Goal: Task Accomplishment & Management: Complete application form

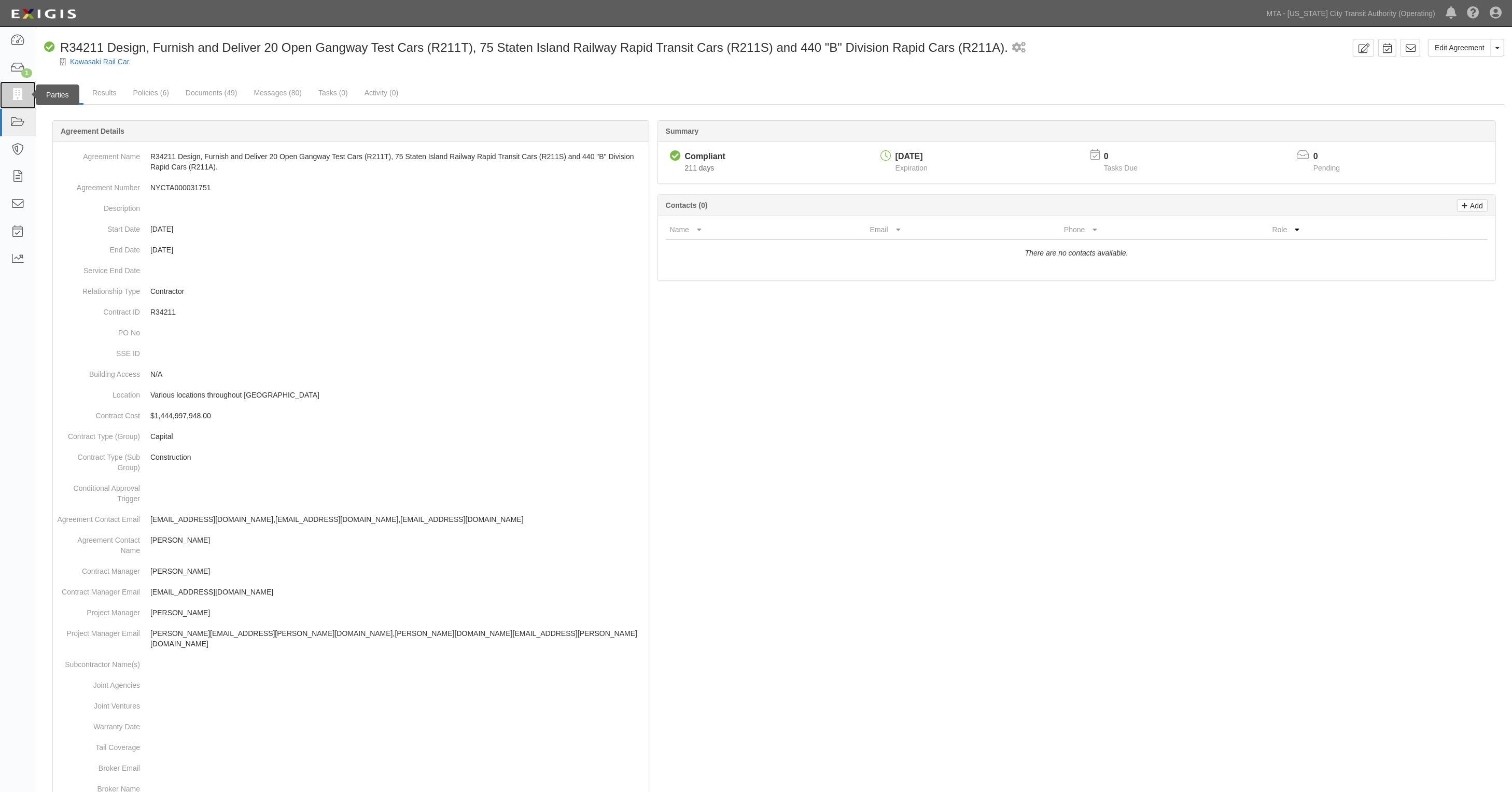
click at [24, 94] on icon at bounding box center [18, 95] width 15 height 12
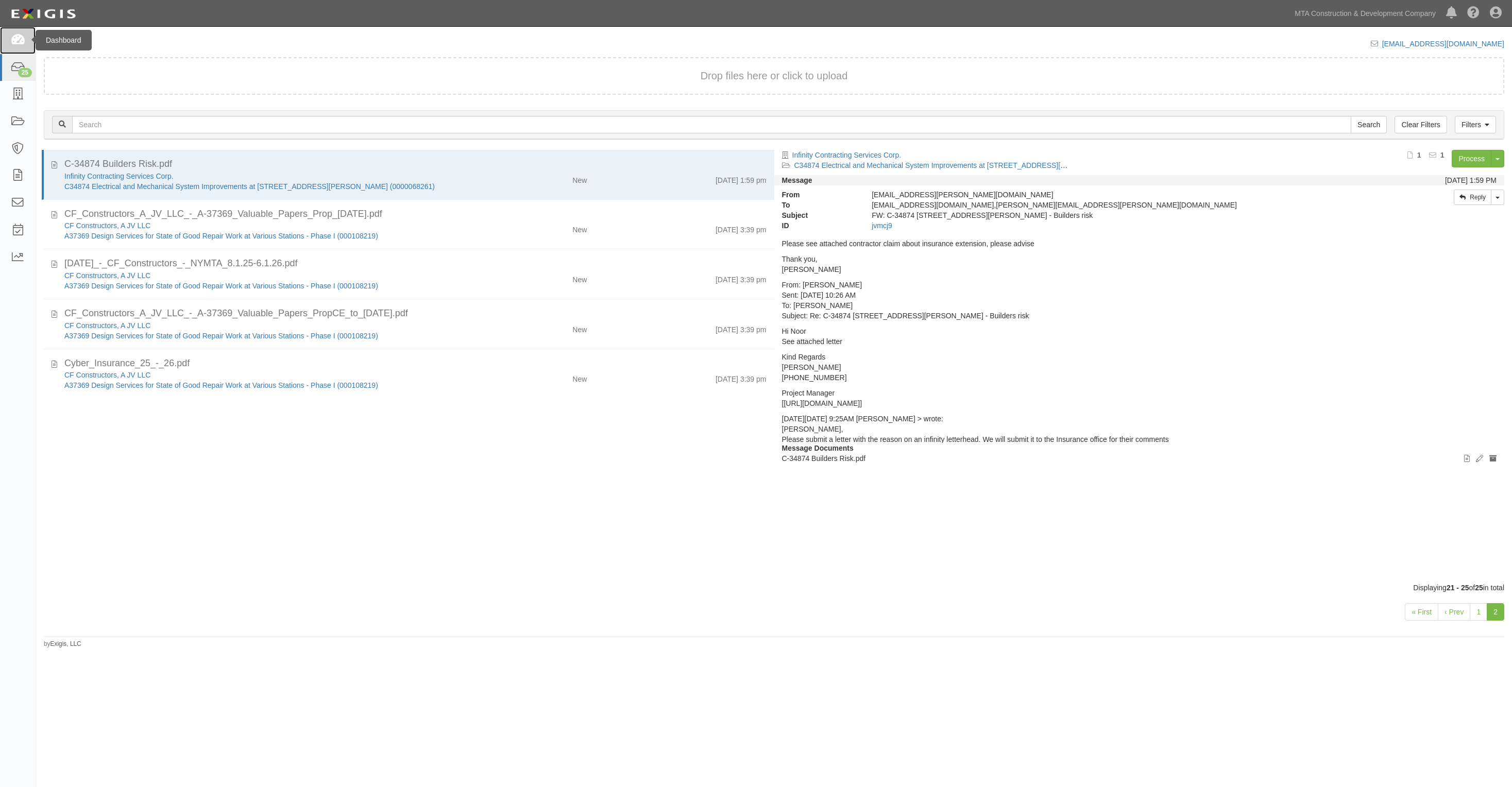
click at [18, 44] on icon at bounding box center [18, 40] width 14 height 12
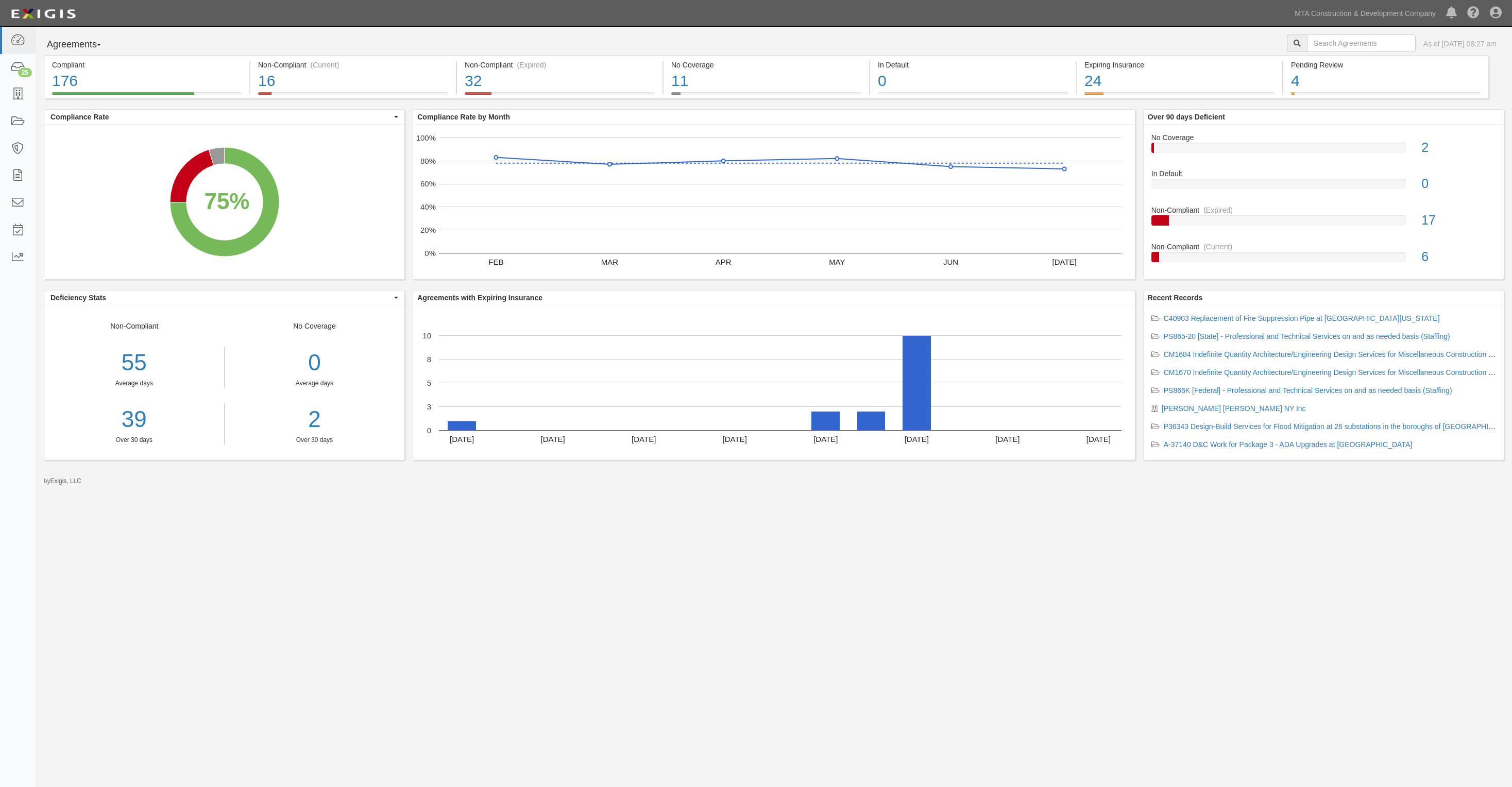
click at [297, 46] on div "Agreements Parties Agreements Coverages As of Aug 21, 2025 08:27 am" at bounding box center [774, 45] width 1476 height 21
click at [6, 119] on link at bounding box center [18, 122] width 35 height 27
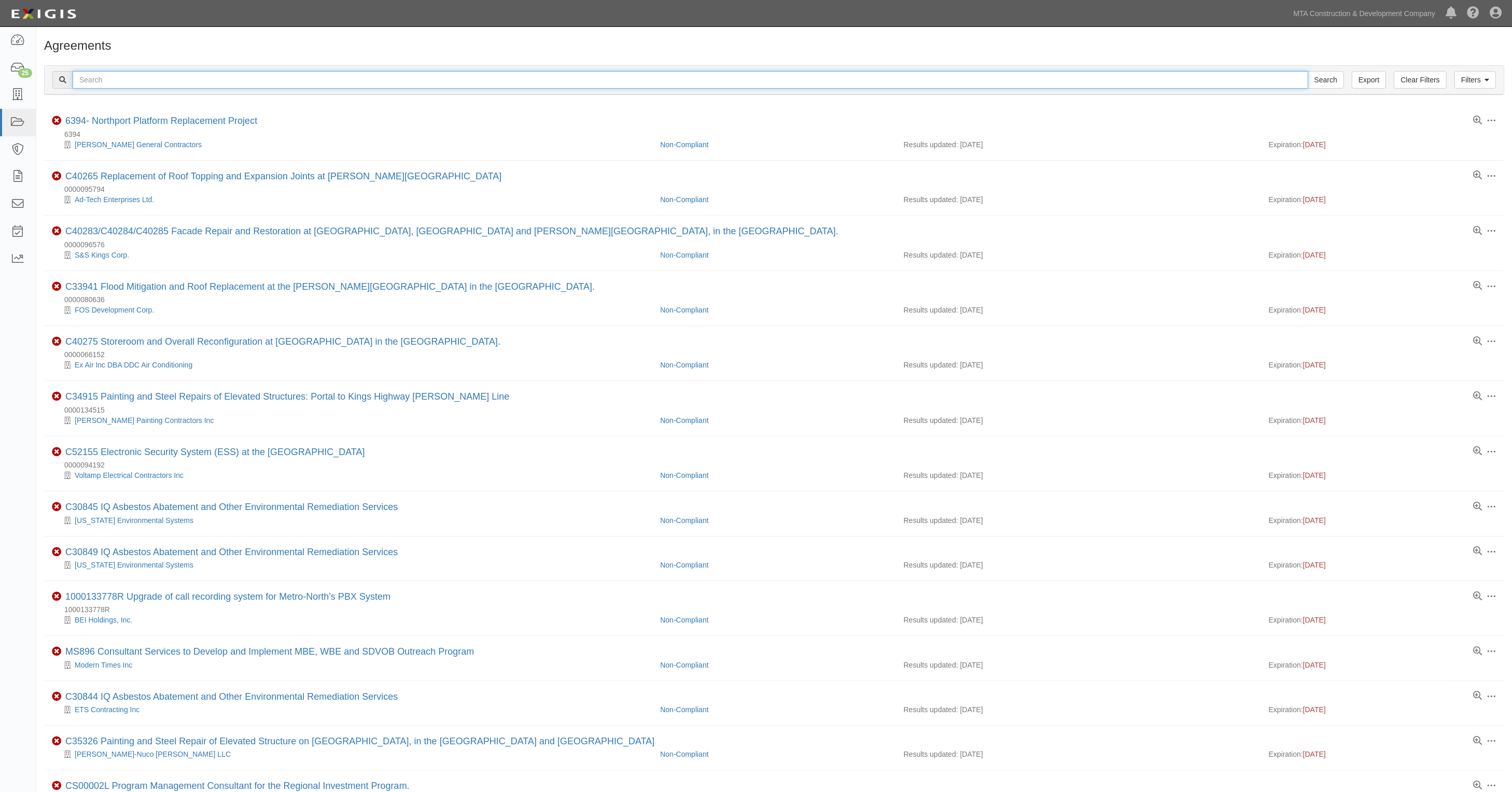
click at [99, 82] on input "text" at bounding box center [691, 80] width 1236 height 18
type input "35358"
click at [1308, 71] on input "Search" at bounding box center [1326, 80] width 36 height 18
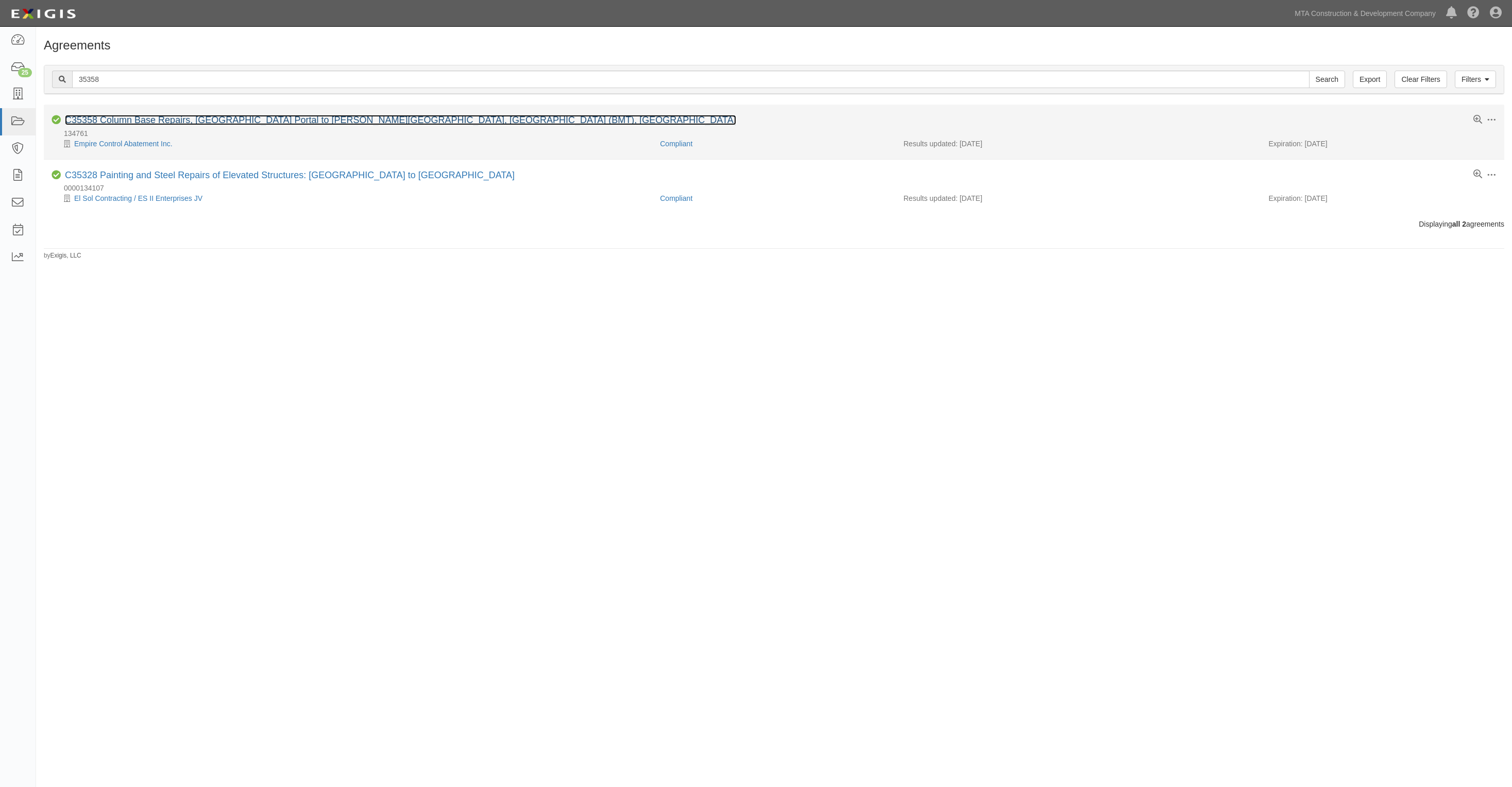
click at [100, 124] on link "C35358 Column Base Repairs, [GEOGRAPHIC_DATA] Portal to [PERSON_NAME][GEOGRAPHI…" at bounding box center [400, 119] width 671 height 10
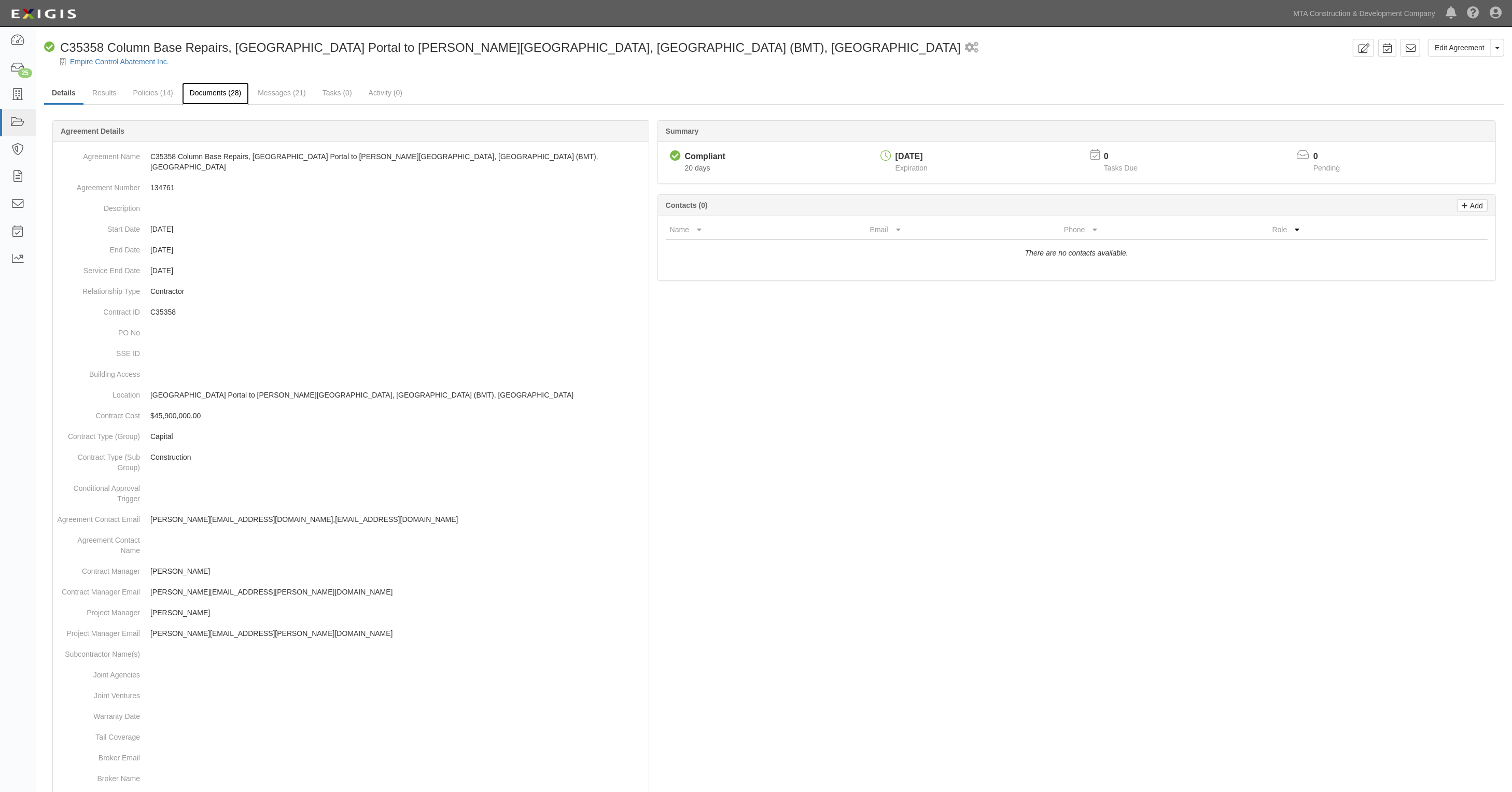
click at [208, 92] on link "Documents (28)" at bounding box center [216, 94] width 68 height 23
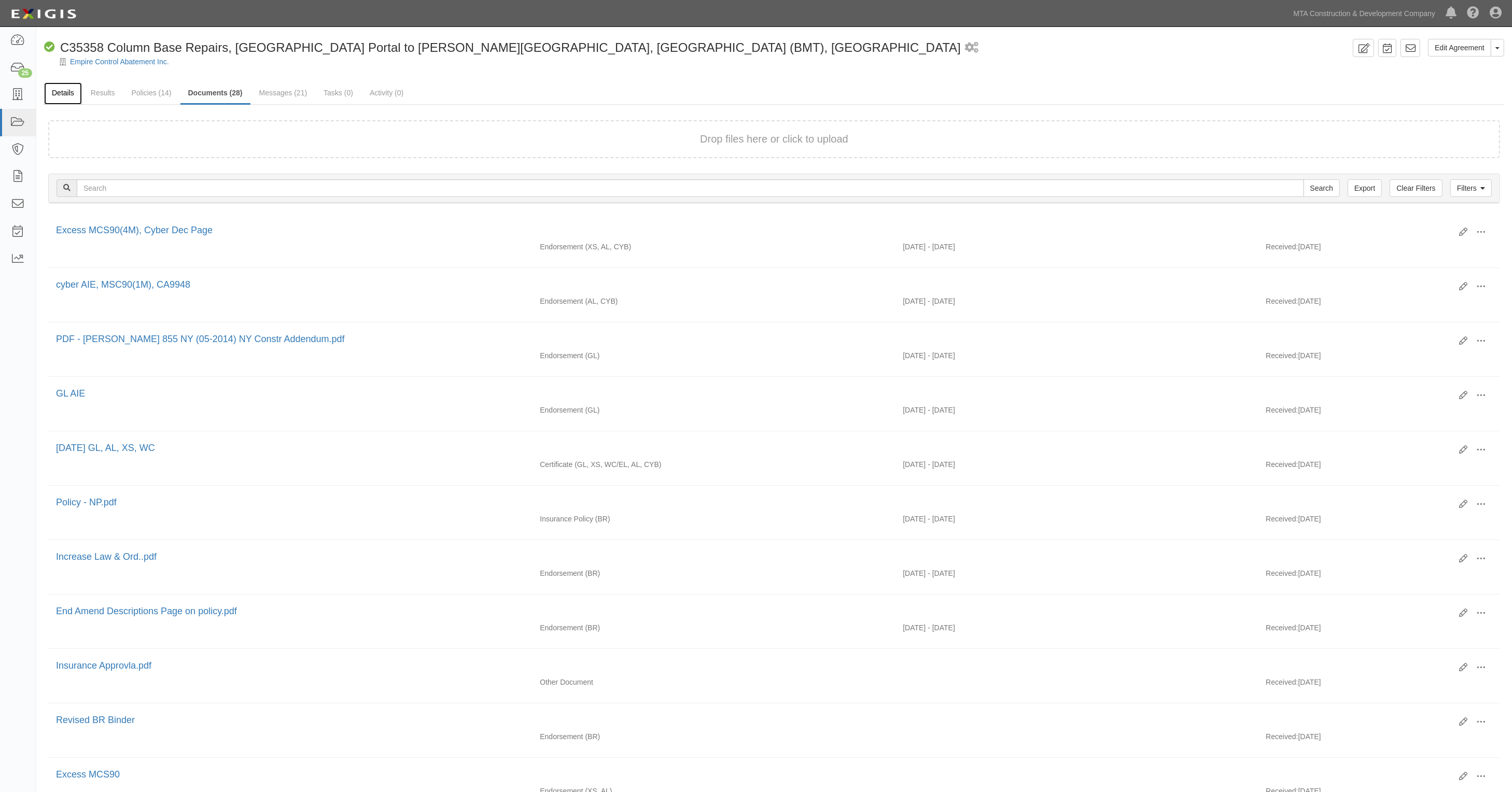
click at [69, 87] on link "Details" at bounding box center [63, 94] width 38 height 23
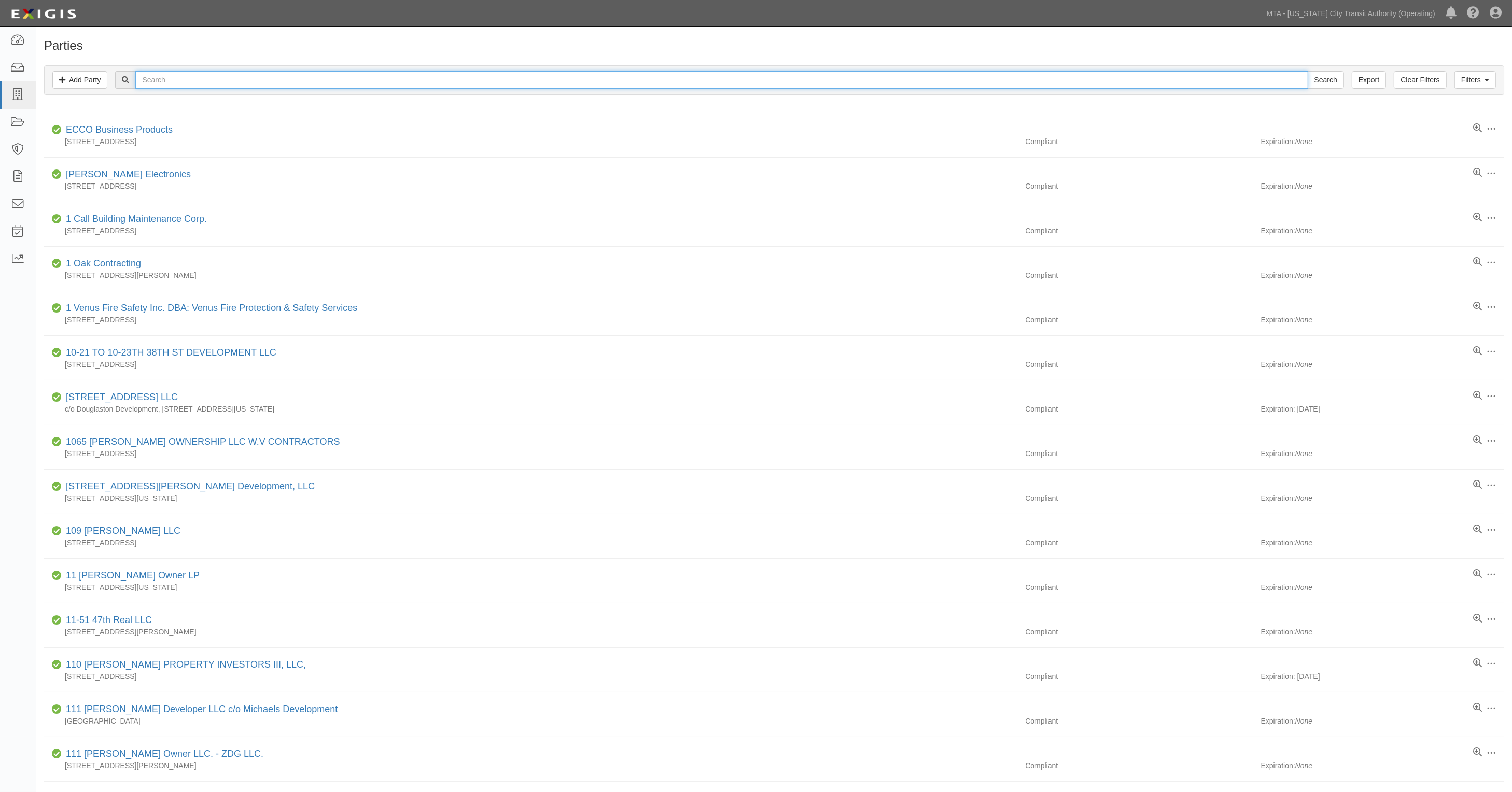
click at [195, 78] on input "text" at bounding box center [721, 80] width 1172 height 18
type input "urban"
click at [1308, 71] on input "Search" at bounding box center [1326, 80] width 36 height 18
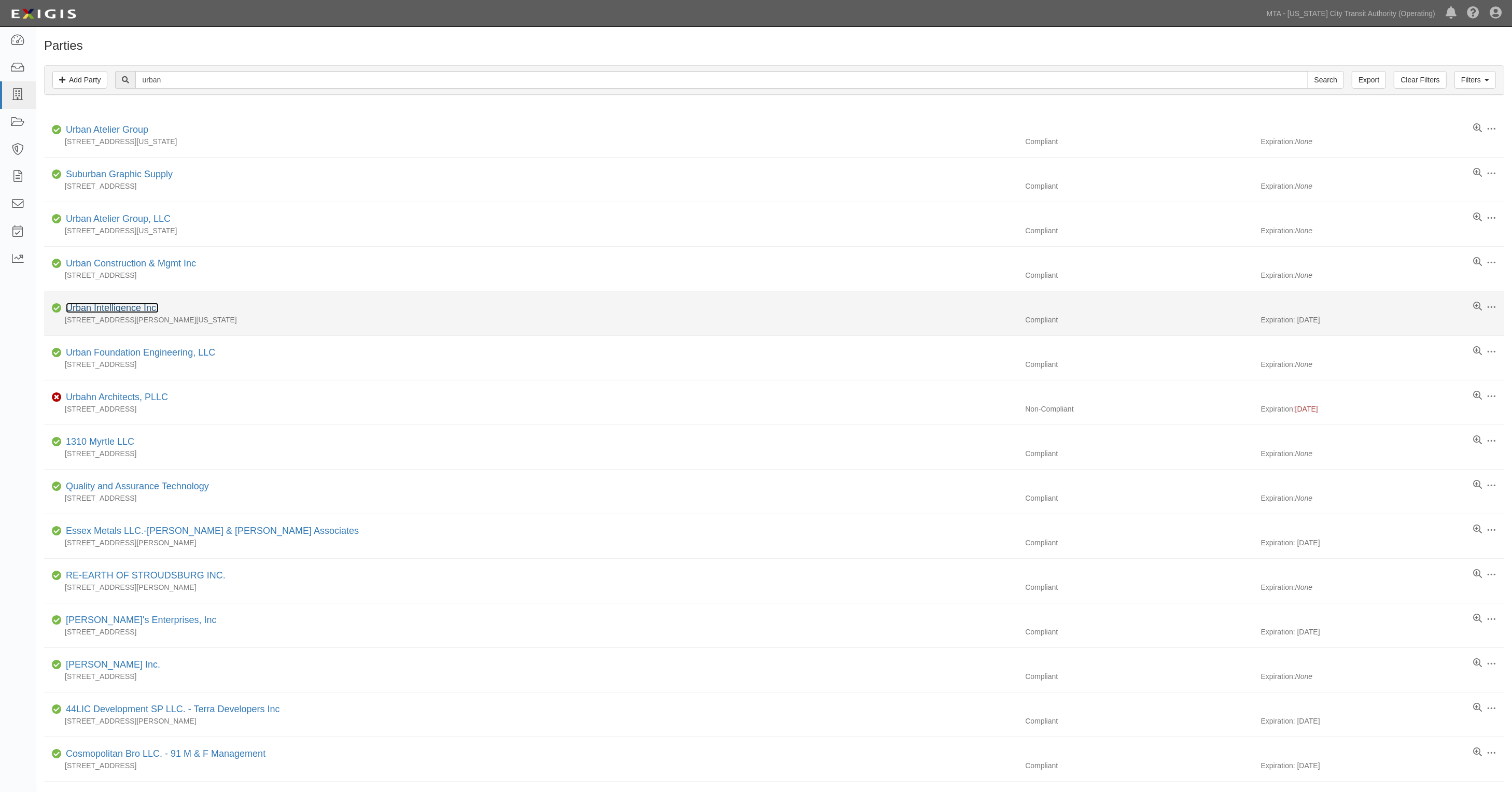
click at [132, 308] on link "Urban Intelligence Inc." at bounding box center [112, 307] width 93 height 10
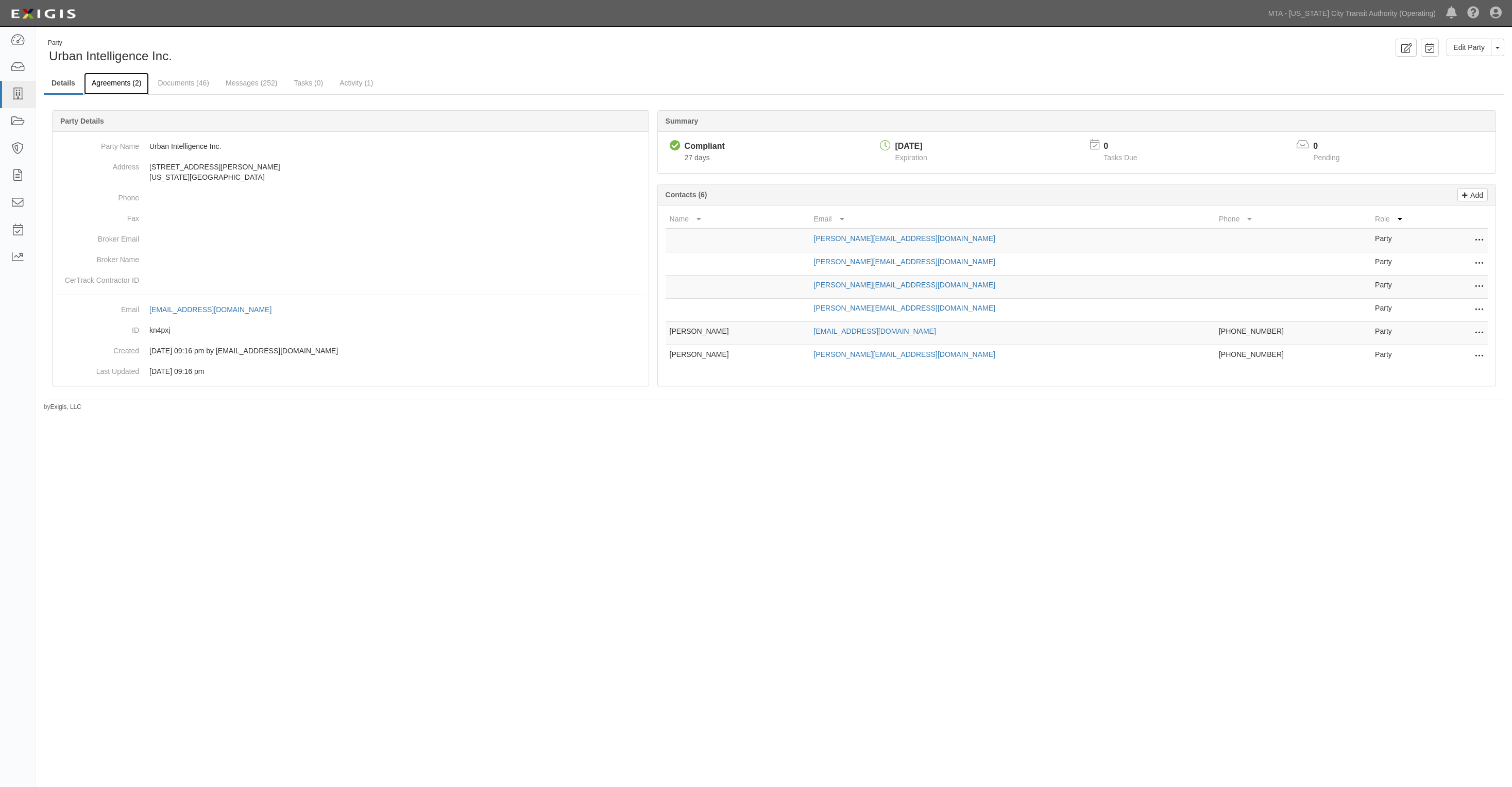
click at [122, 87] on link "Agreements (2)" at bounding box center [116, 84] width 65 height 22
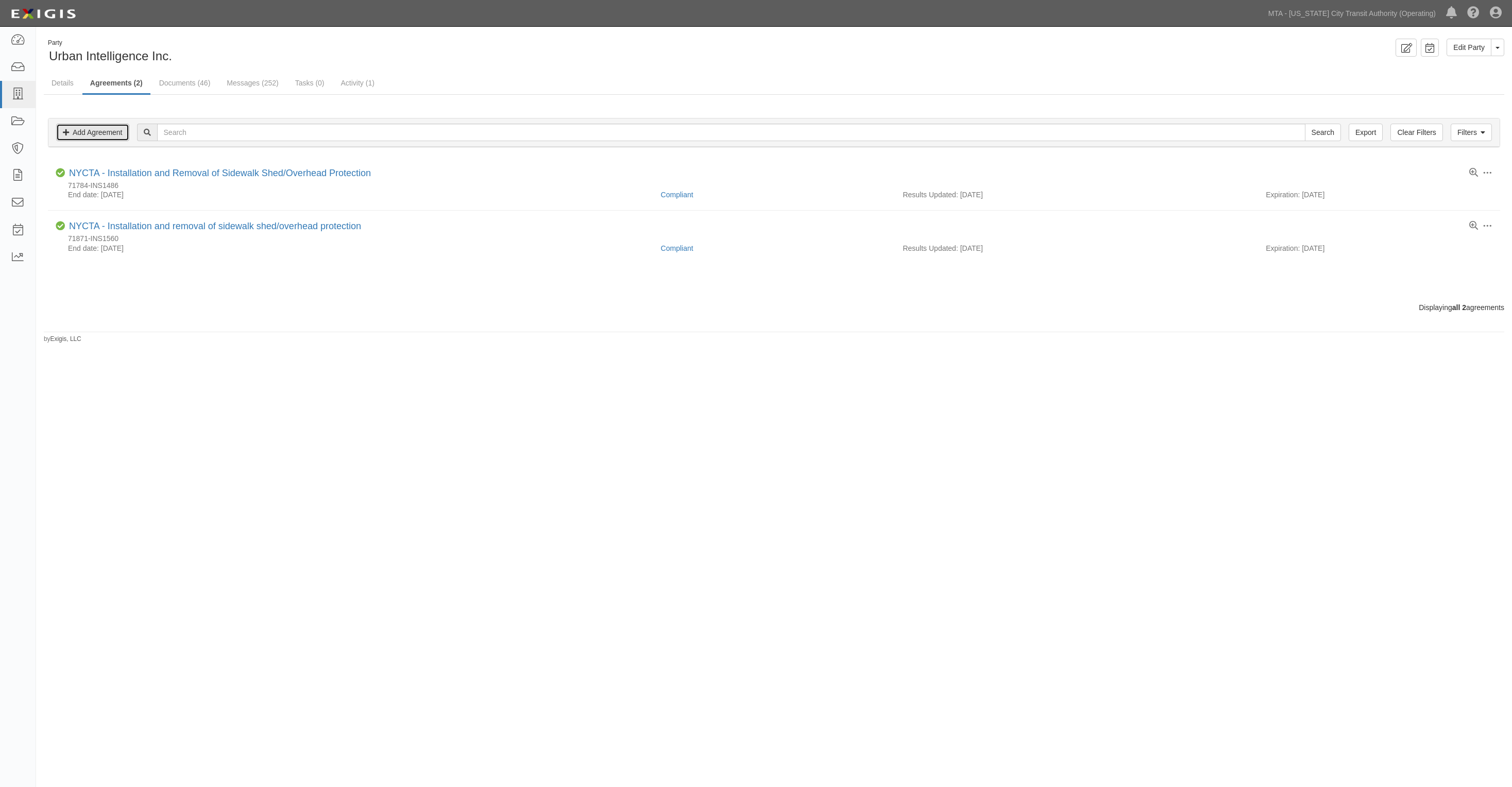
click at [89, 135] on link "Add Agreement" at bounding box center [92, 132] width 73 height 18
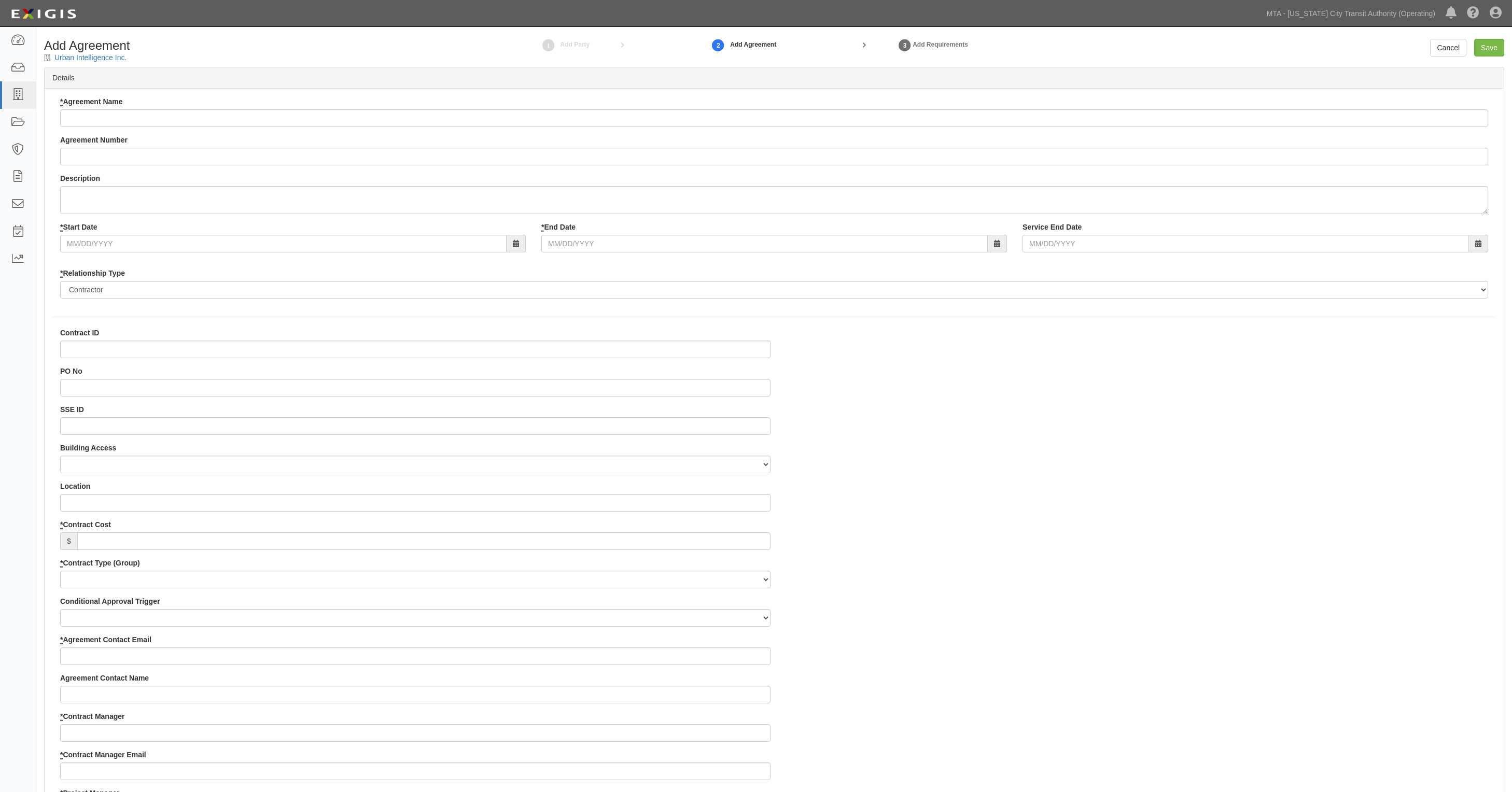
select select
click at [87, 123] on input "* Agreement Name" at bounding box center [775, 119] width 1428 height 18
paste input "Installation and Removal of Sidewalk Shed/Overhead Protection (225 W 86th St, M…"
click at [66, 117] on input "Installation and Removal of Sidewalk Shed/Overhead Protection (225 W 86th St, M…" at bounding box center [775, 119] width 1428 height 18
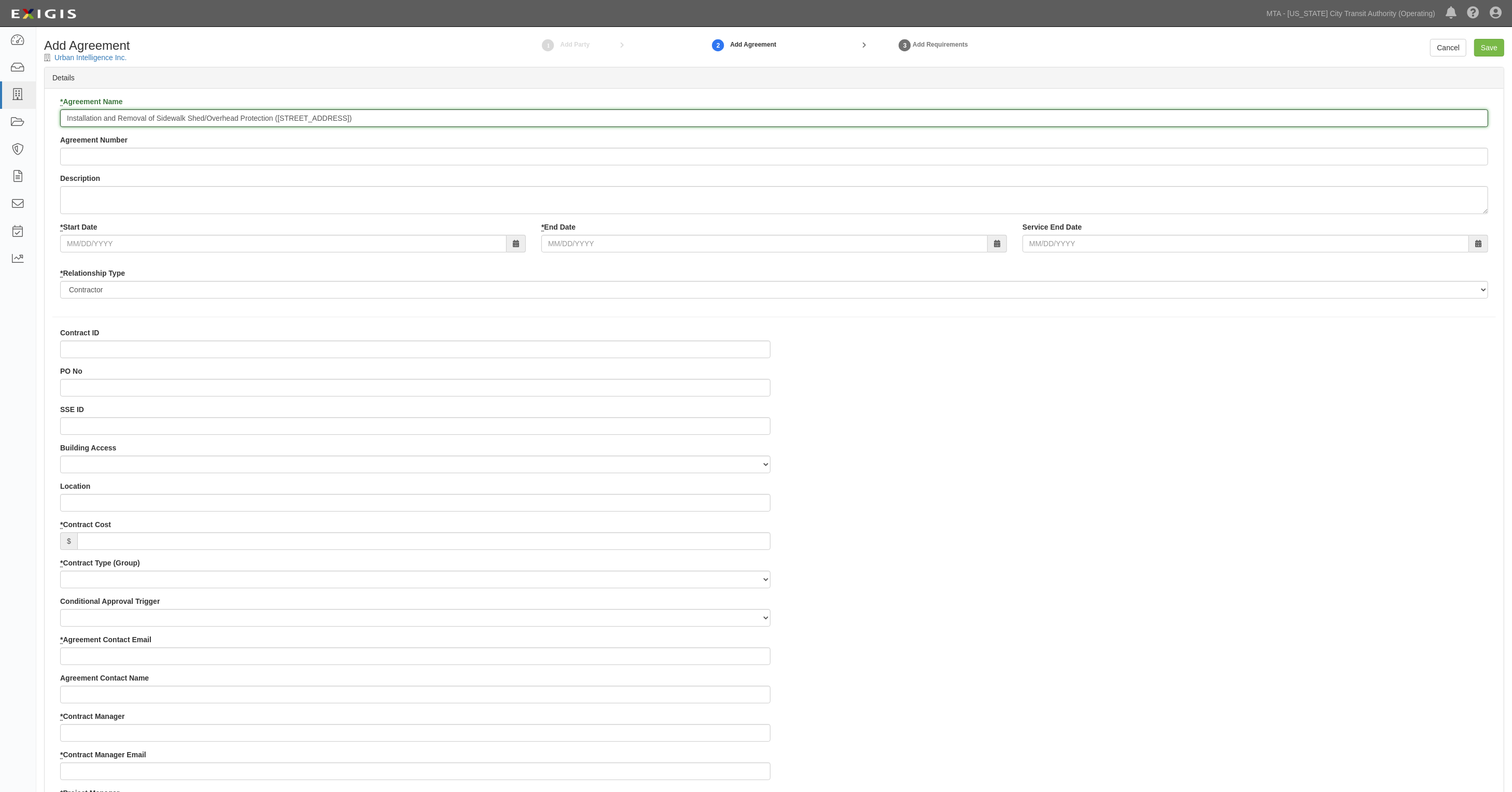
click at [68, 122] on input "Installation and Removal of Sidewalk Shed/Overhead Protection (225 W 86th St, M…" at bounding box center [775, 119] width 1428 height 18
paste input "71889-INS1584"
click at [65, 117] on input "71889-INS1584 Installation and Removal of Sidewalk Shed/Overhead Protection (22…" at bounding box center [775, 119] width 1428 height 18
type input "NYCT 71889-INS1584 Installation and Removal of Sidewalk Shed/Overhead Protectio…"
paste input "71889-INS1584"
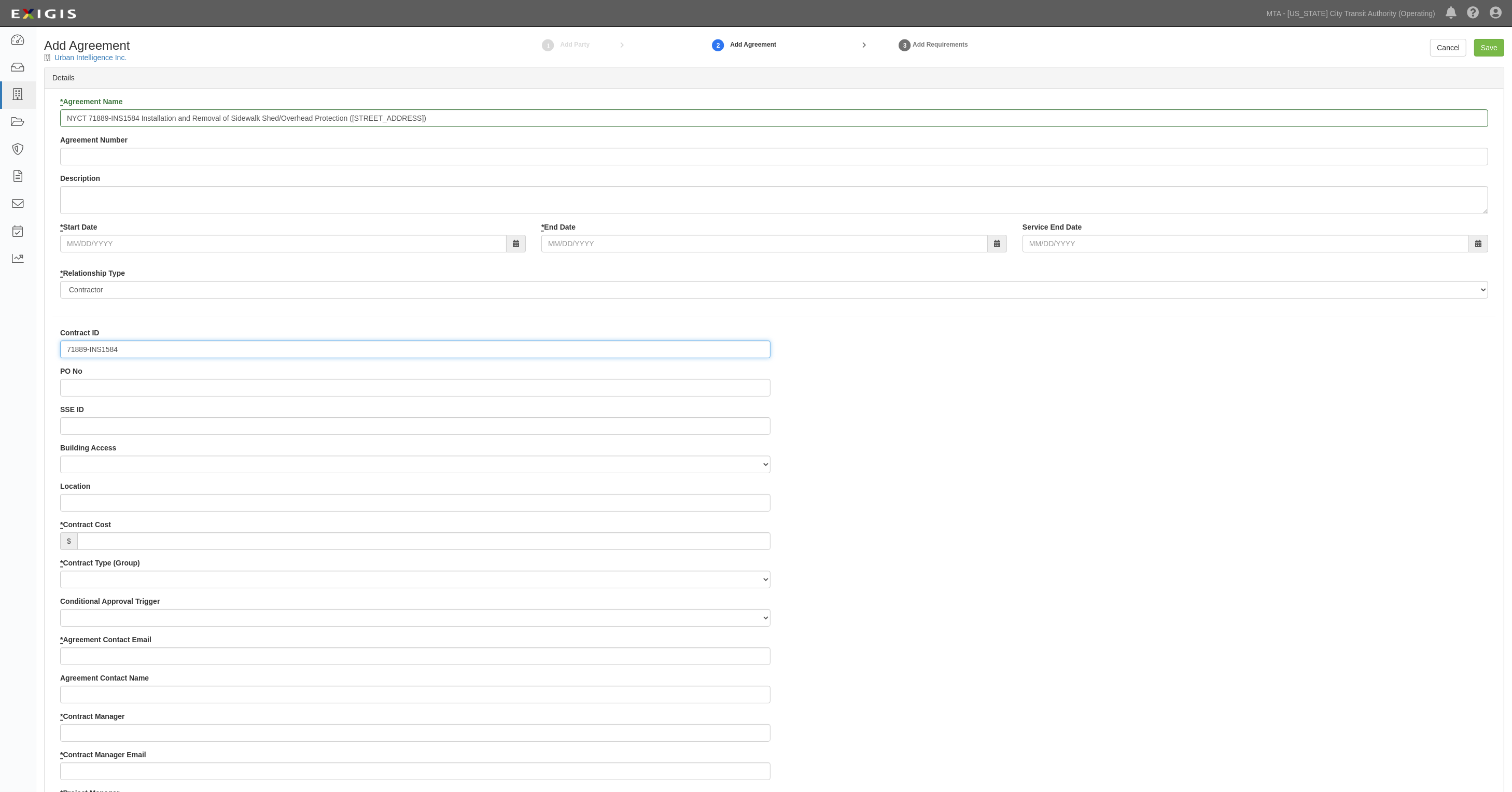
type input "71889-INS1584"
click at [92, 243] on input "* Start Date" at bounding box center [283, 244] width 446 height 18
type input "09/04/2025"
click at [573, 248] on input "* End Date" at bounding box center [764, 244] width 446 height 18
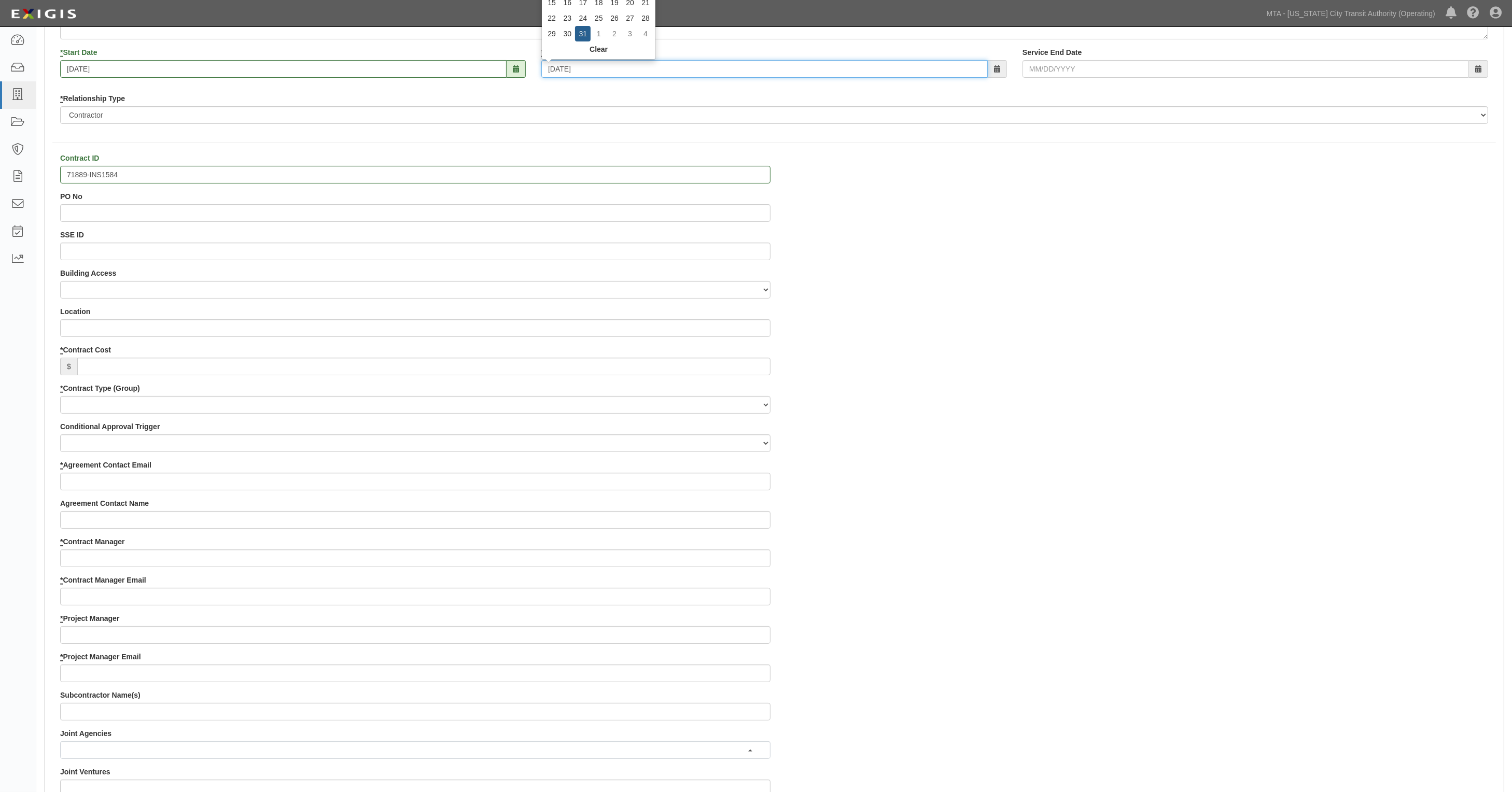
scroll to position [194, 0]
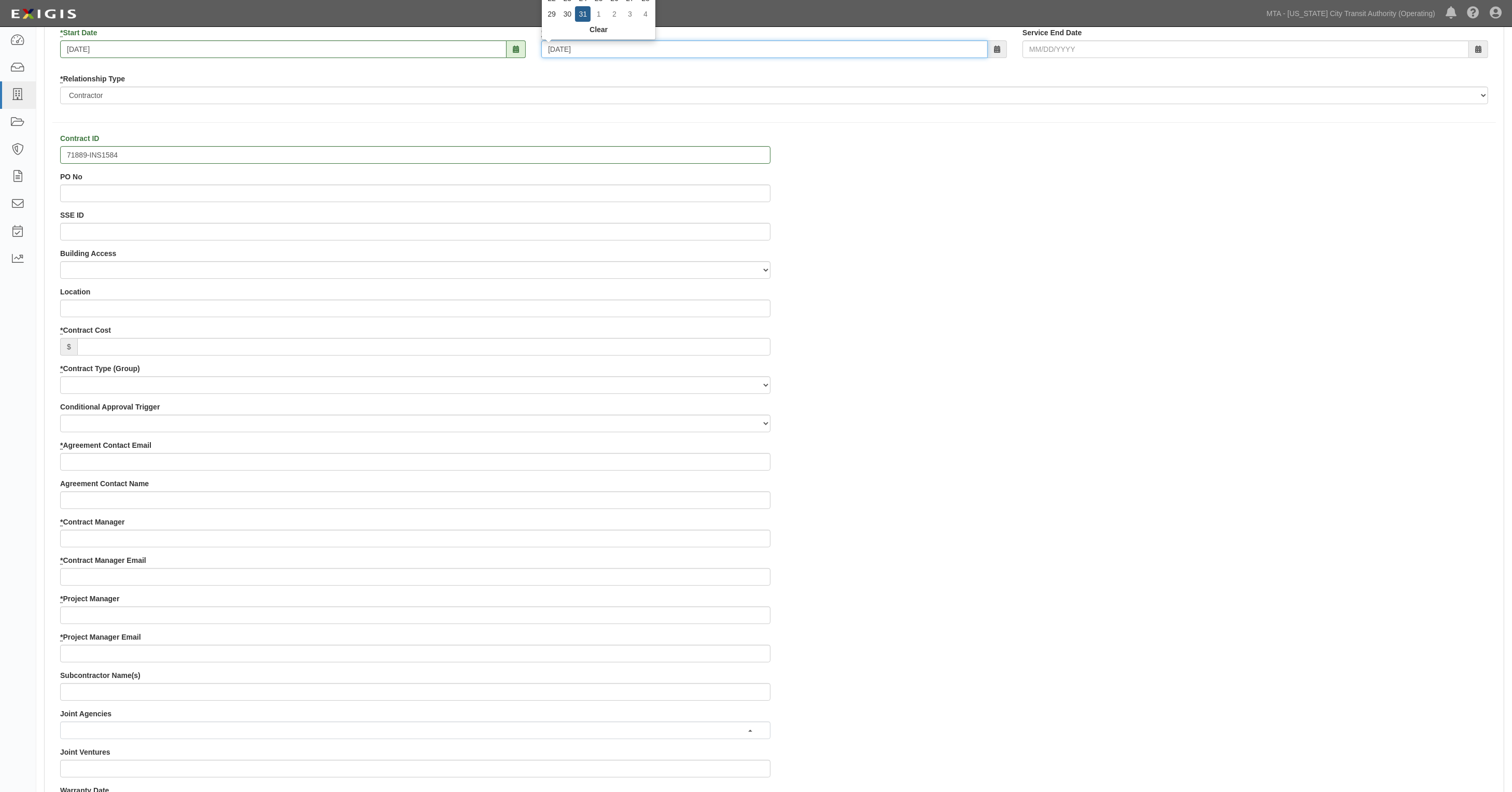
type input "03/31/2026"
click at [99, 311] on input "Location" at bounding box center [416, 308] width 710 height 18
paste input "225 W 86th St, Manhattan)"
type input "225 W 86th St, Manhattan"
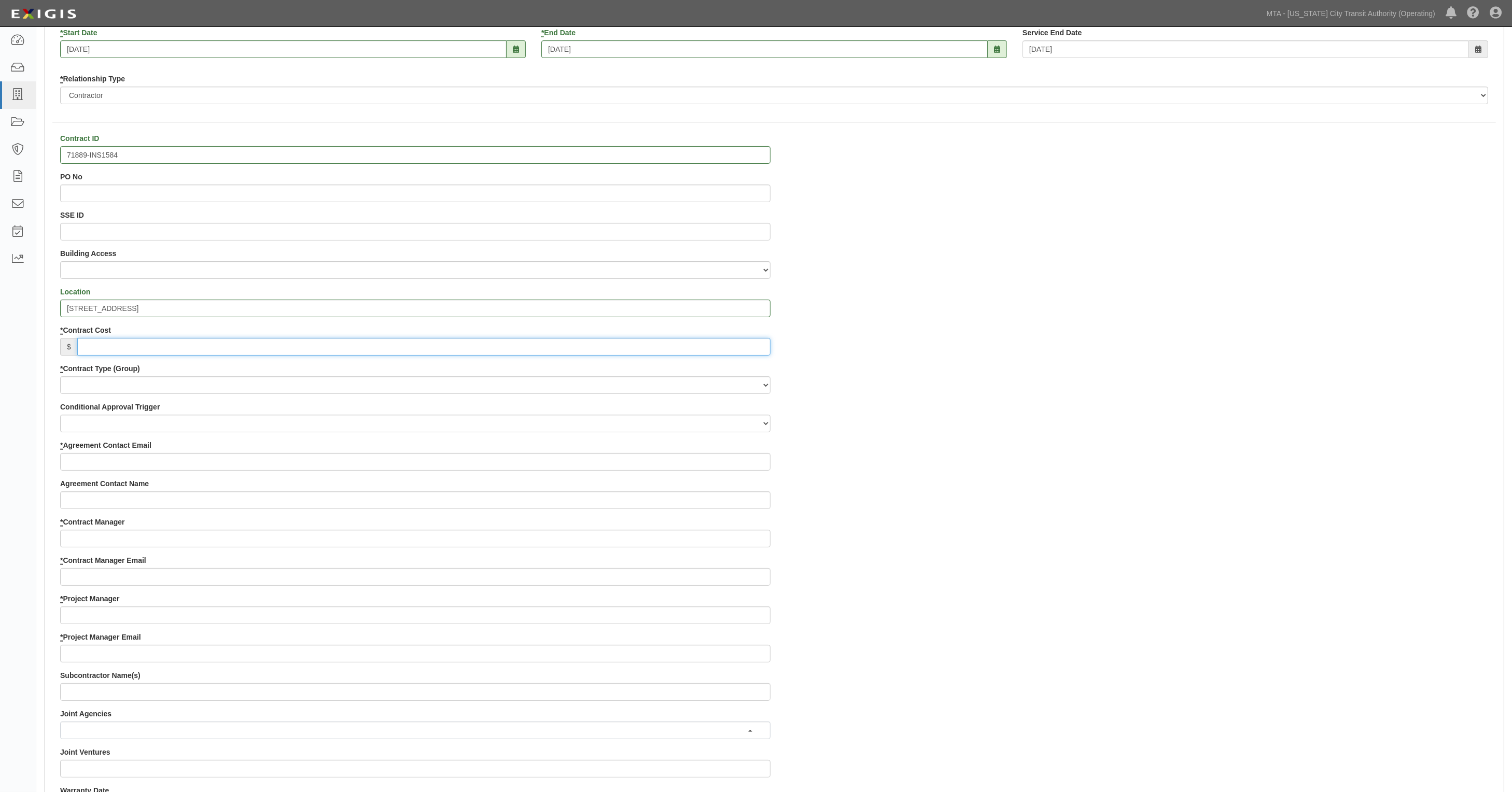
click at [107, 348] on input "* Contract Cost" at bounding box center [424, 347] width 693 height 18
type input "0"
click at [97, 391] on select "Capital Operating Not for Benefit (incls. FA, Entry Permits) Real Estate Other" at bounding box center [416, 386] width 710 height 18
select select "103"
click at [61, 377] on select "Capital Operating Not for Benefit (incls. FA, Entry Permits) Real Estate Other" at bounding box center [416, 386] width 710 height 18
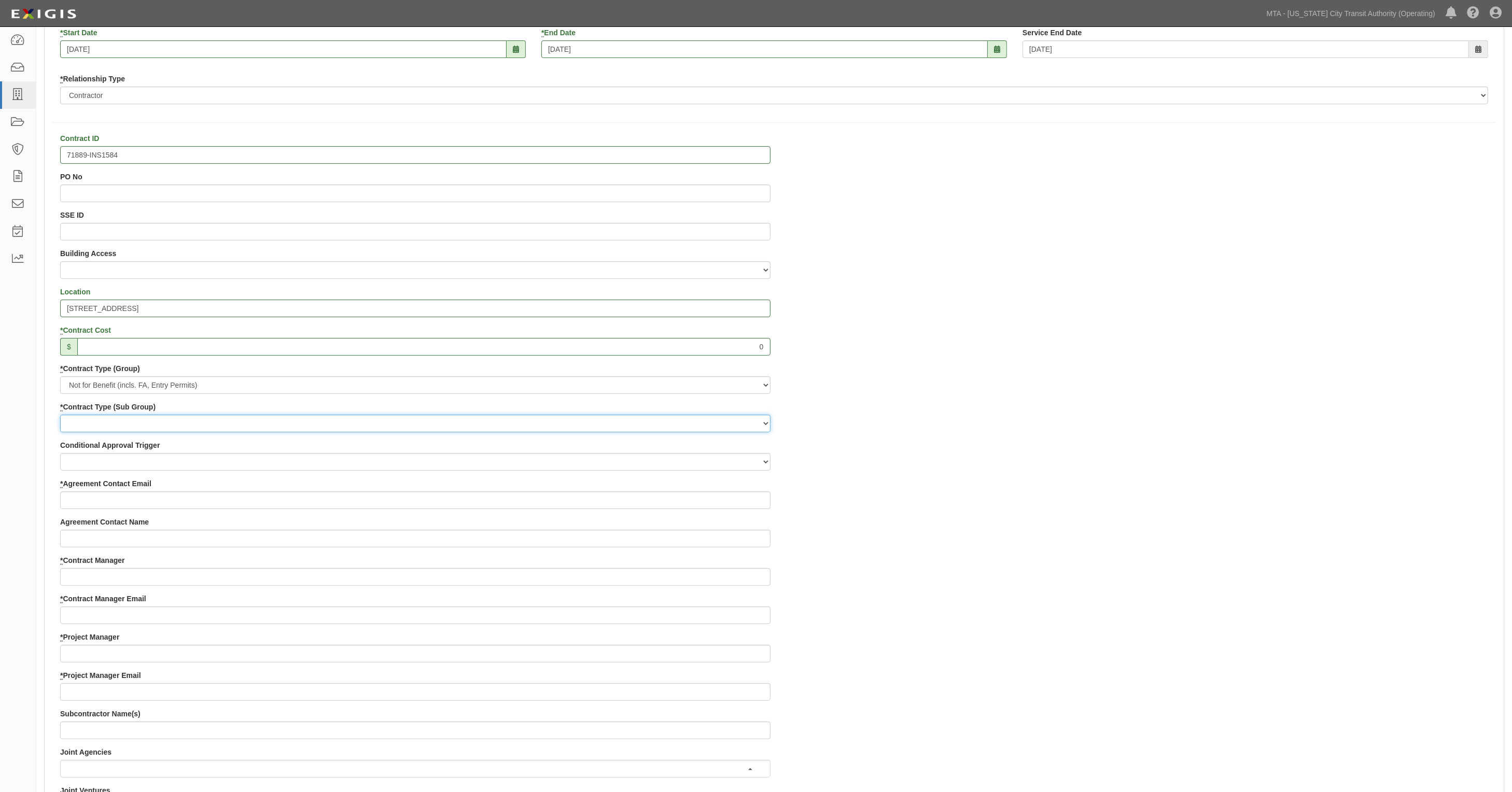
click at [89, 431] on select "Entry Permits Film Special Events Force Account (NYSDOT, CDOT, Other) NYS DEC O…" at bounding box center [416, 423] width 710 height 18
select select "166"
click at [61, 415] on select "Entry Permits Film Special Events Force Account (NYSDOT, CDOT, Other) NYS DEC O…" at bounding box center [416, 423] width 710 height 18
click at [104, 463] on select "Board Initiative Coverage Deferral Emergency Work Executive Request Governor In…" at bounding box center [416, 462] width 710 height 18
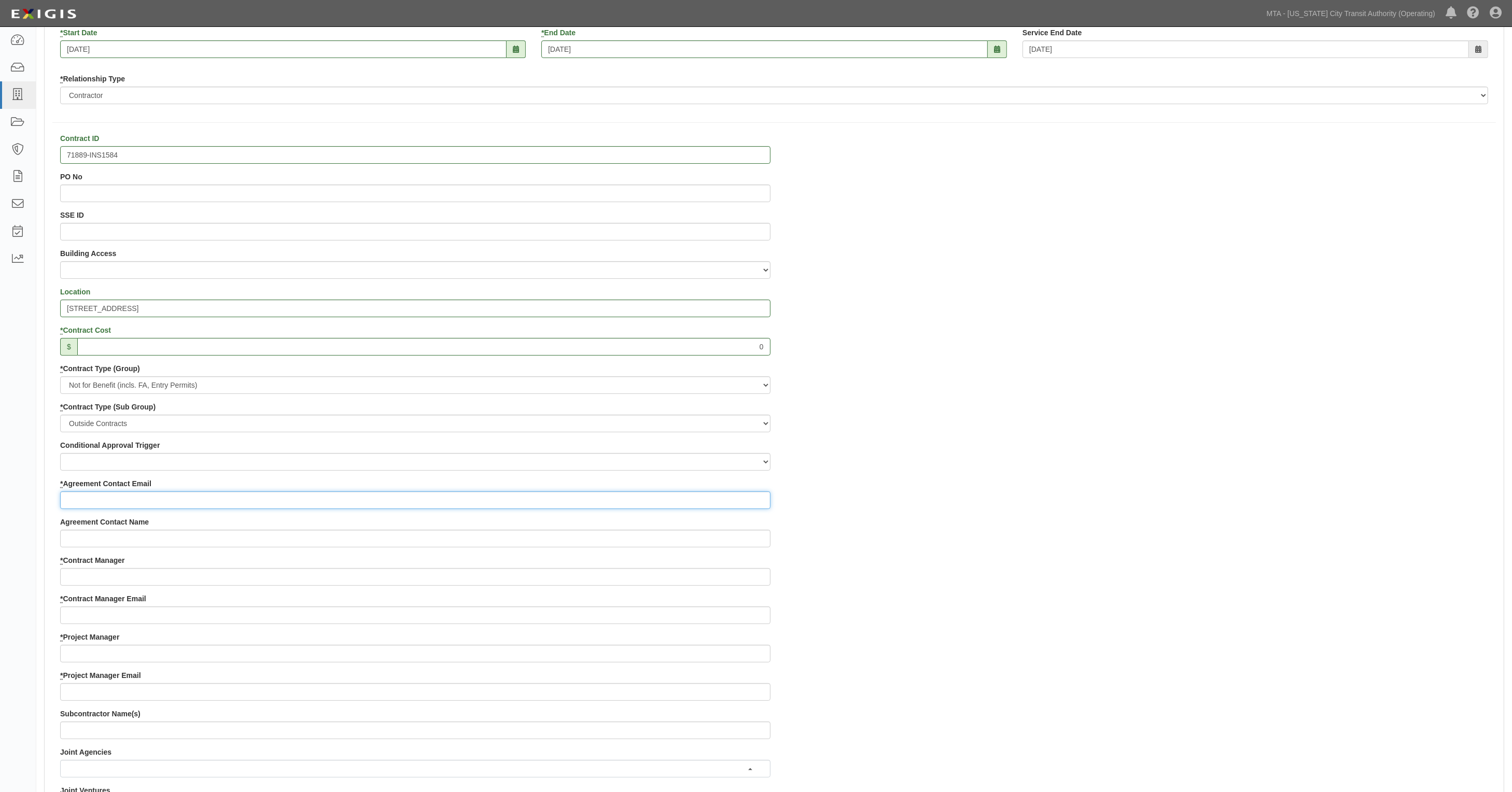
click at [94, 502] on input "* Agreement Contact Email" at bounding box center [416, 500] width 710 height 18
paste input "Jaron@urbanumbrella.com"
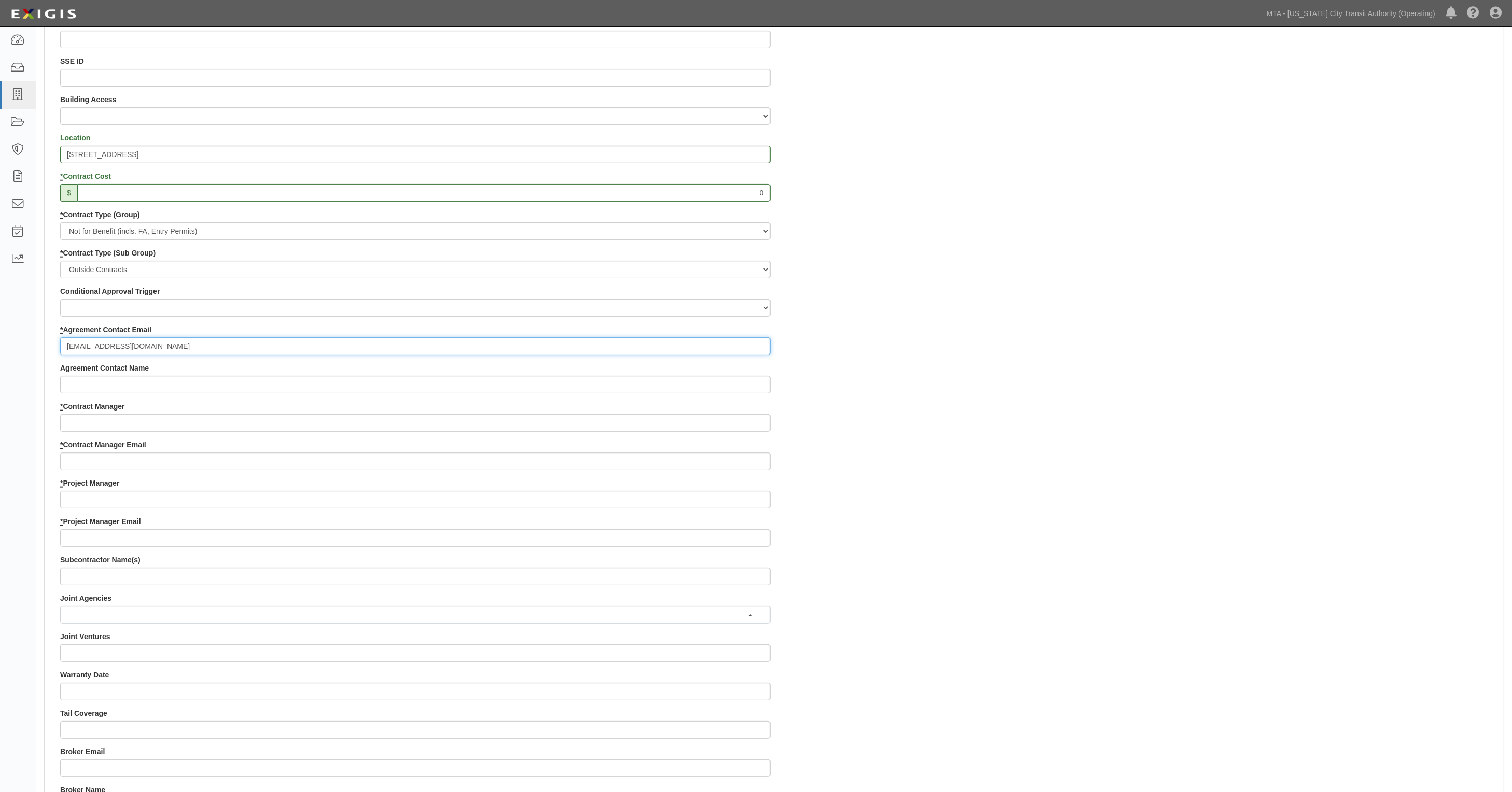
scroll to position [389, 0]
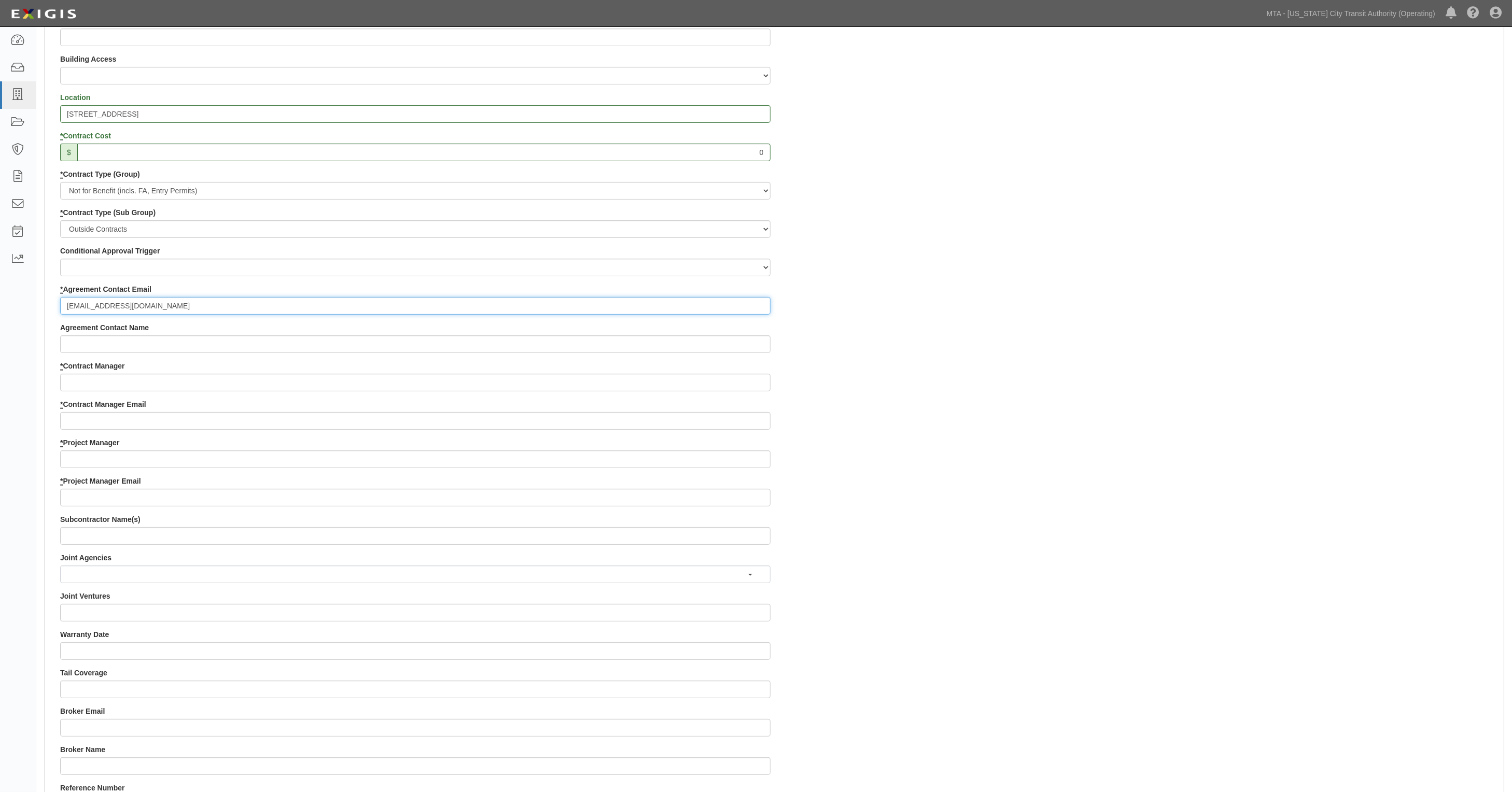
type input "Jaron@urbanumbrella.com"
click at [82, 381] on input "* Contract Manager" at bounding box center [416, 382] width 710 height 18
paste input "stephanie.seecharan@mtacd.org"
type input "stephanie.seecharan@mtacd.org"
drag, startPoint x: 85, startPoint y: 423, endPoint x: 72, endPoint y: 463, distance: 42.1
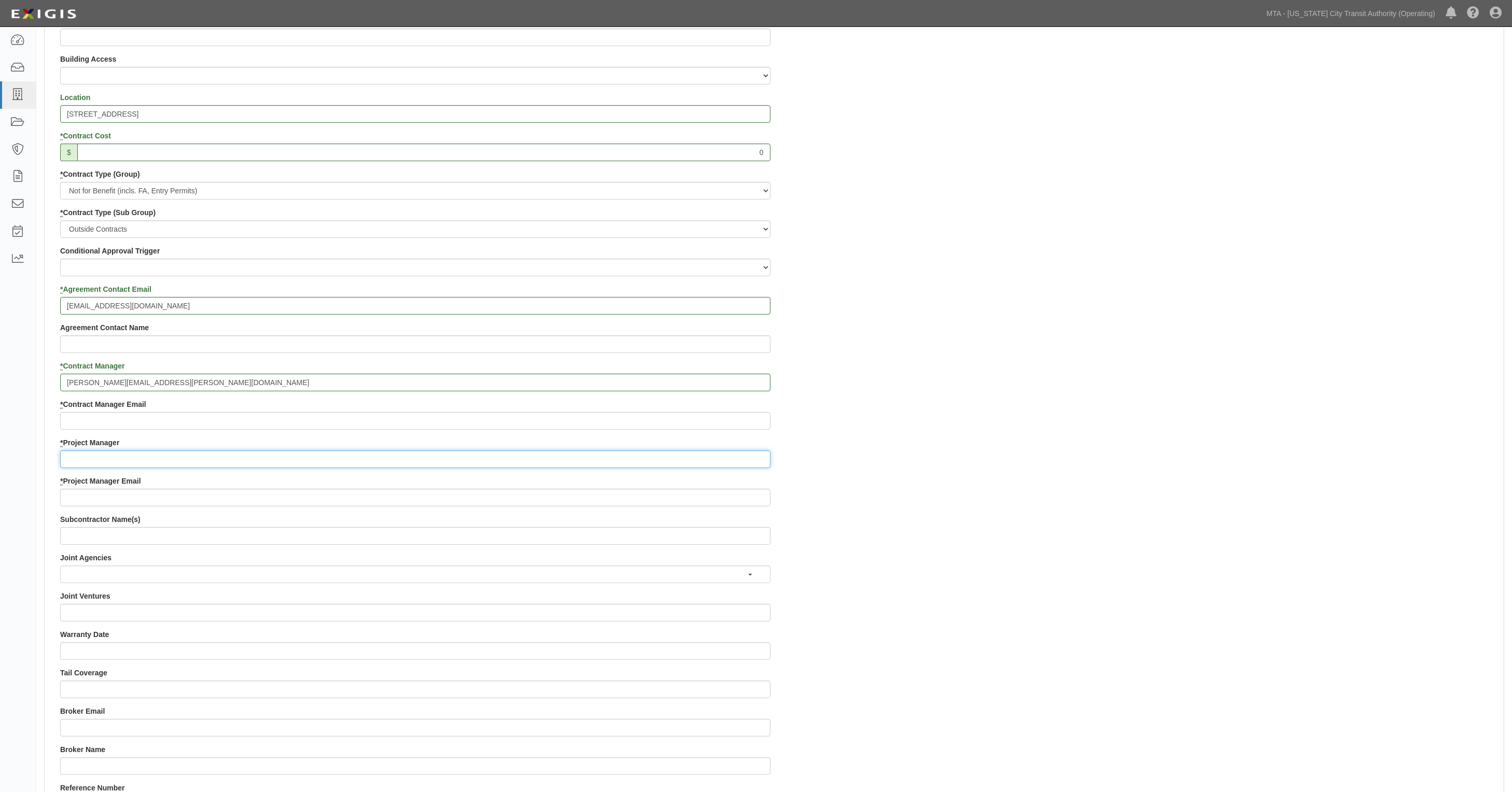
click at [72, 463] on input "* Project Manager" at bounding box center [416, 459] width 710 height 18
paste input "contract.inspection@nyct.com"
type input "contract.inspection@nyct.com"
drag, startPoint x: 188, startPoint y: 377, endPoint x: 77, endPoint y: 385, distance: 111.3
click at [37, 381] on div "Add Agreement Urban Intelligence Inc. 1 Add Party 2 Add Agreement 3 Add Require…" at bounding box center [774, 543] width 1476 height 1786
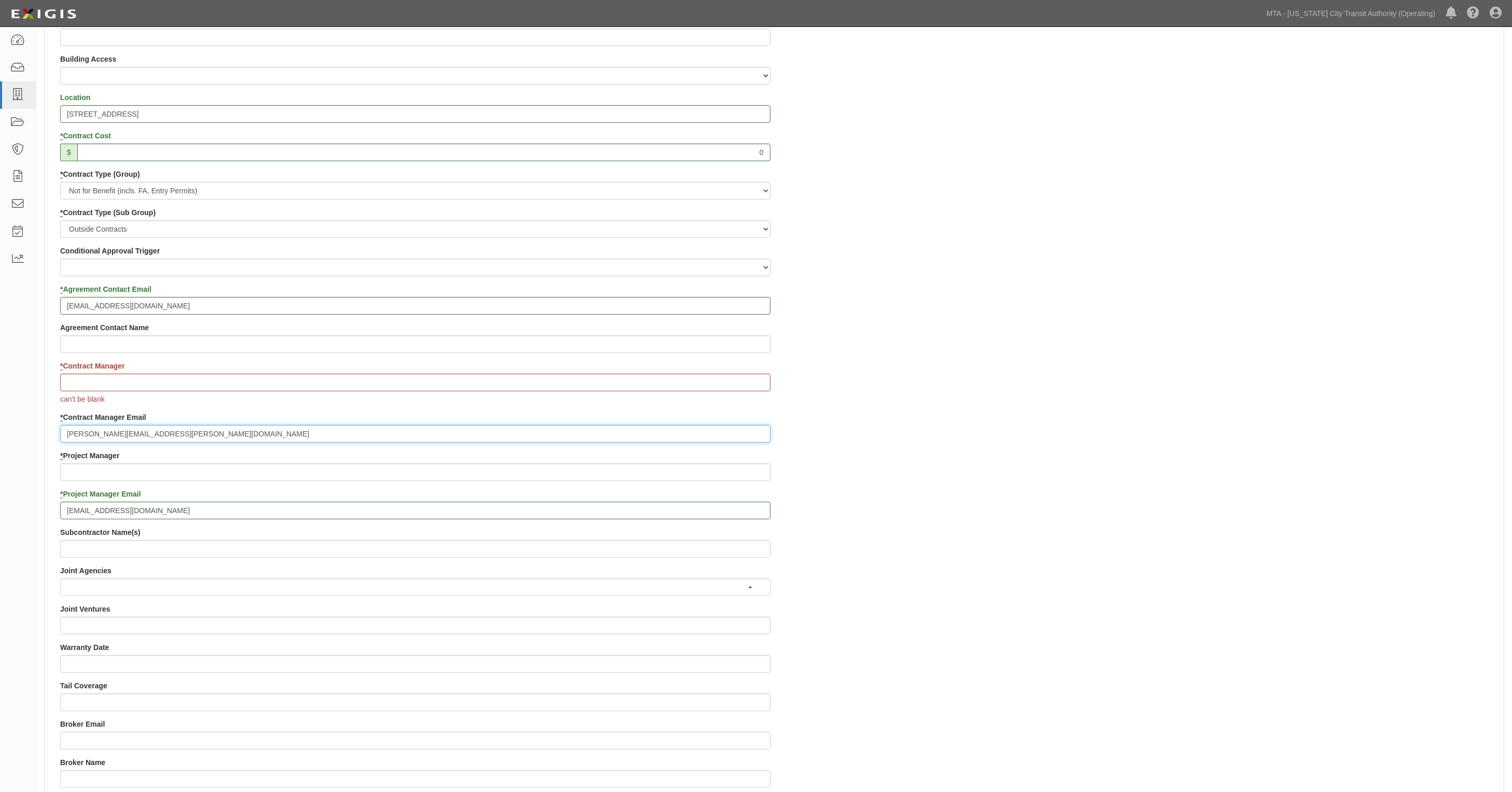
type input "stephanie.seecharan@mtacd.org"
paste input "Stephanie Seecharan"
type input "Stephanie Seecharan"
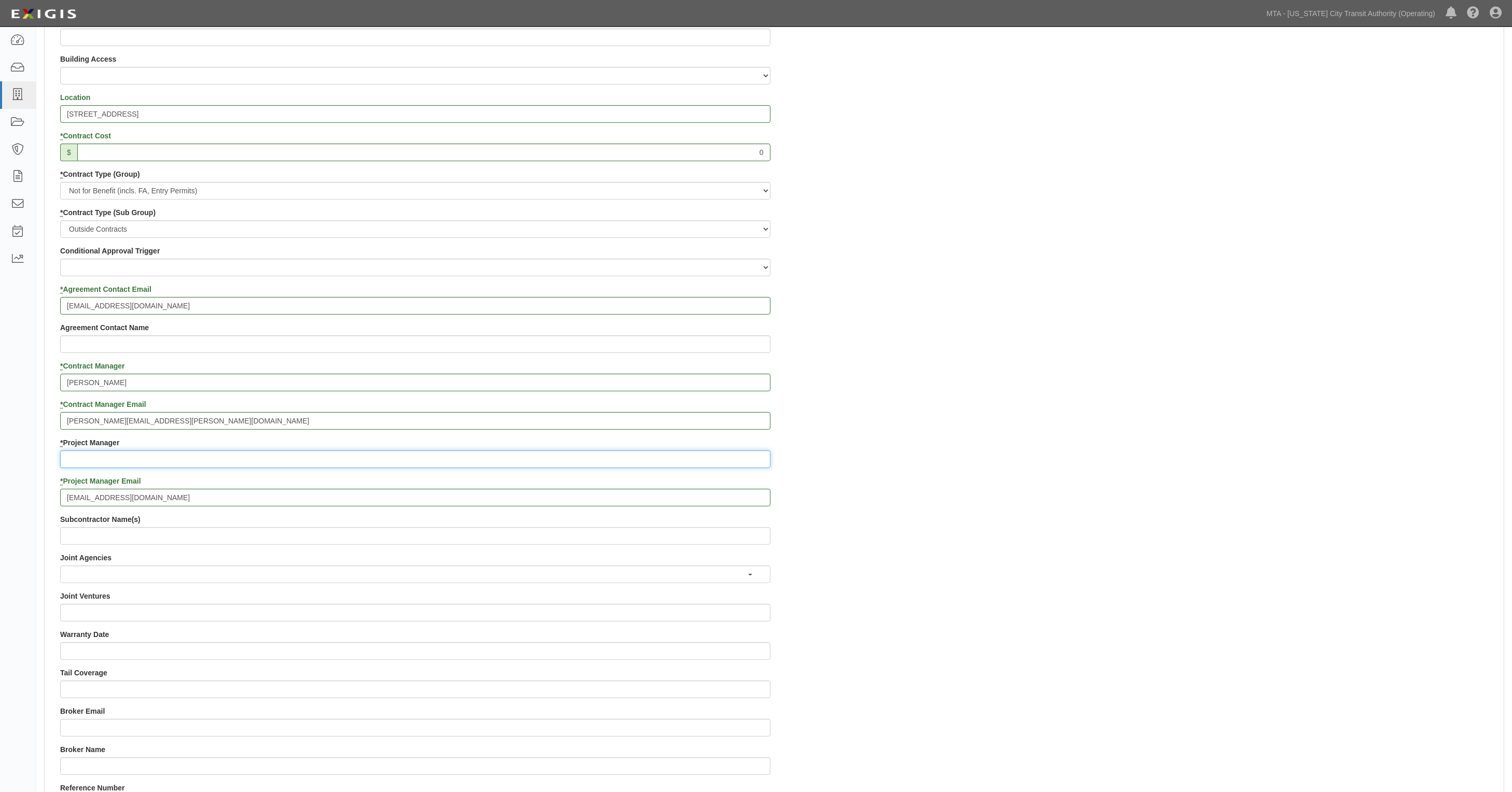
paste input "Contract Inspection"
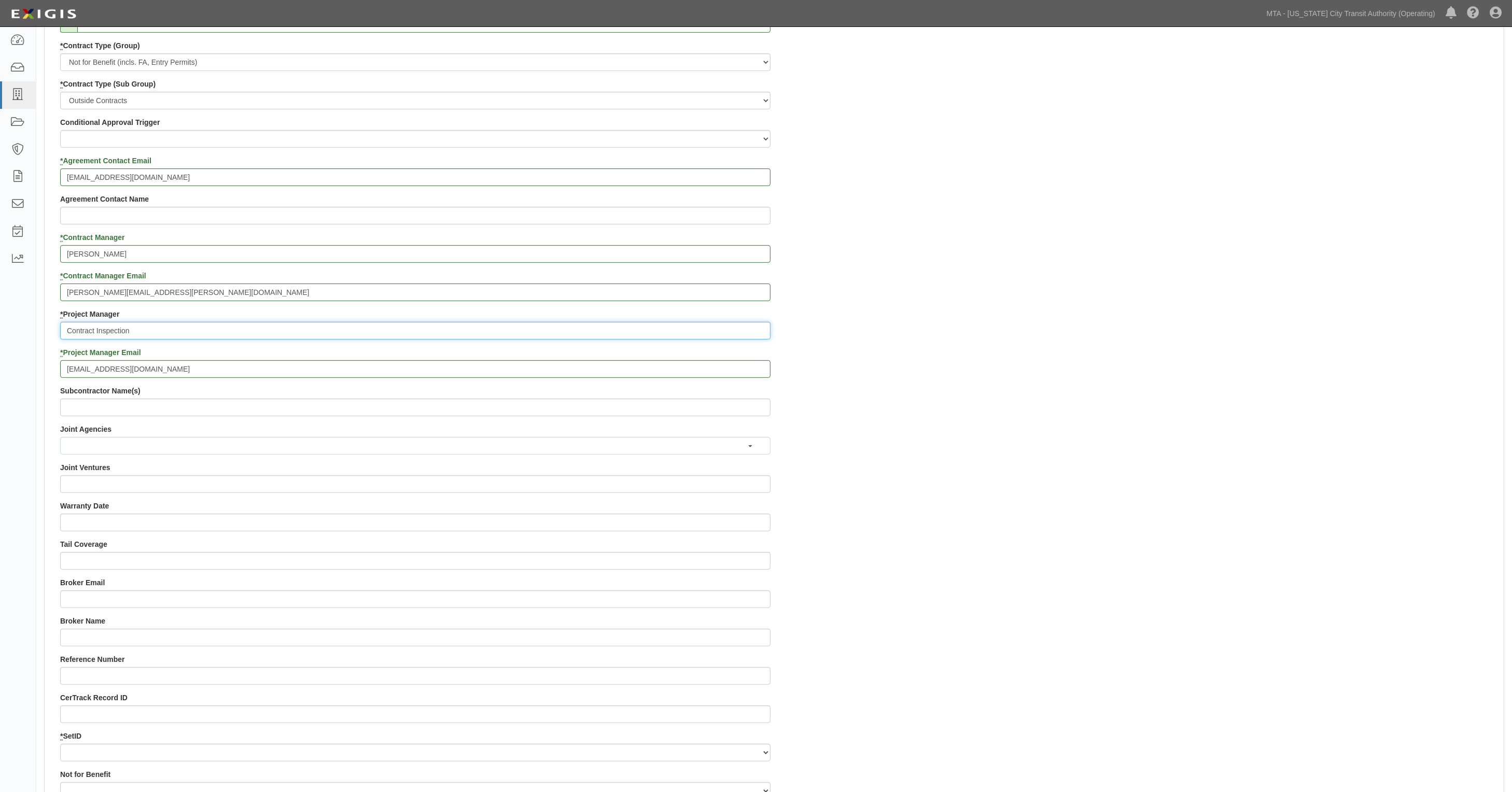
scroll to position [519, 0]
type input "Contract Inspection"
click at [175, 366] on input "contract.inspection@nyct.com" at bounding box center [416, 368] width 710 height 18
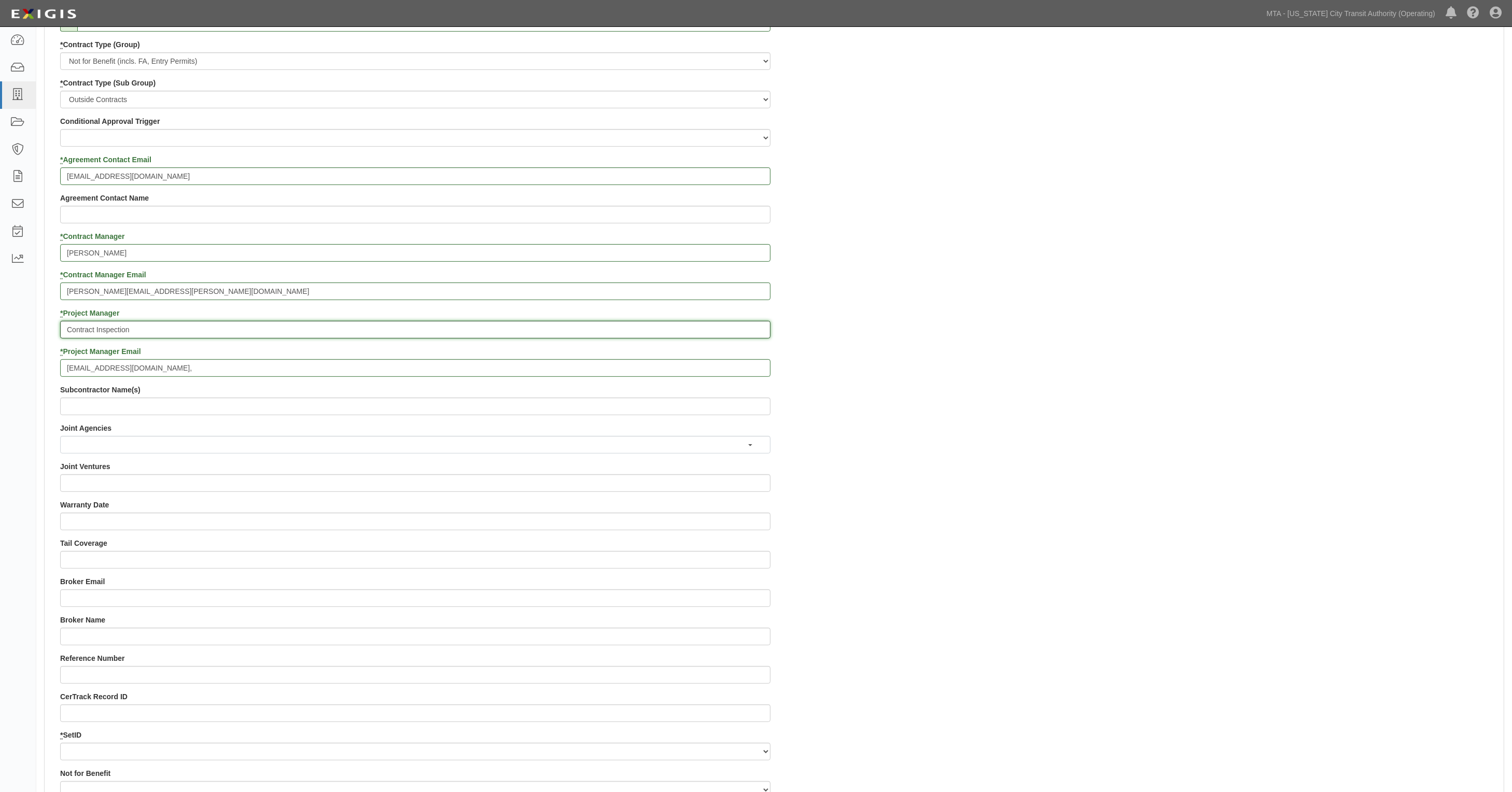
drag, startPoint x: 460, startPoint y: 323, endPoint x: 436, endPoint y: 325, distance: 24.1
click at [459, 323] on input "Contract Inspection" at bounding box center [416, 330] width 710 height 18
click at [193, 374] on input "contract.inspection@nyct.com," at bounding box center [416, 368] width 710 height 18
paste input "EPP-Insurance@mtacd.org"
type input "contract.inspection@nyct.com, EPP-Insurance@mtacd.org"
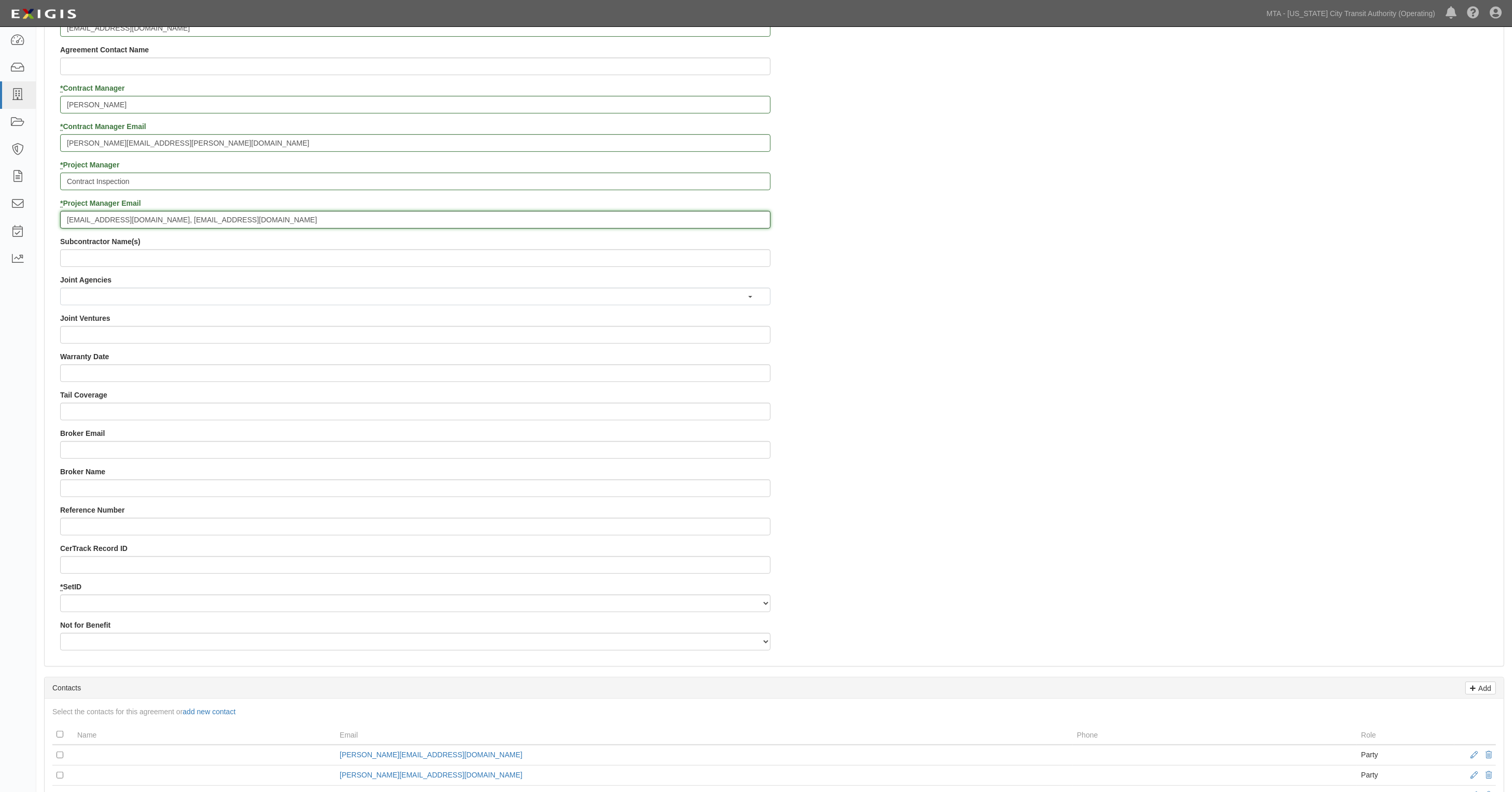
scroll to position [713, 0]
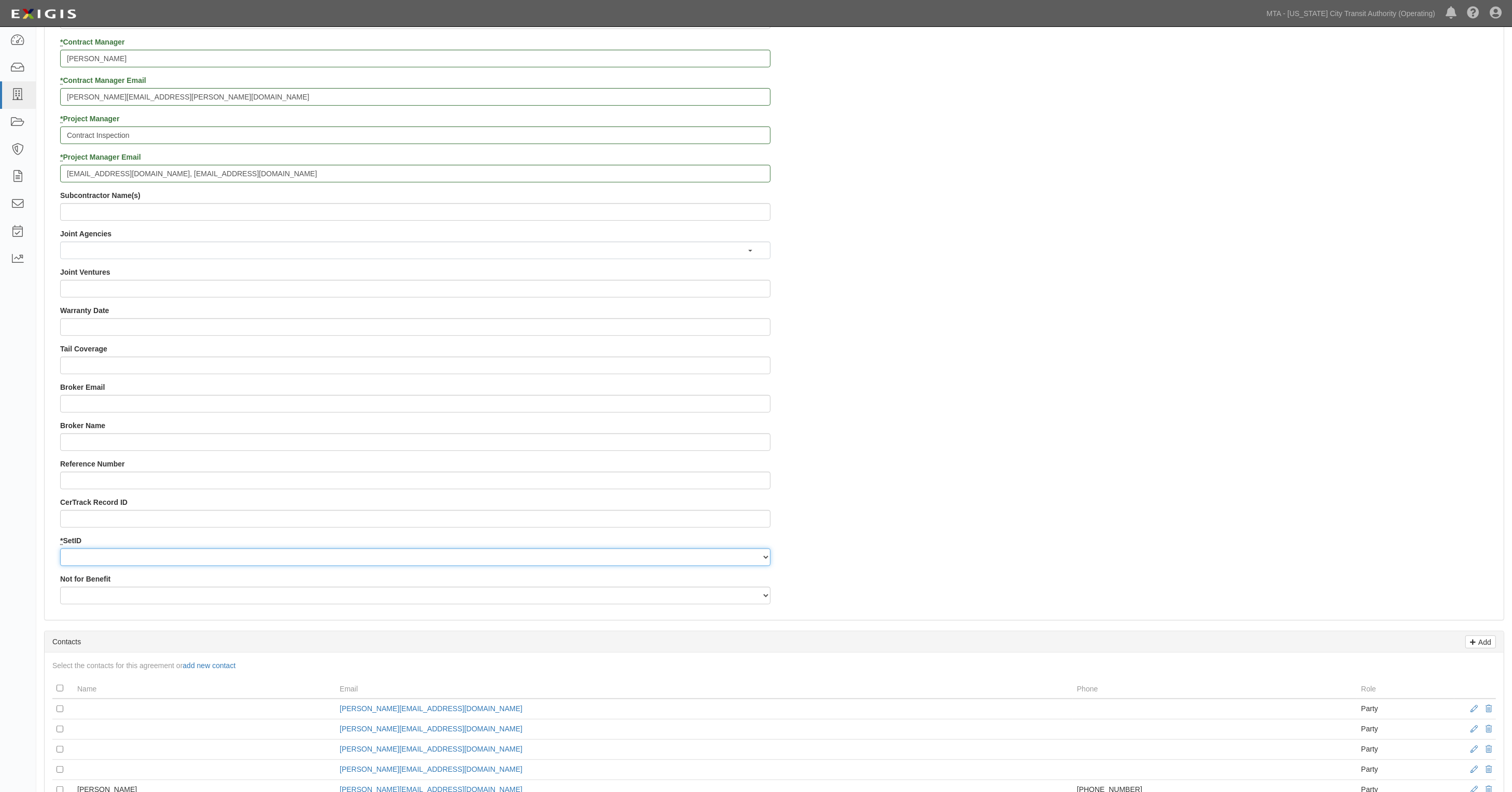
click at [90, 558] on select "NYCTA SIRTA" at bounding box center [416, 557] width 710 height 18
select select "91"
click at [61, 549] on select "NYCTA SIRTA" at bounding box center [416, 557] width 710 height 18
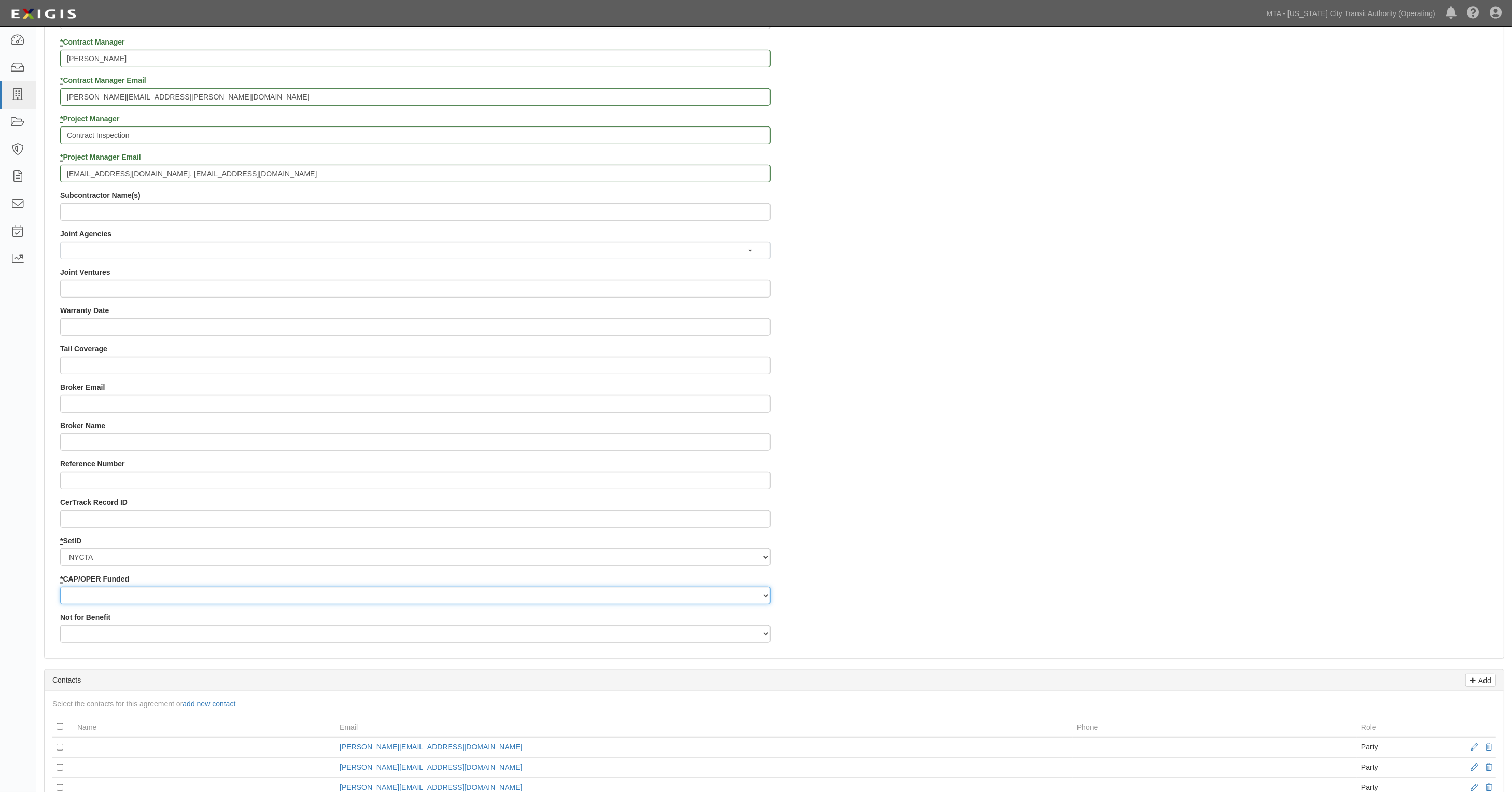
click at [86, 598] on select "Capital Operating" at bounding box center [416, 596] width 710 height 18
click at [30, 596] on div "Dashboard Inbox Parties Agreements Coverages Documents Messages Tasks Reports" at bounding box center [18, 409] width 36 height 765
click at [107, 638] on select "Yes No" at bounding box center [416, 634] width 710 height 18
select select "507"
click at [61, 626] on select "Yes No" at bounding box center [416, 634] width 710 height 18
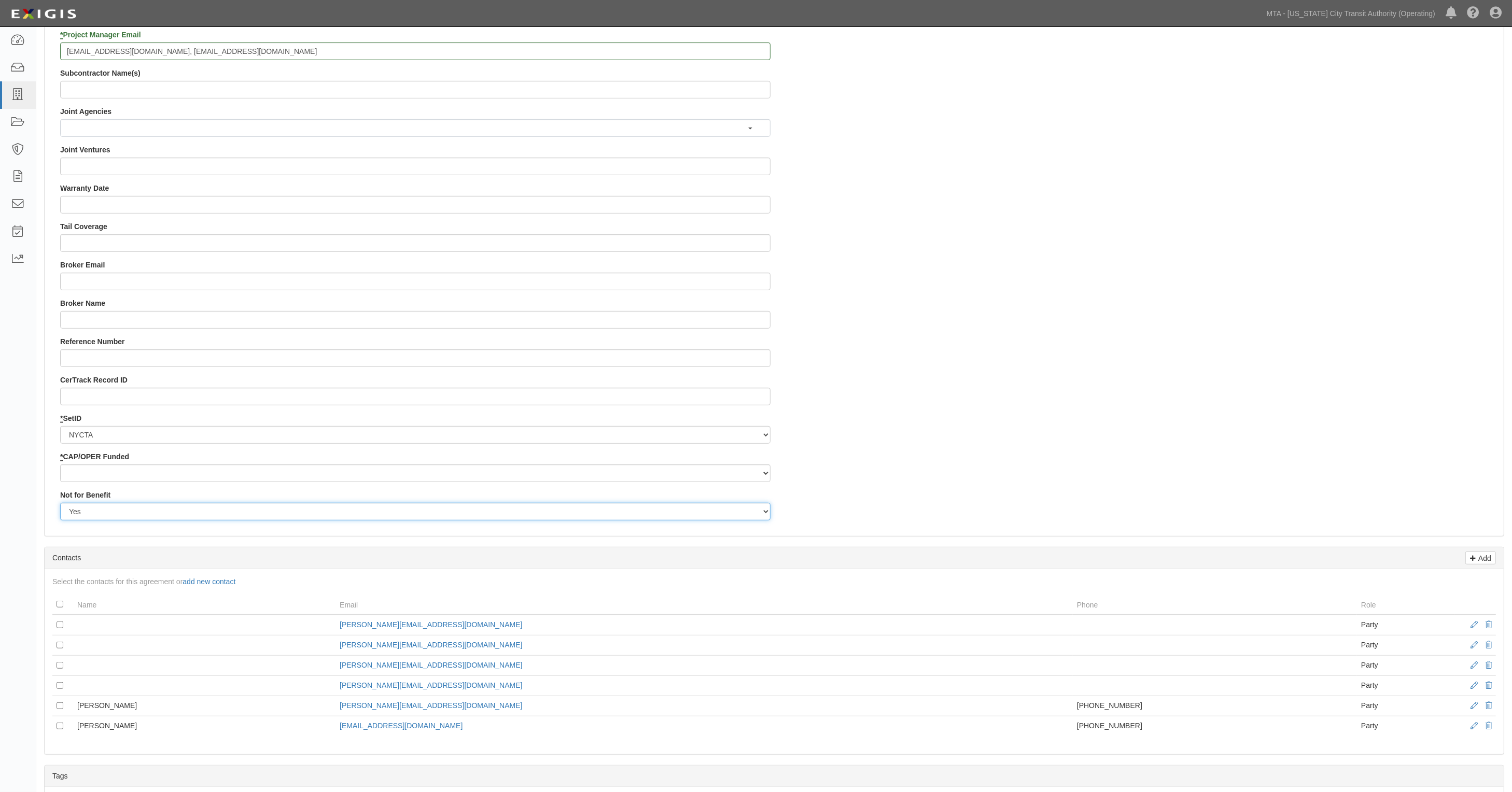
scroll to position [842, 0]
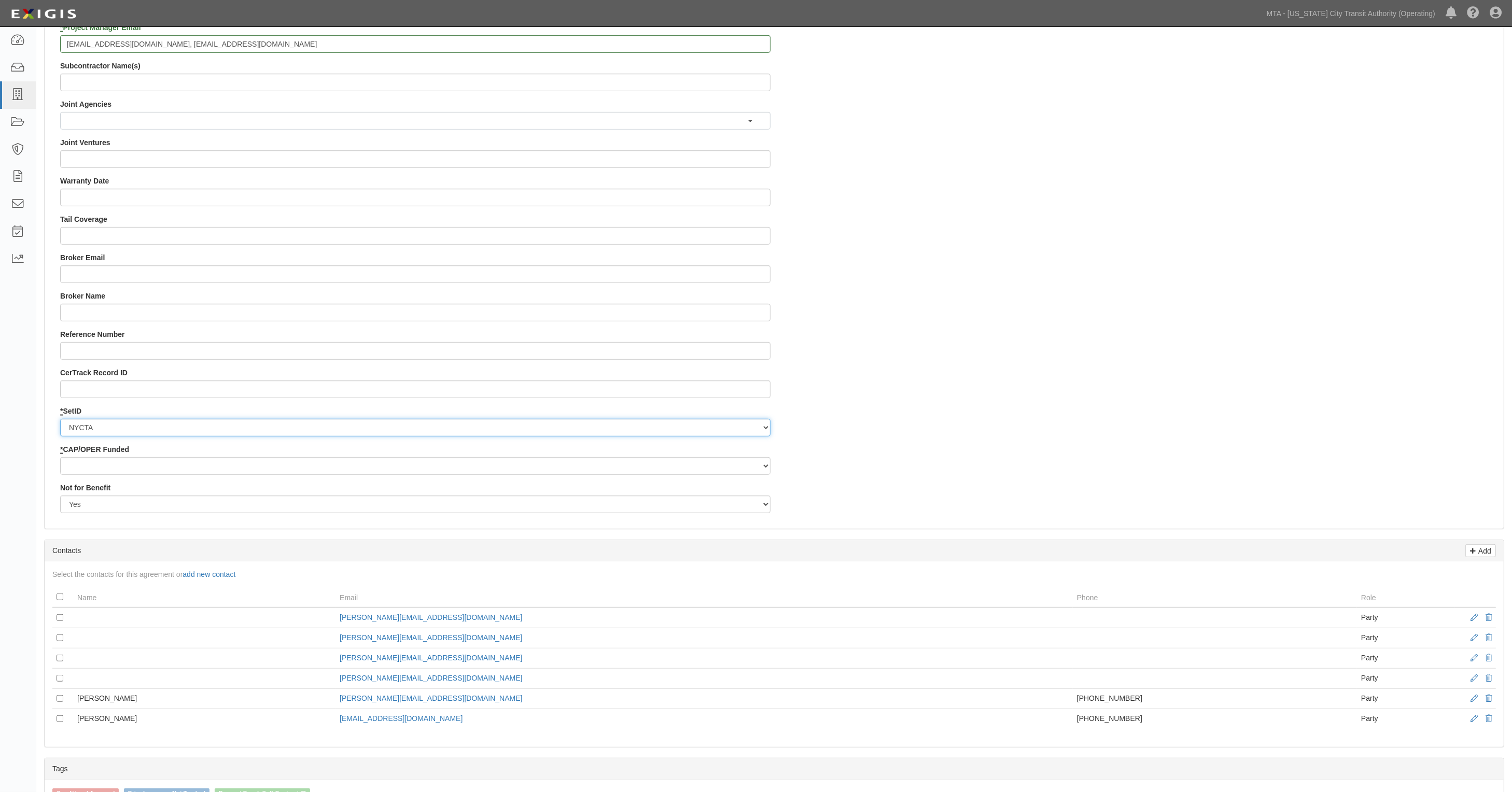
click at [96, 427] on select "NYCTA SIRTA" at bounding box center [416, 427] width 710 height 18
click at [98, 465] on select "Capital Operating" at bounding box center [416, 466] width 710 height 18
drag, startPoint x: 37, startPoint y: 446, endPoint x: 56, endPoint y: 489, distance: 47.0
click at [36, 446] on body "Toggle navigation Dashboard Inbox Parties Agreements Coverages Documents Messag…" at bounding box center [756, 90] width 1512 height 1864
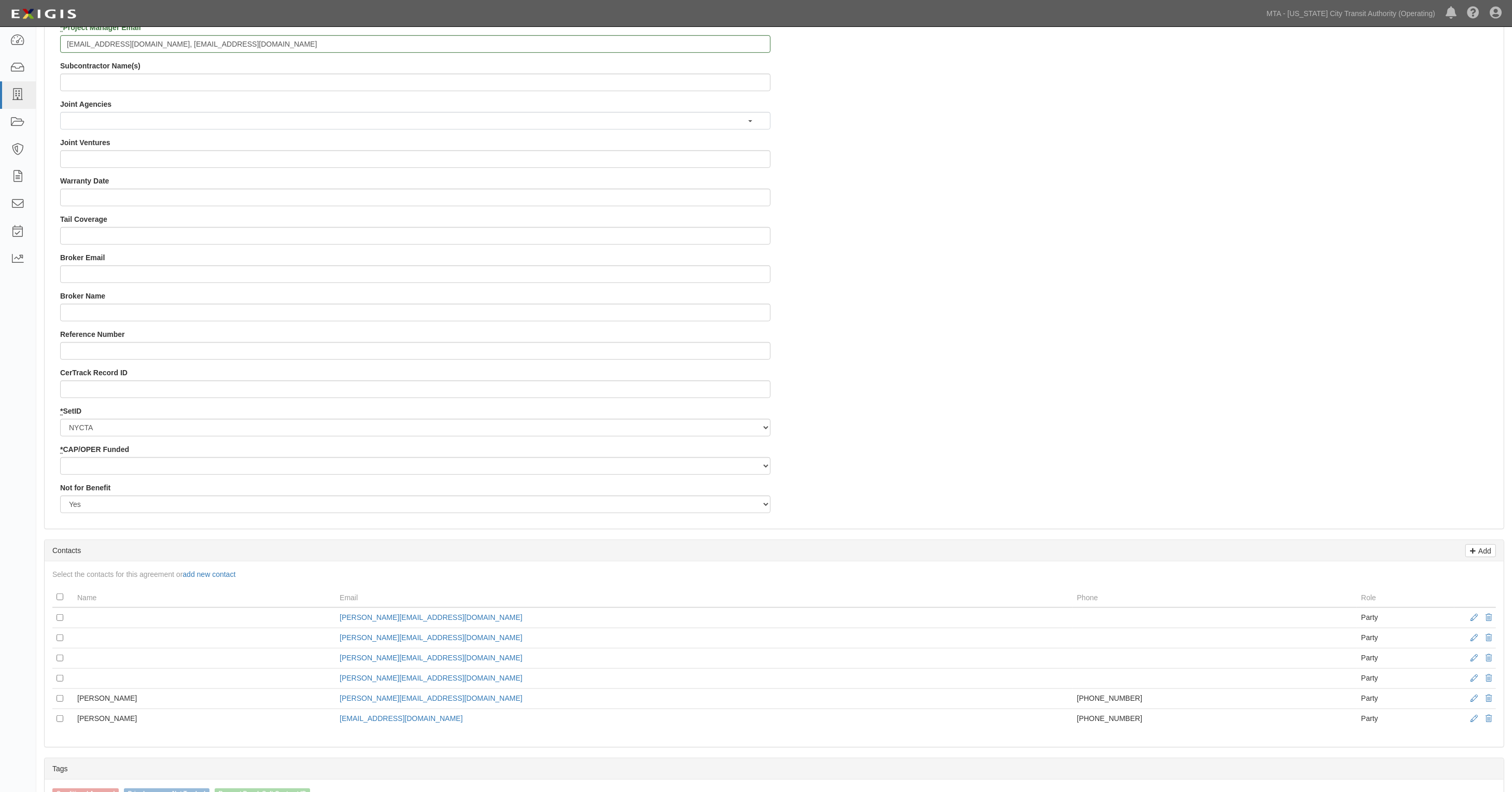
click at [315, 555] on div "Add Contacts" at bounding box center [774, 551] width 1460 height 21
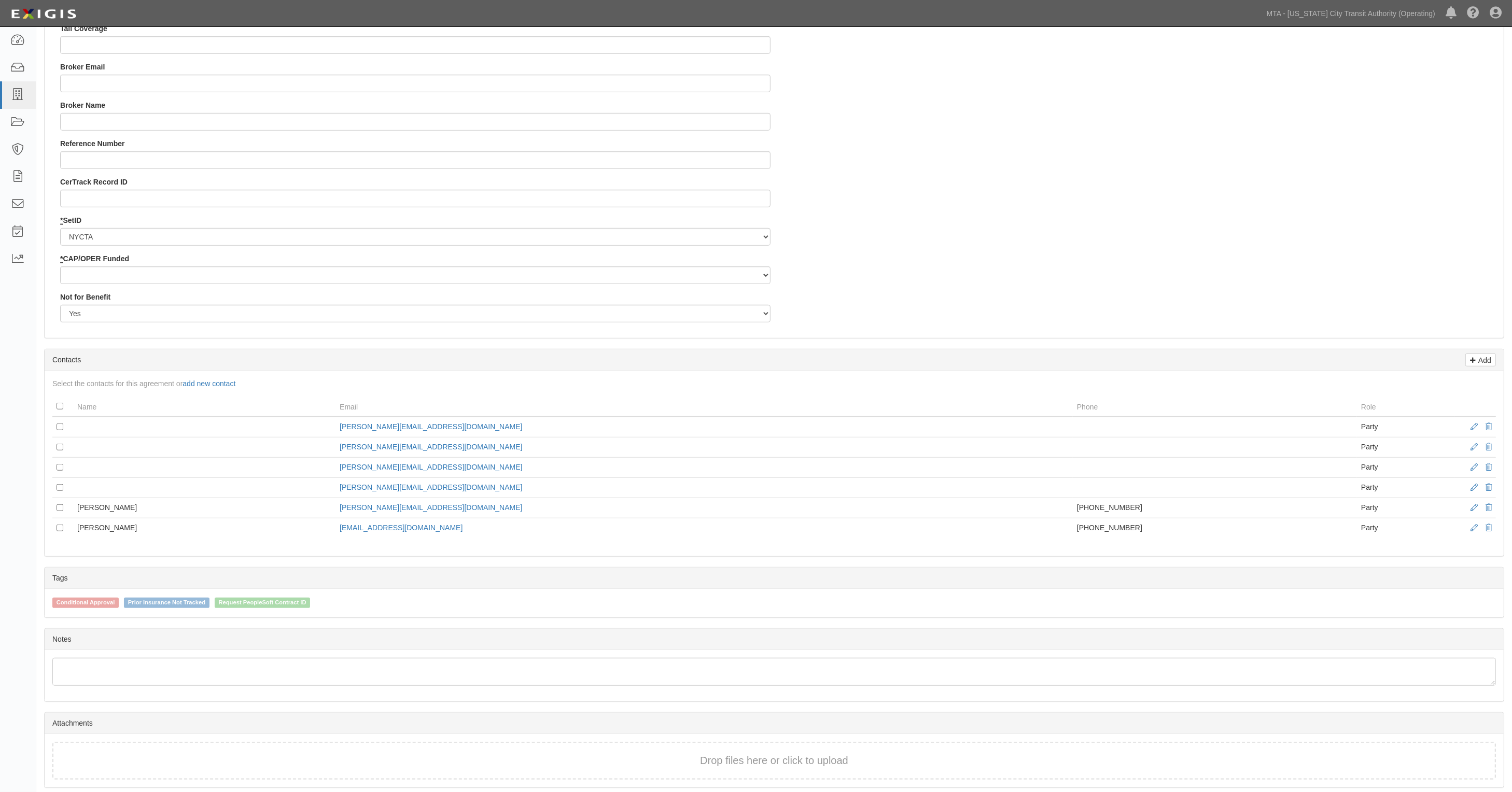
scroll to position [1036, 0]
click at [61, 529] on td at bounding box center [63, 524] width 21 height 20
click at [57, 529] on td at bounding box center [63, 524] width 21 height 20
click at [61, 525] on input "checkbox" at bounding box center [60, 524] width 6 height 6
checkbox input "true"
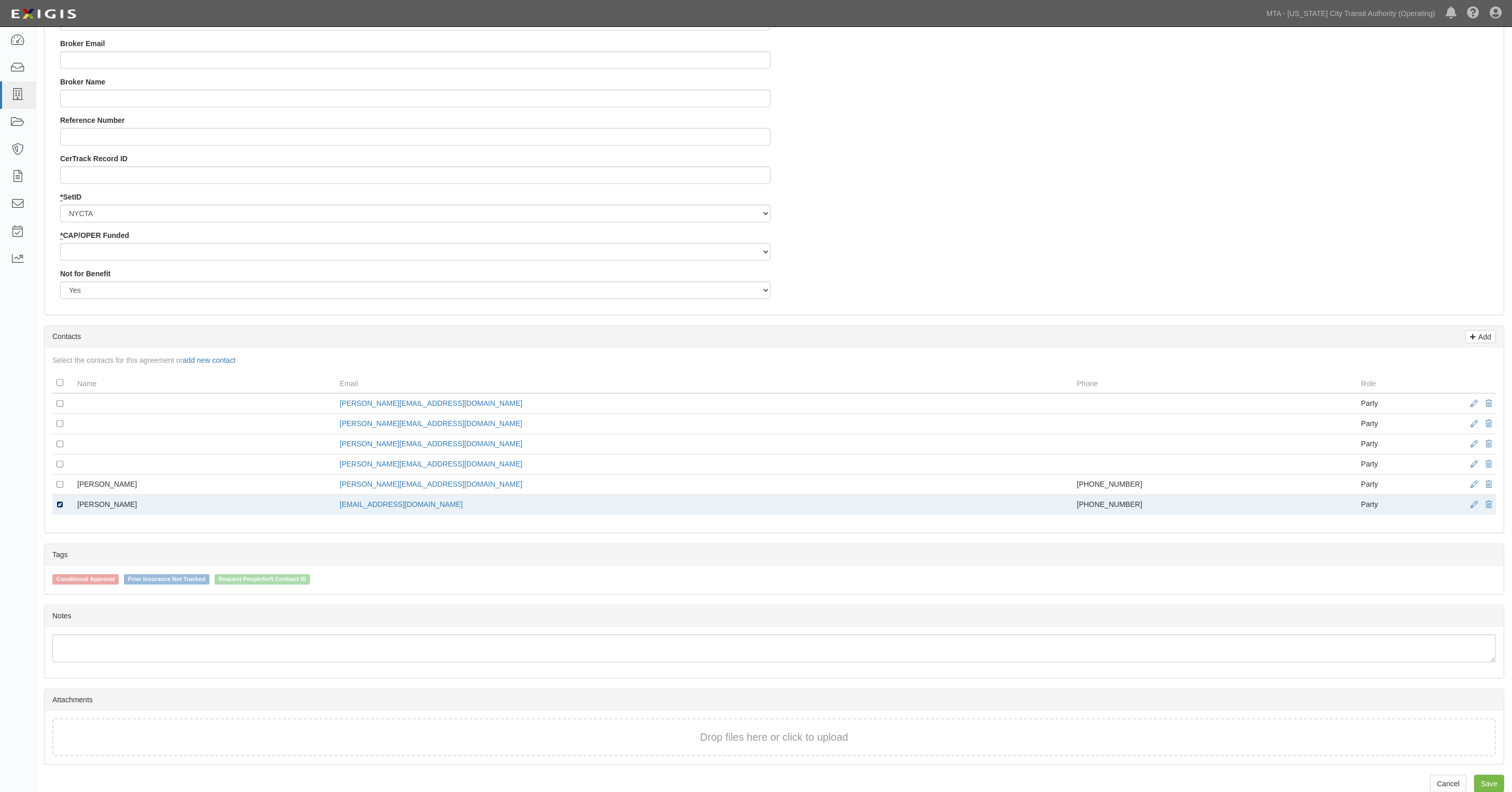
scroll to position [1073, 0]
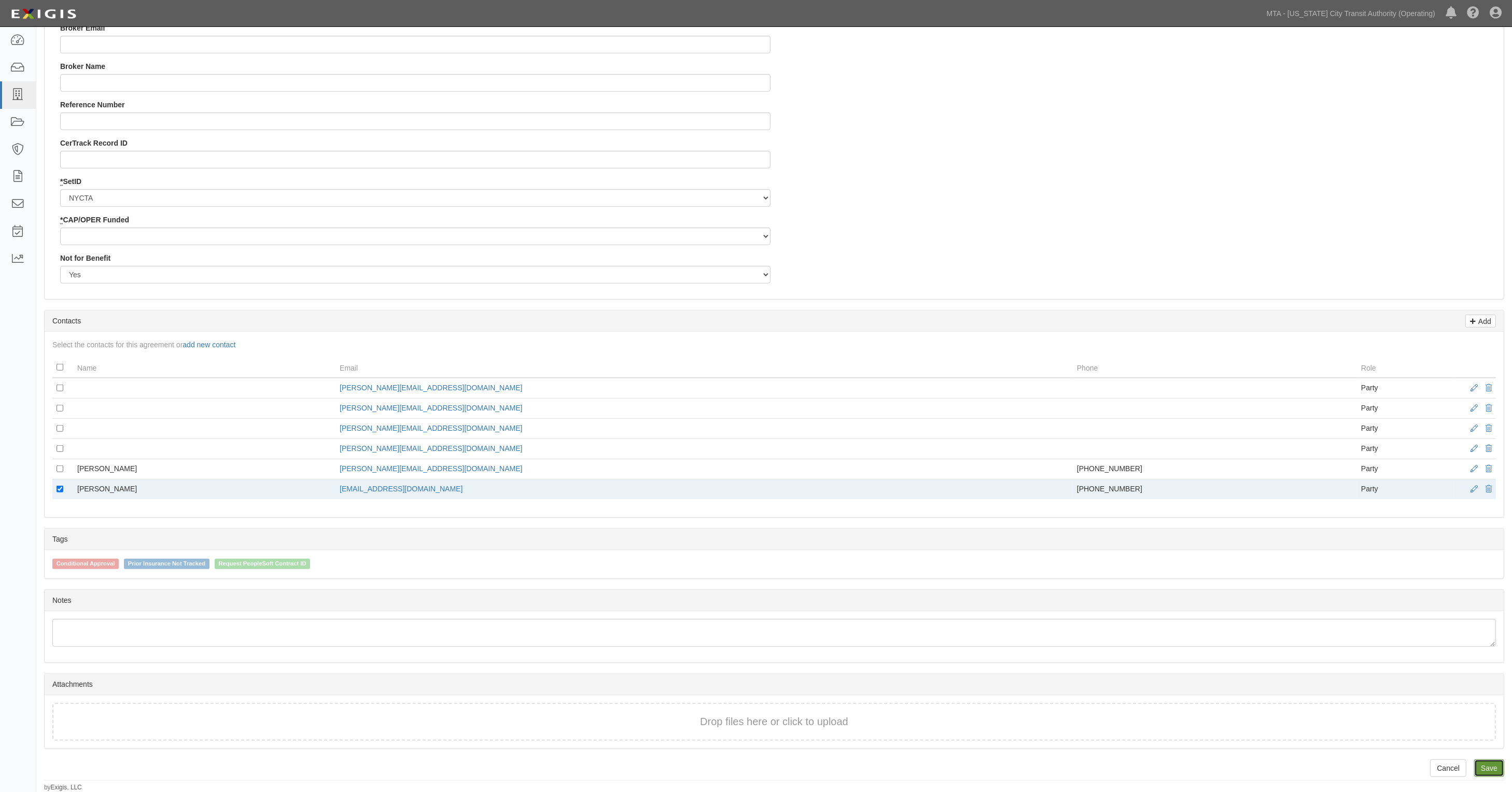
click at [1493, 765] on link "Save" at bounding box center [1489, 769] width 30 height 18
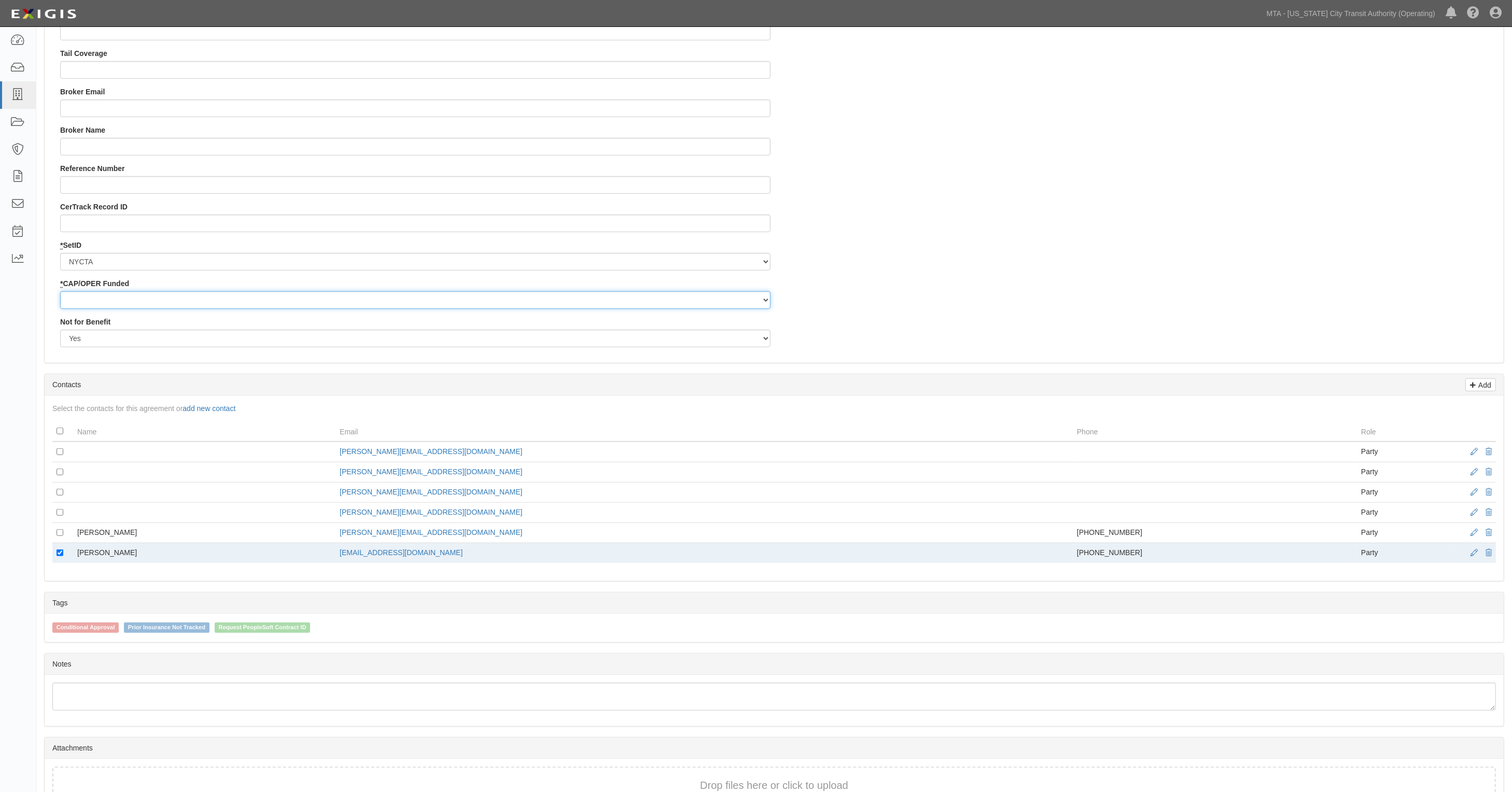
click at [107, 306] on select "Capital Operating" at bounding box center [416, 300] width 710 height 18
click at [89, 265] on select "NYCTA SIRTA" at bounding box center [416, 262] width 710 height 18
click at [61, 253] on select "NYCTA SIRTA" at bounding box center [416, 262] width 710 height 18
click at [109, 294] on select "Capital Operating" at bounding box center [416, 300] width 710 height 18
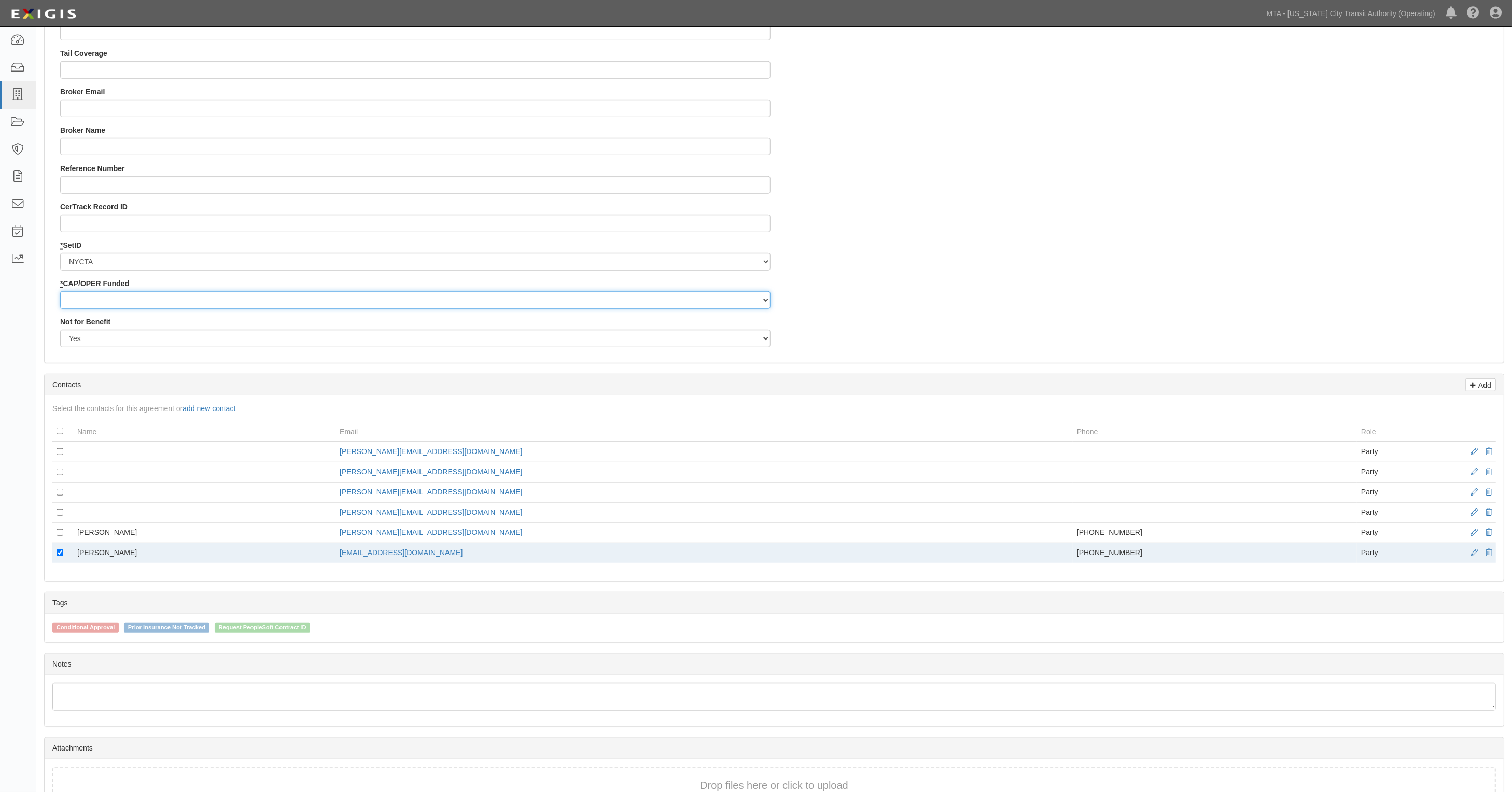
click at [61, 292] on select "Capital Operating" at bounding box center [416, 300] width 710 height 18
click at [97, 299] on select "Capital Operating" at bounding box center [416, 300] width 710 height 18
select select "92"
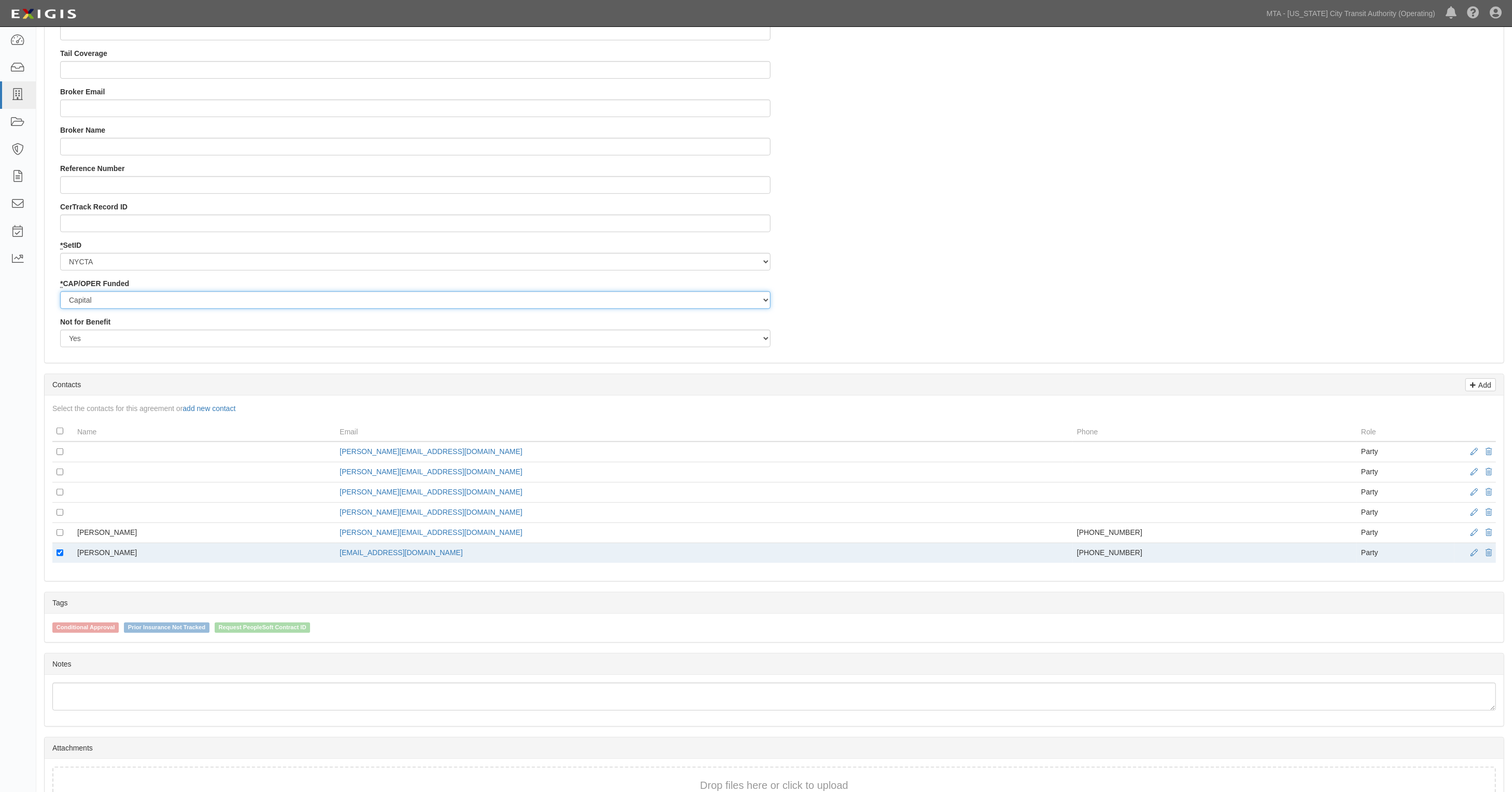
click at [61, 292] on select "Capital Operating" at bounding box center [416, 300] width 710 height 18
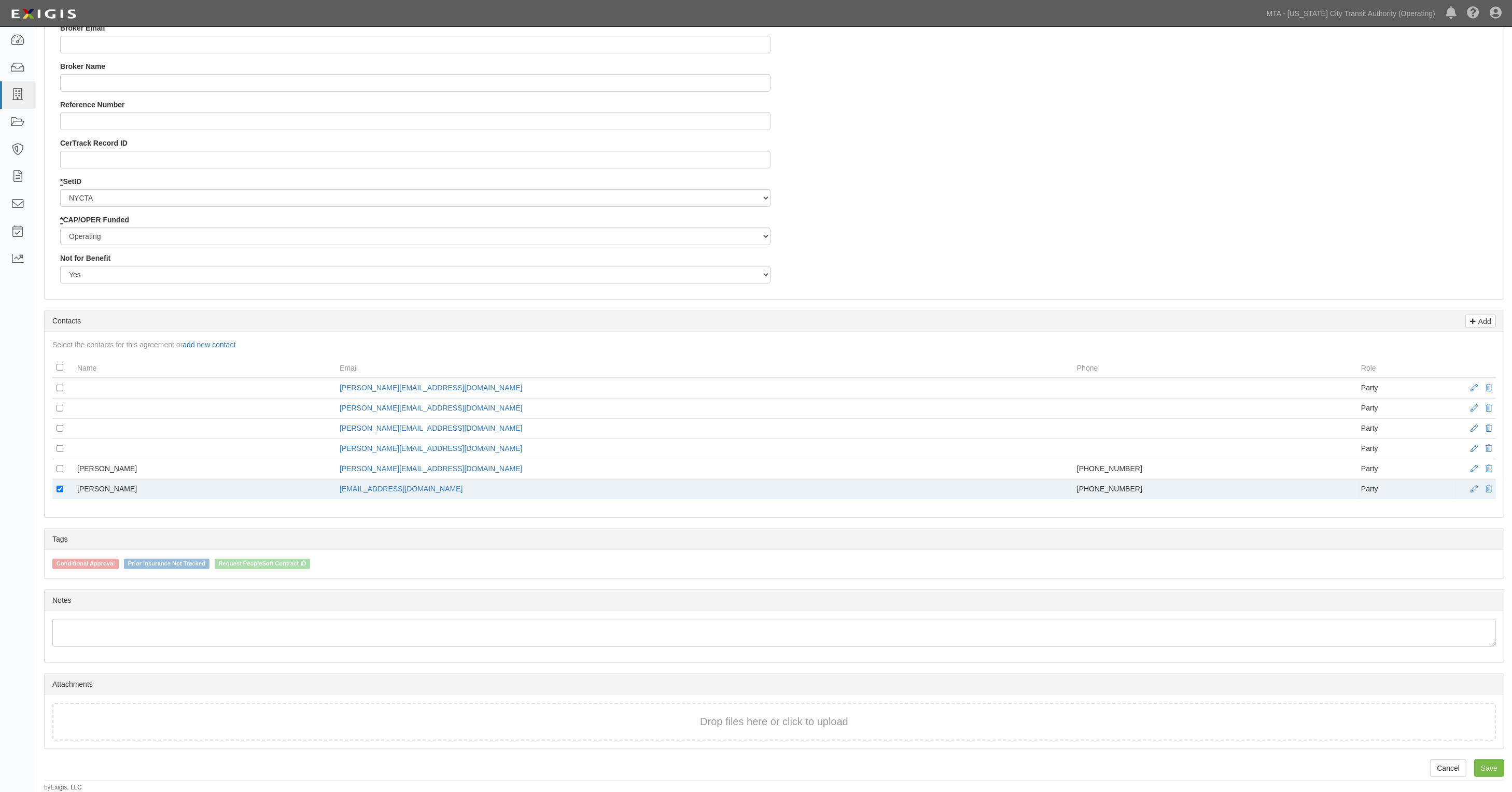
scroll to position [1073, 0]
click at [1494, 770] on link "Save" at bounding box center [1489, 769] width 30 height 18
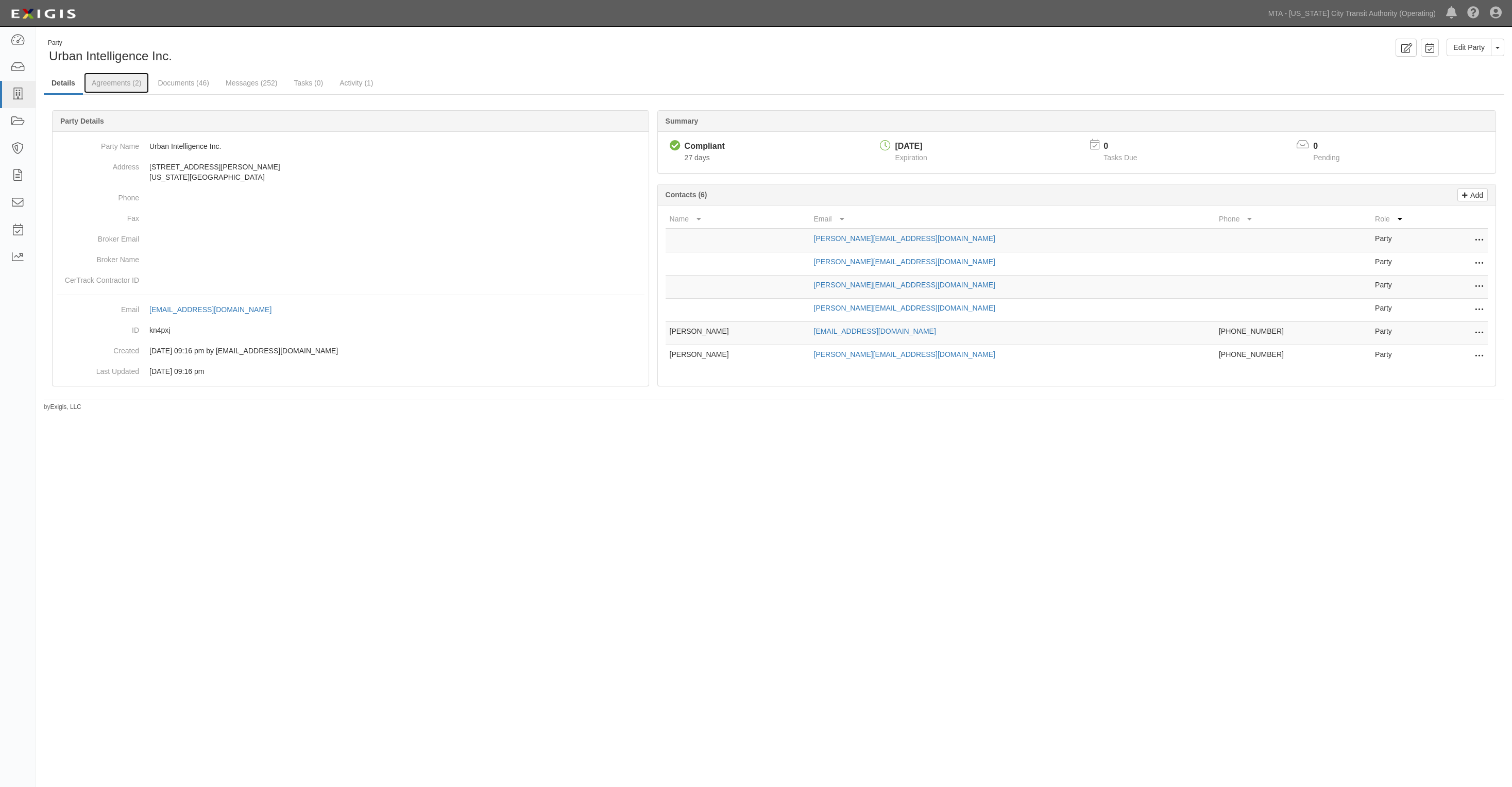
drag, startPoint x: 116, startPoint y: 76, endPoint x: 174, endPoint y: 27, distance: 75.9
click at [116, 78] on link "Agreements (2)" at bounding box center [116, 83] width 65 height 21
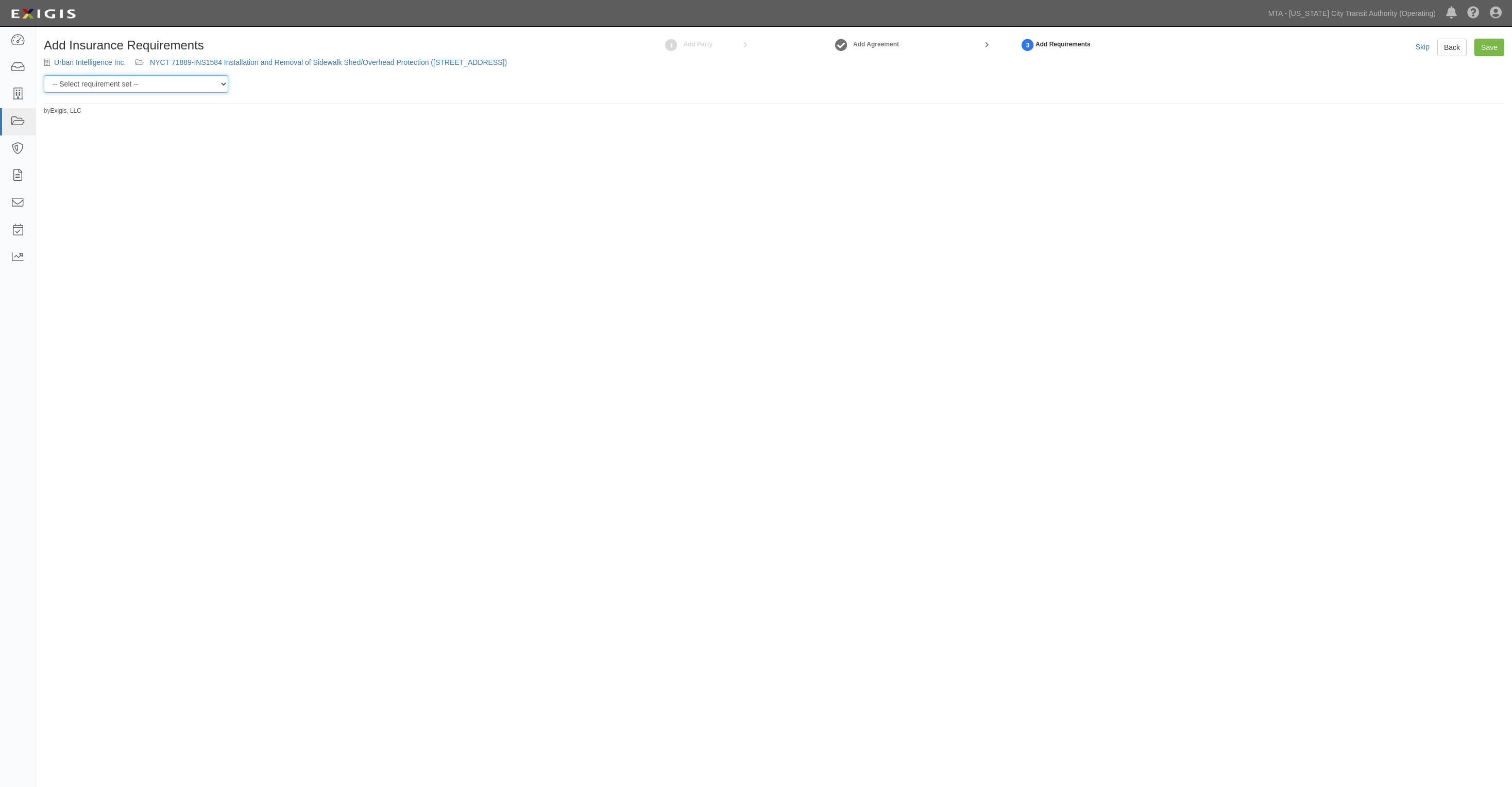
click at [156, 87] on select "-- Select requirement set -- Basic Basic Enhanced Option for Operating Agreemen…" at bounding box center [136, 84] width 184 height 18
select select "21174"
click at [44, 75] on select "-- Select requirement set -- Basic Basic Enhanced Option for Operating Agreemen…" at bounding box center [136, 84] width 184 height 18
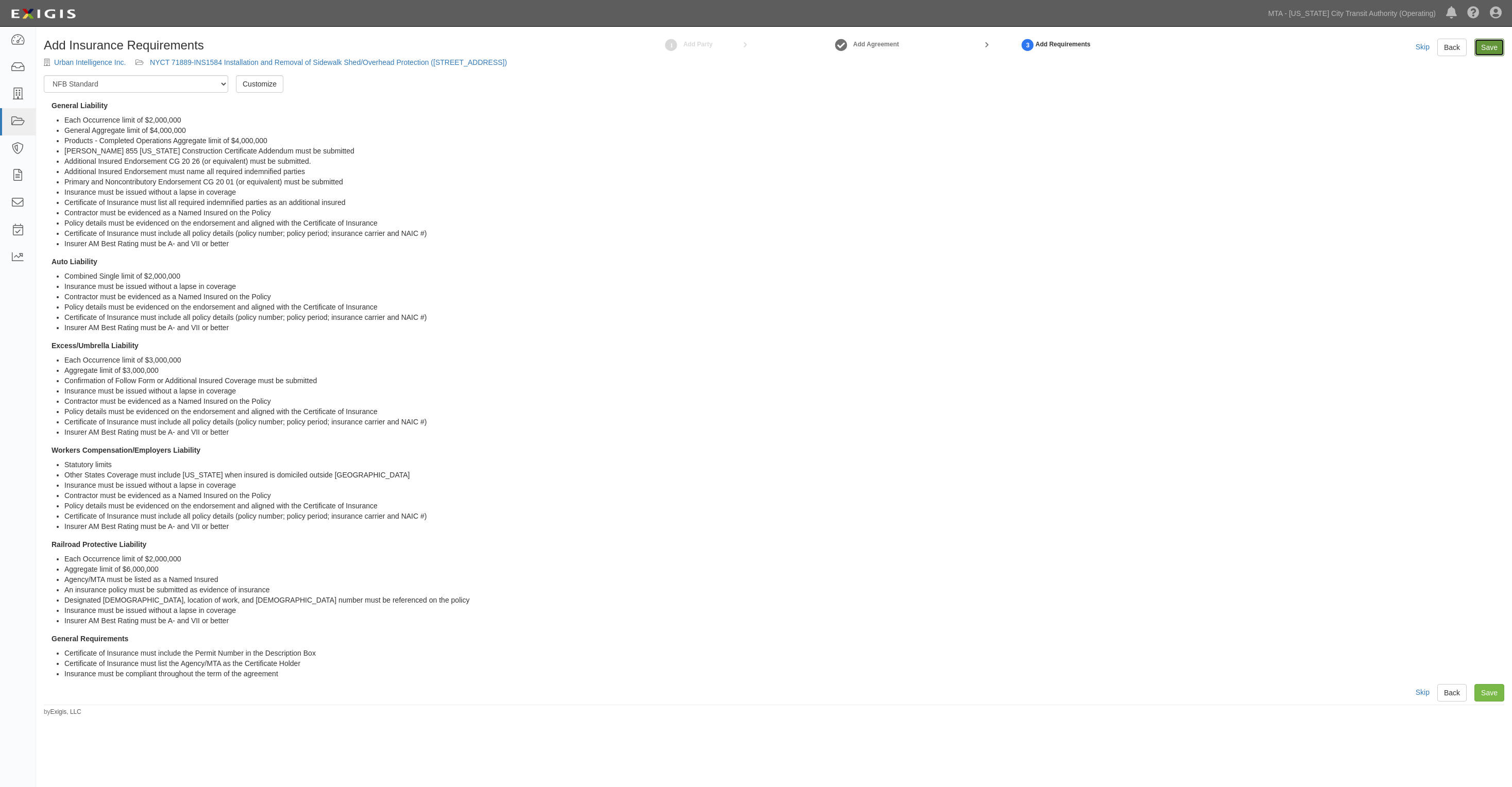
click at [1494, 45] on input "Save" at bounding box center [1489, 47] width 30 height 18
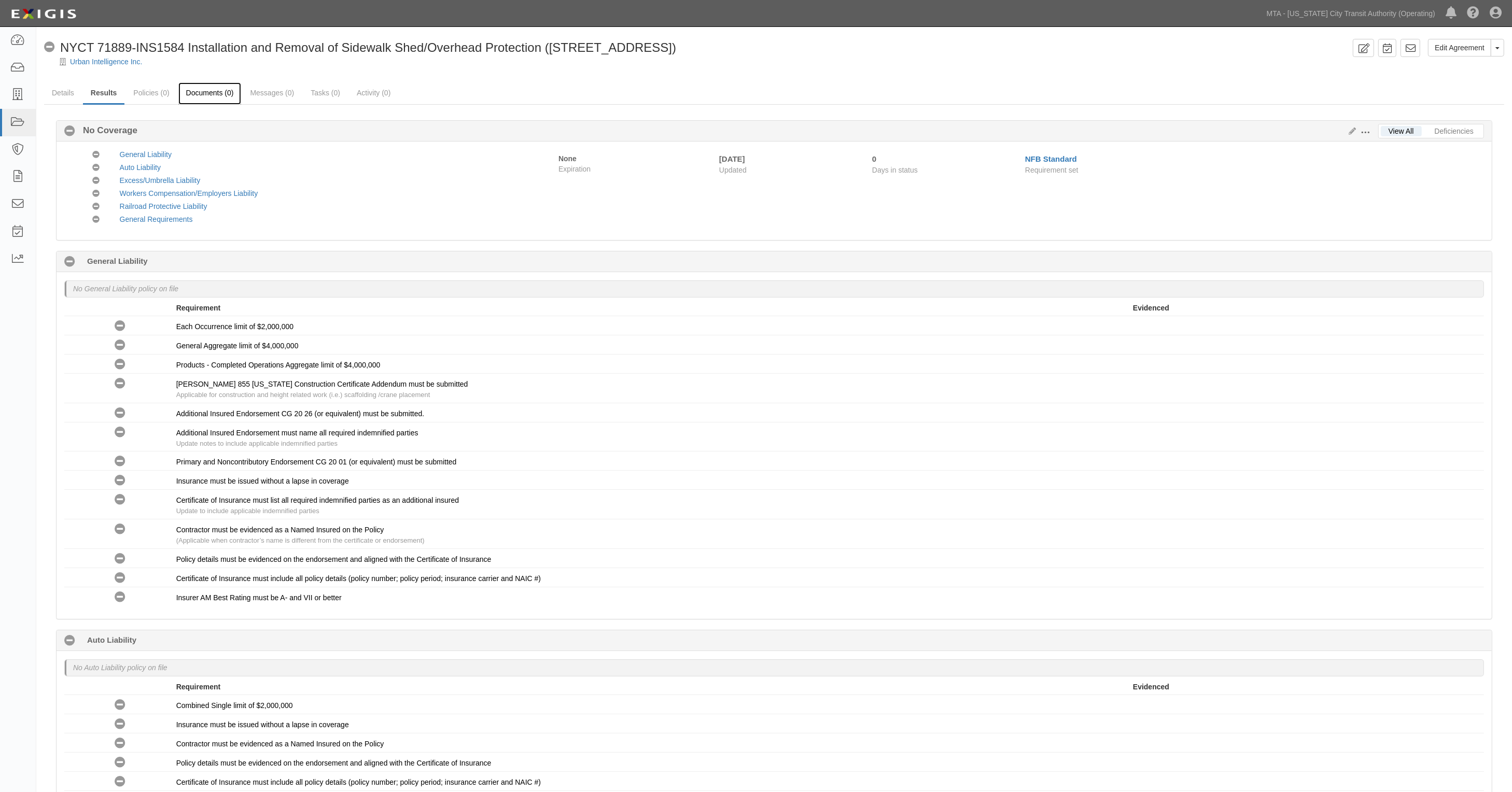
click at [223, 98] on link "Documents (0)" at bounding box center [210, 94] width 63 height 23
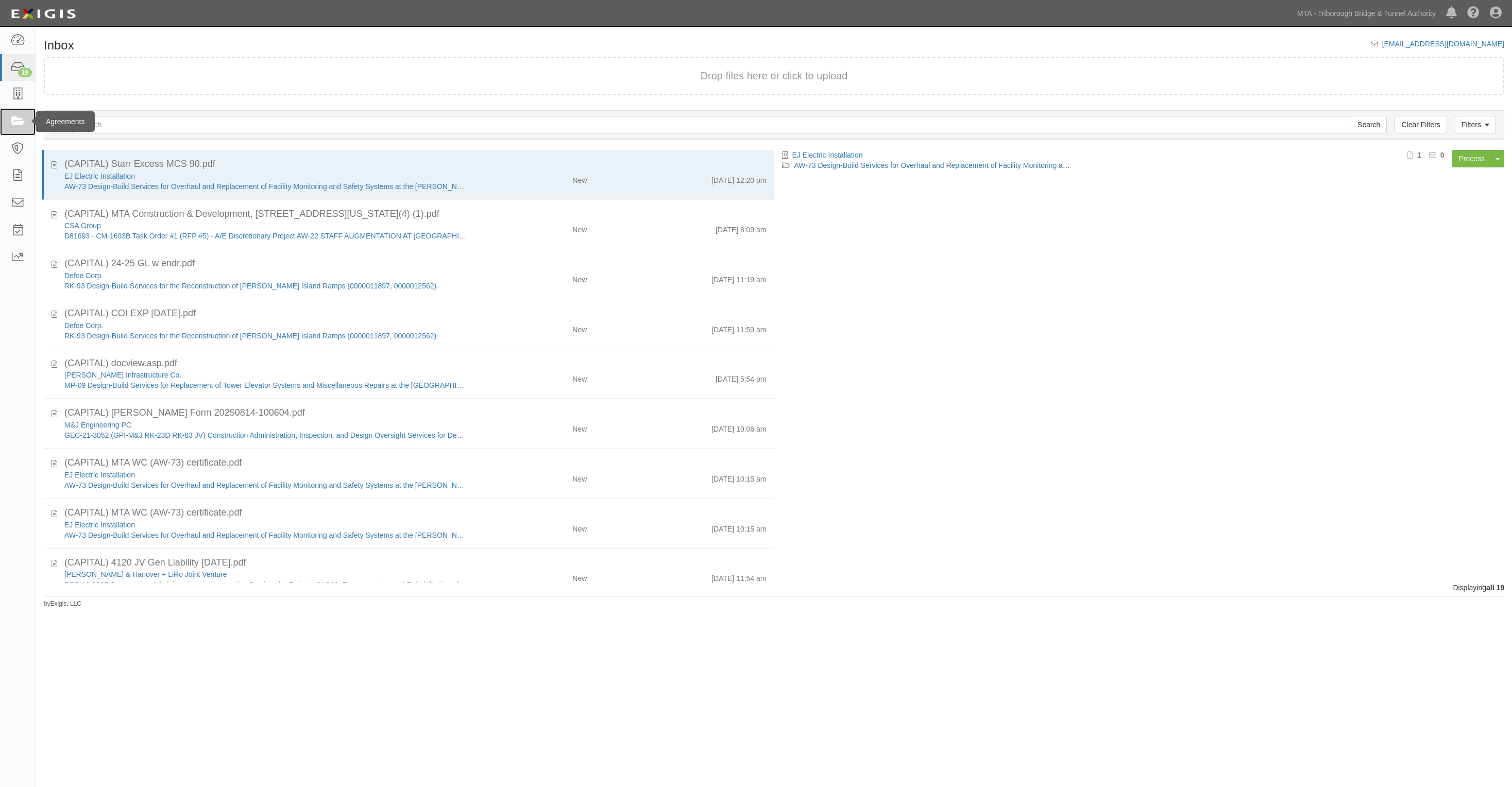
click at [5, 122] on link at bounding box center [18, 122] width 35 height 27
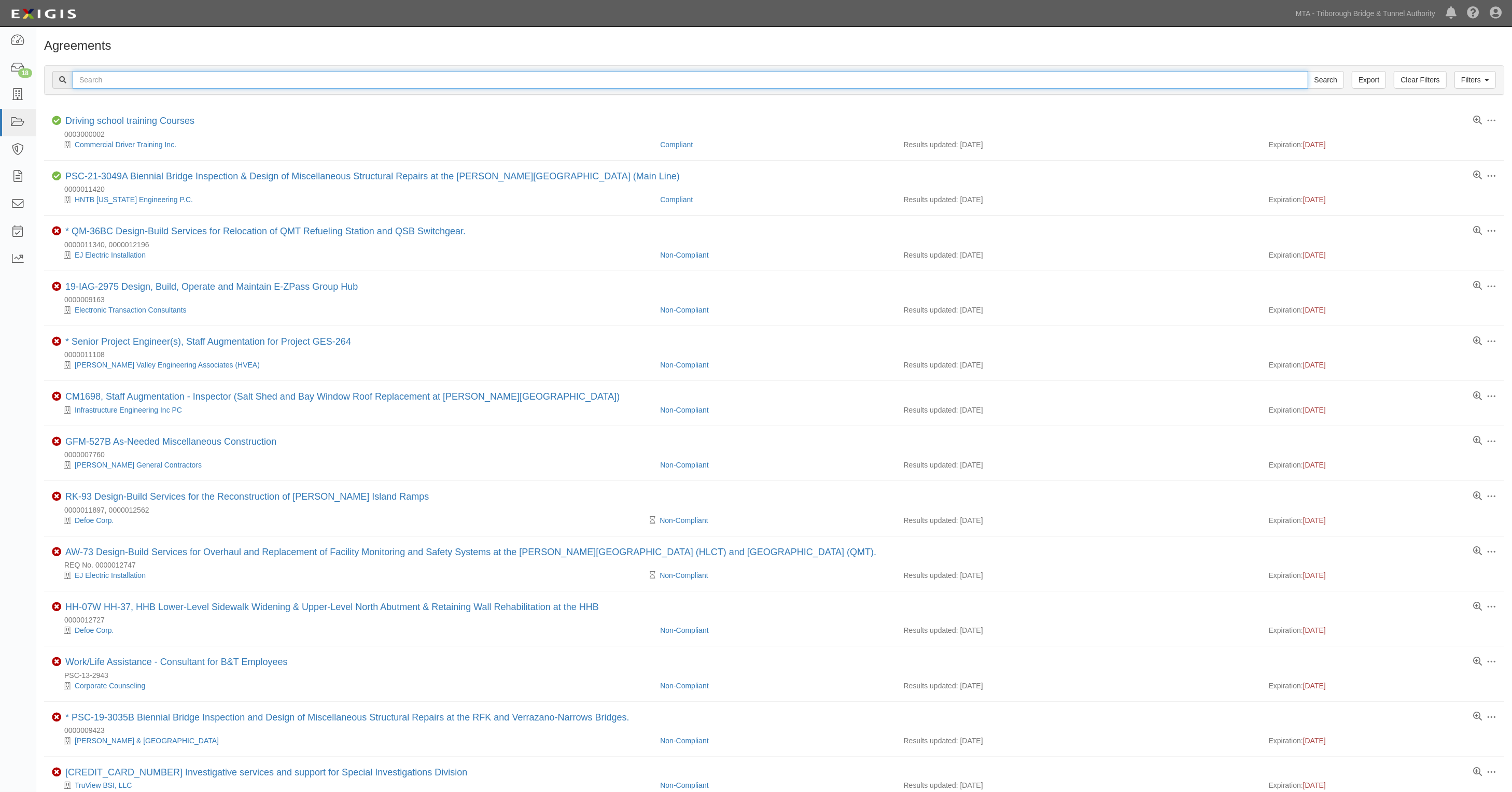
drag, startPoint x: 0, startPoint y: 0, endPoint x: 144, endPoint y: 79, distance: 164.2
click at [144, 79] on input "text" at bounding box center [691, 80] width 1236 height 18
type input "rk19a"
click at [1308, 71] on input "Search" at bounding box center [1326, 80] width 36 height 18
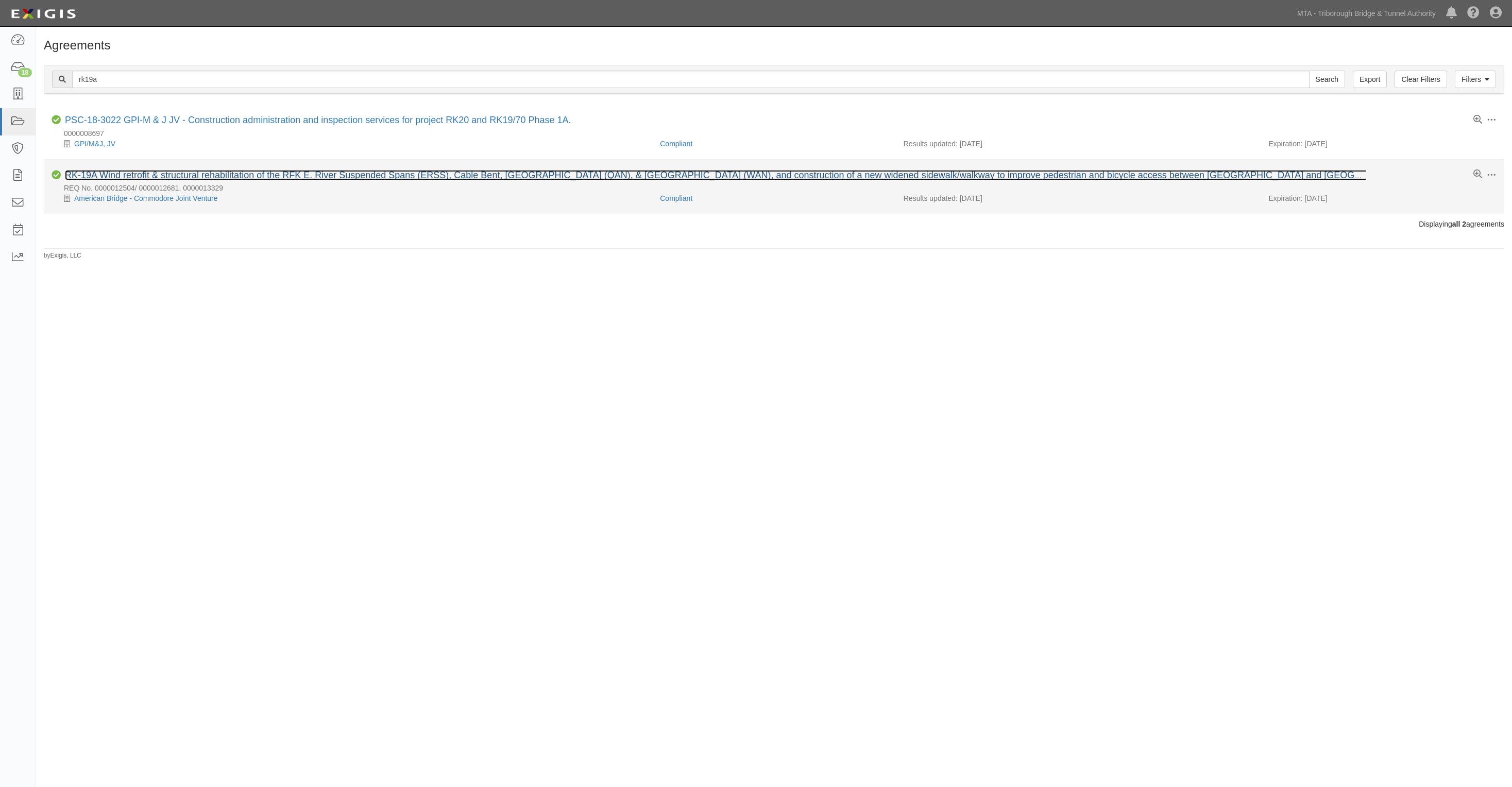
click at [111, 176] on link "RK-19A Wind retrofit & structural rehabilitation of the RFK E. River Suspended …" at bounding box center [744, 175] width 1359 height 10
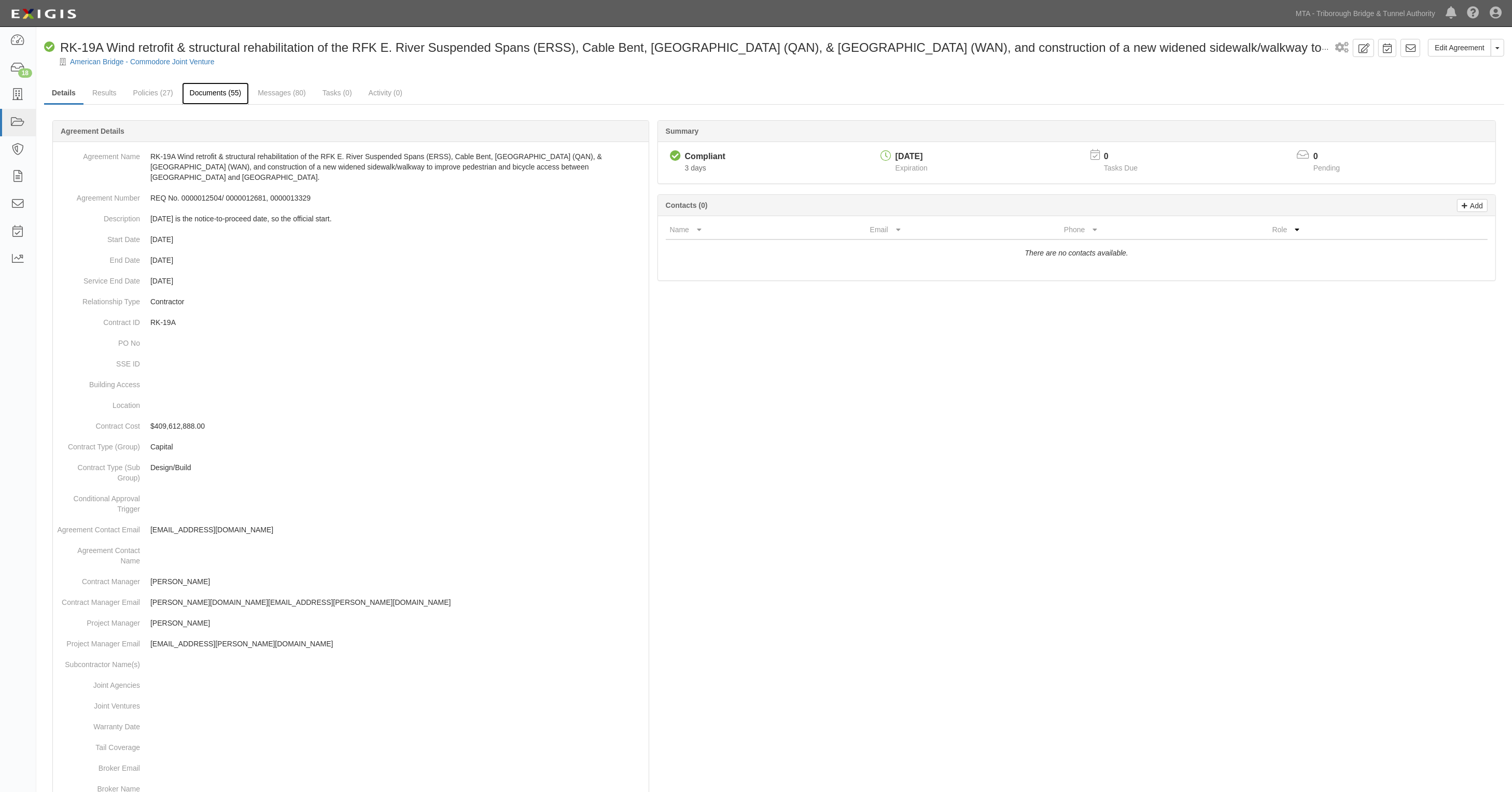
click at [220, 92] on link "Documents (55)" at bounding box center [216, 94] width 68 height 23
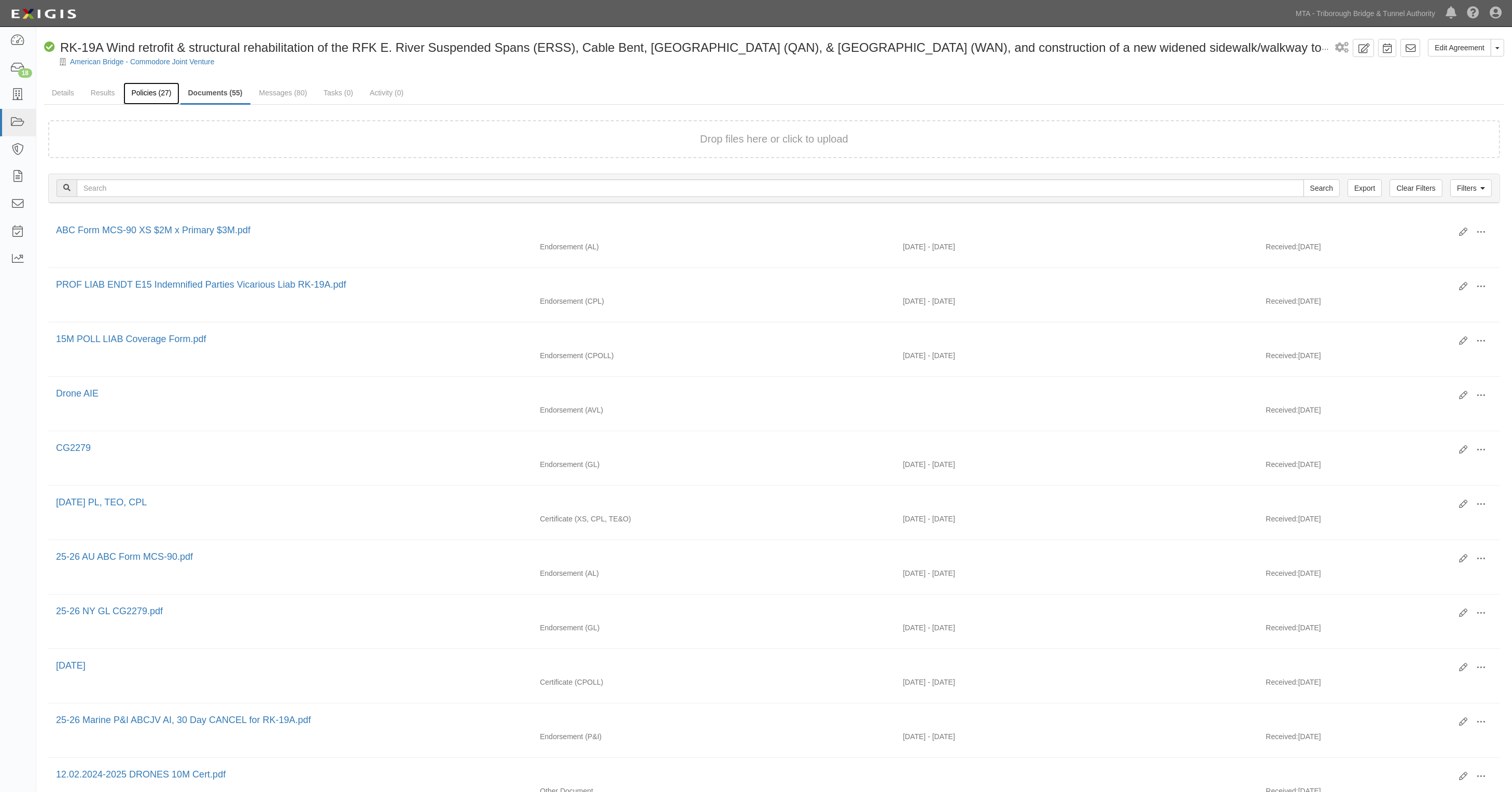
click at [166, 94] on link "Policies (27)" at bounding box center [151, 94] width 56 height 23
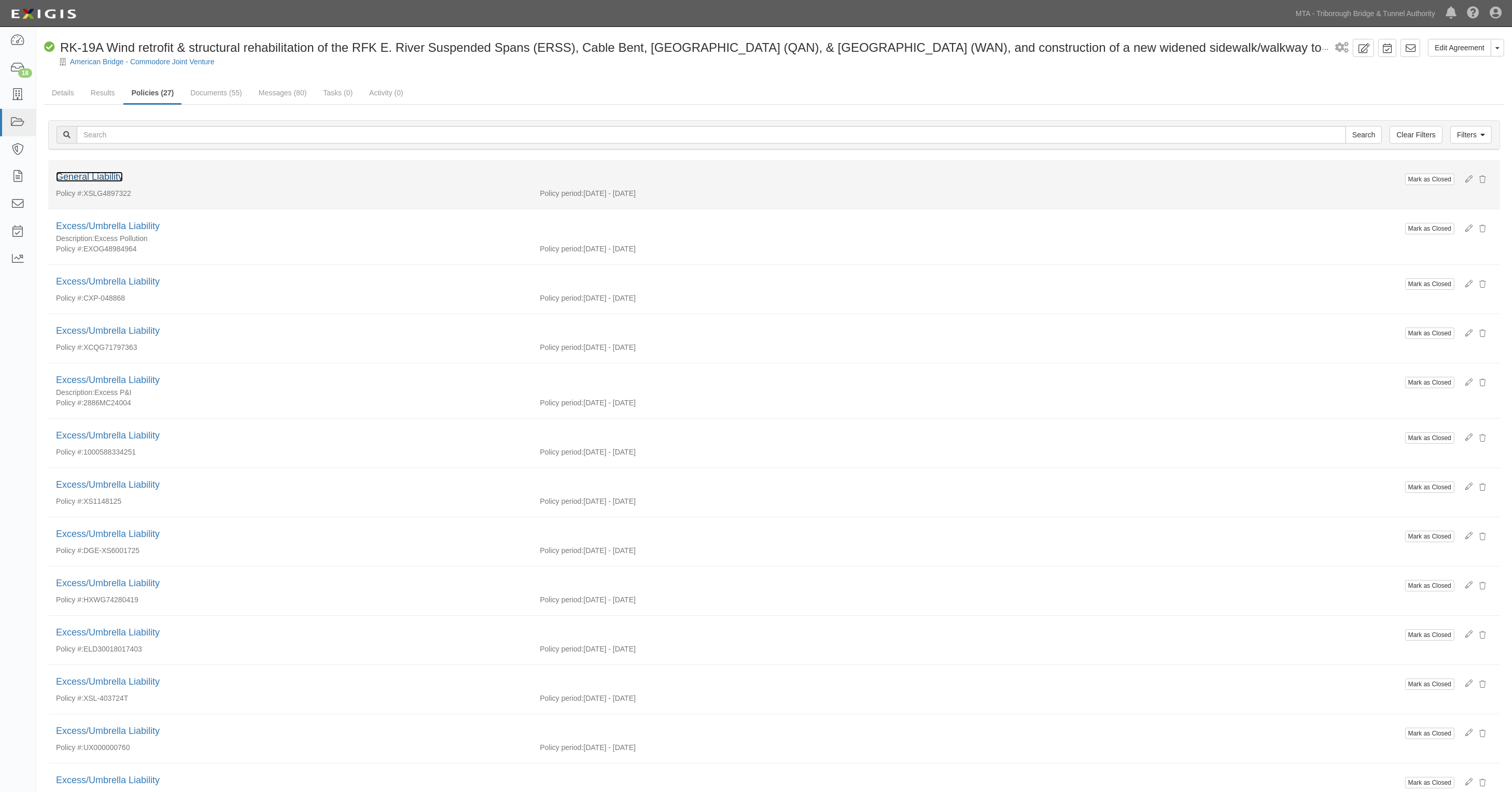
click at [104, 175] on link "General Liability" at bounding box center [89, 177] width 67 height 10
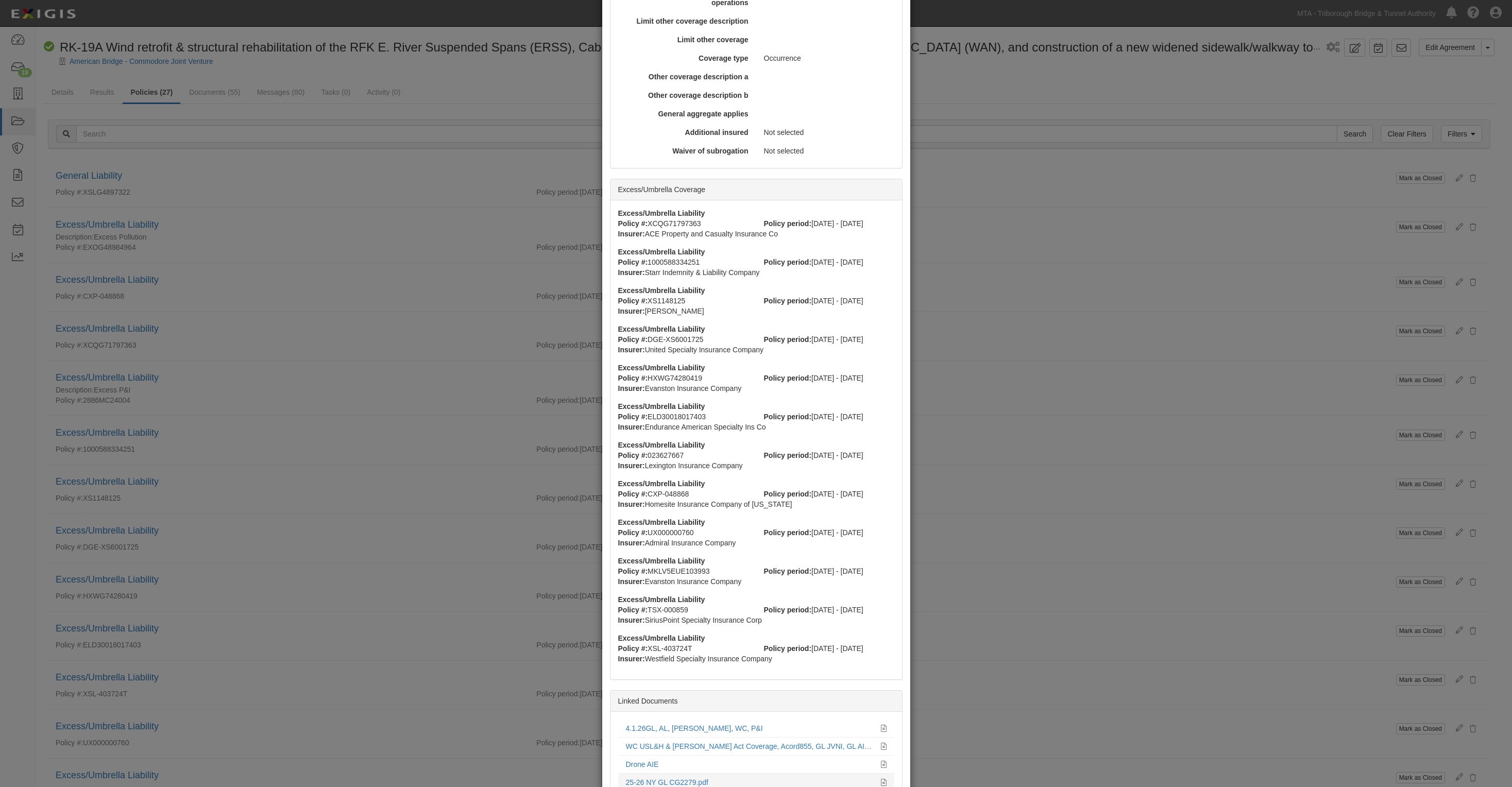
scroll to position [556, 0]
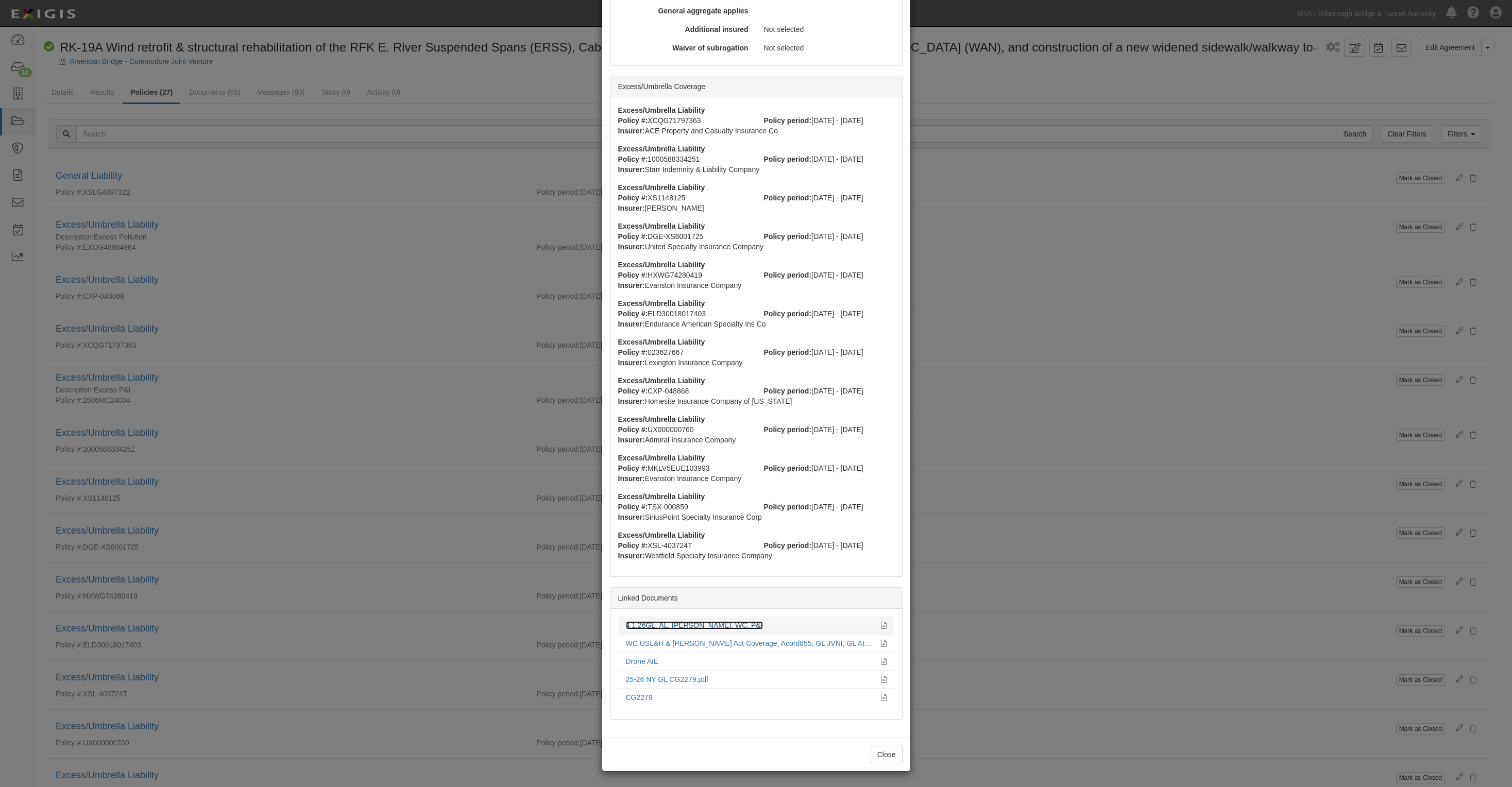
click at [645, 626] on link "4.1.26GL, AL, [PERSON_NAME], WC, P&I" at bounding box center [694, 625] width 137 height 8
drag, startPoint x: 362, startPoint y: 223, endPoint x: 229, endPoint y: 160, distance: 147.2
click at [360, 224] on div "× View Policy Mark as Closed Edit Policy Toggle Dropdown Delete Policy Policy S…" at bounding box center [756, 394] width 1512 height 787
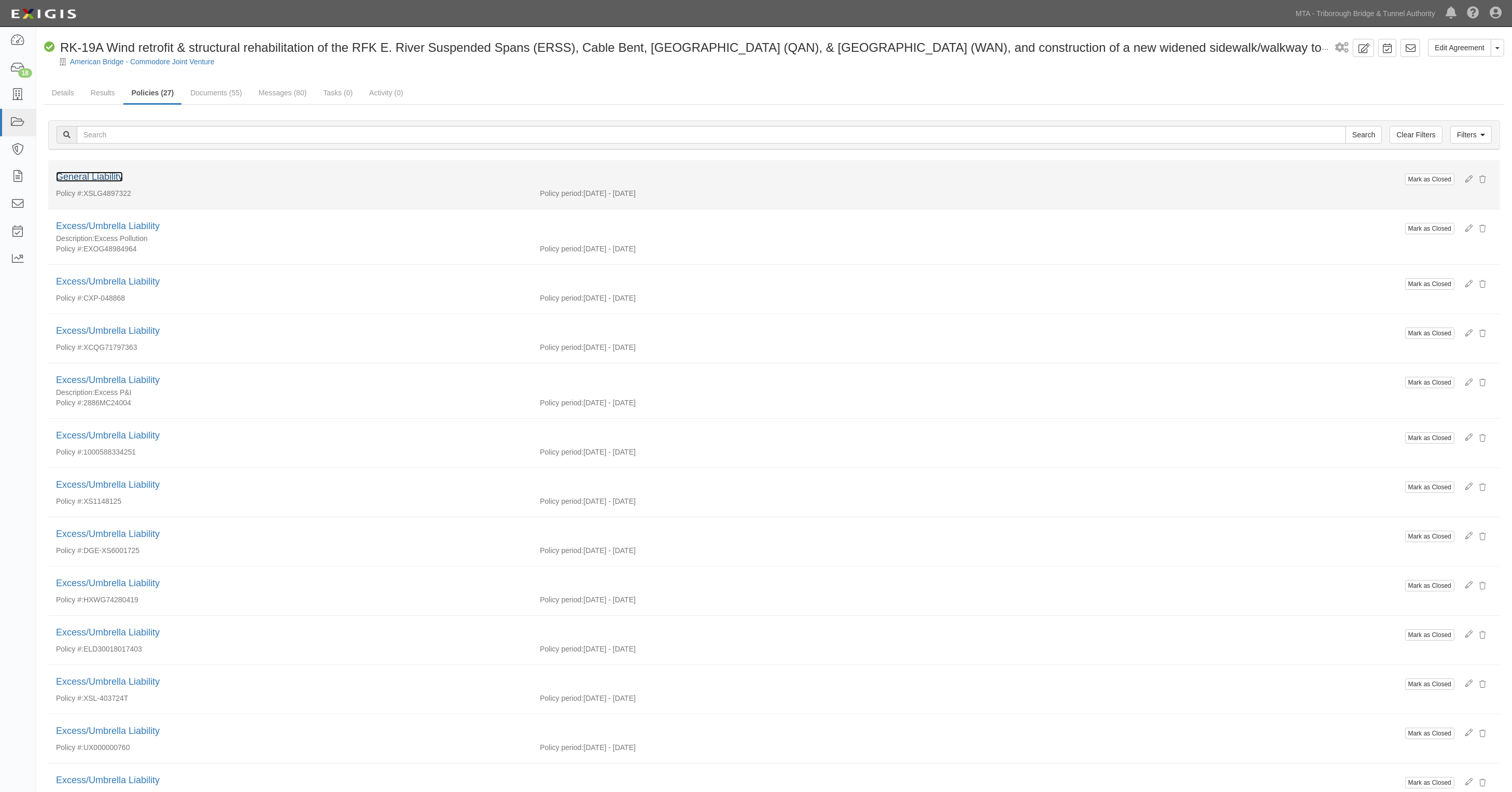
click at [89, 175] on link "General Liability" at bounding box center [89, 177] width 67 height 10
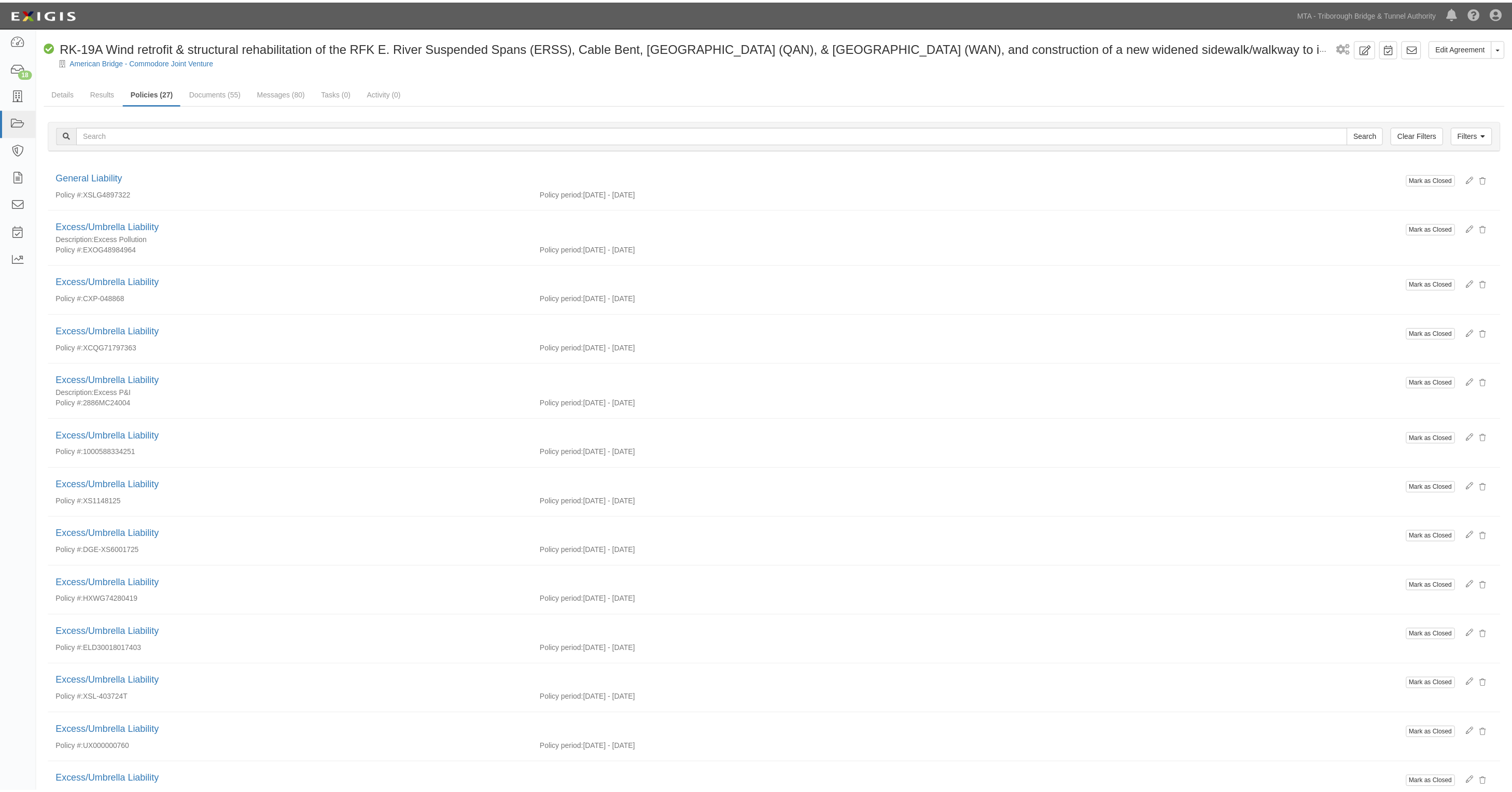
scroll to position [0, 0]
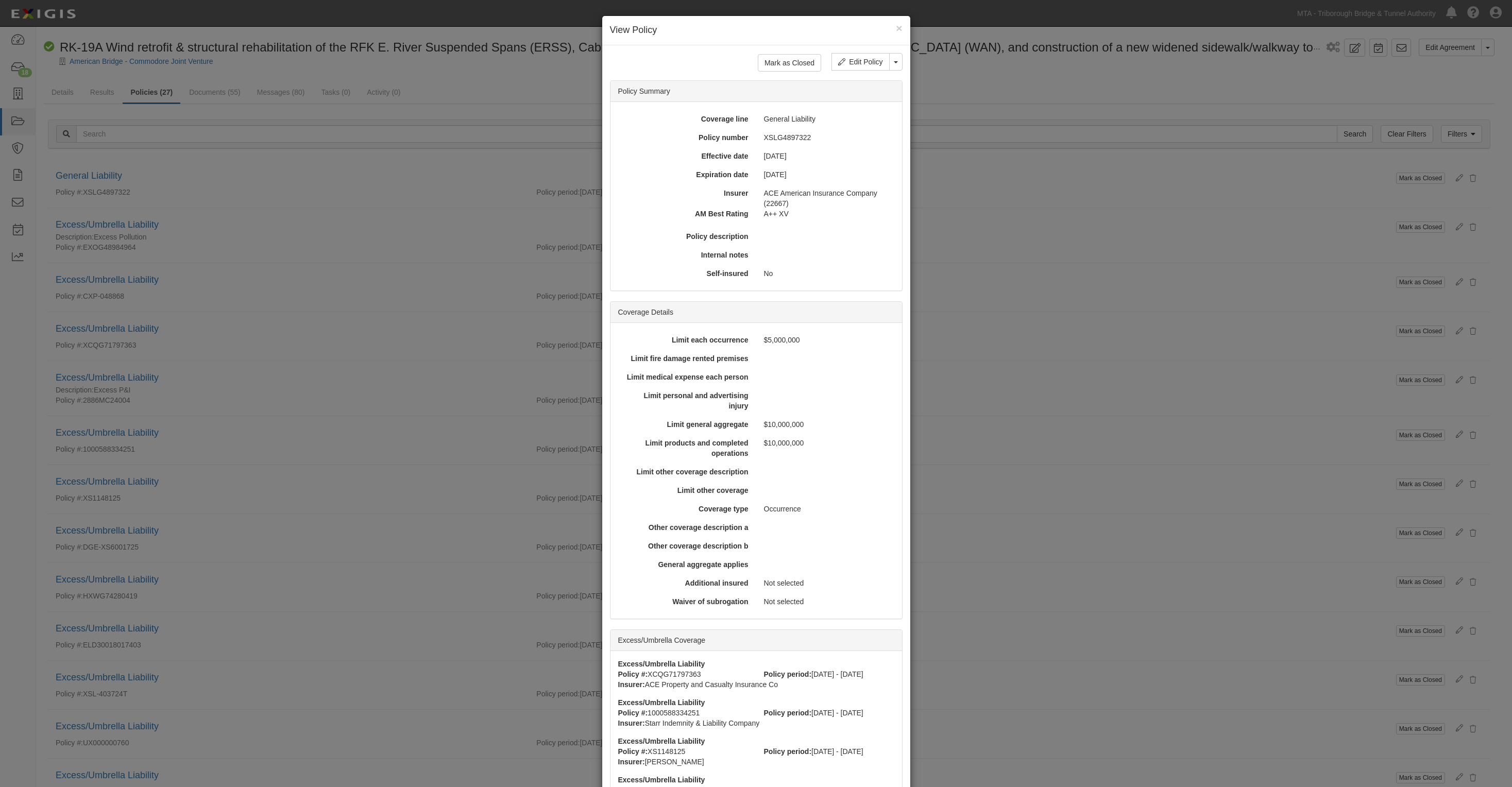
click at [362, 488] on div "× View Policy Mark as Closed Edit Policy Toggle Dropdown Delete Policy Policy S…" at bounding box center [756, 394] width 1512 height 787
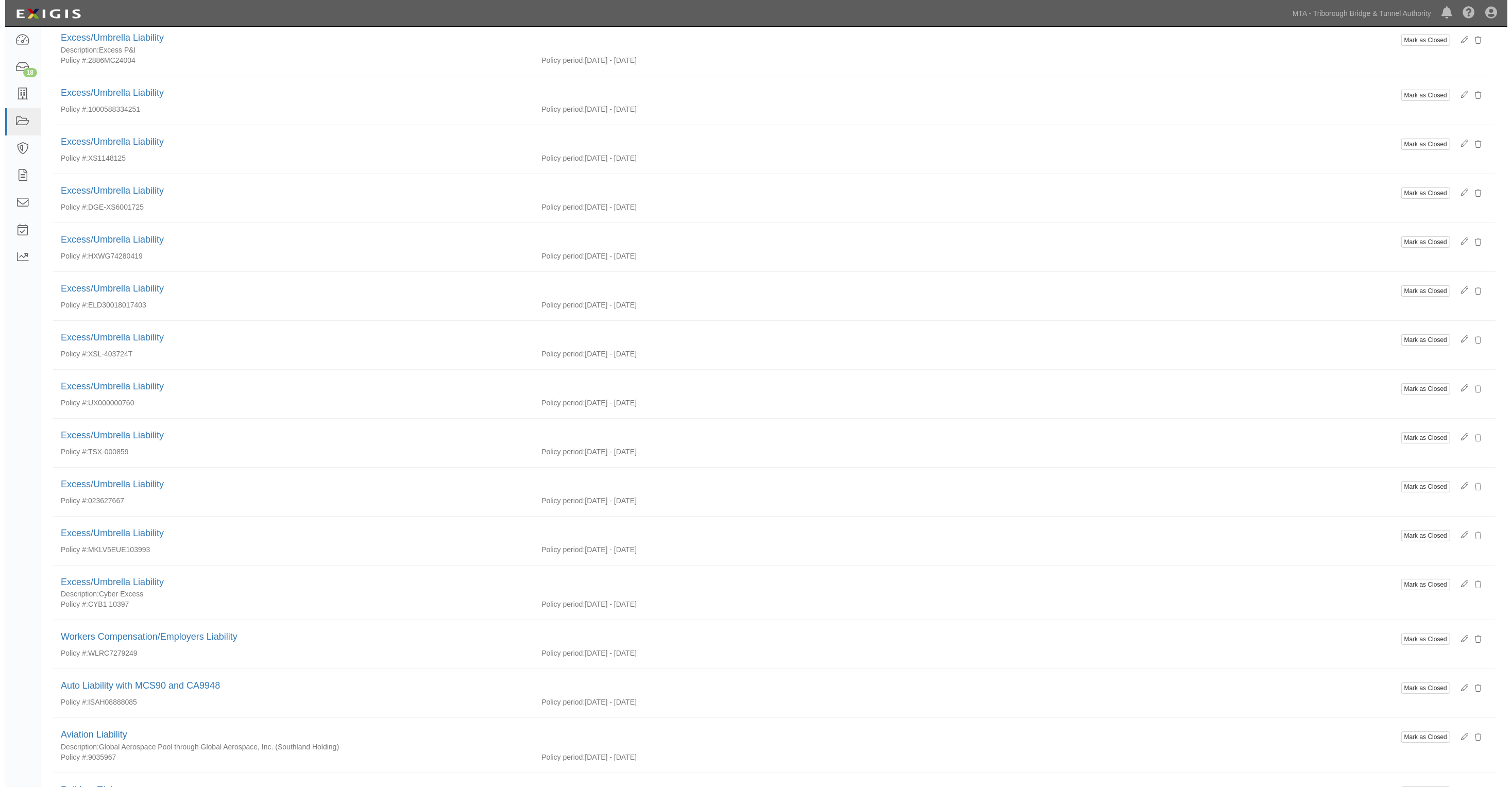
scroll to position [64, 0]
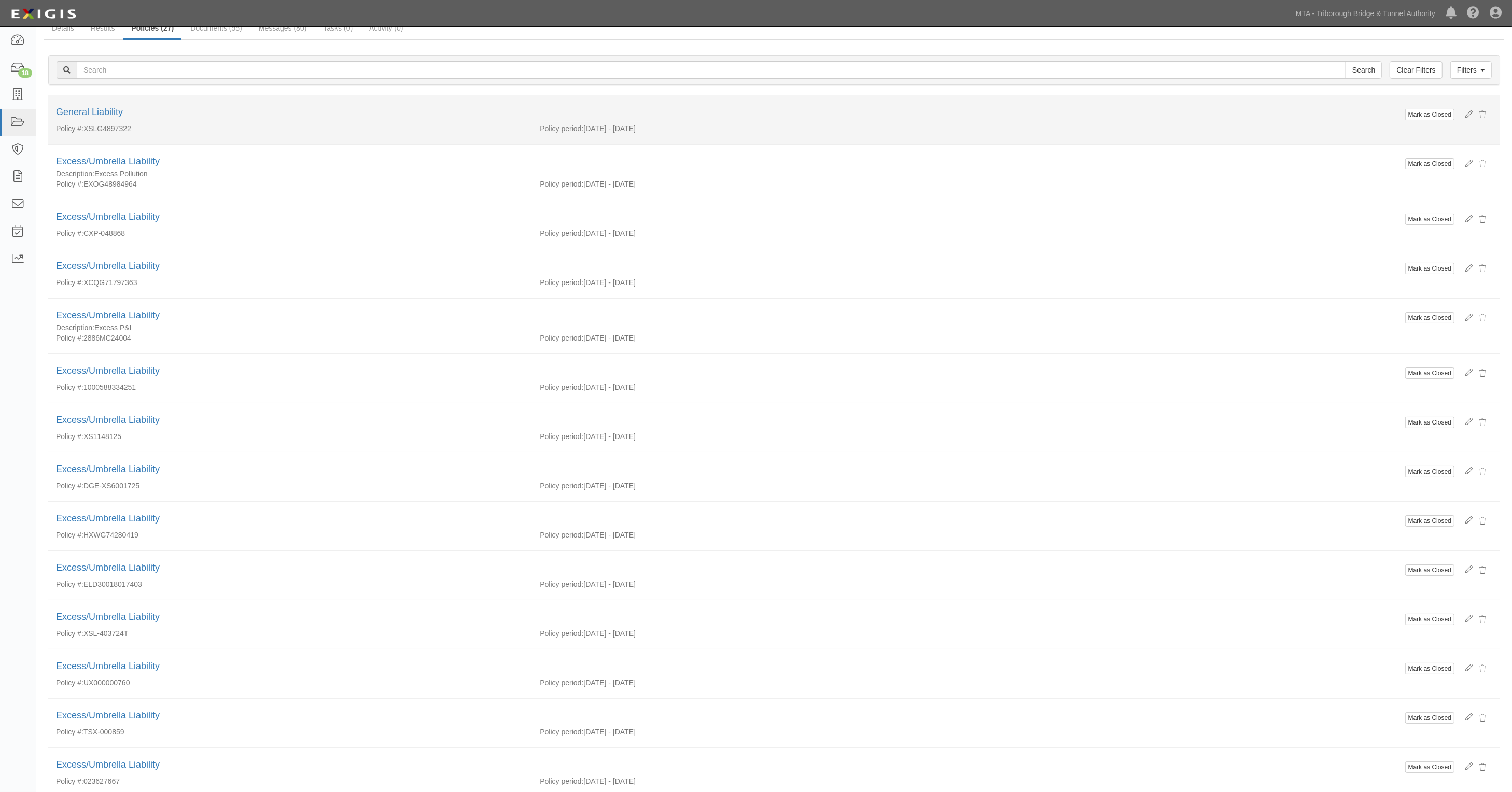
click at [109, 105] on li "Mark as Closed General Liability Policy #: XSLG4897322 Policy period: 4/1/2025 …" at bounding box center [775, 119] width 1452 height 49
click at [109, 108] on link "General Liability" at bounding box center [89, 111] width 67 height 10
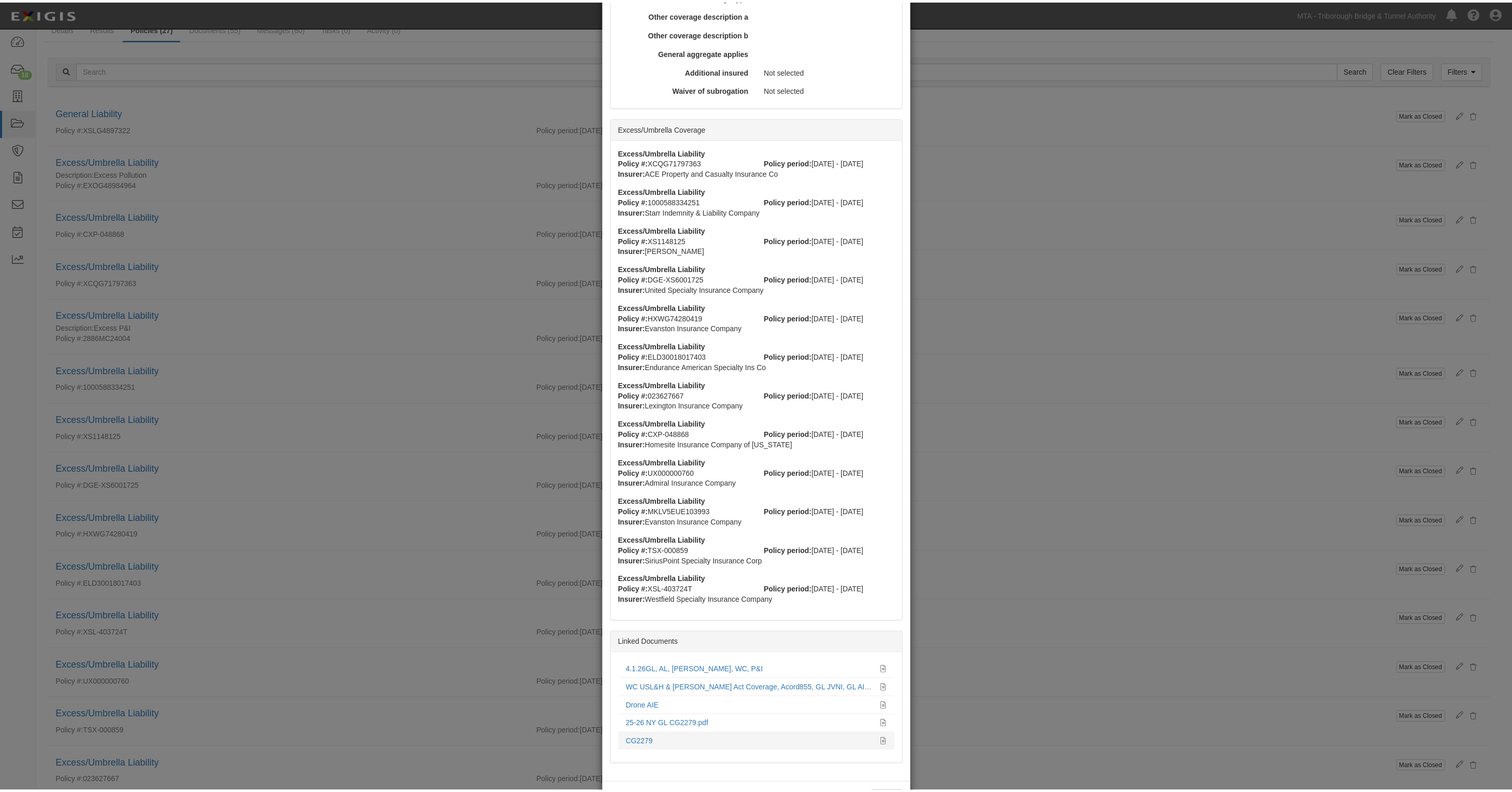
scroll to position [560, 0]
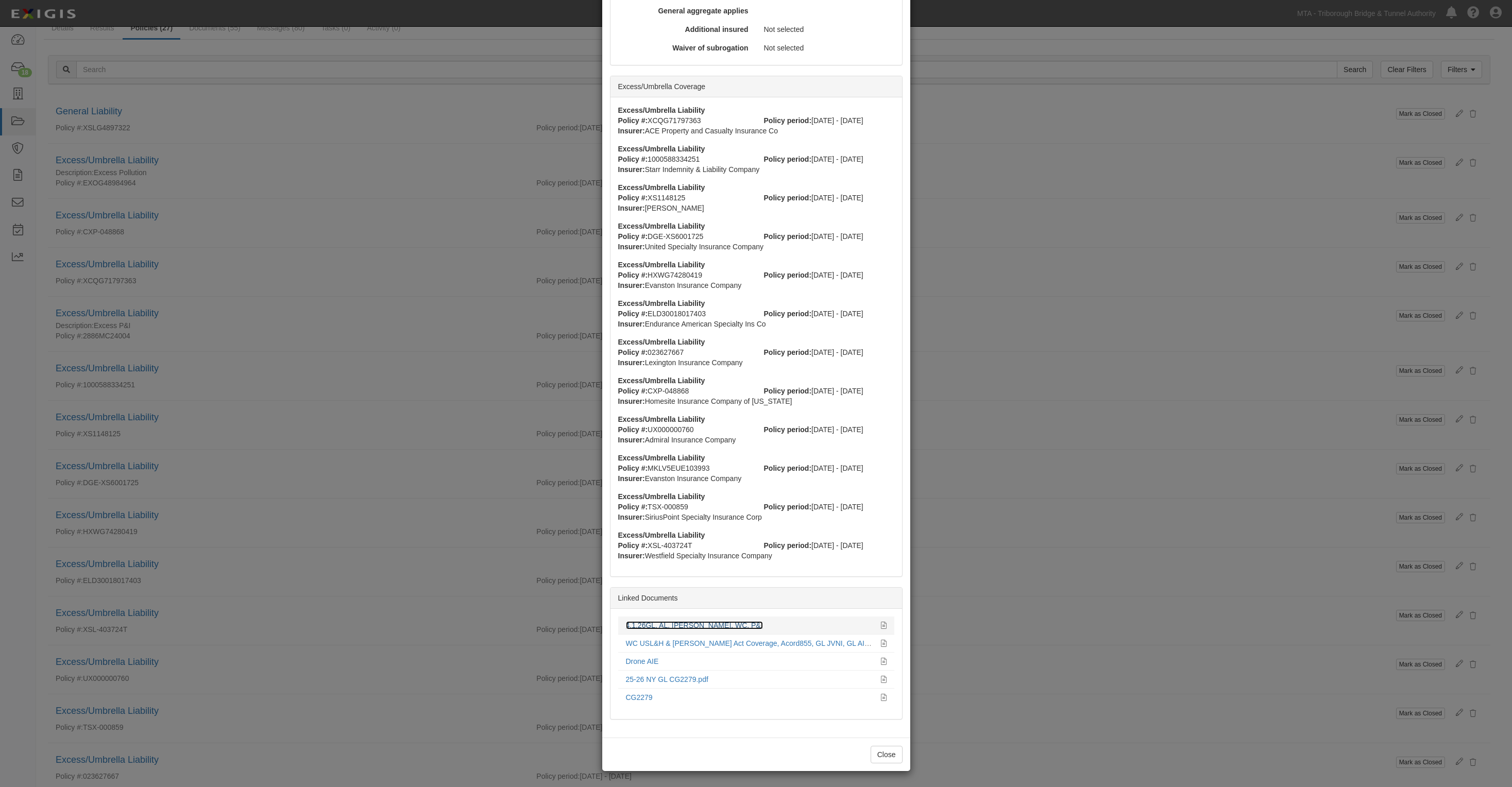
click at [686, 624] on link "4.1.26GL, AL, [PERSON_NAME], WC, P&I" at bounding box center [694, 625] width 137 height 8
drag, startPoint x: 297, startPoint y: 201, endPoint x: 83, endPoint y: 182, distance: 214.8
click at [295, 201] on div "× View Policy Mark as Closed Edit Policy Toggle Dropdown Delete Policy Policy S…" at bounding box center [756, 394] width 1512 height 787
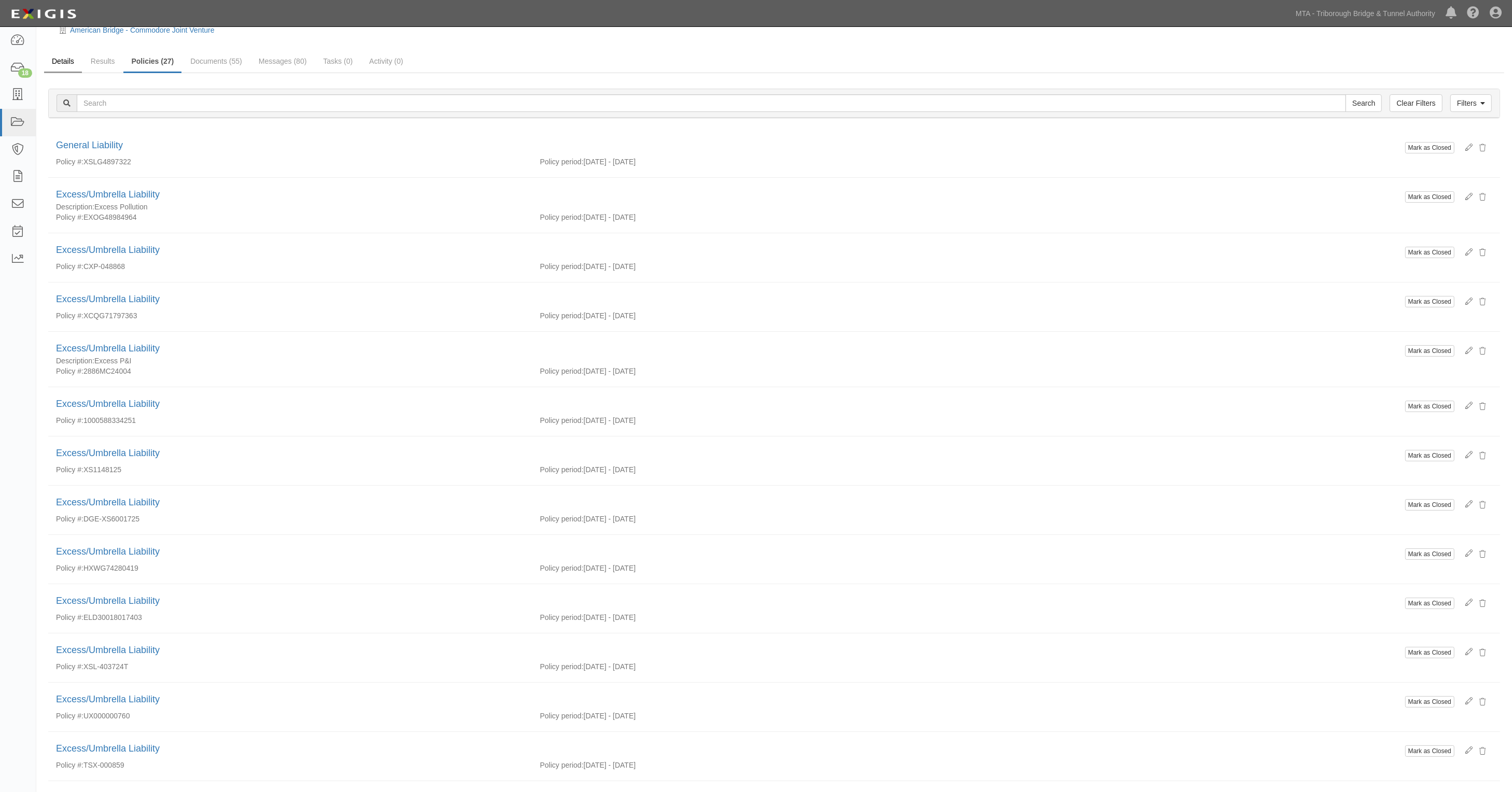
scroll to position [0, 0]
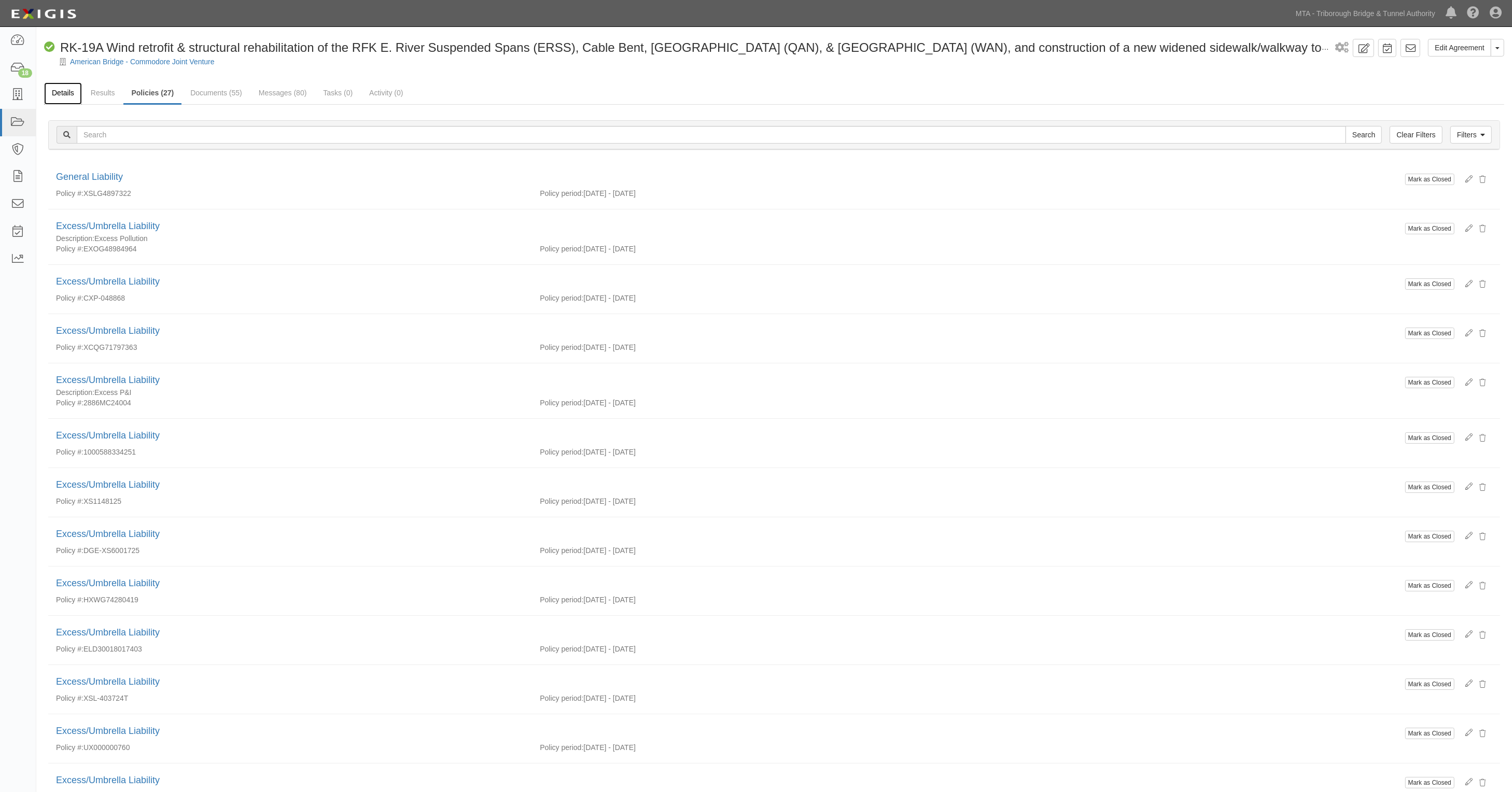
drag, startPoint x: 65, startPoint y: 91, endPoint x: 57, endPoint y: 94, distance: 8.5
click at [65, 91] on link "Details" at bounding box center [63, 94] width 38 height 23
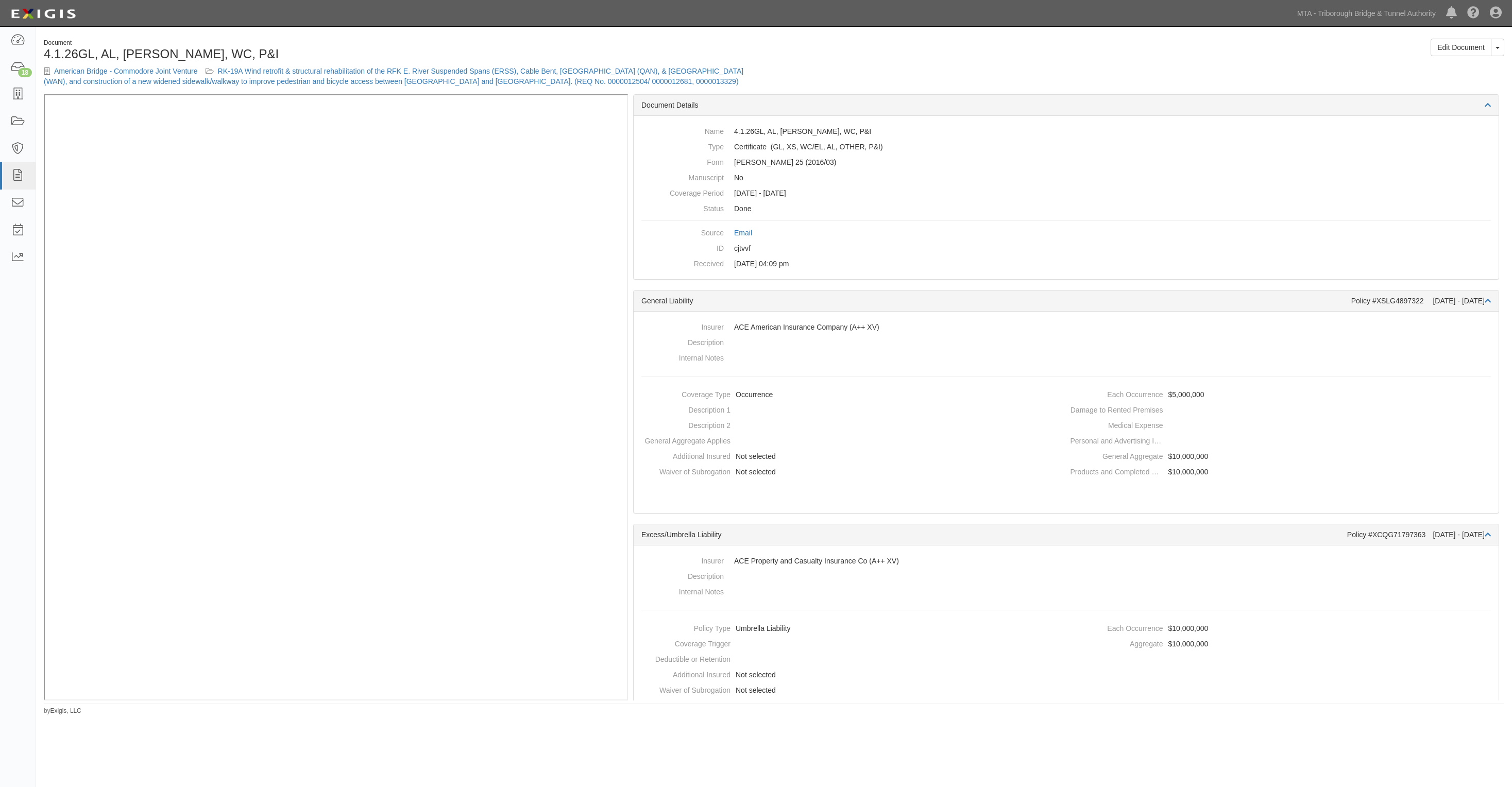
drag, startPoint x: 1128, startPoint y: 117, endPoint x: 936, endPoint y: 52, distance: 202.7
click at [1126, 117] on div "Name 4.1.26GL, AL, [PERSON_NAME], WC, P&I Type Certificate (GL, XS, WC/EL, AL, …" at bounding box center [1066, 198] width 865 height 163
click at [444, 16] on div "Dashboard 18 Inbox Parties Agreements Coverages Documents Messages Tasks Report…" at bounding box center [756, 13] width 1497 height 26
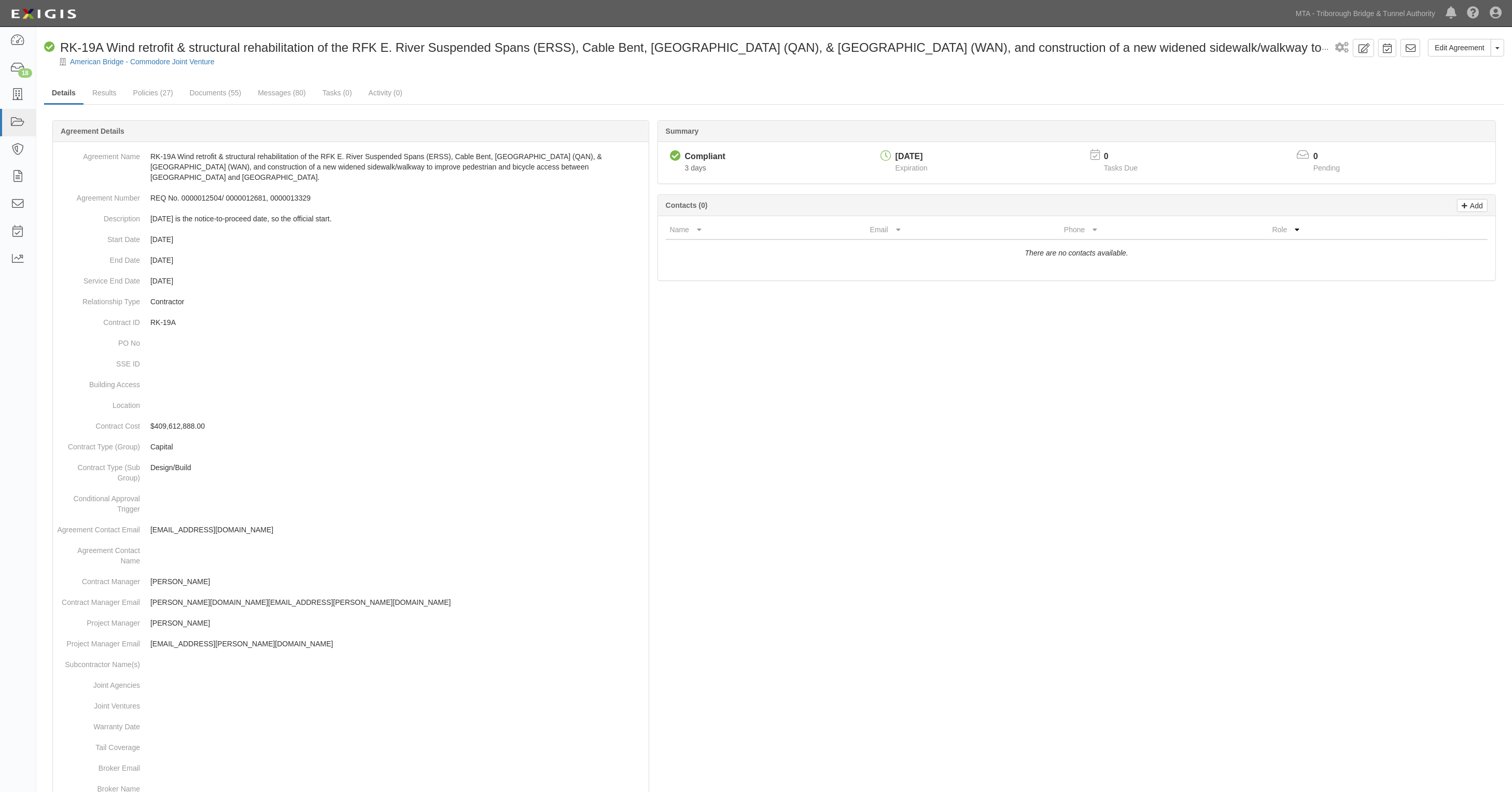
drag, startPoint x: 408, startPoint y: 70, endPoint x: 390, endPoint y: 73, distance: 18.2
click at [408, 70] on div at bounding box center [774, 71] width 1476 height 8
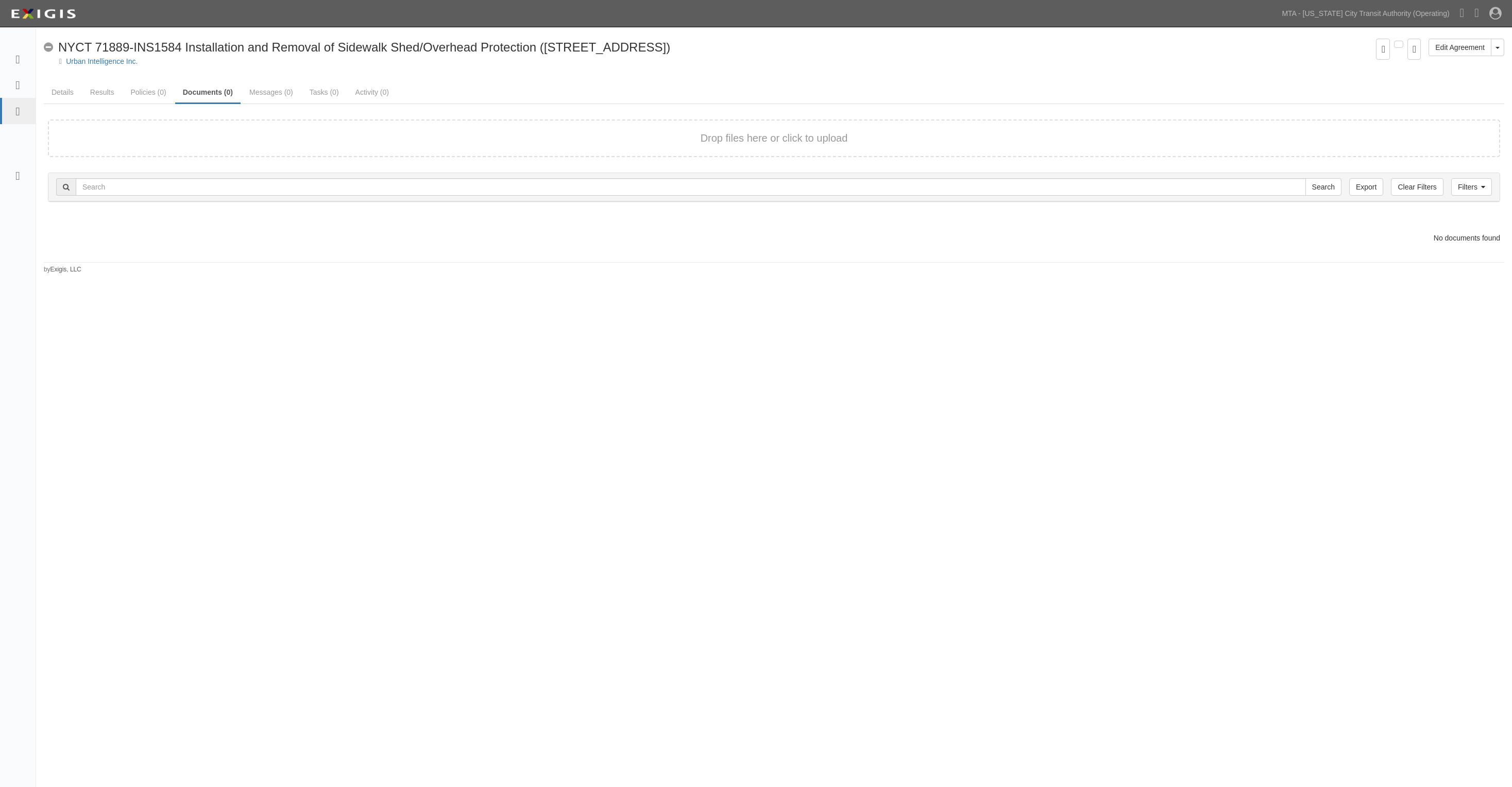
click at [66, 93] on link "Details" at bounding box center [63, 92] width 38 height 21
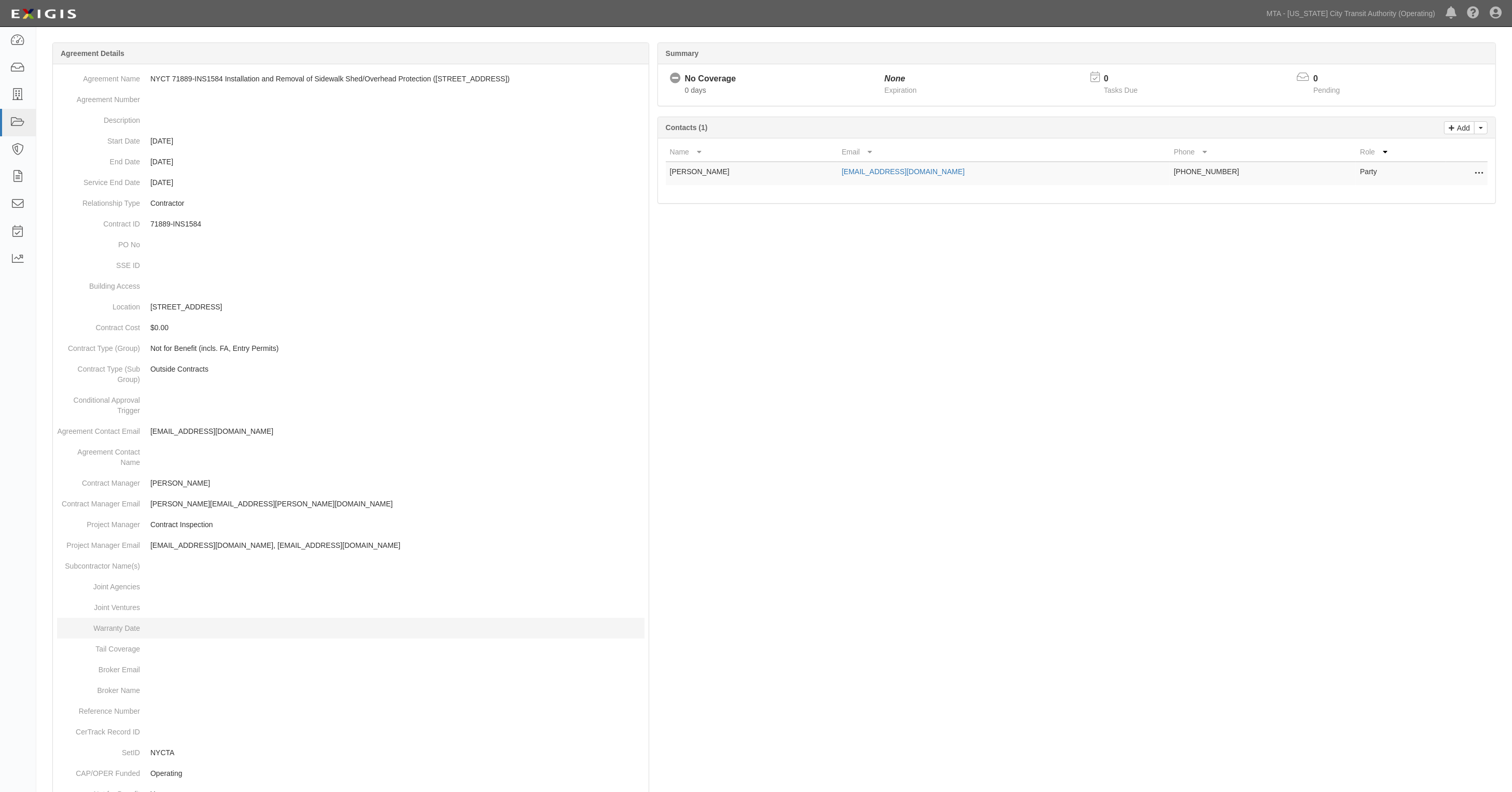
scroll to position [213, 0]
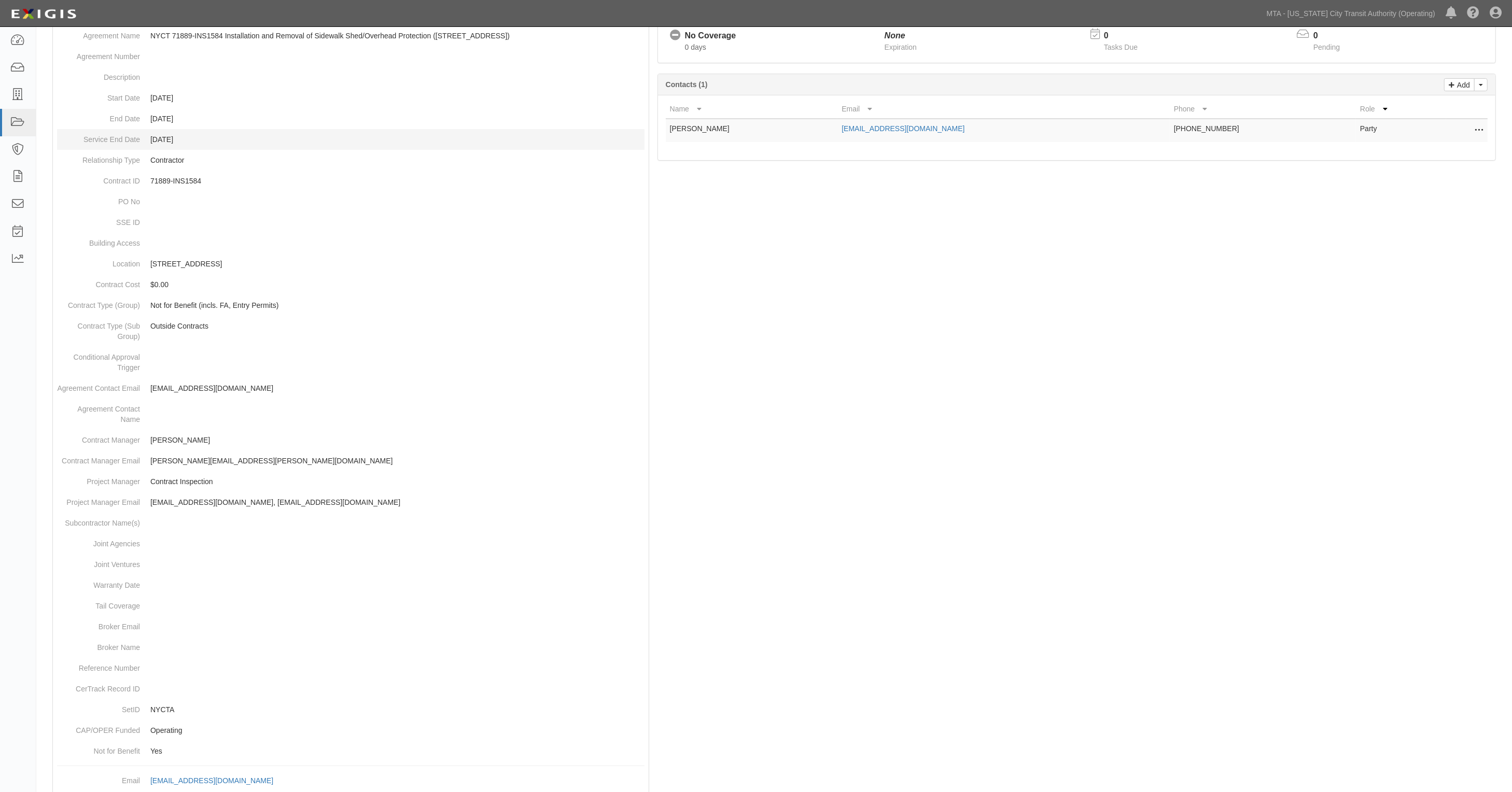
scroll to position [0, 0]
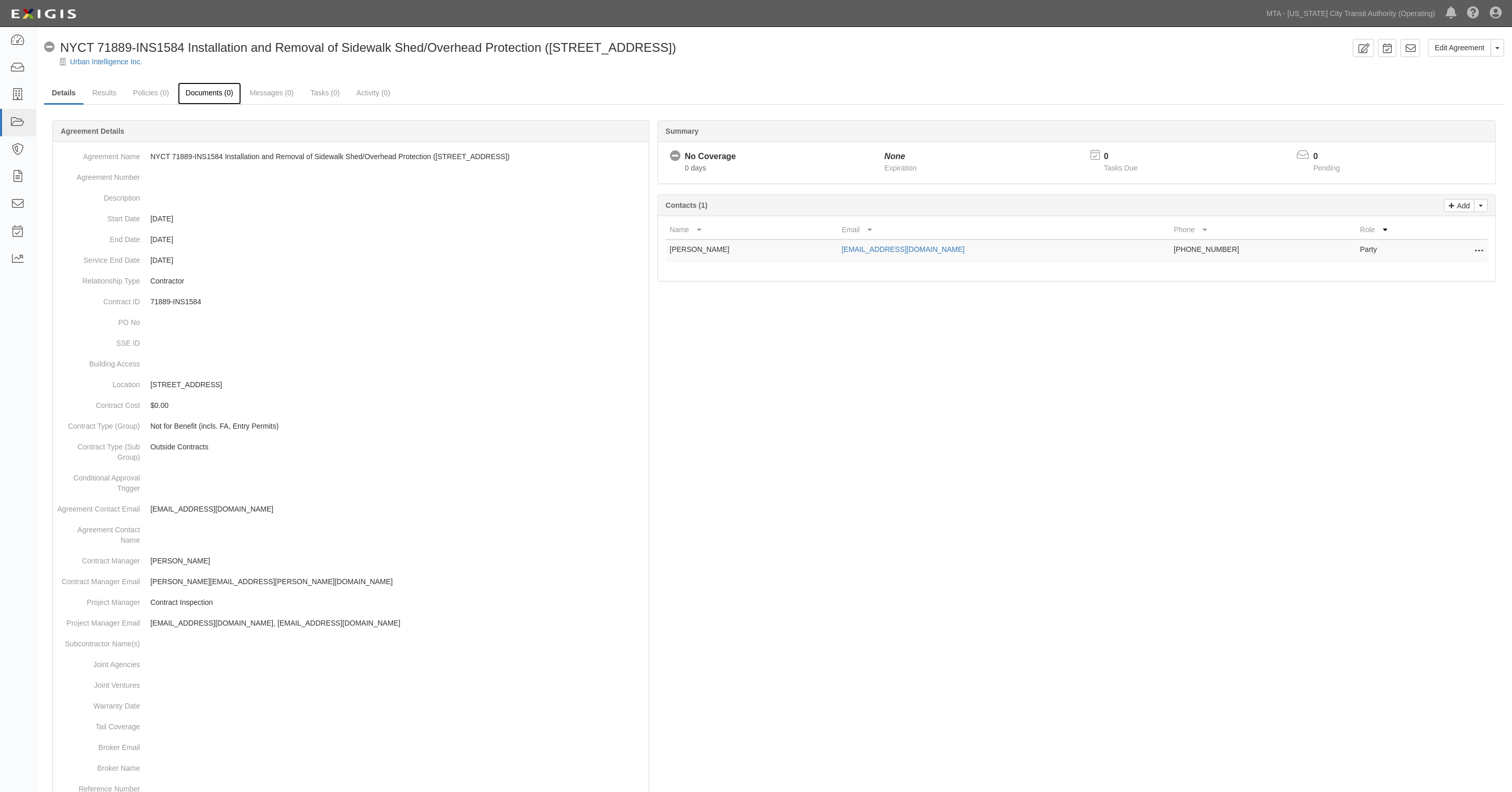
click at [204, 98] on link "Documents (0)" at bounding box center [209, 94] width 63 height 23
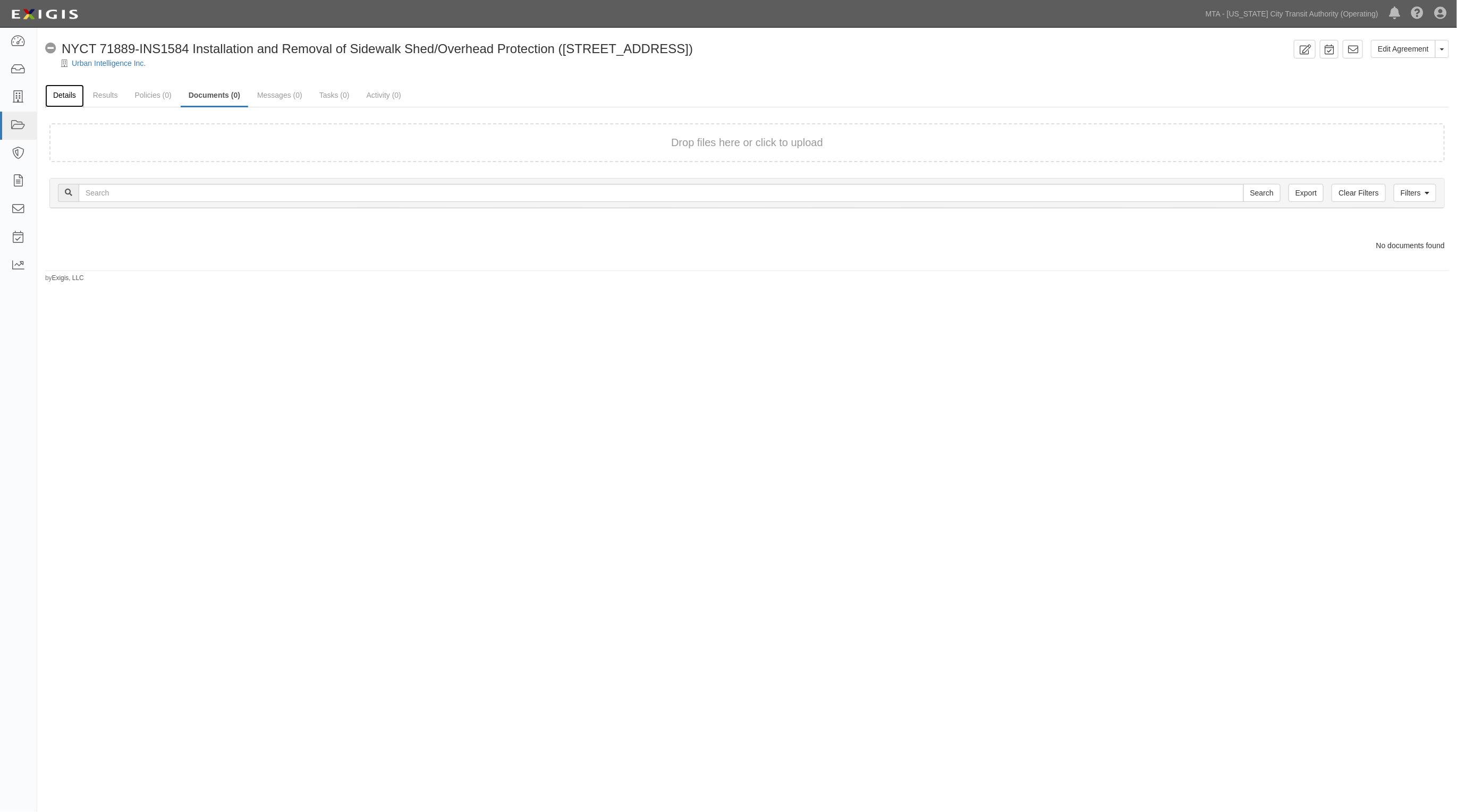
click at [68, 98] on link "Details" at bounding box center [64, 96] width 39 height 23
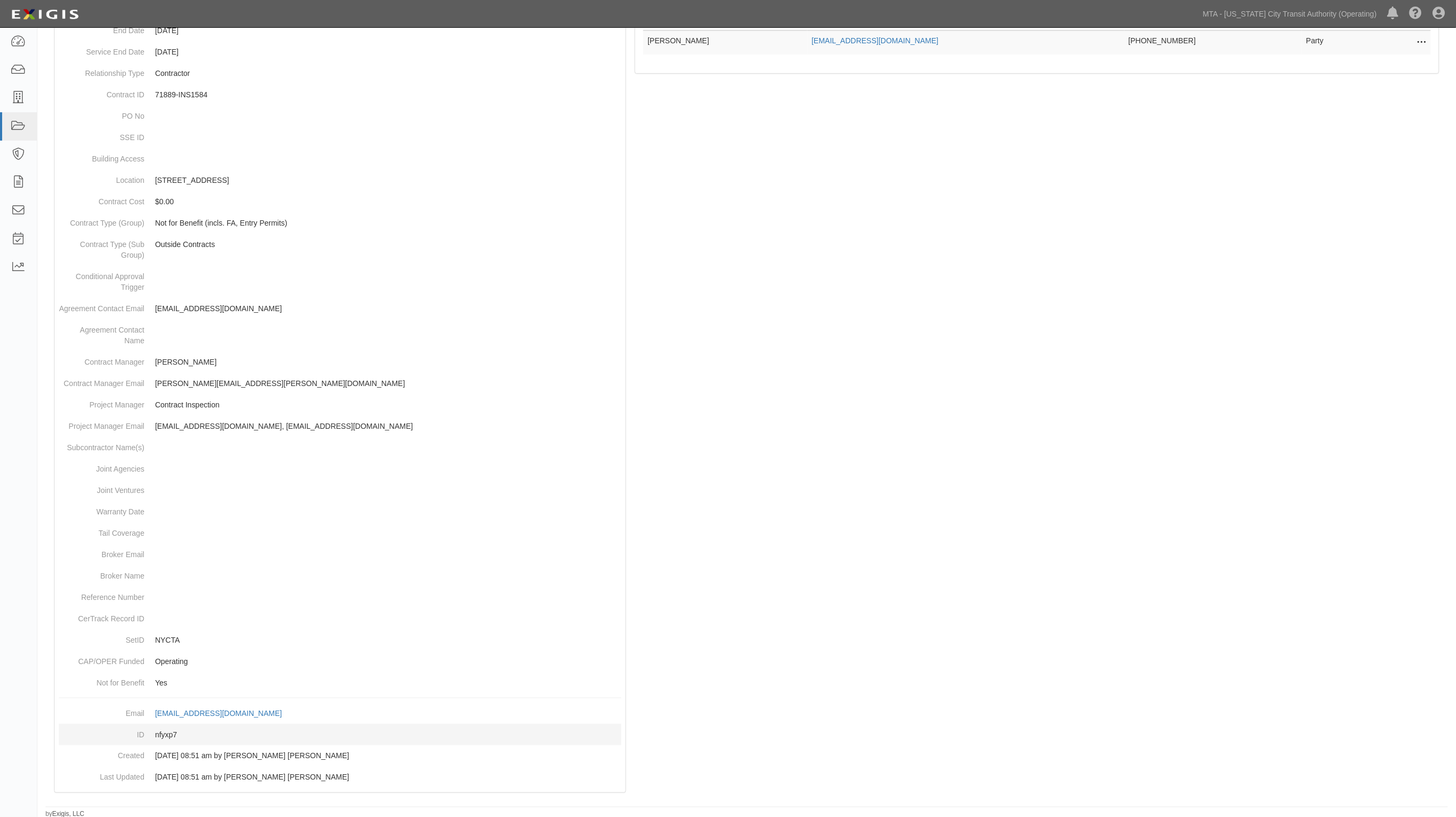
scroll to position [220, 0]
drag, startPoint x: 948, startPoint y: 361, endPoint x: 901, endPoint y: 339, distance: 51.9
click at [944, 359] on div at bounding box center [747, 362] width 1403 height 880
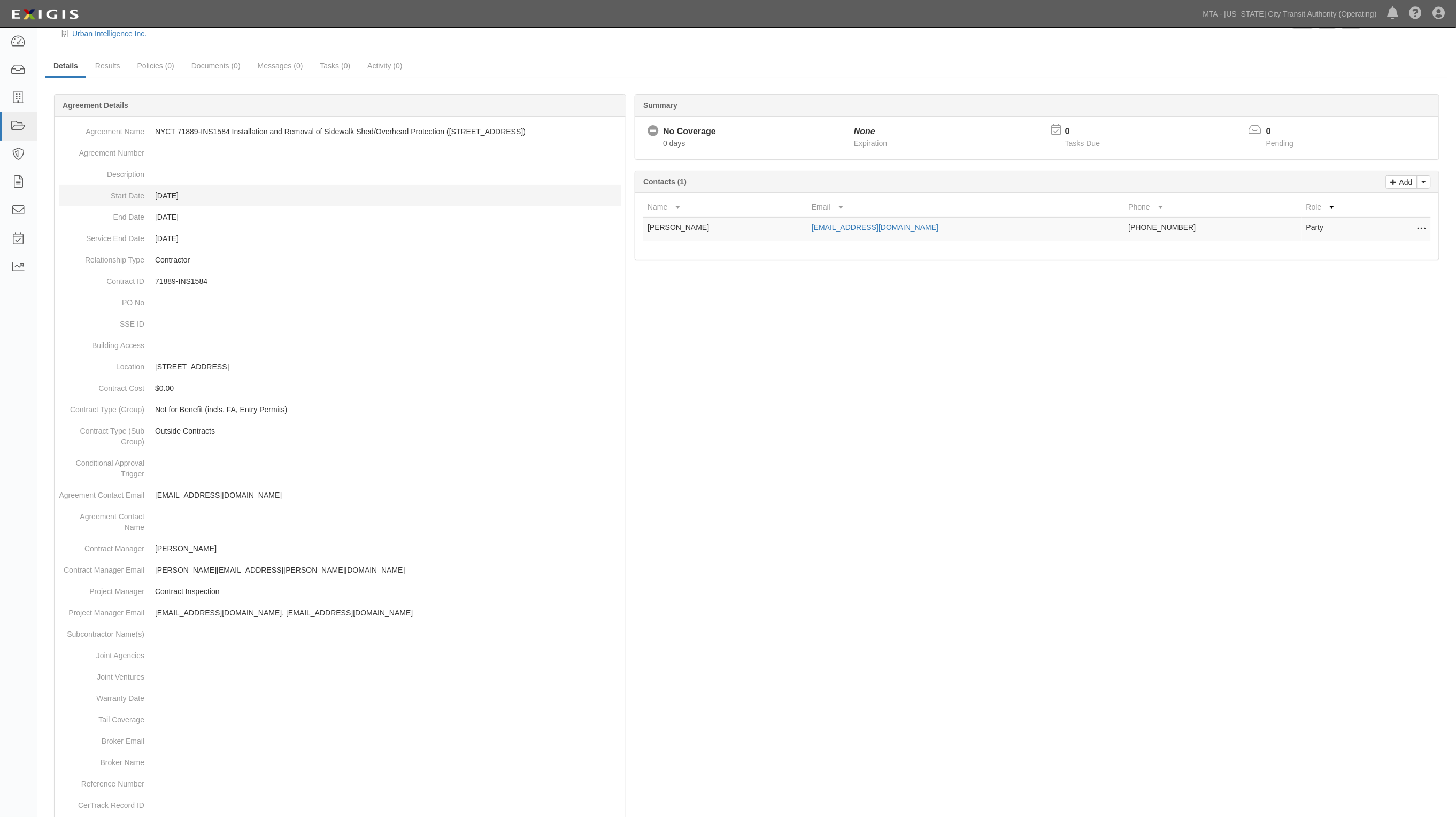
scroll to position [0, 0]
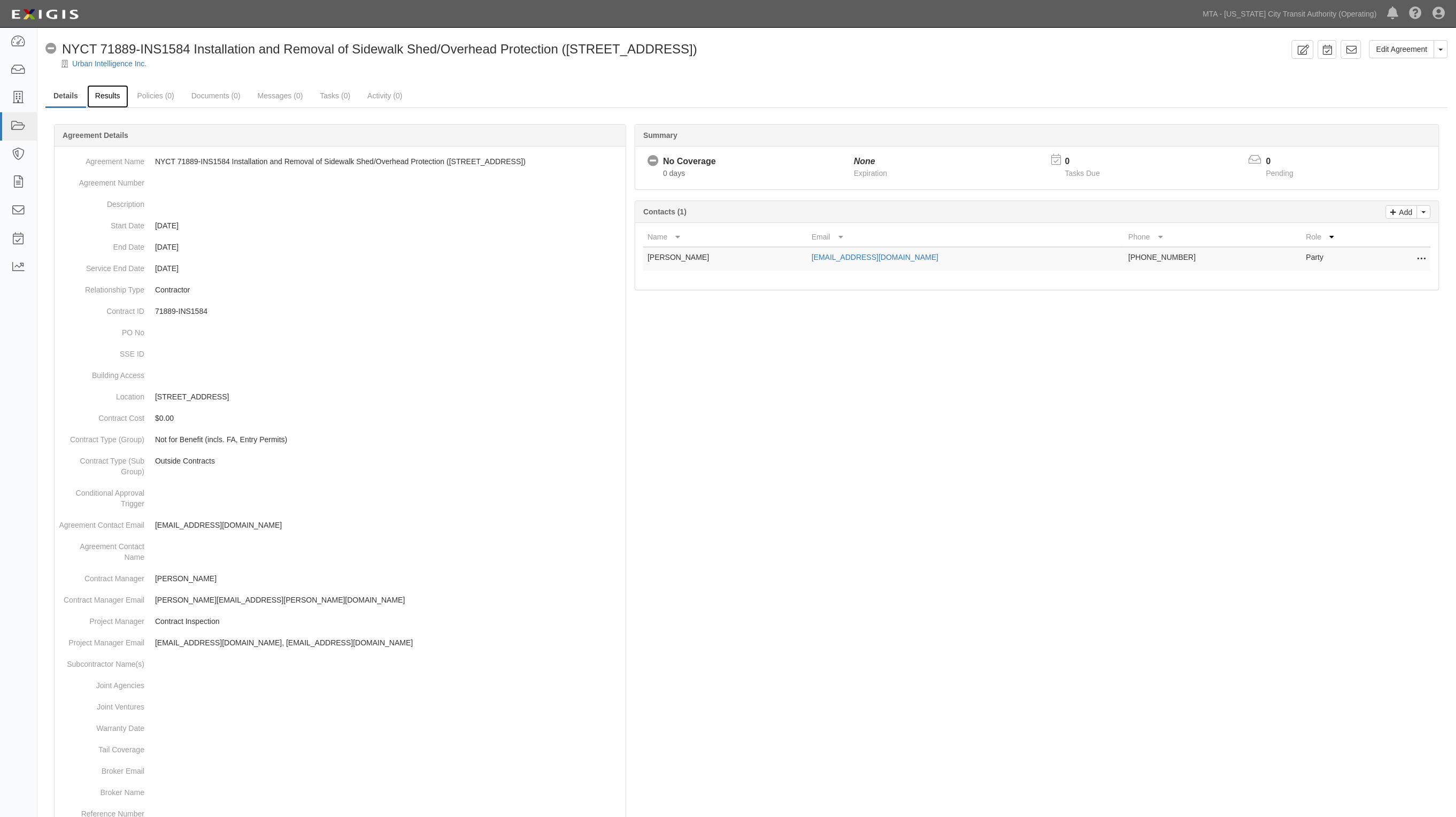
click at [104, 93] on link "Results" at bounding box center [107, 97] width 41 height 23
click at [210, 92] on link "Documents (0)" at bounding box center [215, 97] width 65 height 23
click at [72, 97] on link "Details" at bounding box center [66, 97] width 41 height 23
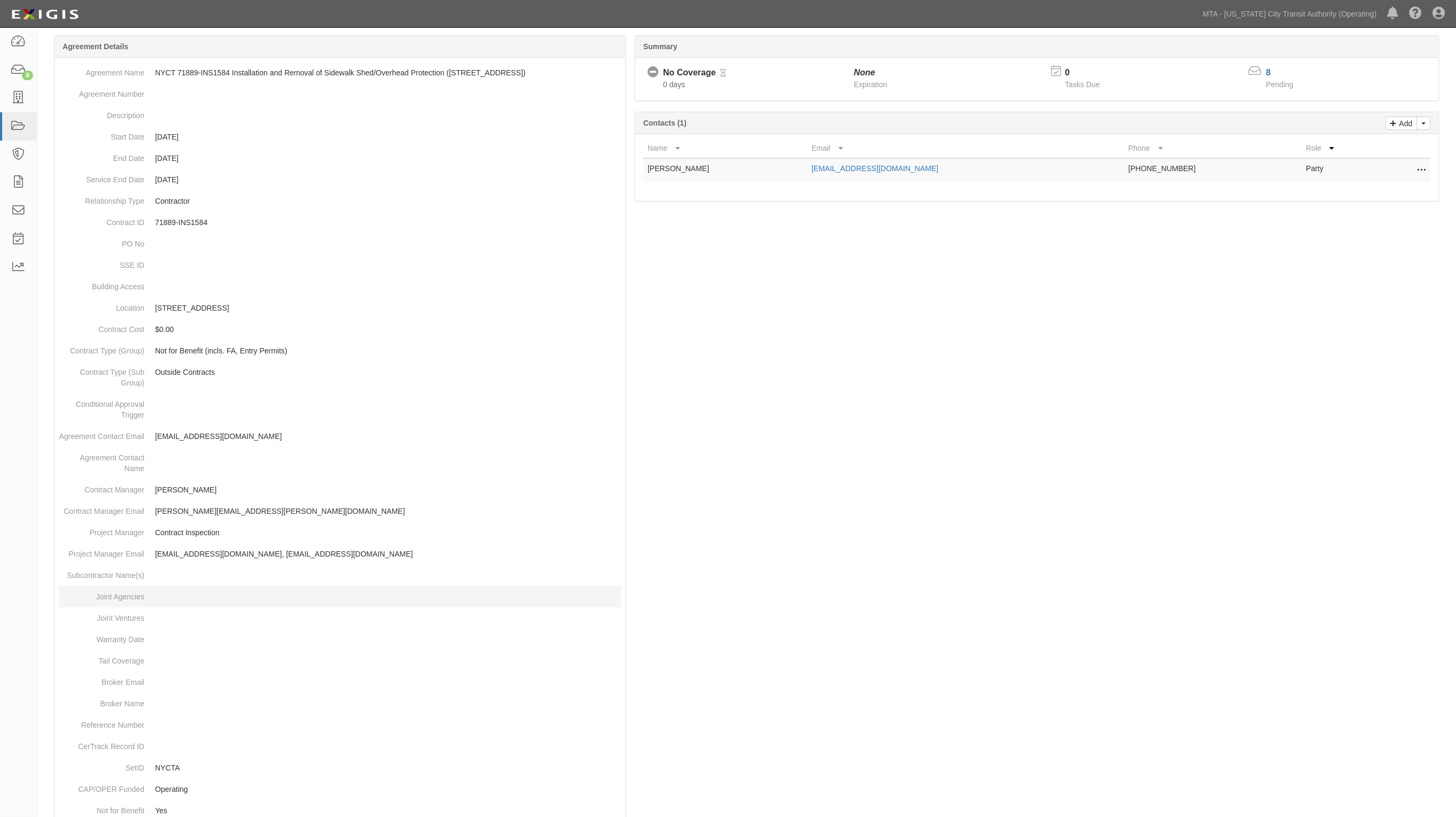
scroll to position [220, 0]
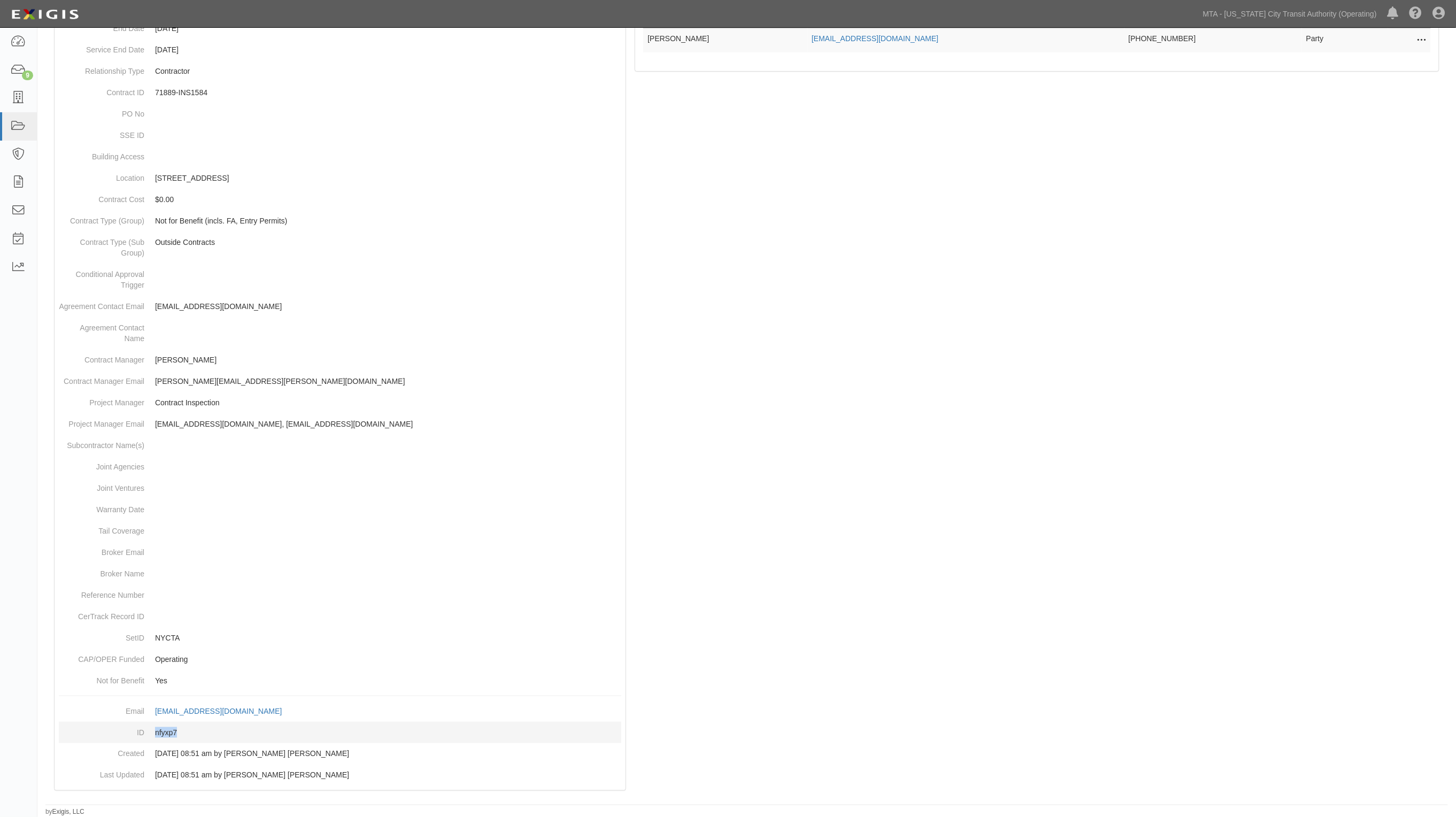
drag, startPoint x: 190, startPoint y: 739, endPoint x: 151, endPoint y: 734, distance: 39.3
click at [151, 734] on dd "nfyxp7" at bounding box center [340, 733] width 562 height 22
copy dd "nfyxp7"
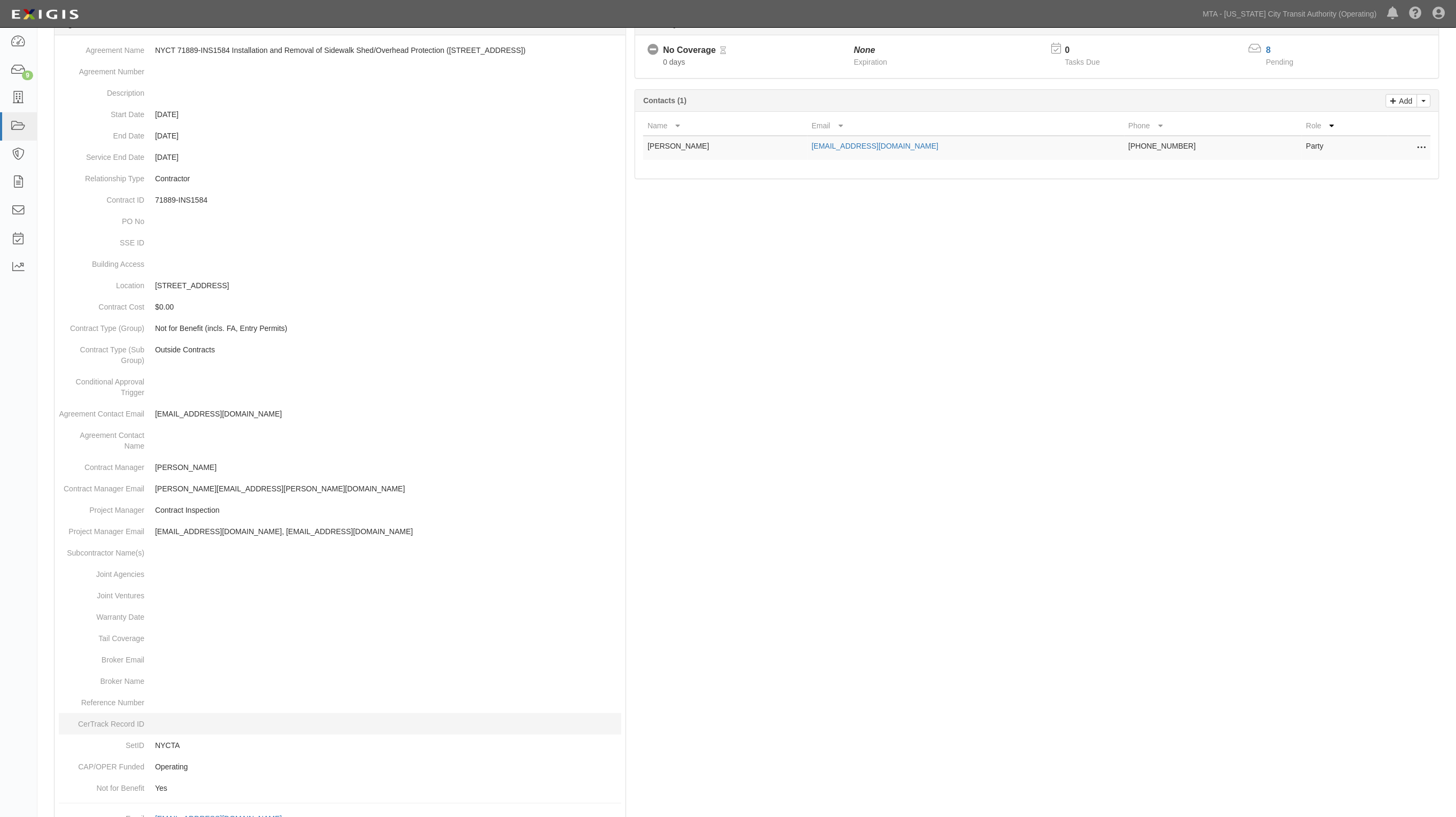
scroll to position [0, 0]
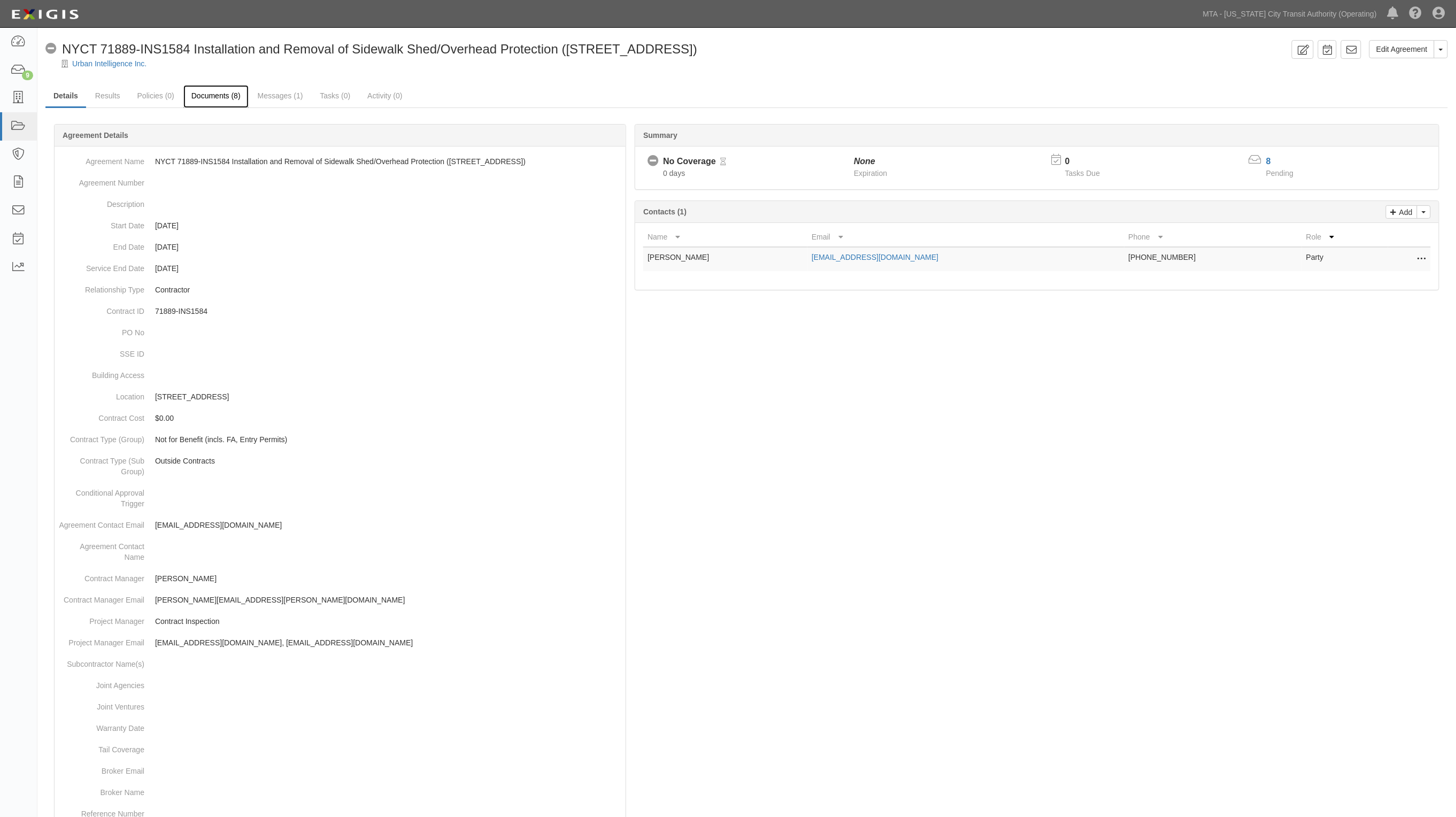
click at [201, 95] on link "Documents (8)" at bounding box center [215, 97] width 65 height 23
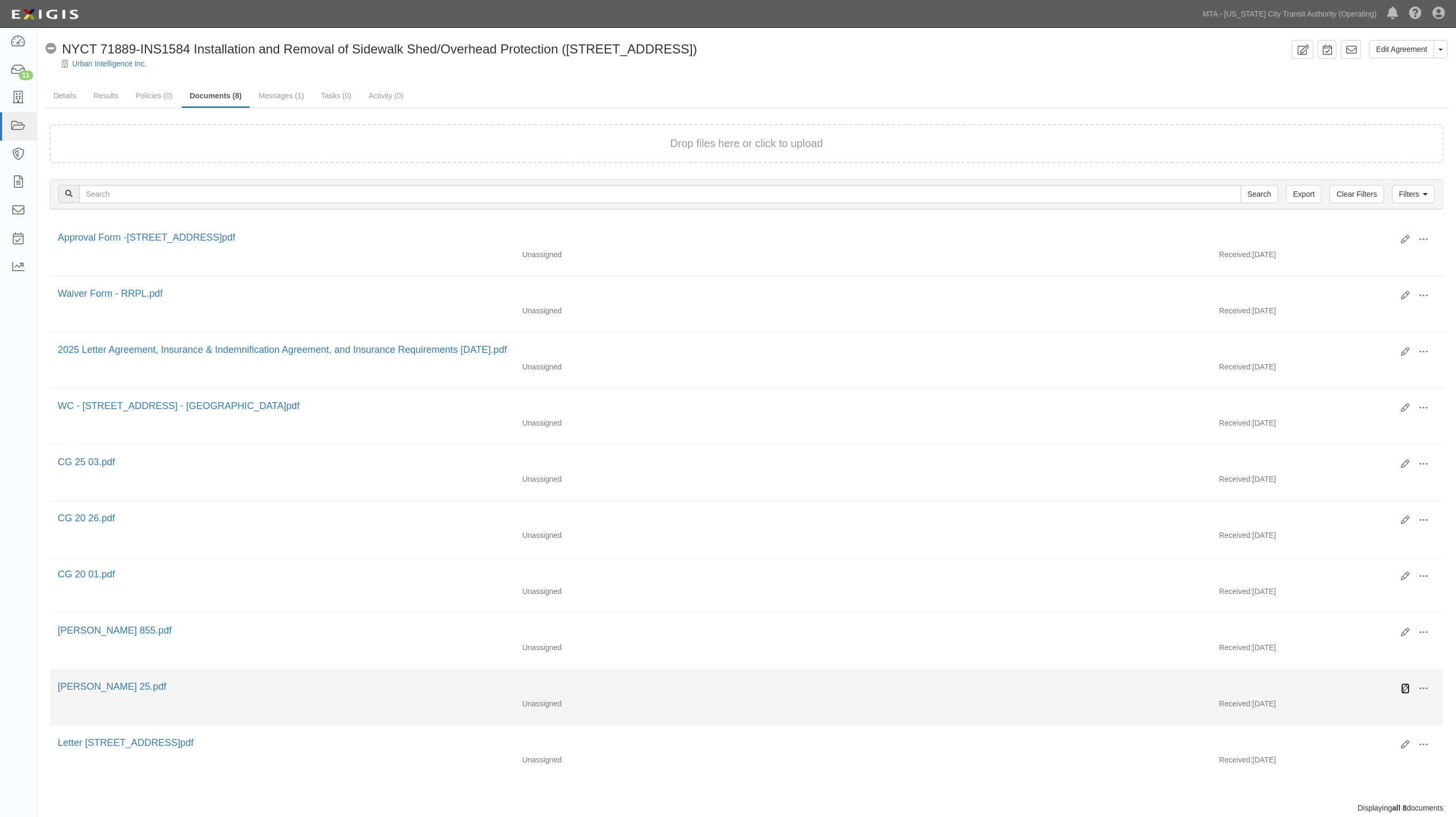
click at [1407, 691] on icon at bounding box center [1405, 689] width 8 height 8
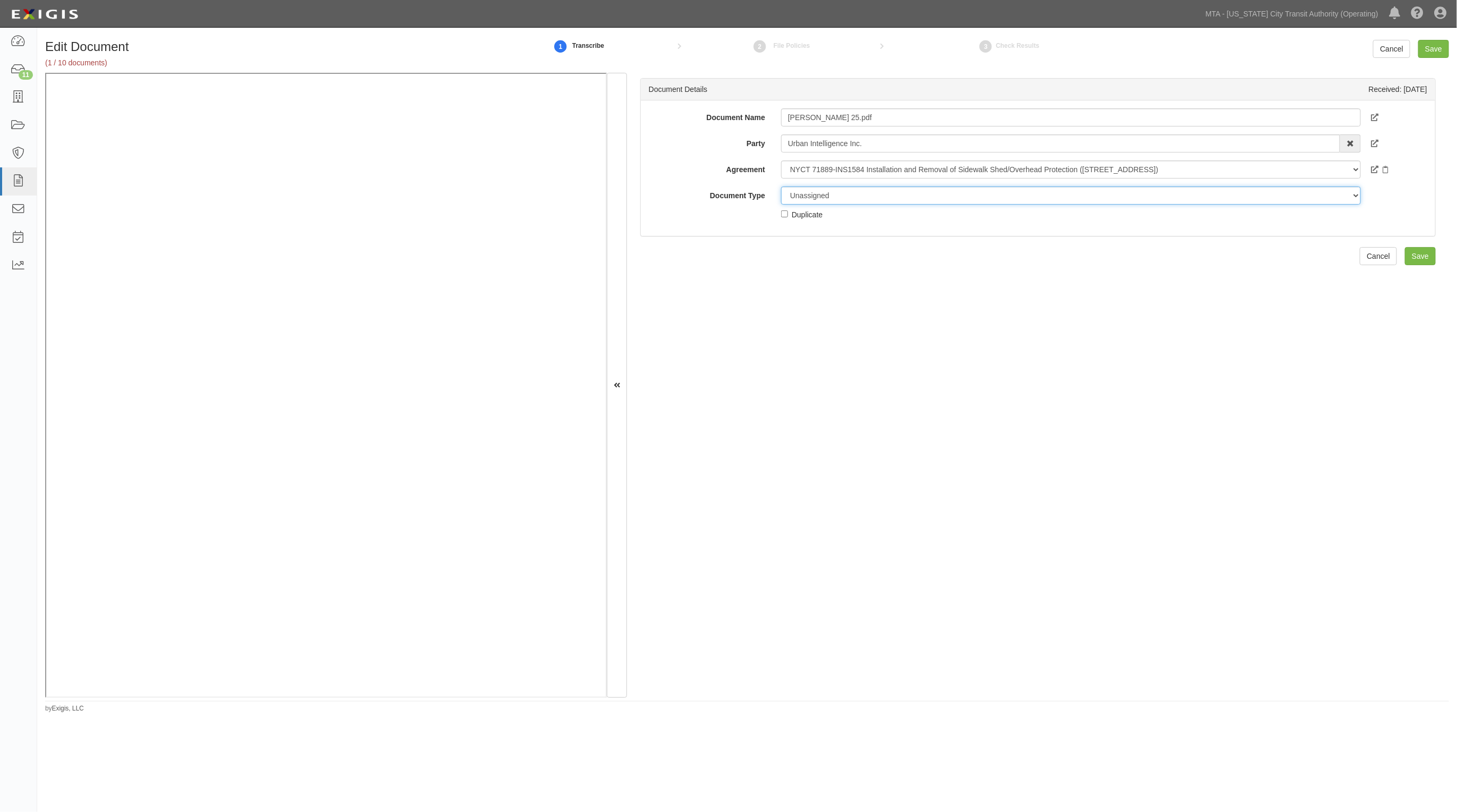
click at [861, 195] on select "Unassigned Binder Cancellation Notice Certificate Contract Endorsement Insuranc…" at bounding box center [1071, 196] width 580 height 18
select select "CertificateDetail"
click at [781, 187] on select "Unassigned Binder Cancellation Notice Certificate Contract Endorsement Insuranc…" at bounding box center [1071, 196] width 580 height 18
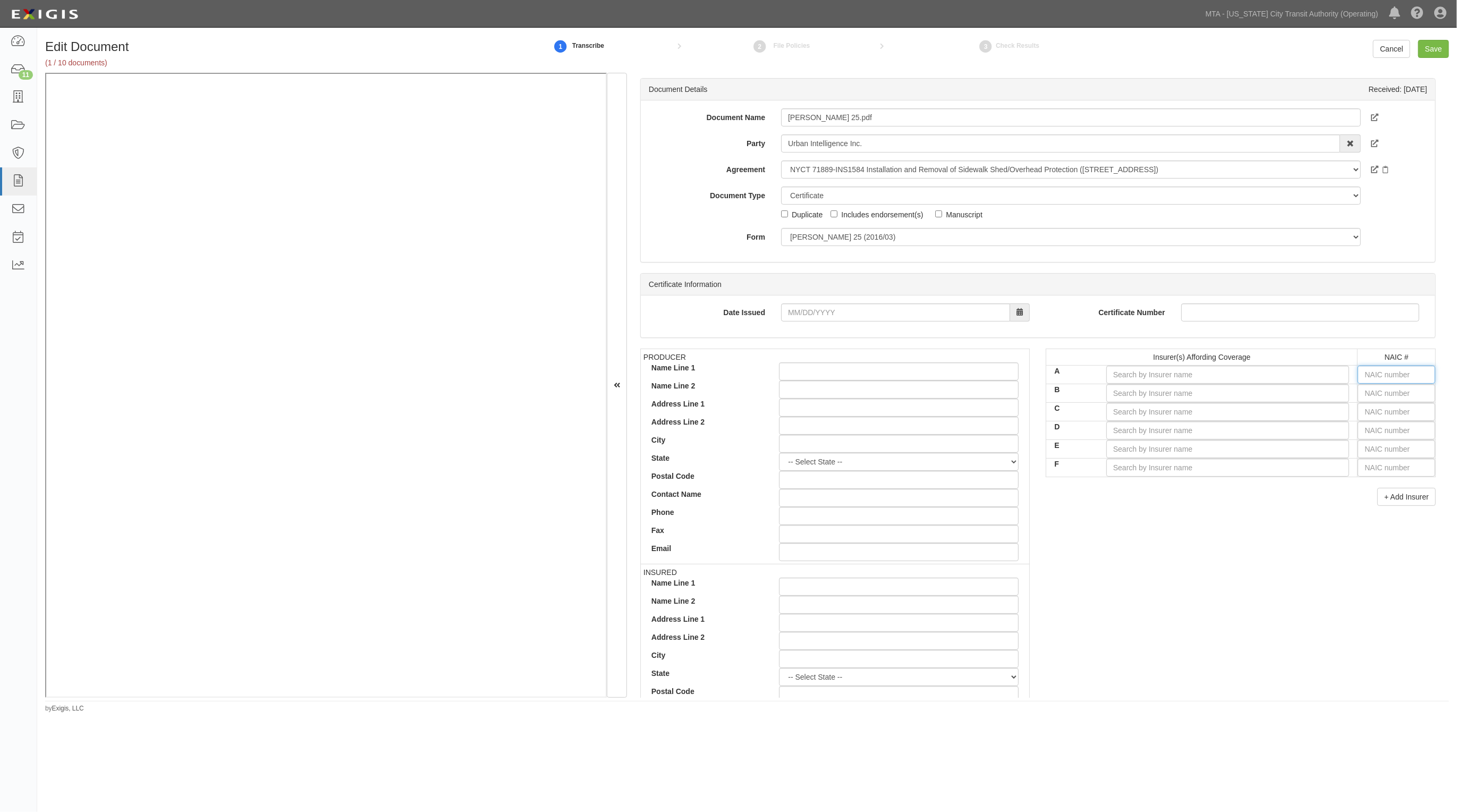
click at [1378, 380] on input "text" at bounding box center [1397, 375] width 78 height 18
type input "3"
type input "37907"
type input "37"
type input "37745"
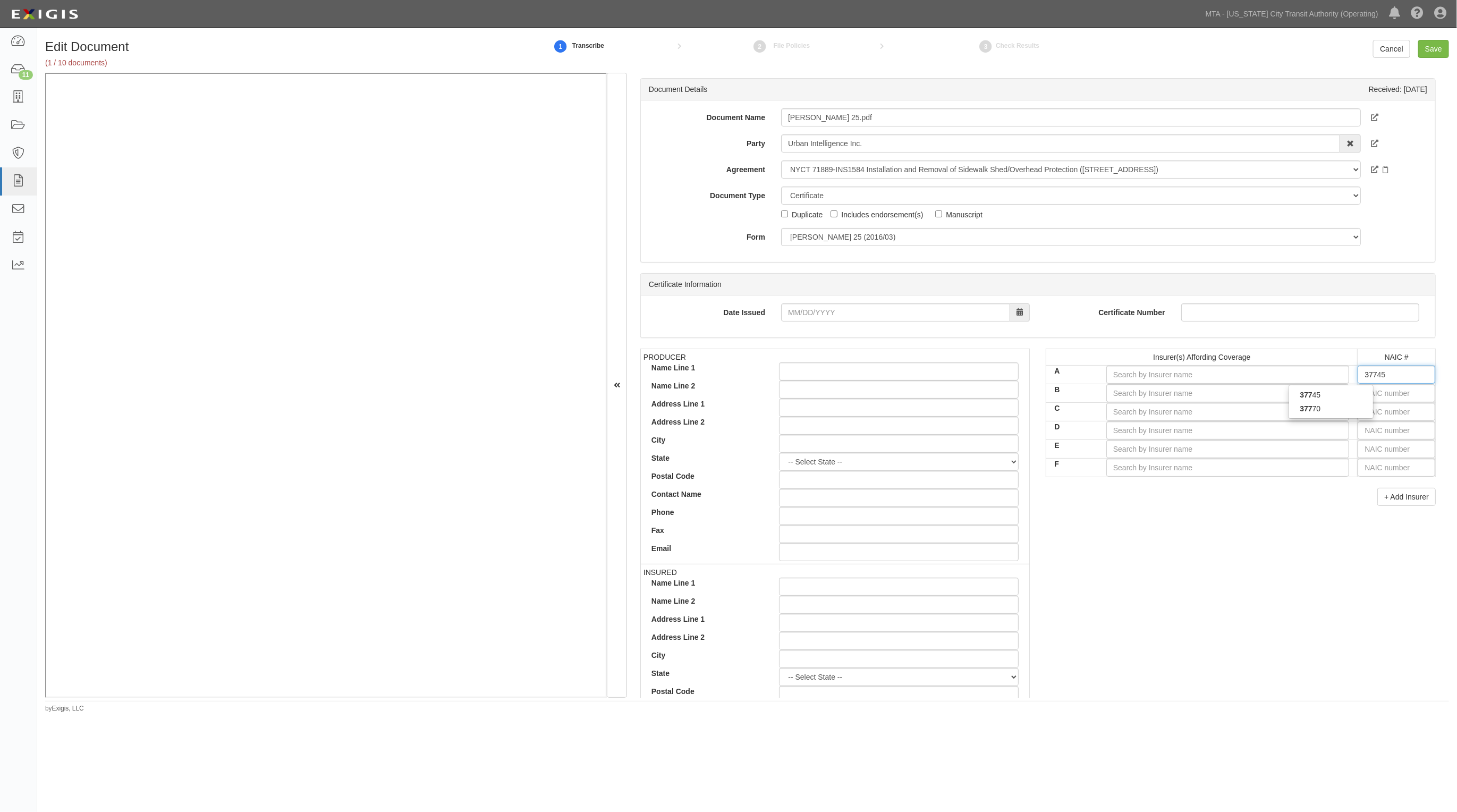
type input "3774"
type input "37745"
click at [1340, 396] on div "37745" at bounding box center [1331, 394] width 84 height 14
type input "Clear Blue Specialty Insurance Company (A- IX Rating)"
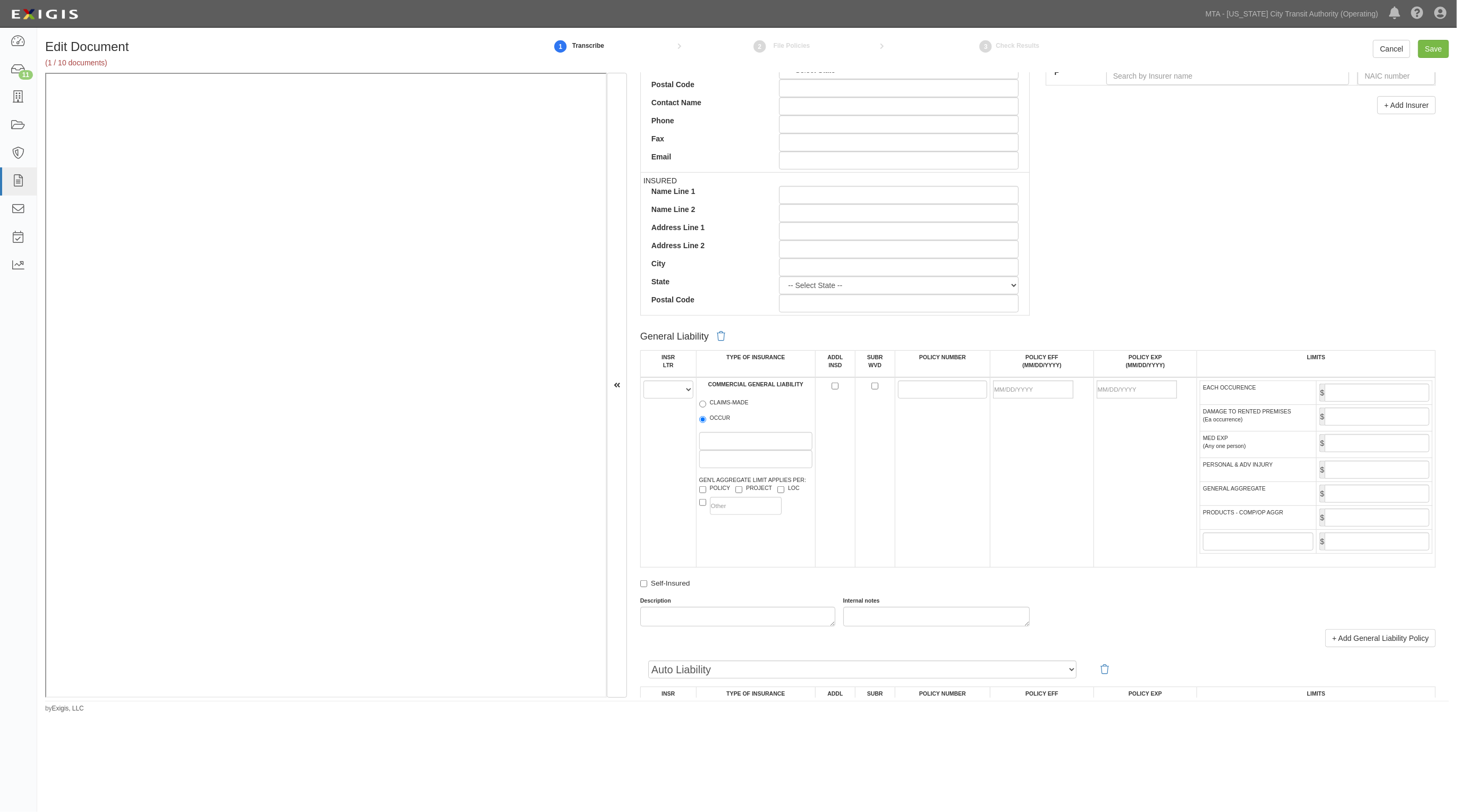
scroll to position [465, 0]
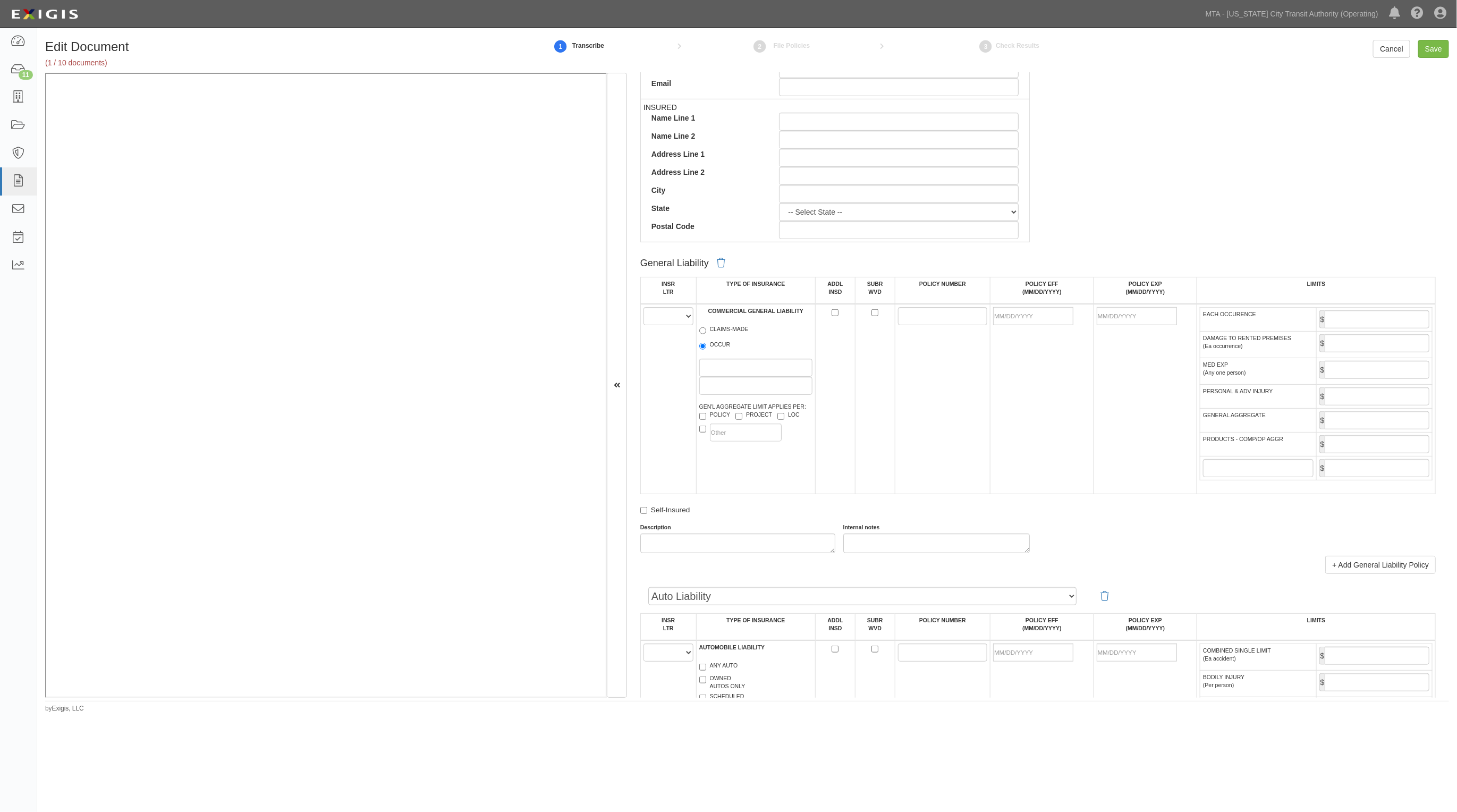
type input "37745"
click at [683, 318] on select "A B C D E F" at bounding box center [668, 316] width 50 height 18
select select "A"
click at [643, 307] on select "A B C D E F" at bounding box center [668, 316] width 50 height 18
click at [710, 344] on label "OCCUR" at bounding box center [715, 346] width 31 height 11
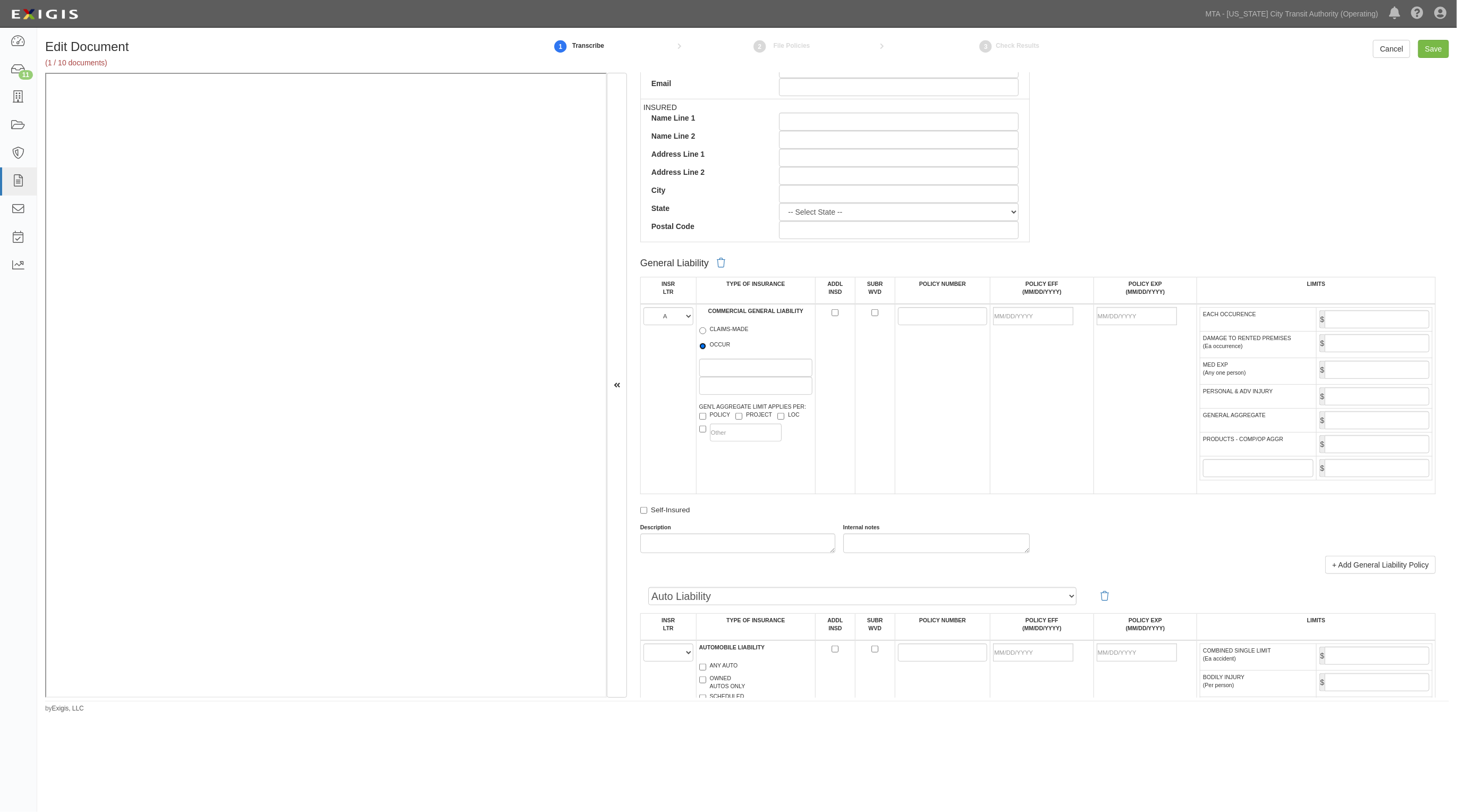
click at [706, 344] on input "OCCUR" at bounding box center [703, 346] width 7 height 7
radio input "true"
click at [969, 318] on input "POLICY NUMBER" at bounding box center [943, 316] width 90 height 18
paste input "CZ02TPNYGL239060-01"
type input "CZ02TPNYGL239060-01"
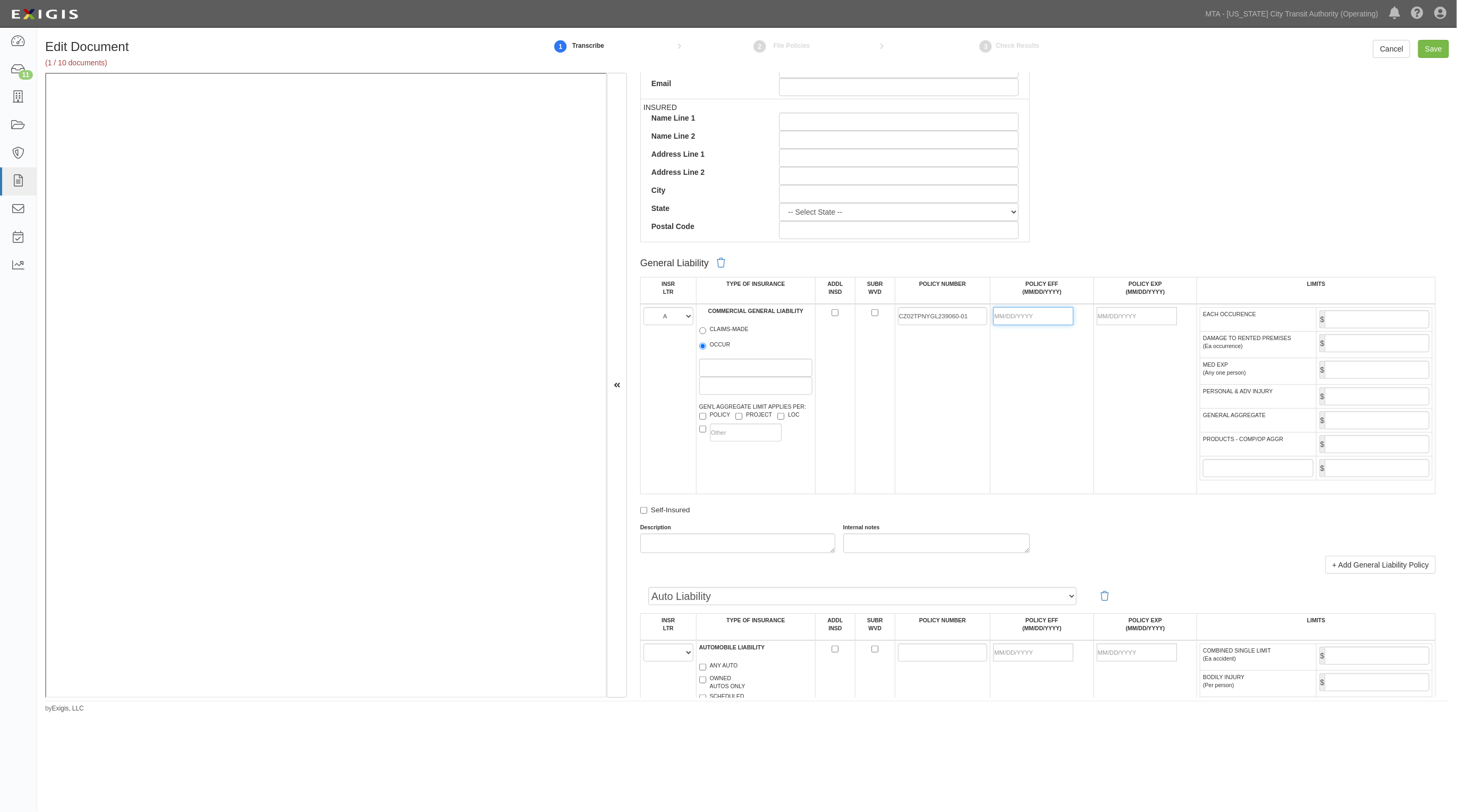
click at [1048, 322] on input "POLICY EFF (MM/DD/YYYY)" at bounding box center [1033, 316] width 80 height 18
type input "03/31/2025"
type input "03/31/2026"
click at [1383, 322] on input "EACH OCCURENCE" at bounding box center [1377, 319] width 105 height 18
type input "2,000,000"
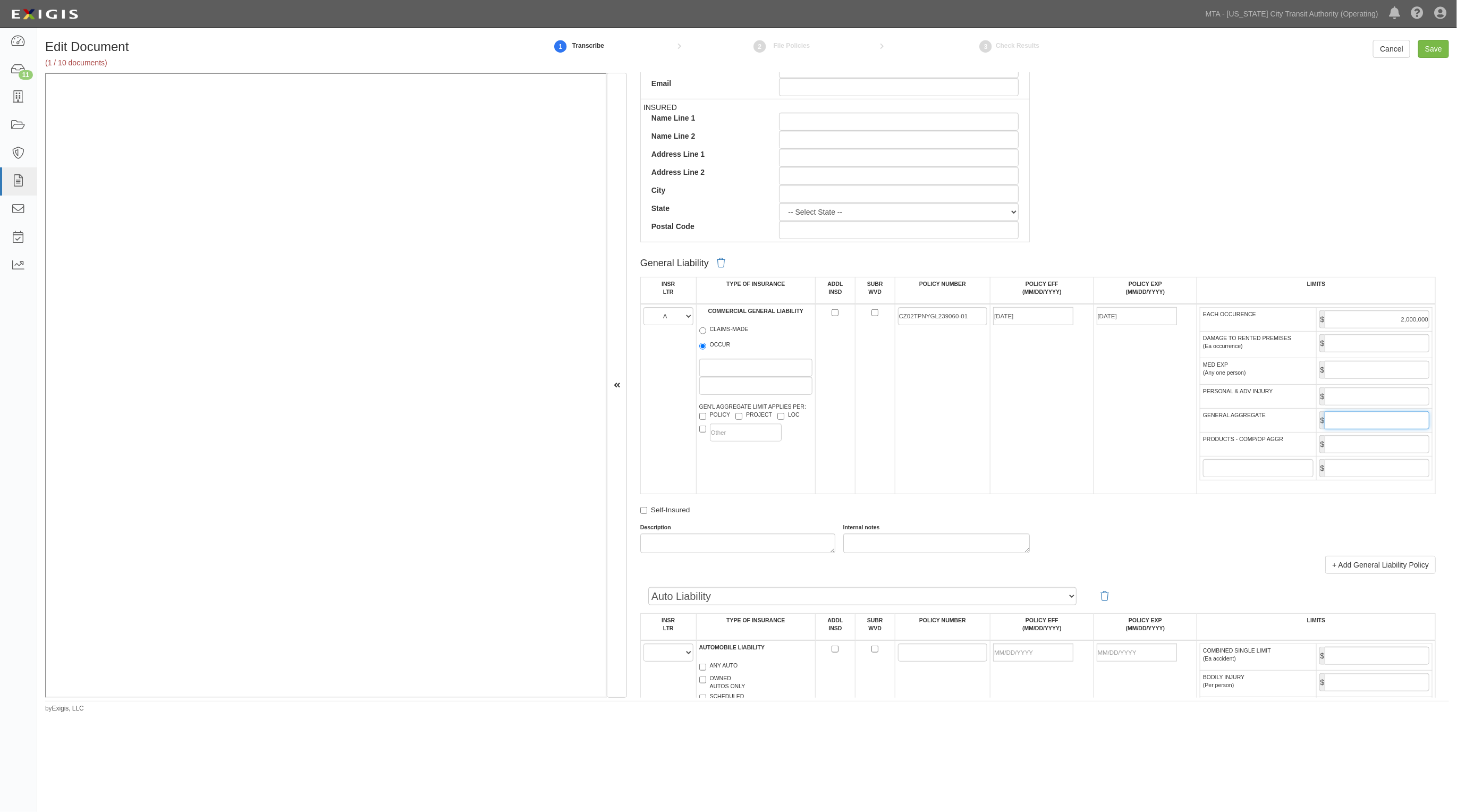
click at [1397, 423] on input "GENERAL AGGREGATE" at bounding box center [1377, 420] width 105 height 18
type input "4,000,000"
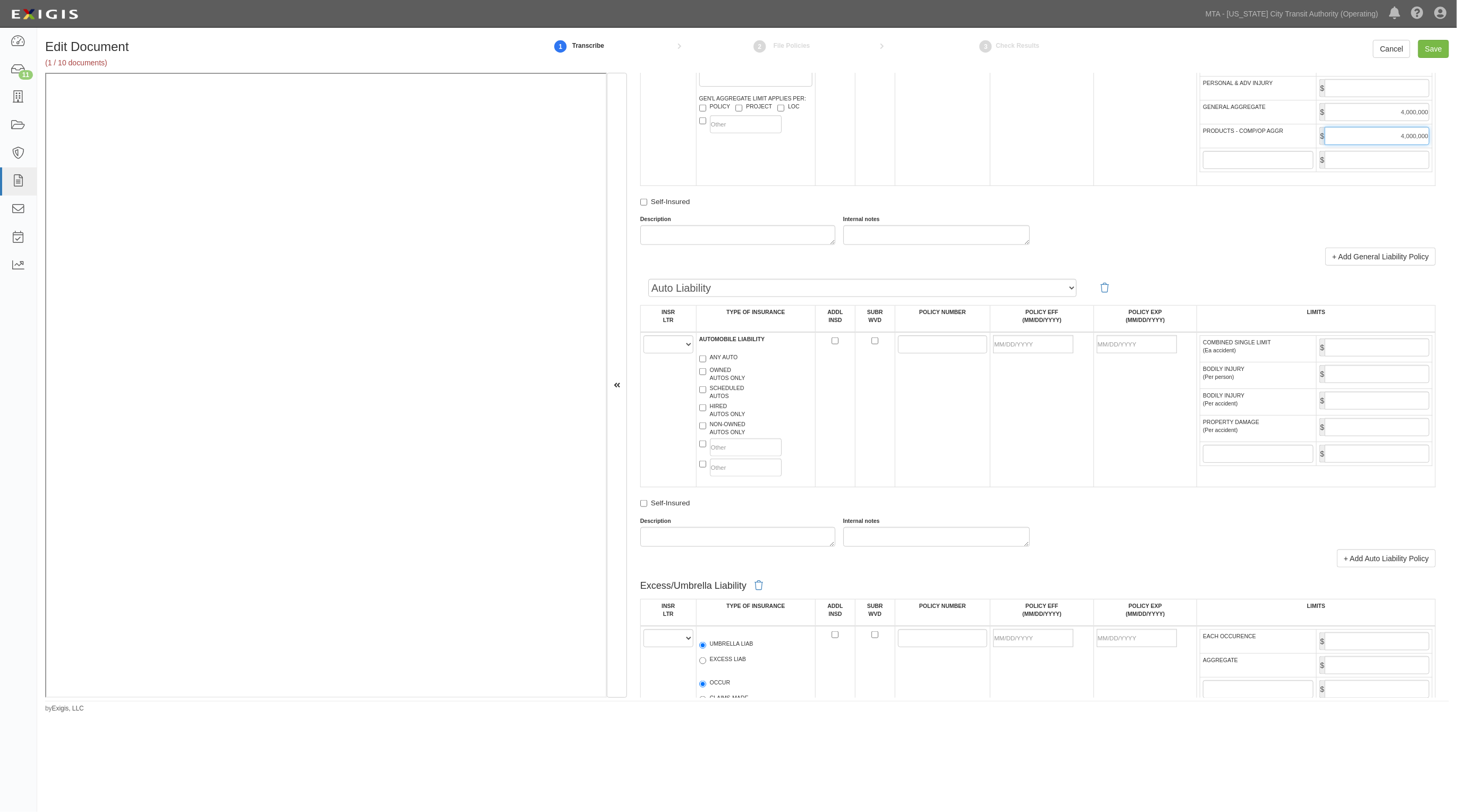
scroll to position [797, 0]
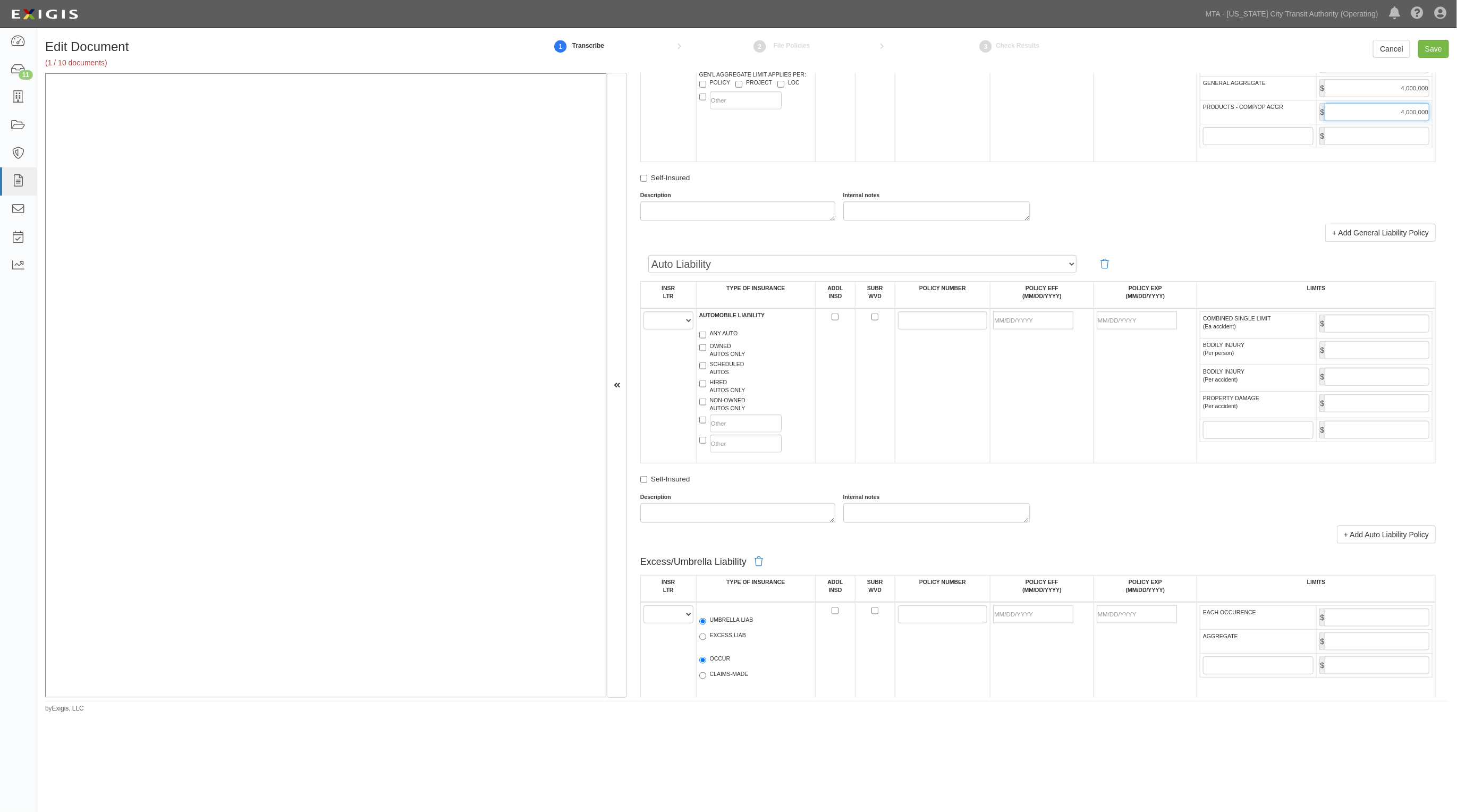
type input "4,000,000"
drag, startPoint x: 683, startPoint y: 318, endPoint x: 683, endPoint y: 330, distance: 12.0
click at [681, 320] on select "A B C D E F" at bounding box center [668, 321] width 50 height 18
select select "A"
click at [643, 313] on select "A B C D E F" at bounding box center [668, 321] width 50 height 18
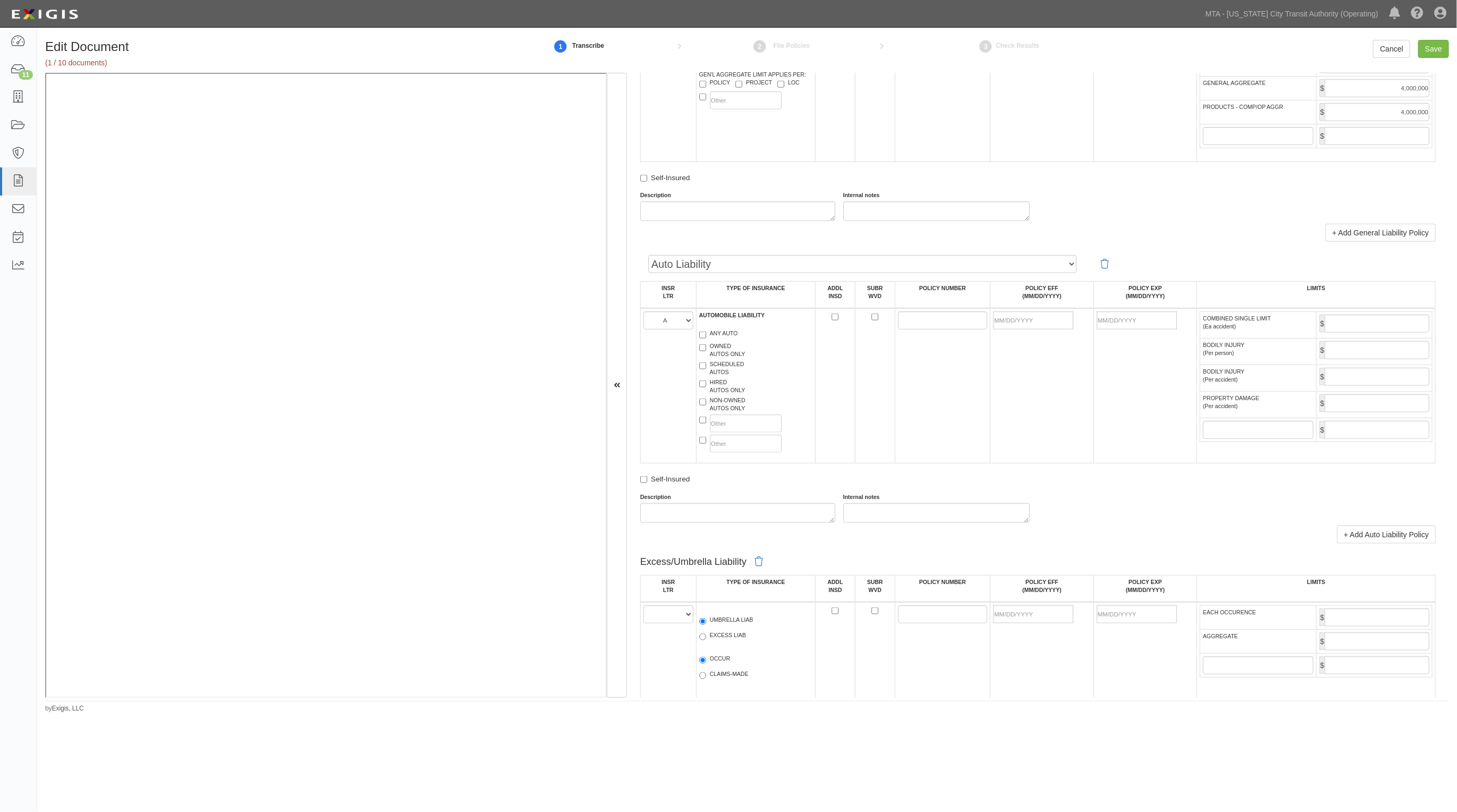
click at [729, 334] on label "ANY AUTO" at bounding box center [719, 334] width 39 height 11
click at [706, 334] on input "ANY AUTO" at bounding box center [703, 335] width 7 height 7
checkbox input "true"
drag, startPoint x: 949, startPoint y: 315, endPoint x: 602, endPoint y: 368, distance: 351.0
click at [949, 315] on input "POLICY NUMBER" at bounding box center [943, 321] width 90 height 18
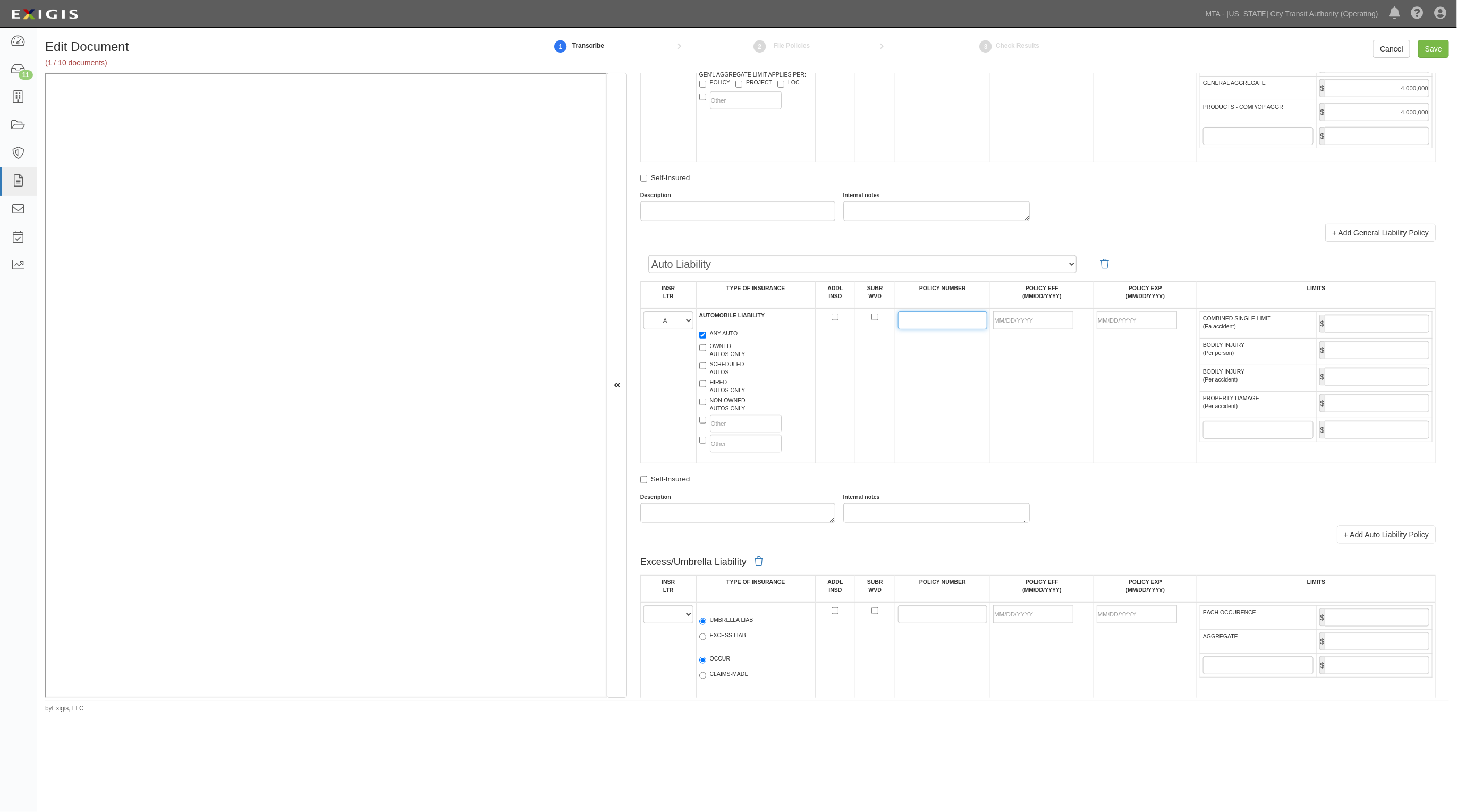
drag, startPoint x: 951, startPoint y: 331, endPoint x: 953, endPoint y: 321, distance: 10.2
paste input "CZ05NYCA0012-02"
type input "CZ05NYCA0012-02"
click at [1029, 326] on input "POLICY EFF (MM/DD/YYYY)" at bounding box center [1033, 321] width 80 height 18
type input "03/31/2025"
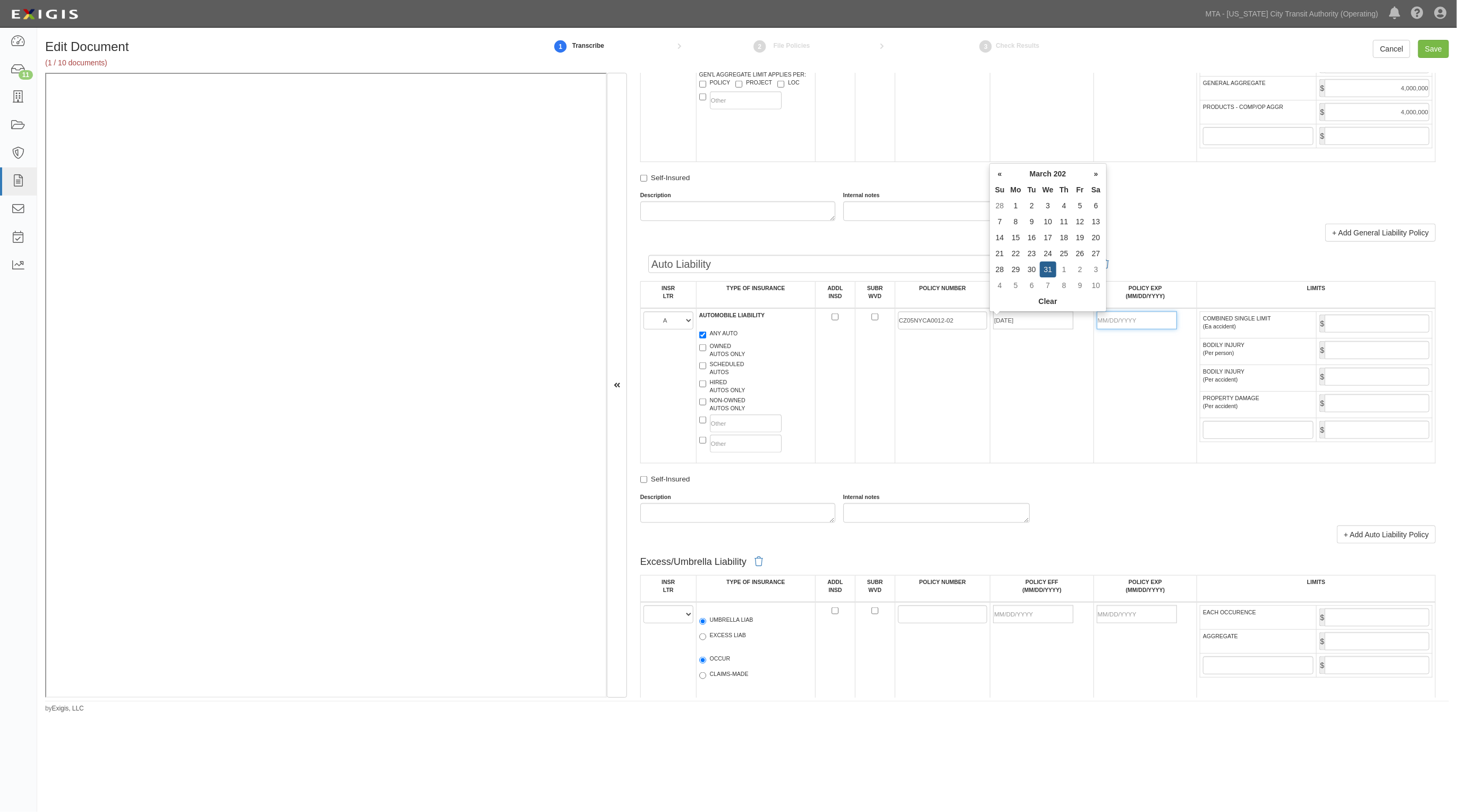
type input "[DATE]"
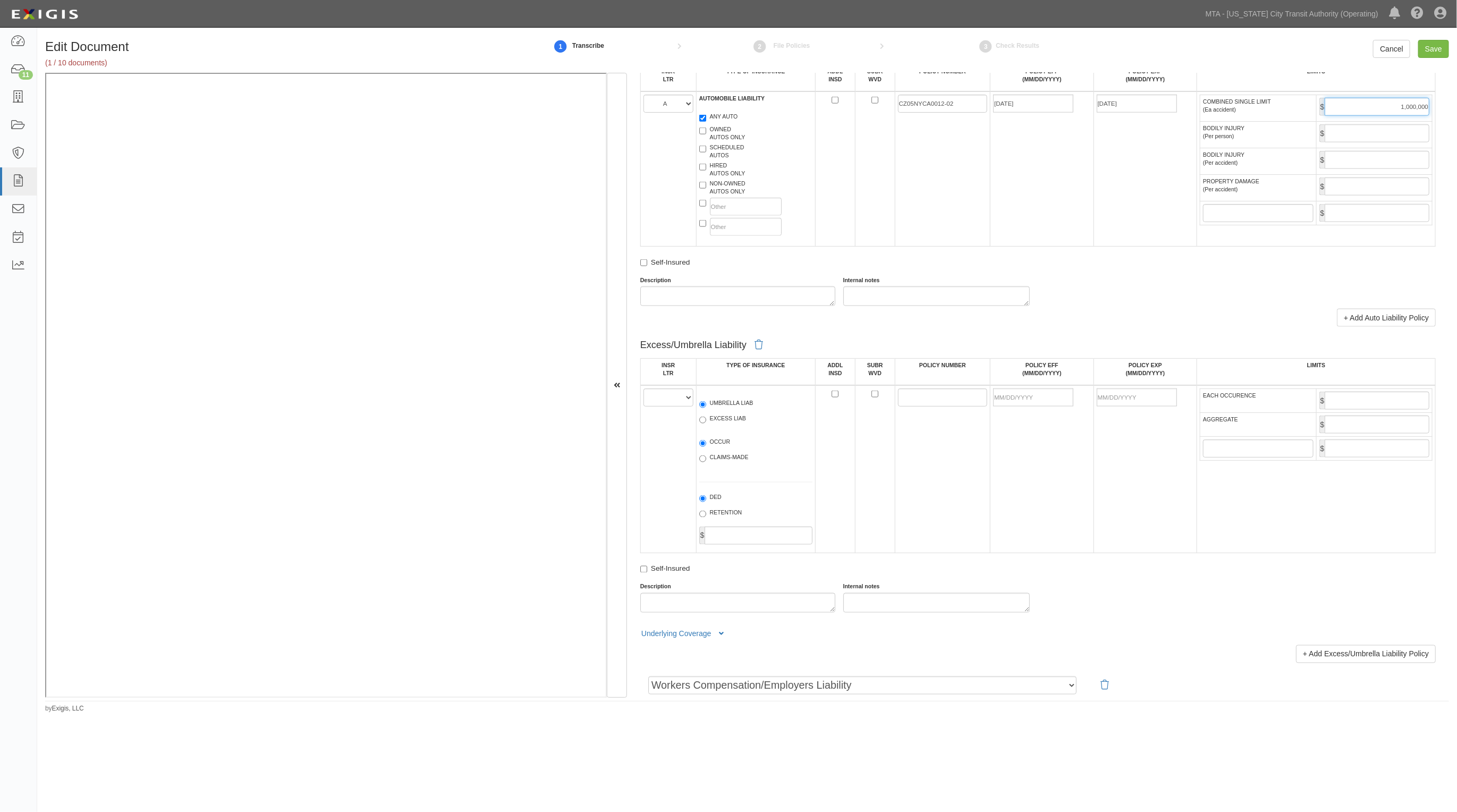
scroll to position [1063, 0]
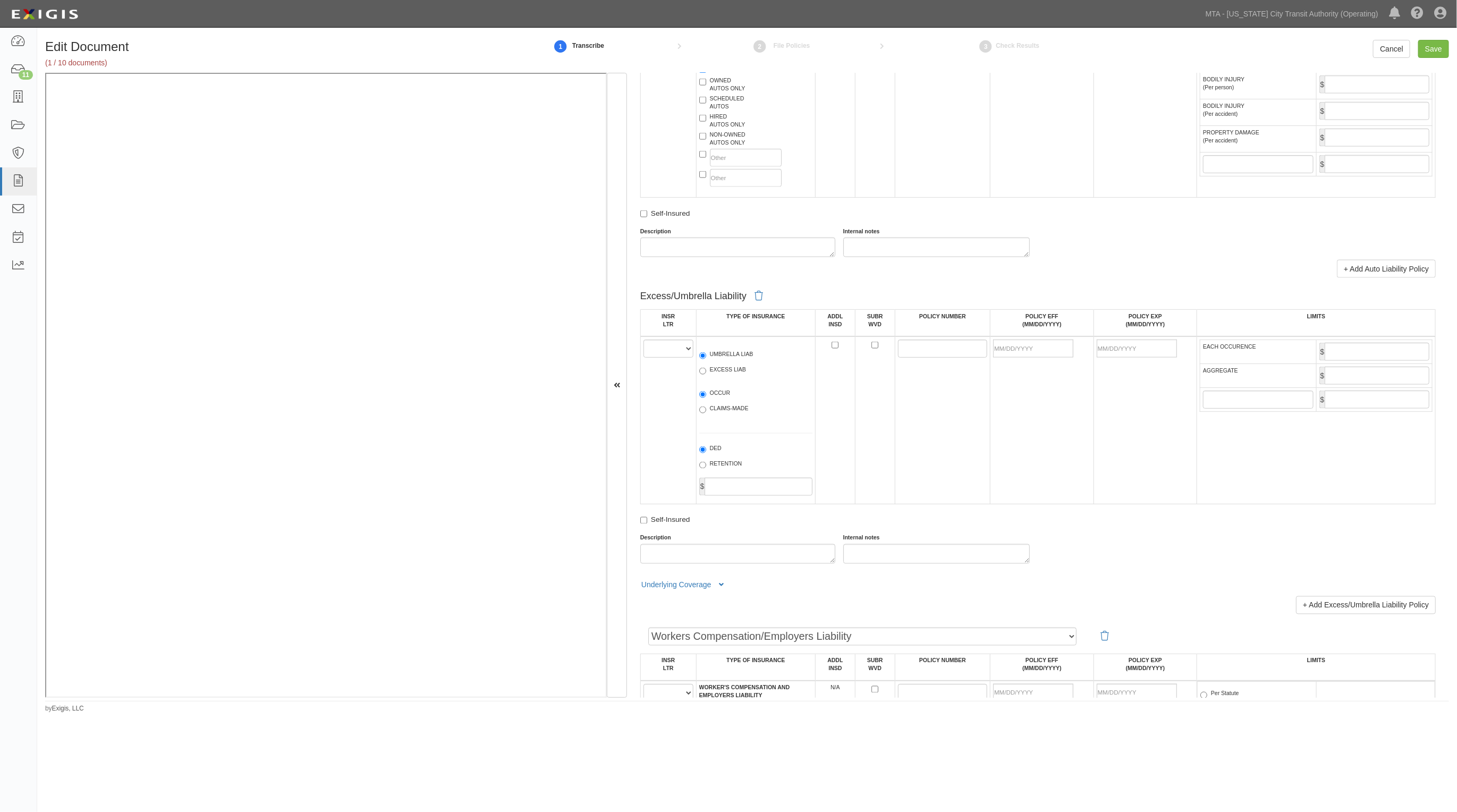
type input "1,000,000"
click at [679, 352] on select "A B C D E F" at bounding box center [668, 349] width 50 height 18
select select "A"
click at [643, 340] on select "A B C D E F" at bounding box center [668, 349] width 50 height 18
click at [724, 373] on label "EXCESS LIAB" at bounding box center [723, 370] width 47 height 11
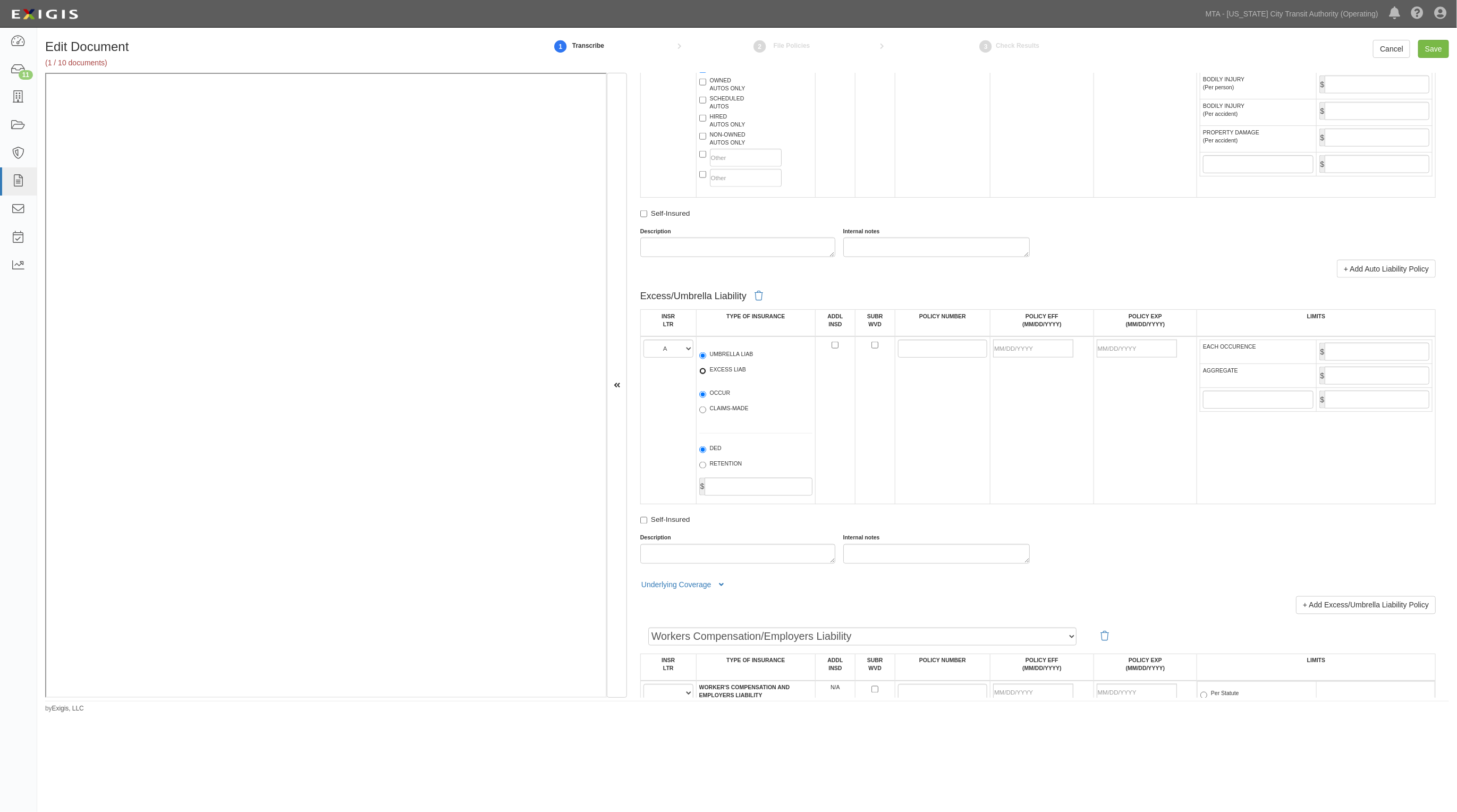
click at [706, 373] on input "EXCESS LIAB" at bounding box center [703, 371] width 7 height 7
radio input "true"
click at [945, 349] on input "POLICY NUMBER" at bounding box center [943, 349] width 90 height 18
paste input "CZ21TPNY3X239519-01"
type input "CZ21TPNY3X239519-01"
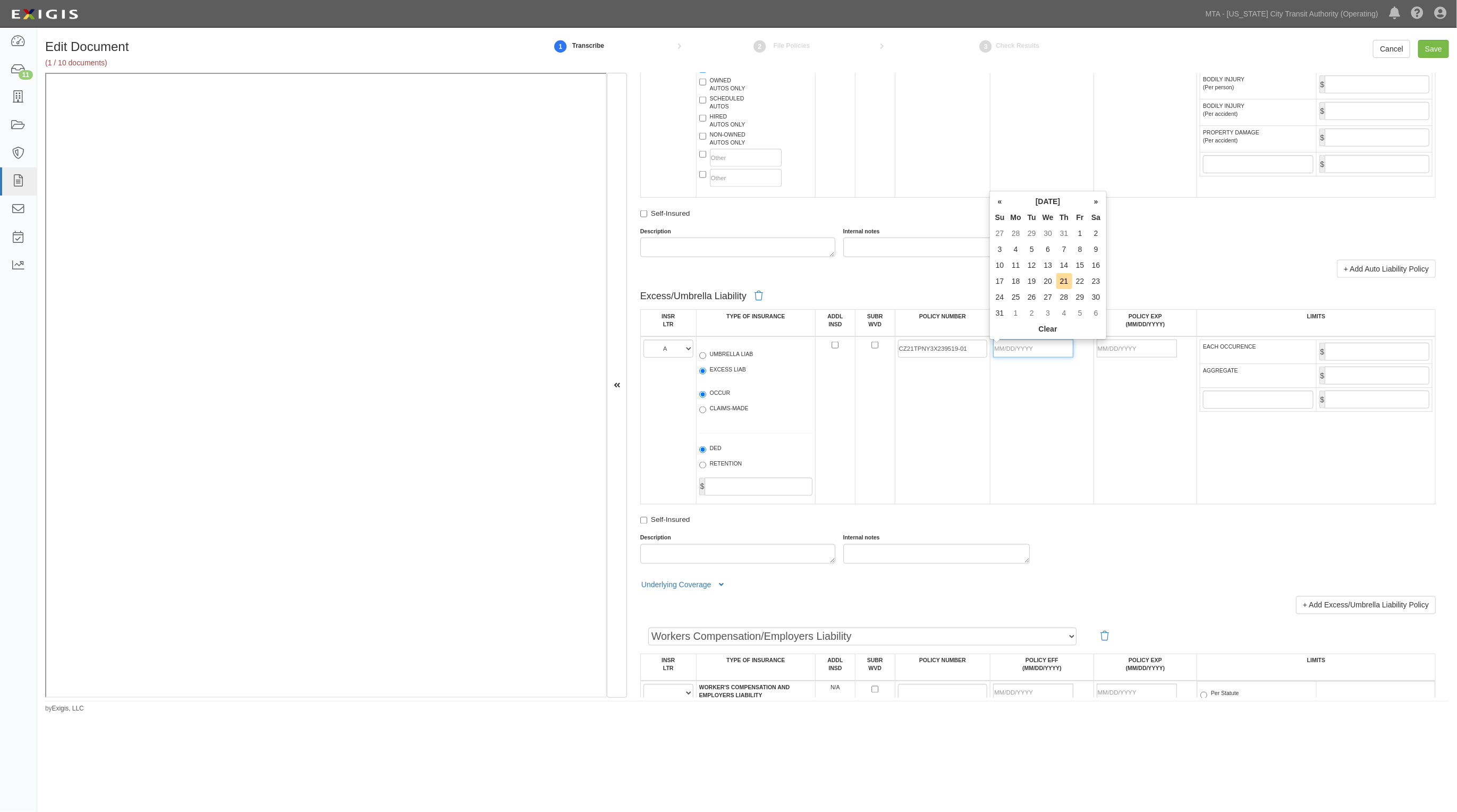
click at [1047, 349] on input "POLICY EFF (MM/DD/YYYY)" at bounding box center [1033, 349] width 80 height 18
type input "03/31/2025"
type input "[DATE]"
type input "3,000,000"
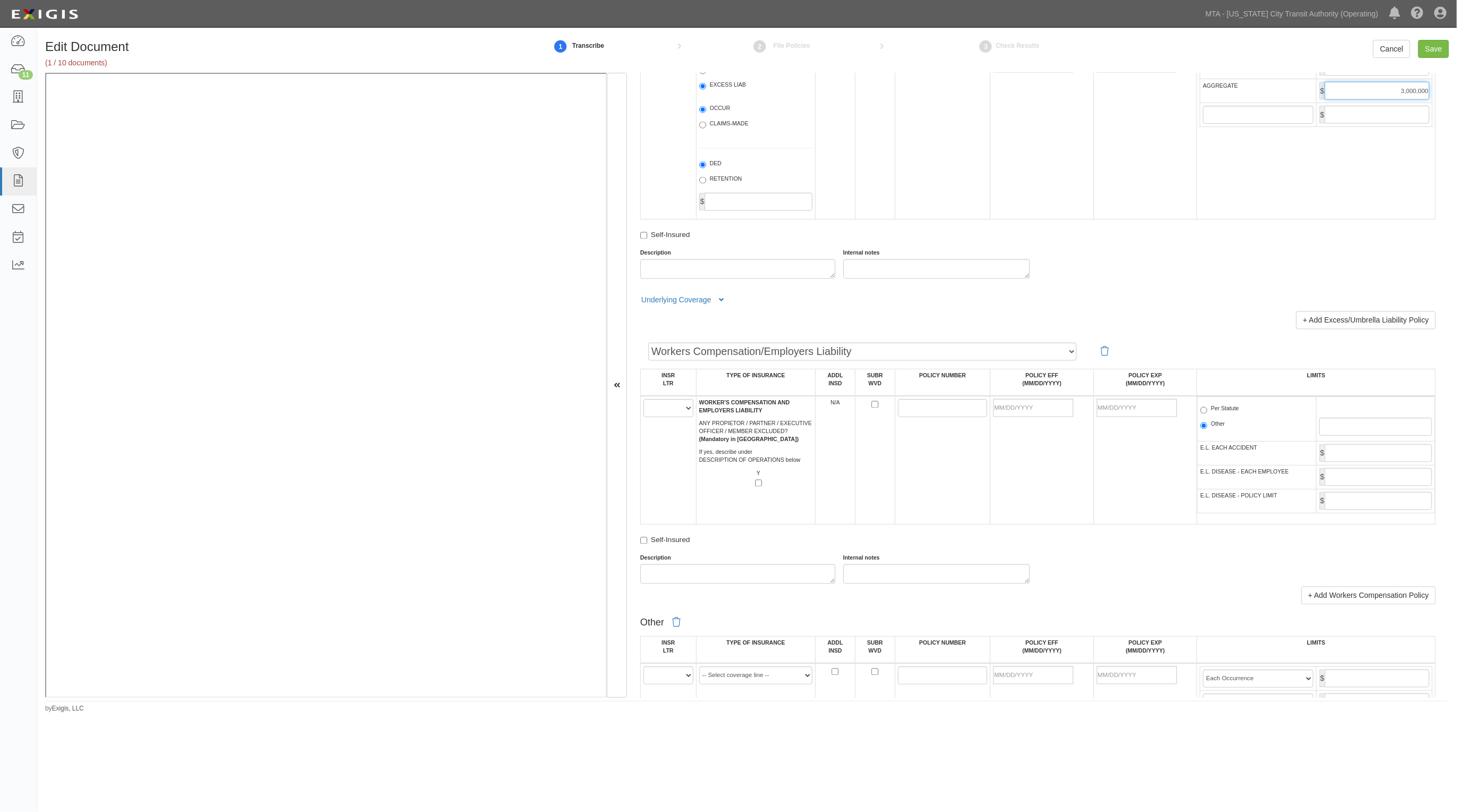
scroll to position [1395, 0]
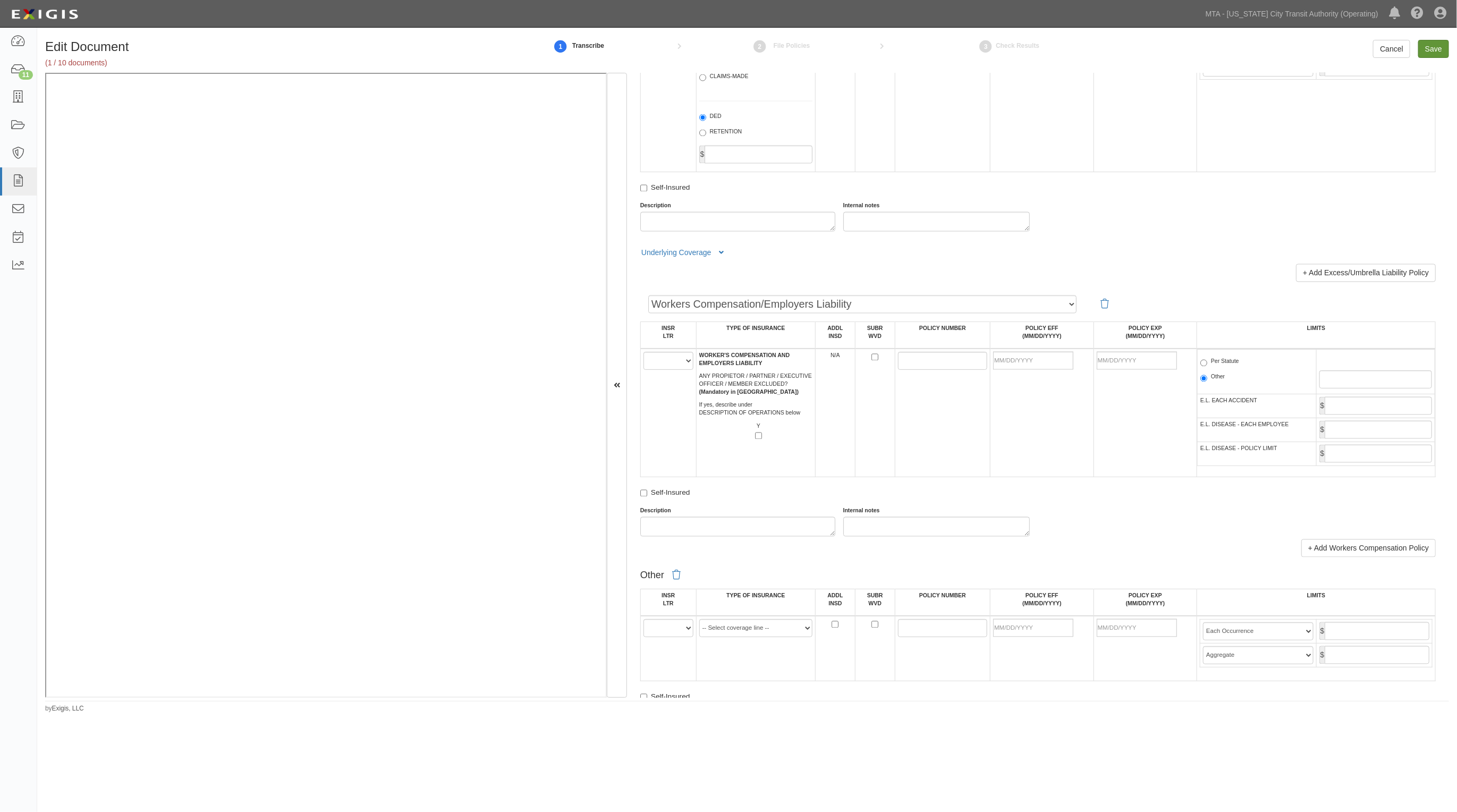
type input "3,000,000"
click at [1433, 42] on input "Save" at bounding box center [1433, 49] width 31 height 18
type input "2000000"
type input "4000000"
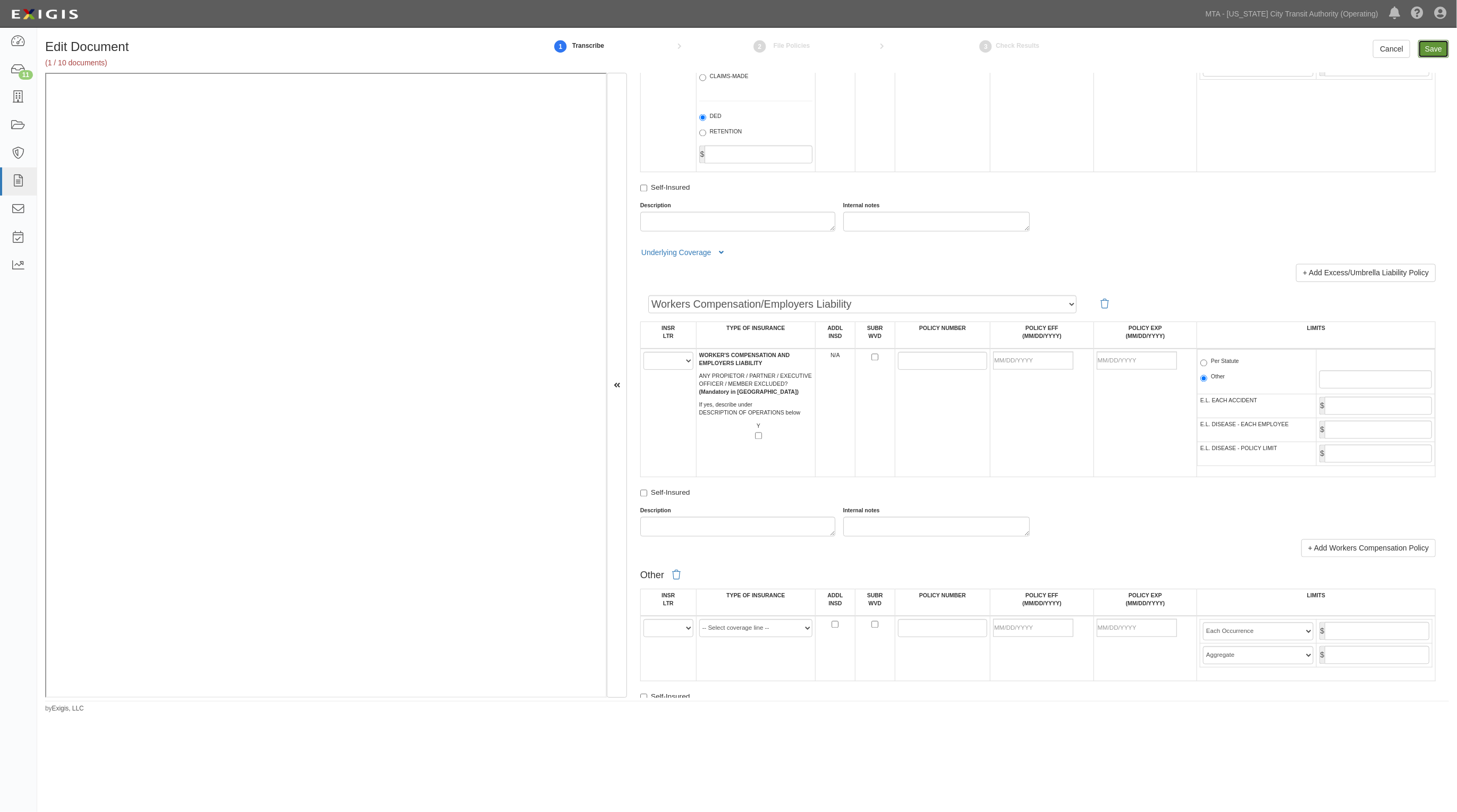
type input "1000000"
type input "3000000"
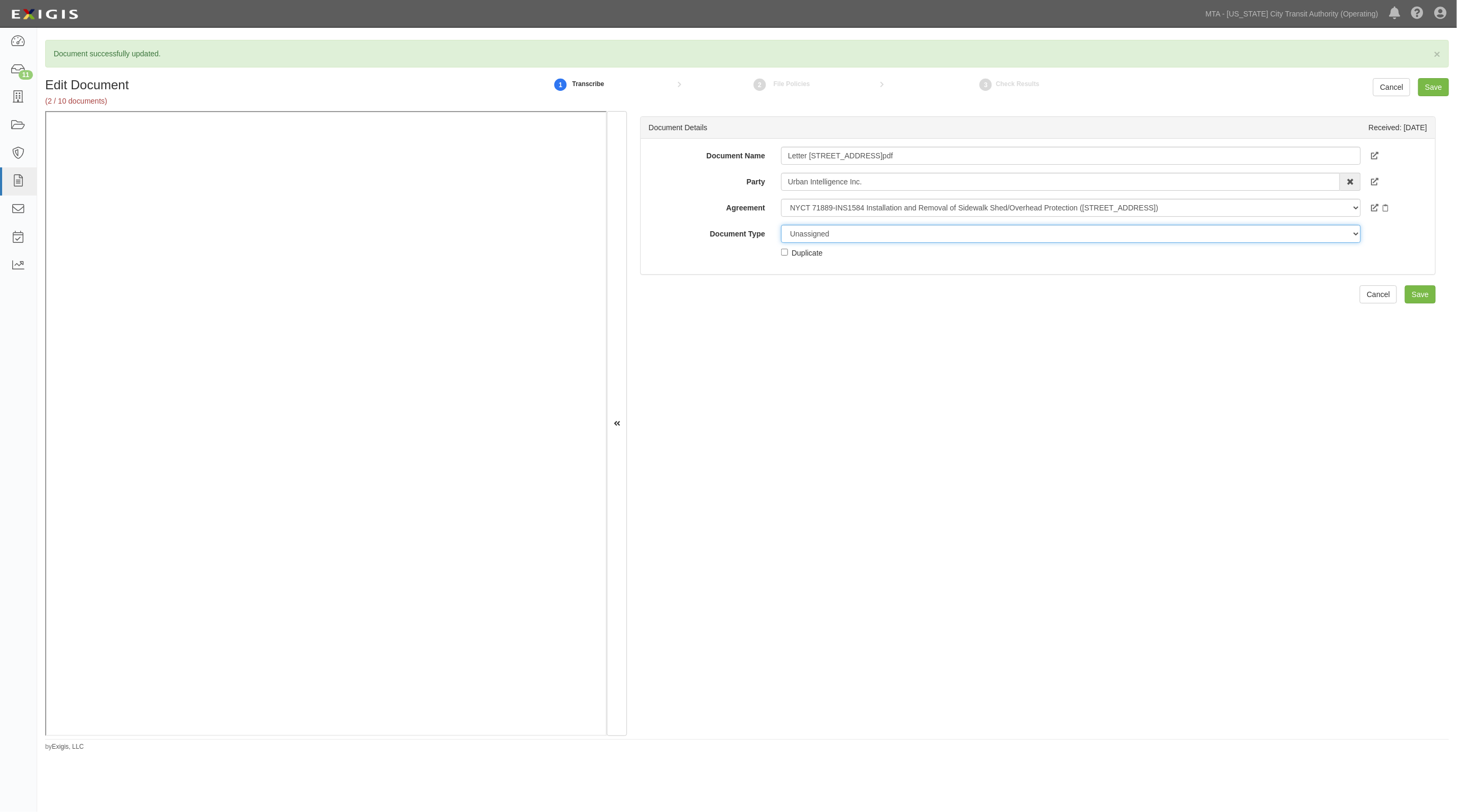
drag, startPoint x: 835, startPoint y: 230, endPoint x: 837, endPoint y: 240, distance: 10.2
click at [835, 230] on select "Unassigned Binder Cancellation Notice Certificate Contract Endorsement Insuranc…" at bounding box center [1071, 234] width 580 height 18
select select "ContractDetail"
click at [781, 225] on select "Unassigned Binder Cancellation Notice Certificate Contract Endorsement Insuranc…" at bounding box center [1071, 234] width 580 height 18
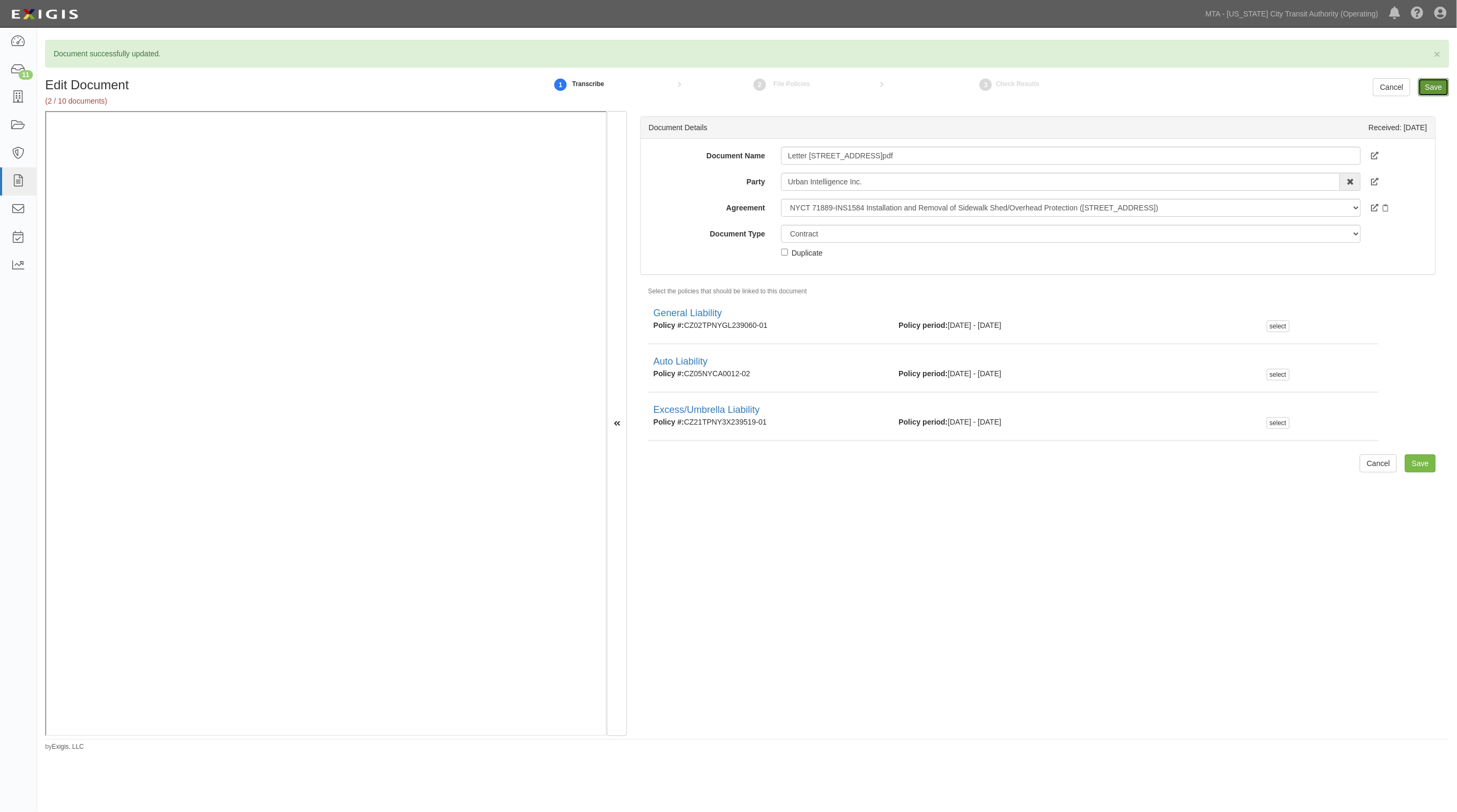
click at [1421, 90] on input "Save" at bounding box center [1433, 87] width 31 height 18
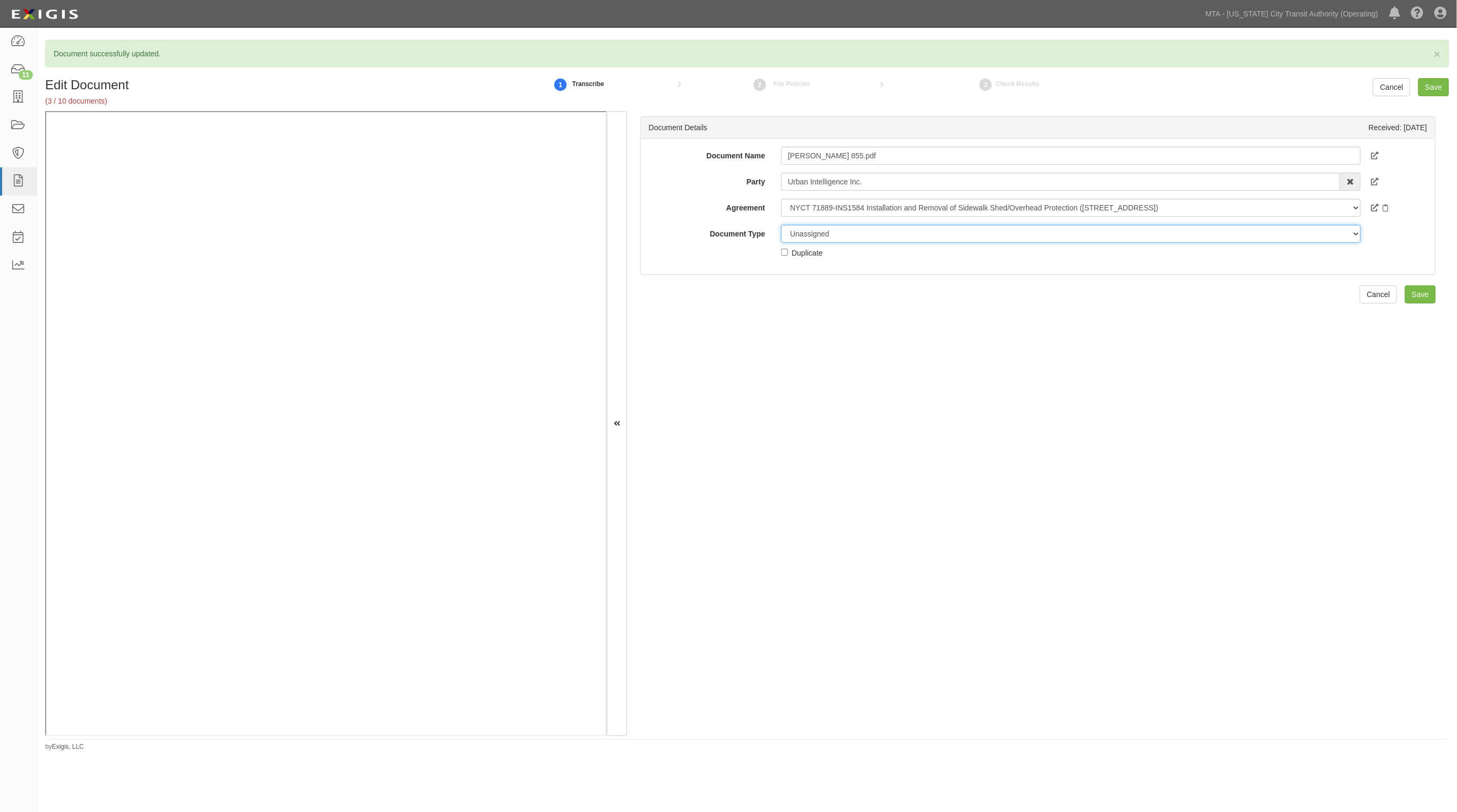
click at [809, 230] on select "Unassigned Binder Cancellation Notice Certificate Contract Endorsement Insuranc…" at bounding box center [1071, 234] width 580 height 18
select select "EndorsementDetail"
click at [781, 225] on select "Unassigned Binder Cancellation Notice Certificate Contract Endorsement Insuranc…" at bounding box center [1071, 234] width 580 height 18
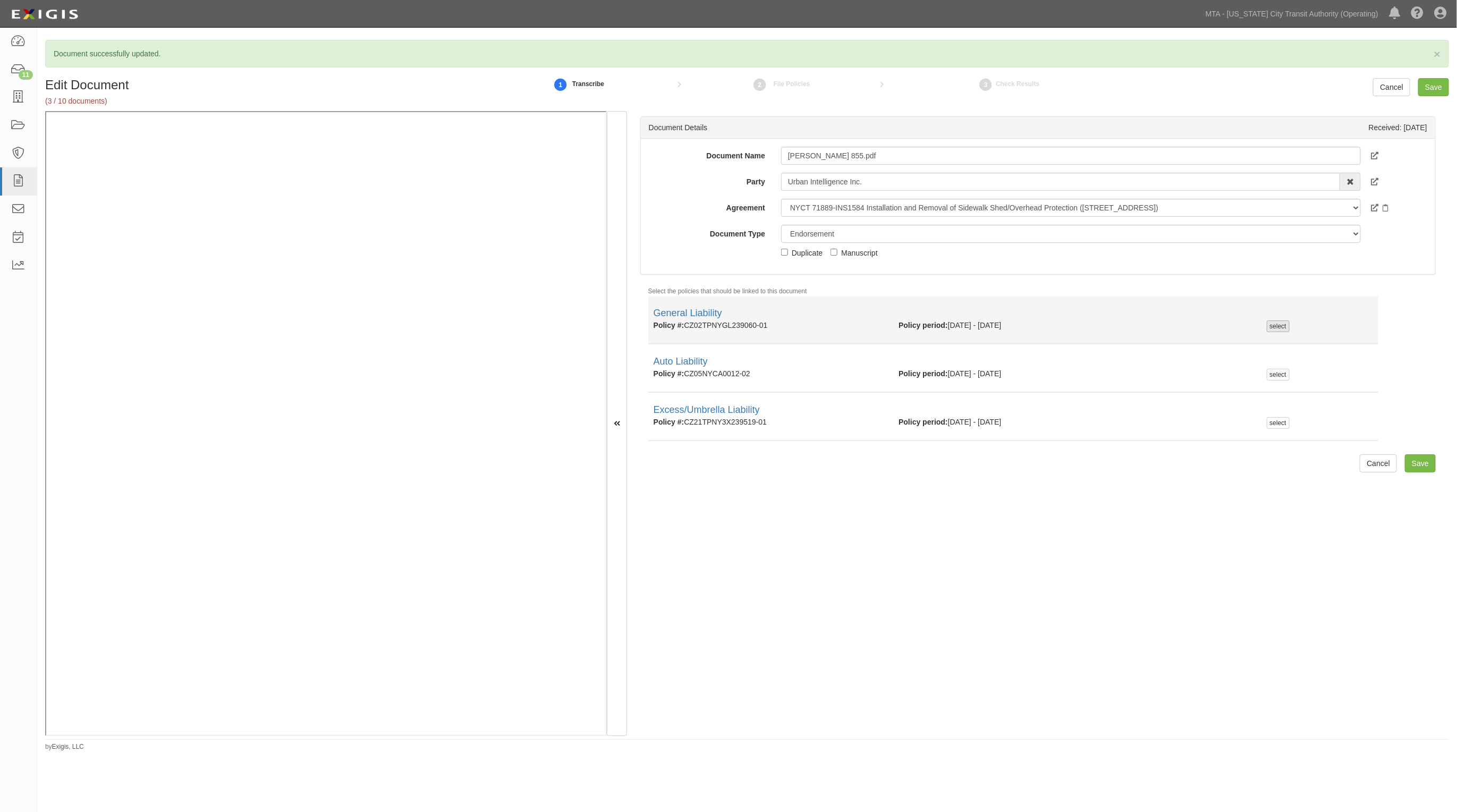
click at [1270, 324] on div "select" at bounding box center [1278, 327] width 23 height 12
checkbox input "true"
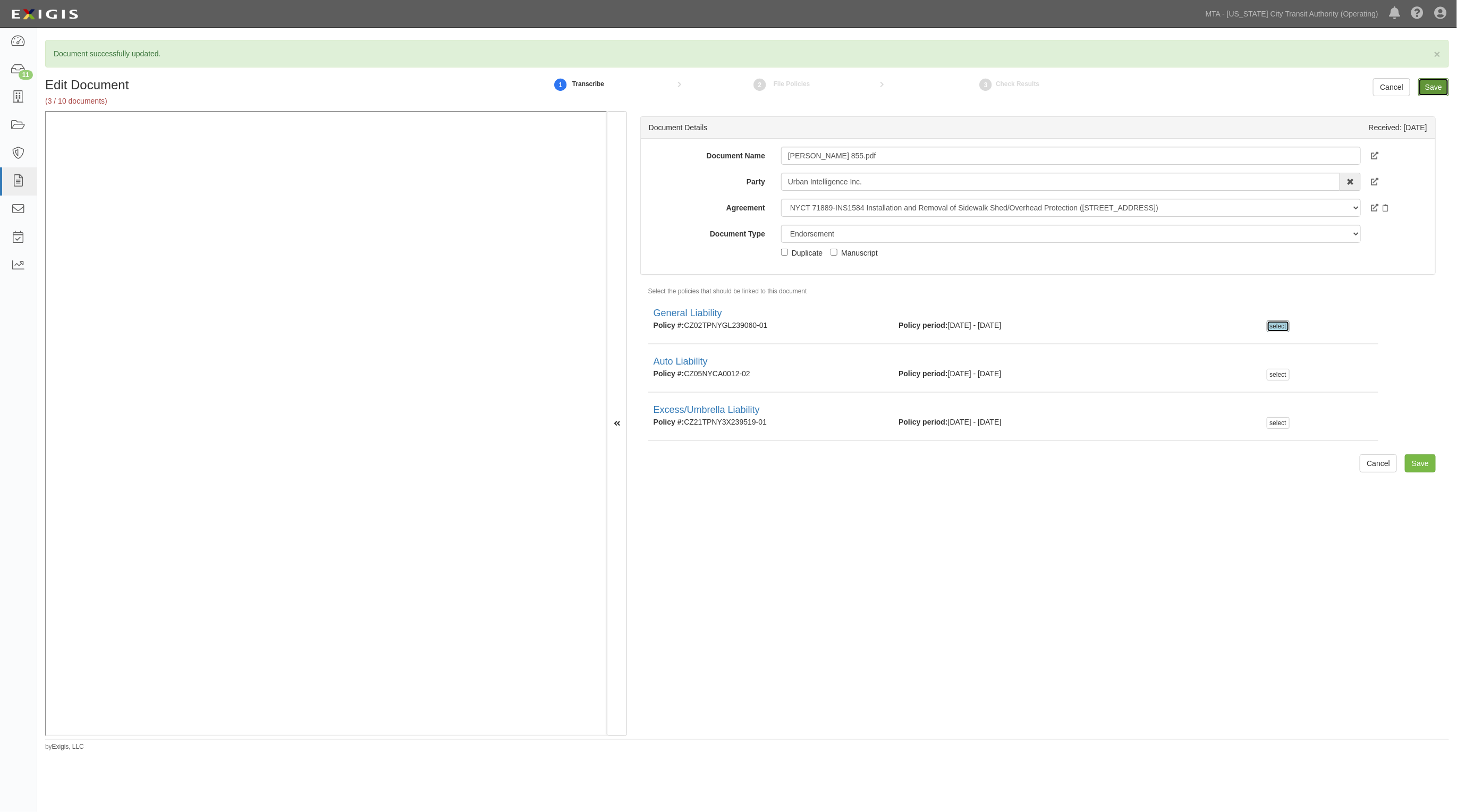
click at [1434, 85] on input "Save" at bounding box center [1433, 87] width 31 height 18
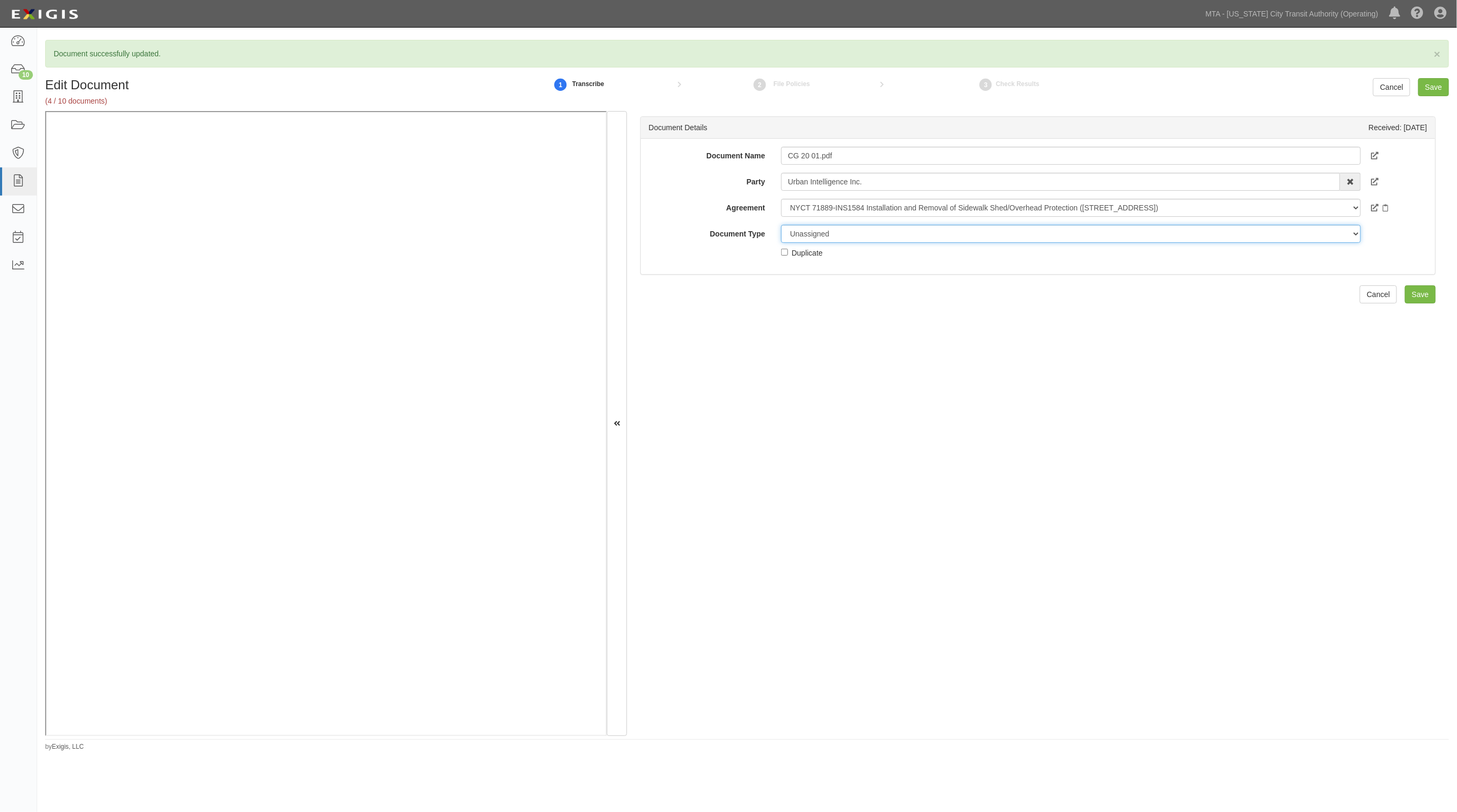
drag, startPoint x: 846, startPoint y: 237, endPoint x: 841, endPoint y: 242, distance: 7.1
click at [846, 237] on select "Unassigned Binder Cancellation Notice Certificate Contract Endorsement Insuranc…" at bounding box center [1071, 234] width 580 height 18
select select "EndorsementDetail"
click at [781, 225] on select "Unassigned Binder Cancellation Notice Certificate Contract Endorsement Insuranc…" at bounding box center [1071, 234] width 580 height 18
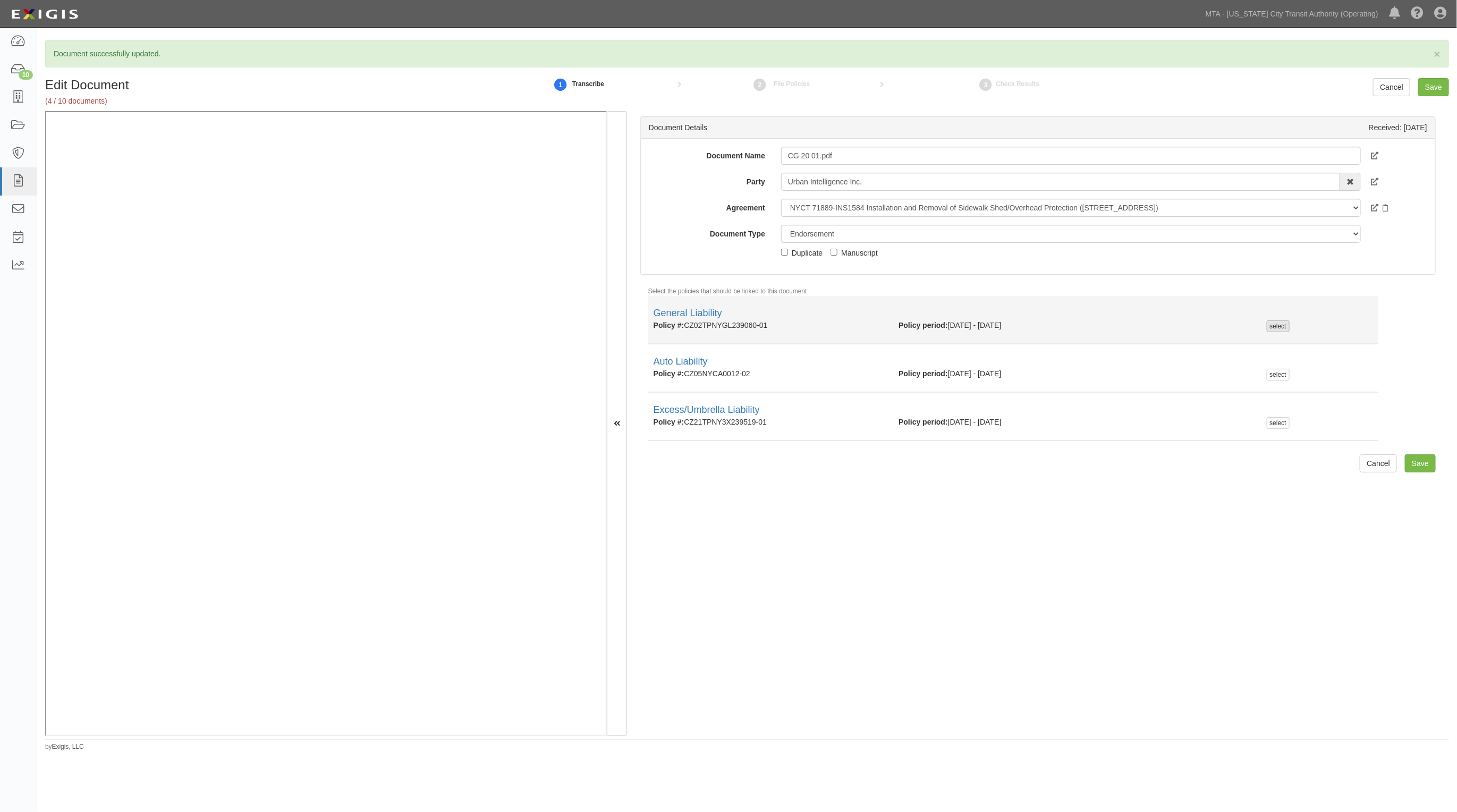
click at [1273, 326] on div "select" at bounding box center [1278, 327] width 23 height 12
checkbox input "true"
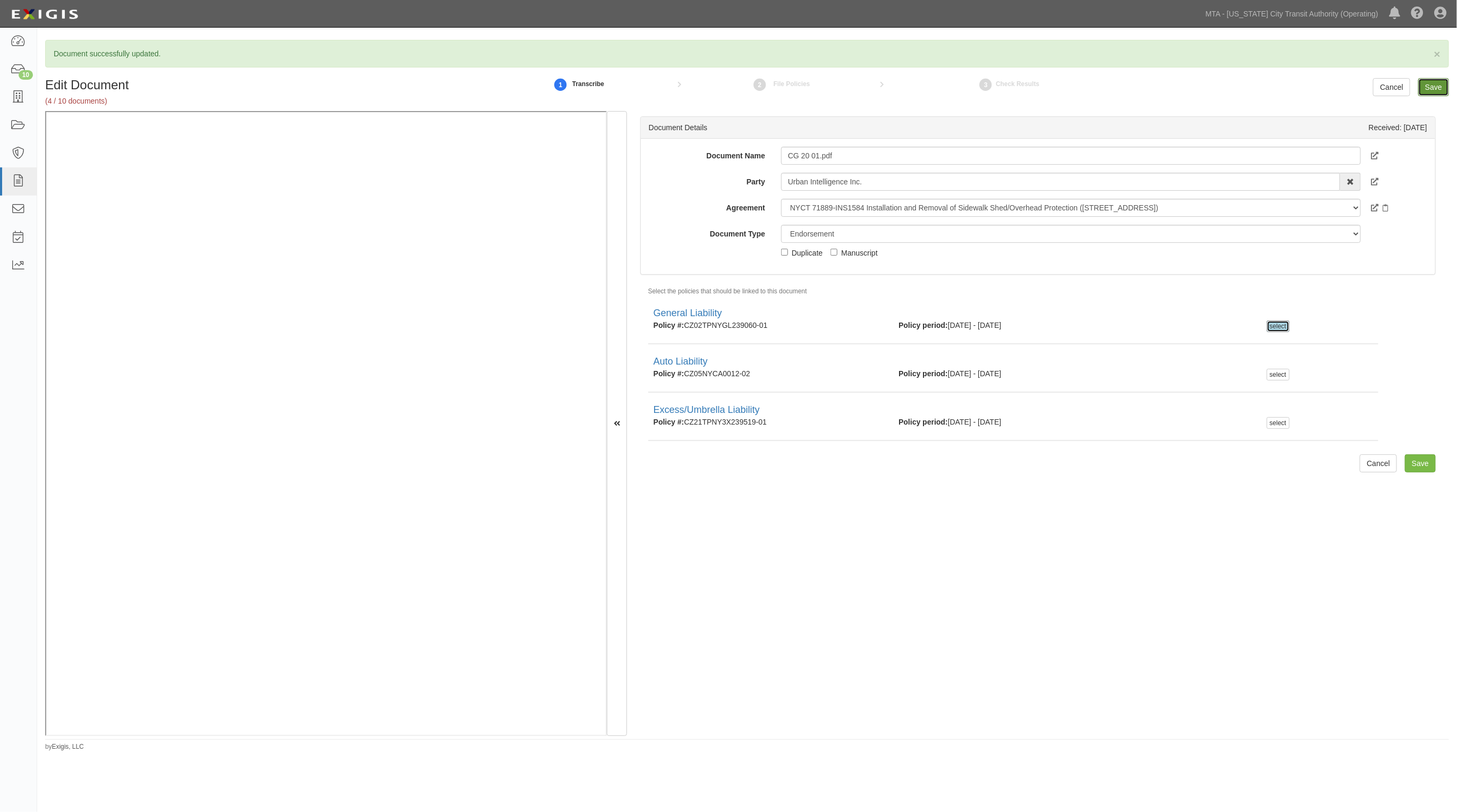
click at [1439, 86] on input "Save" at bounding box center [1433, 87] width 31 height 18
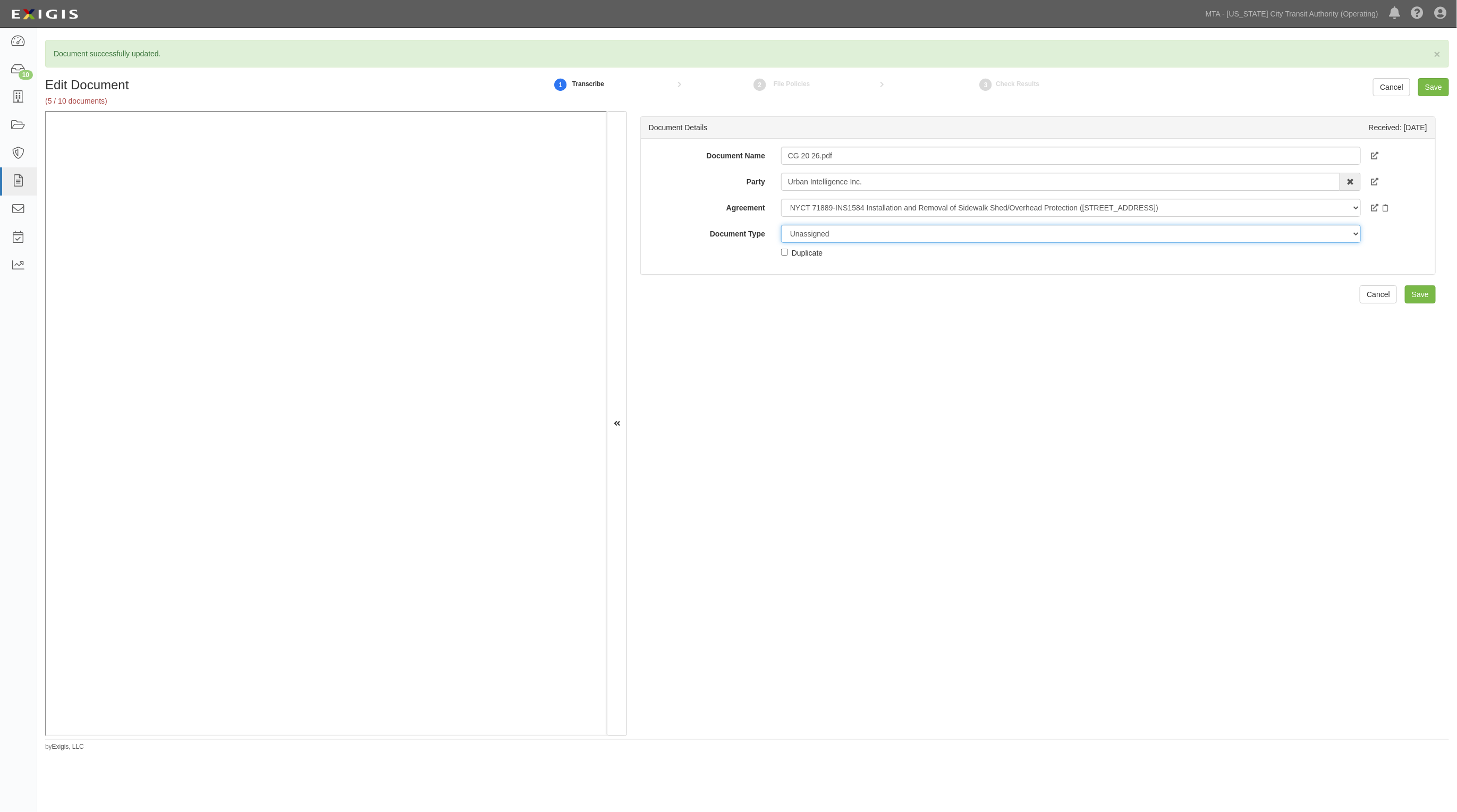
click at [813, 236] on select "Unassigned Binder Cancellation Notice Certificate Contract Endorsement Insuranc…" at bounding box center [1071, 234] width 580 height 18
select select "EndorsementDetail"
click at [781, 225] on select "Unassigned Binder Cancellation Notice Certificate Contract Endorsement Insuranc…" at bounding box center [1071, 234] width 580 height 18
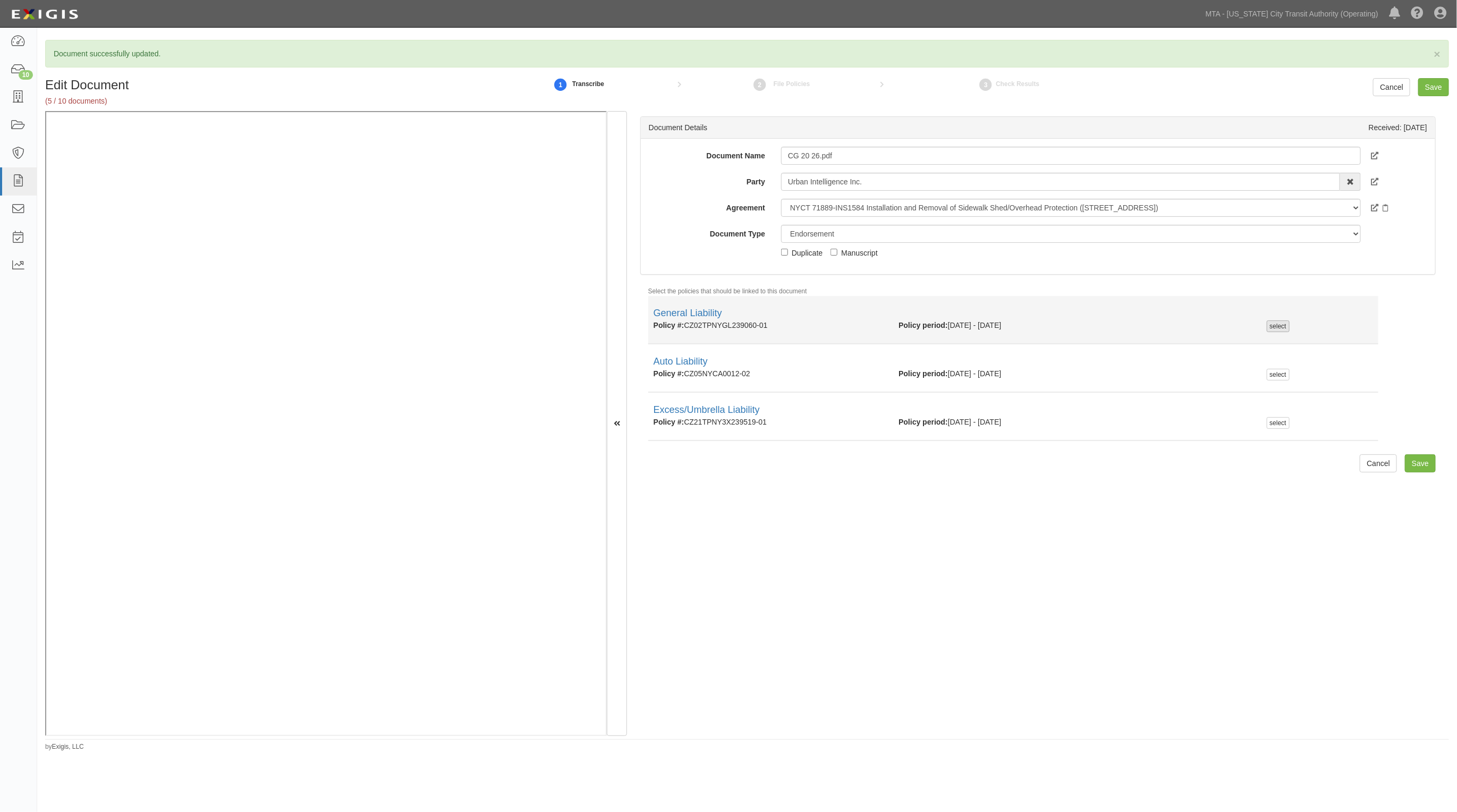
click at [1281, 330] on div "select" at bounding box center [1278, 327] width 23 height 12
checkbox input "true"
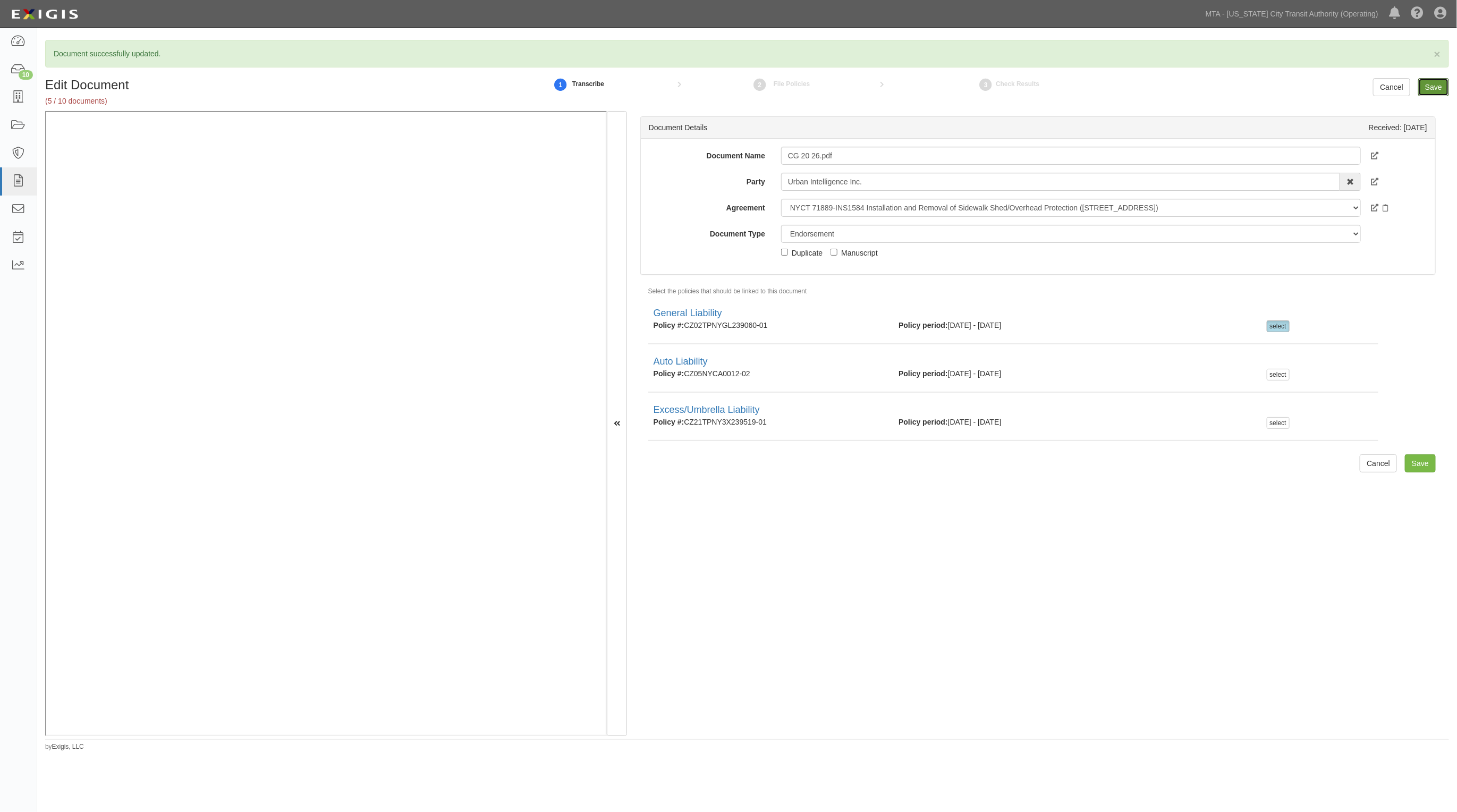
drag, startPoint x: 1444, startPoint y: 85, endPoint x: 1038, endPoint y: 139, distance: 409.6
click at [1444, 85] on input "Save" at bounding box center [1433, 87] width 31 height 18
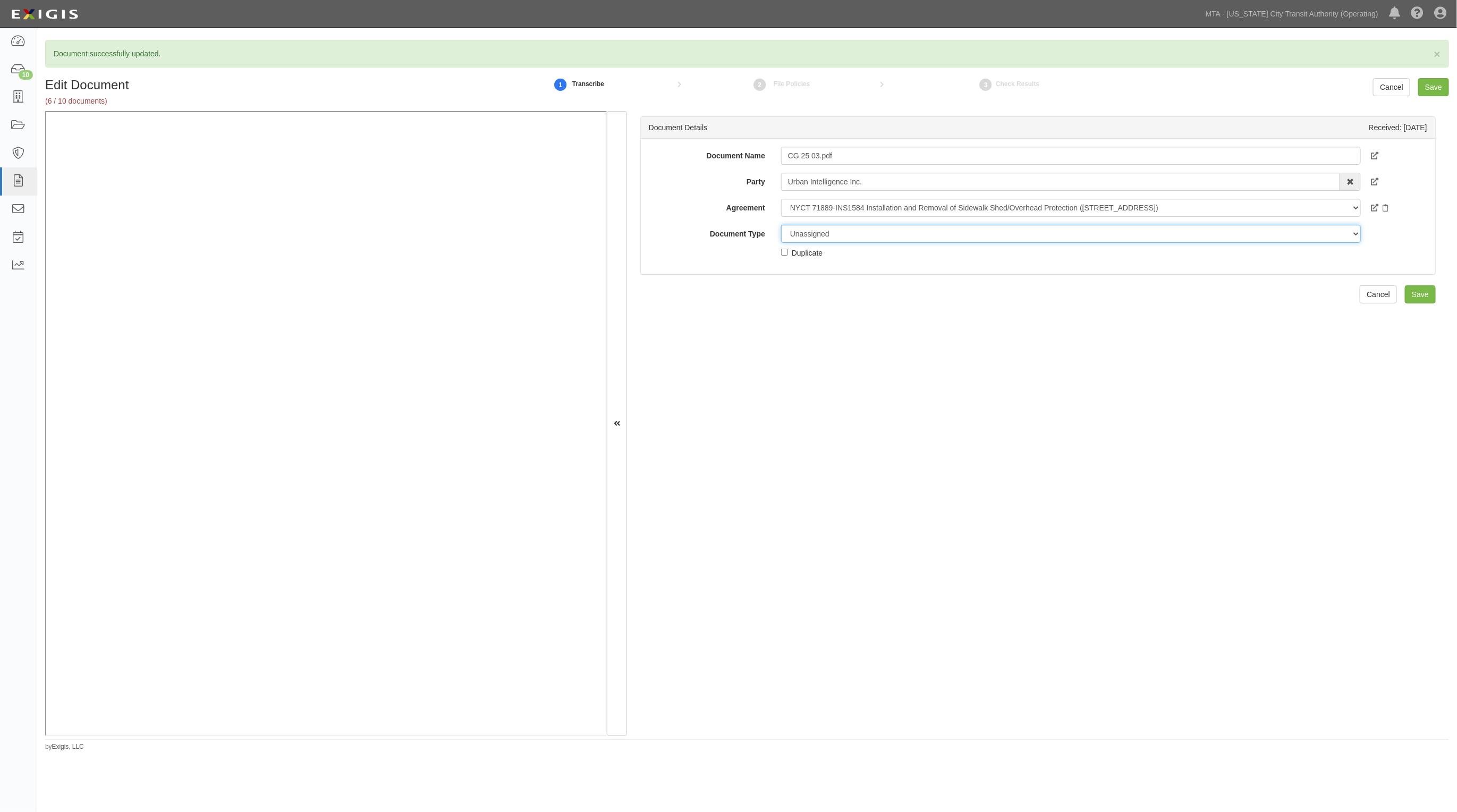
drag, startPoint x: 820, startPoint y: 232, endPoint x: 822, endPoint y: 238, distance: 6.3
click at [820, 234] on select "Unassigned Binder Cancellation Notice Certificate Contract Endorsement Insuranc…" at bounding box center [1071, 234] width 580 height 18
select select "EndorsementDetail"
click at [781, 225] on select "Unassigned Binder Cancellation Notice Certificate Contract Endorsement Insuranc…" at bounding box center [1071, 234] width 580 height 18
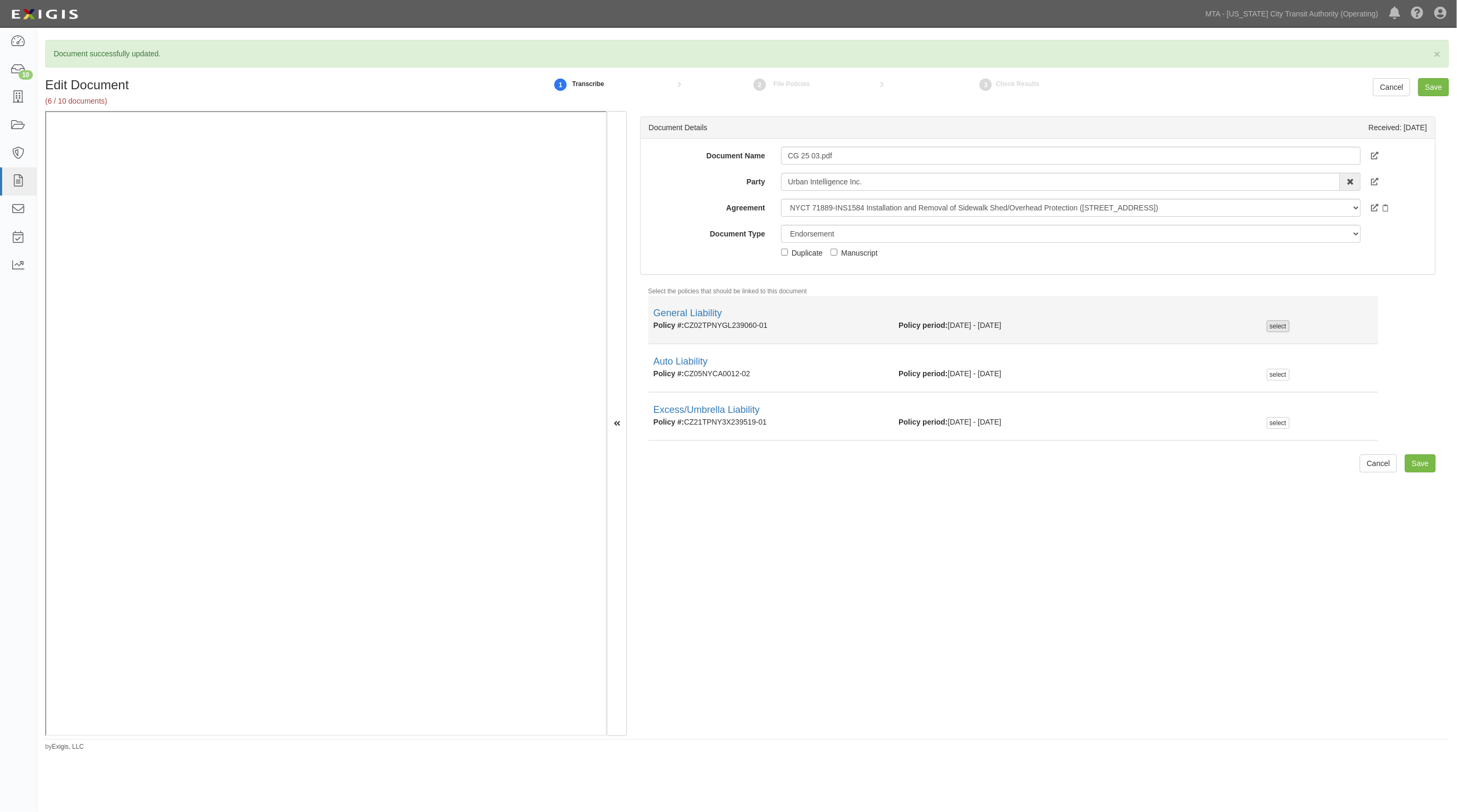
click at [1280, 331] on div "select" at bounding box center [1278, 327] width 23 height 12
checkbox input "true"
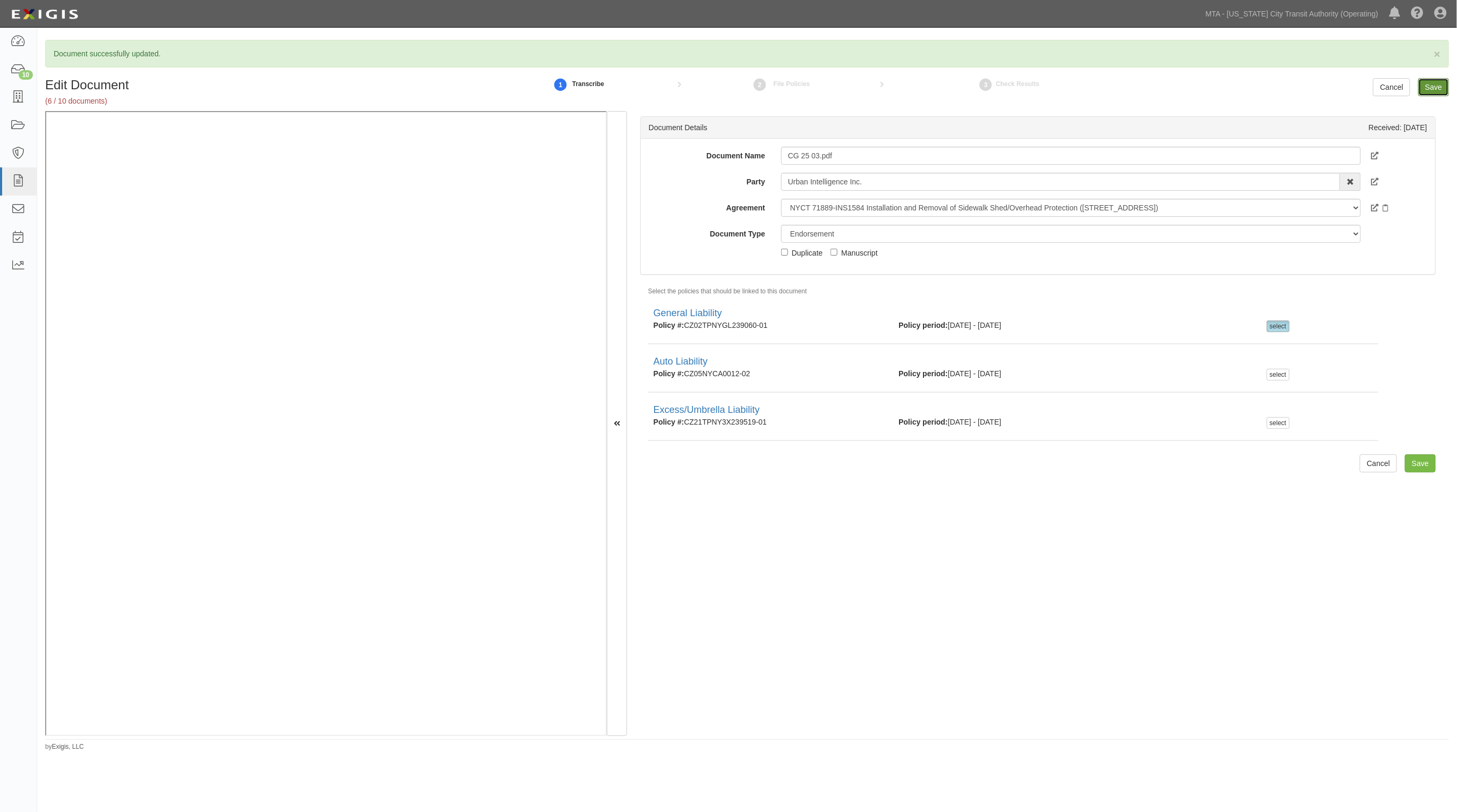
drag, startPoint x: 1433, startPoint y: 92, endPoint x: 1006, endPoint y: 122, distance: 428.1
click at [1432, 92] on input "Save" at bounding box center [1433, 87] width 31 height 18
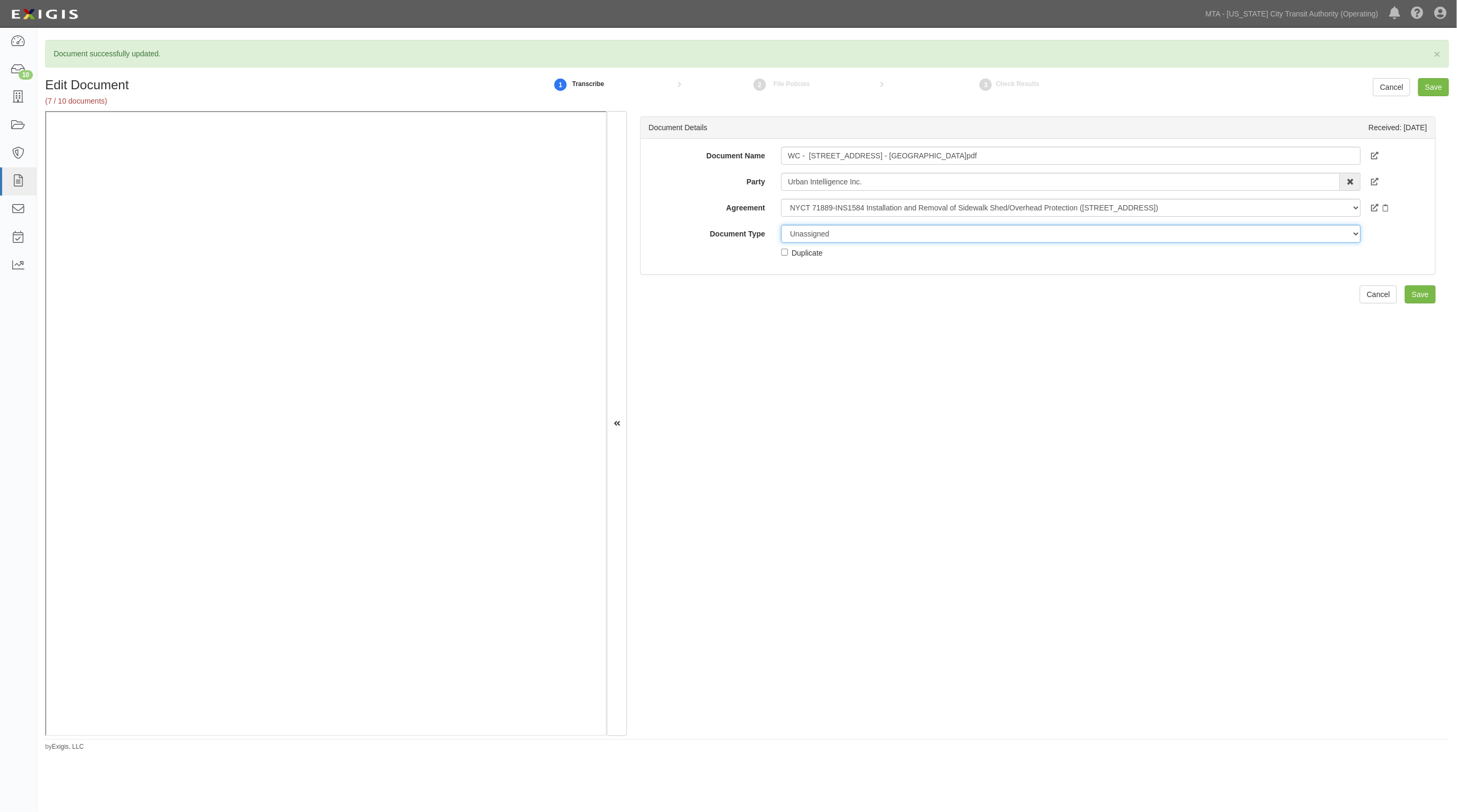
click at [848, 226] on select "Unassigned Binder Cancellation Notice Certificate Contract Endorsement Insuranc…" at bounding box center [1071, 234] width 580 height 18
select select "CertificateDetail"
click at [781, 225] on select "Unassigned Binder Cancellation Notice Certificate Contract Endorsement Insuranc…" at bounding box center [1071, 234] width 580 height 18
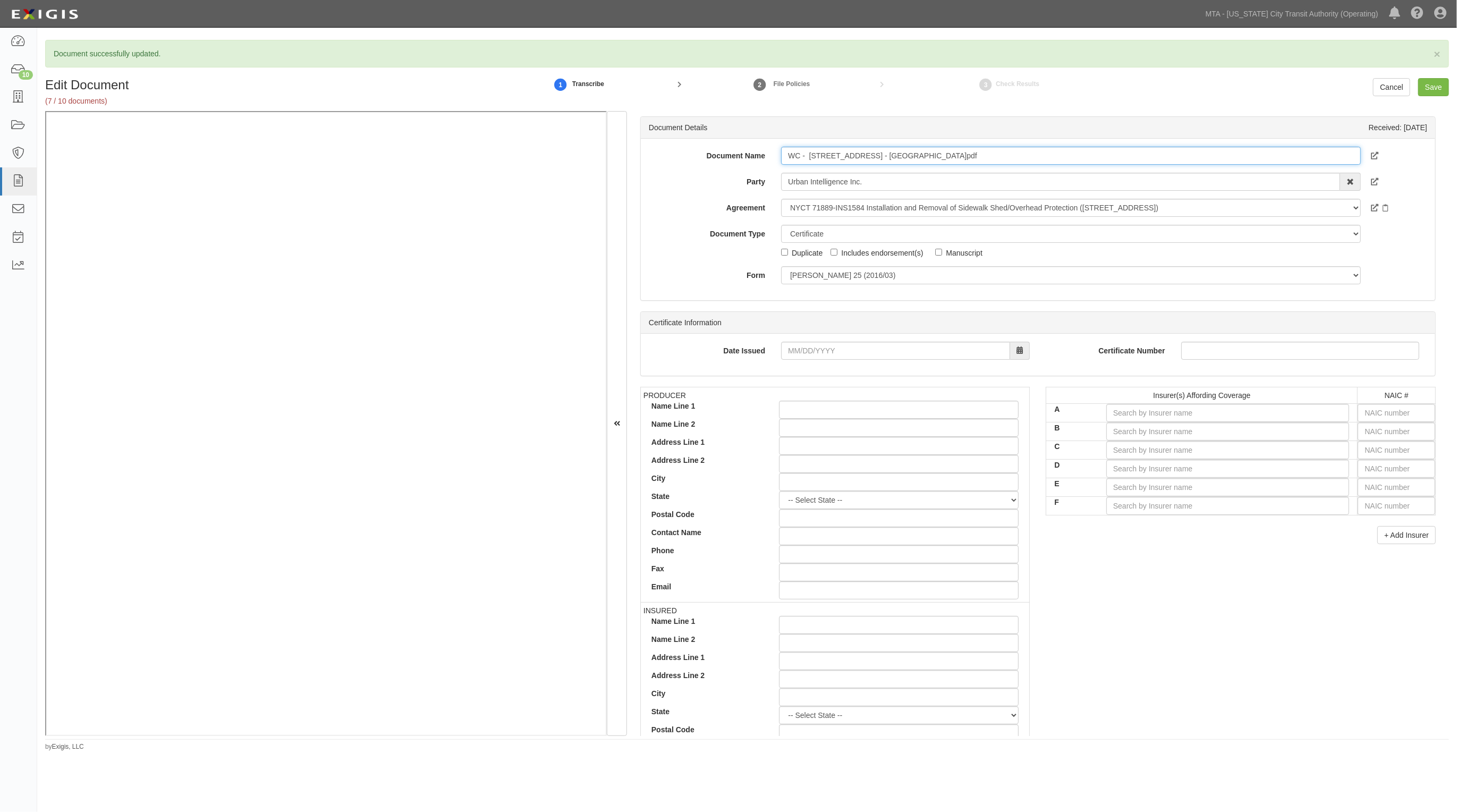
drag, startPoint x: 1083, startPoint y: 157, endPoint x: 709, endPoint y: 161, distance: 374.0
click at [709, 160] on div "Document Name WC - 225 West 86th St, Manhattan - NYCT_MTA.pdf" at bounding box center [1038, 155] width 795 height 18
type input "WC"
click at [1378, 415] on input "text" at bounding box center [1397, 413] width 78 height 18
type input "25232"
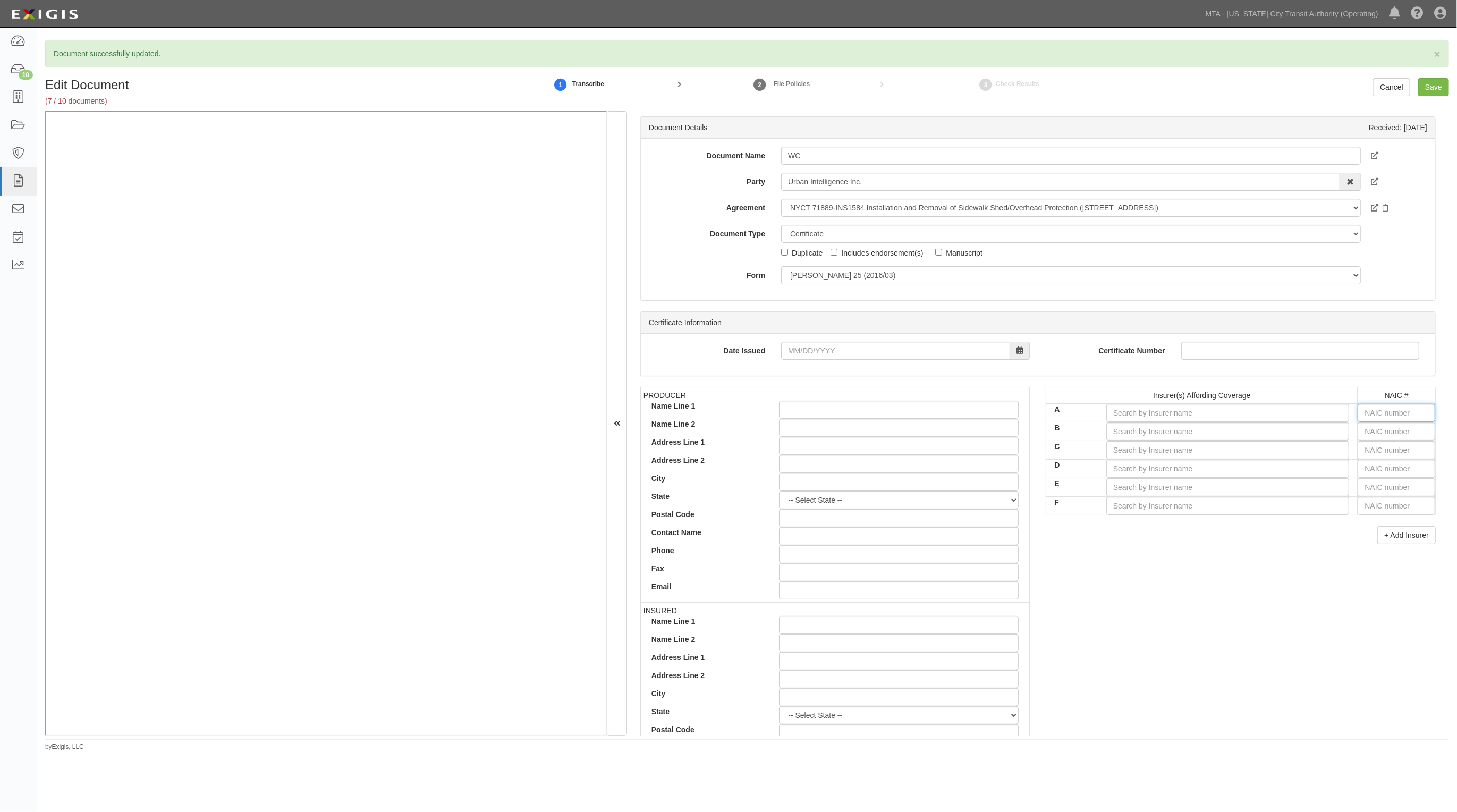
type input "2"
type input "23795"
type input "23"
type input "23833"
type input "238"
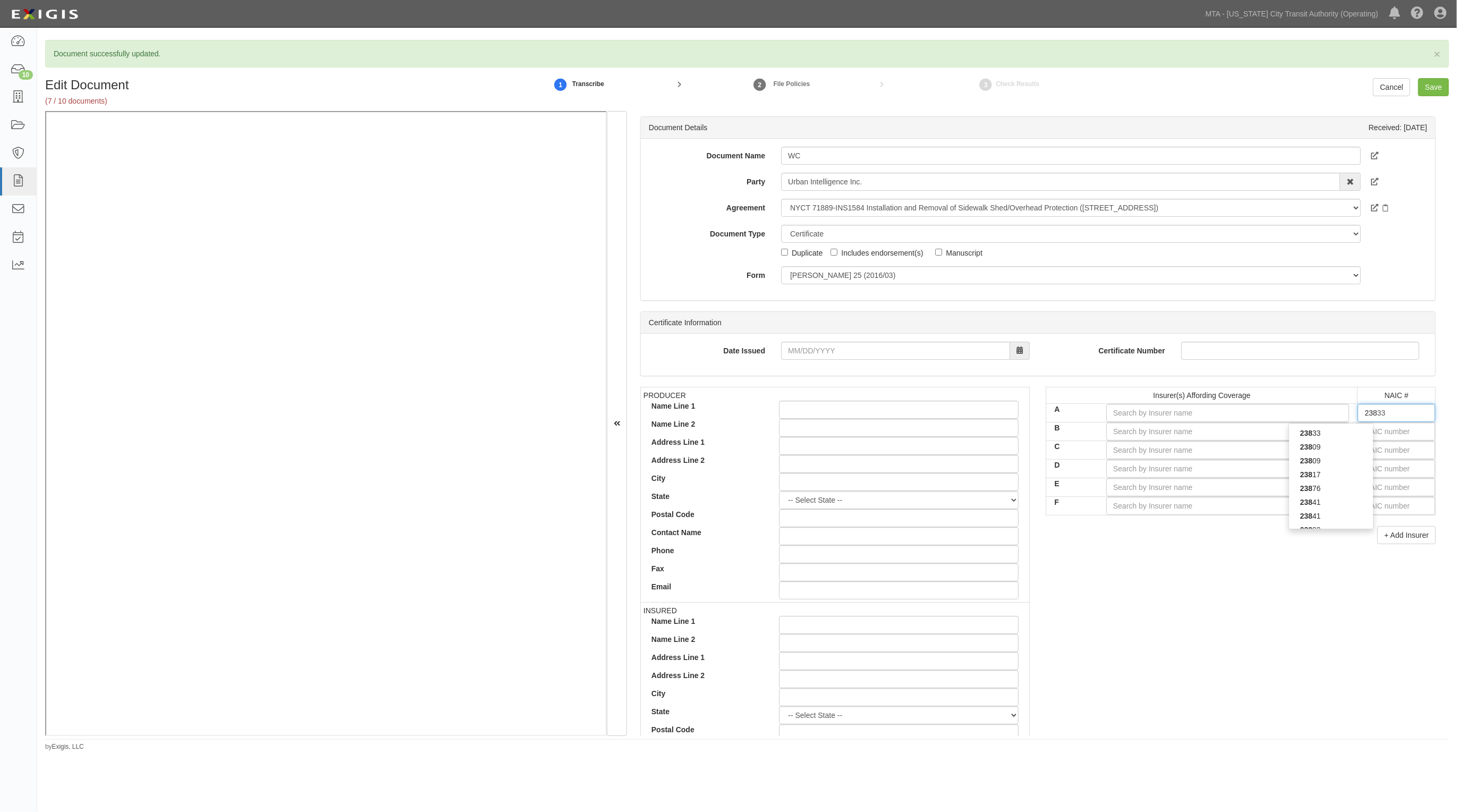
type input "23841"
type input "2384"
type input "23841"
click at [1326, 442] on div "23841" at bounding box center [1331, 447] width 84 height 14
type input "New Hampshire Insurance Company (A XV Rating)"
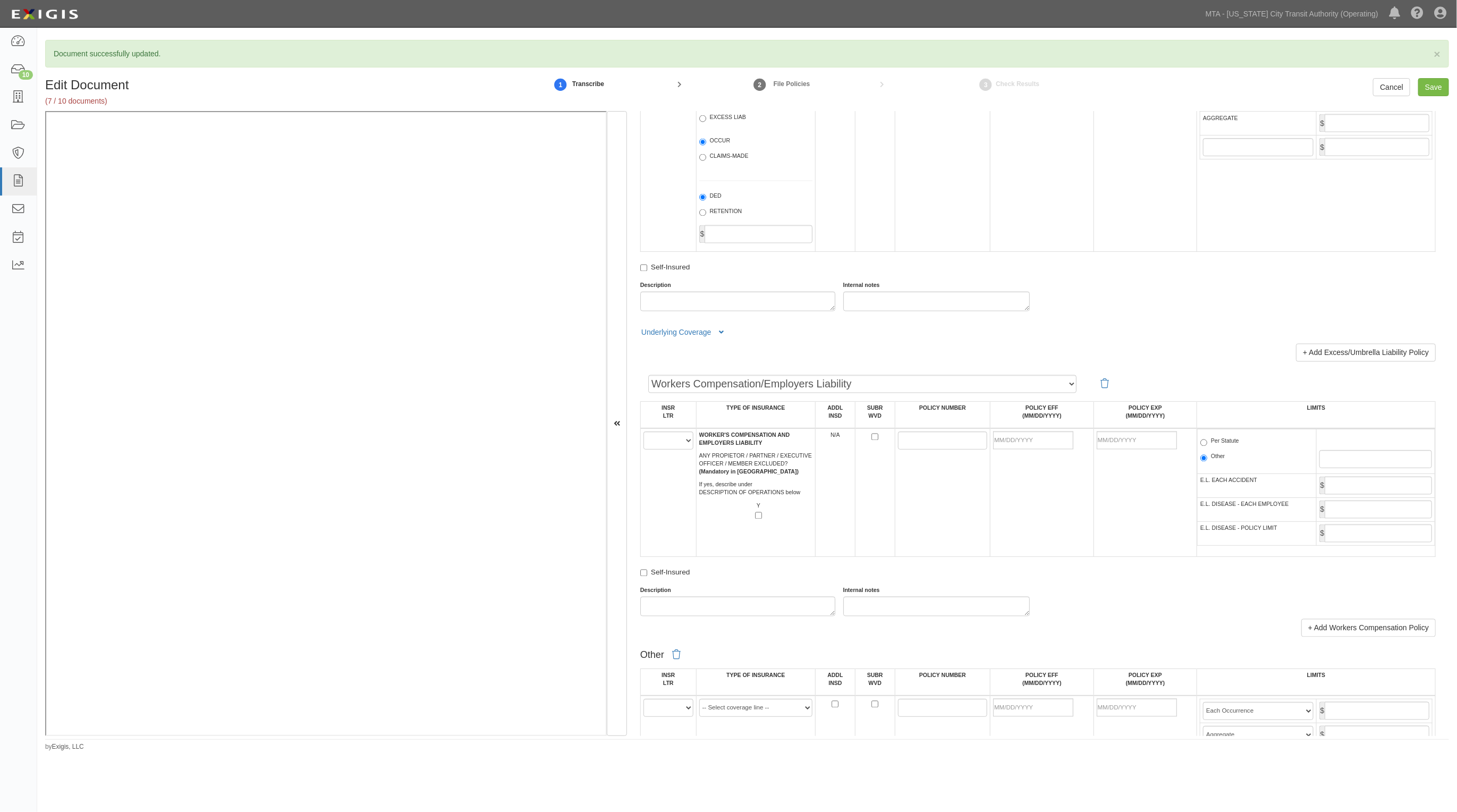
scroll to position [1395, 0]
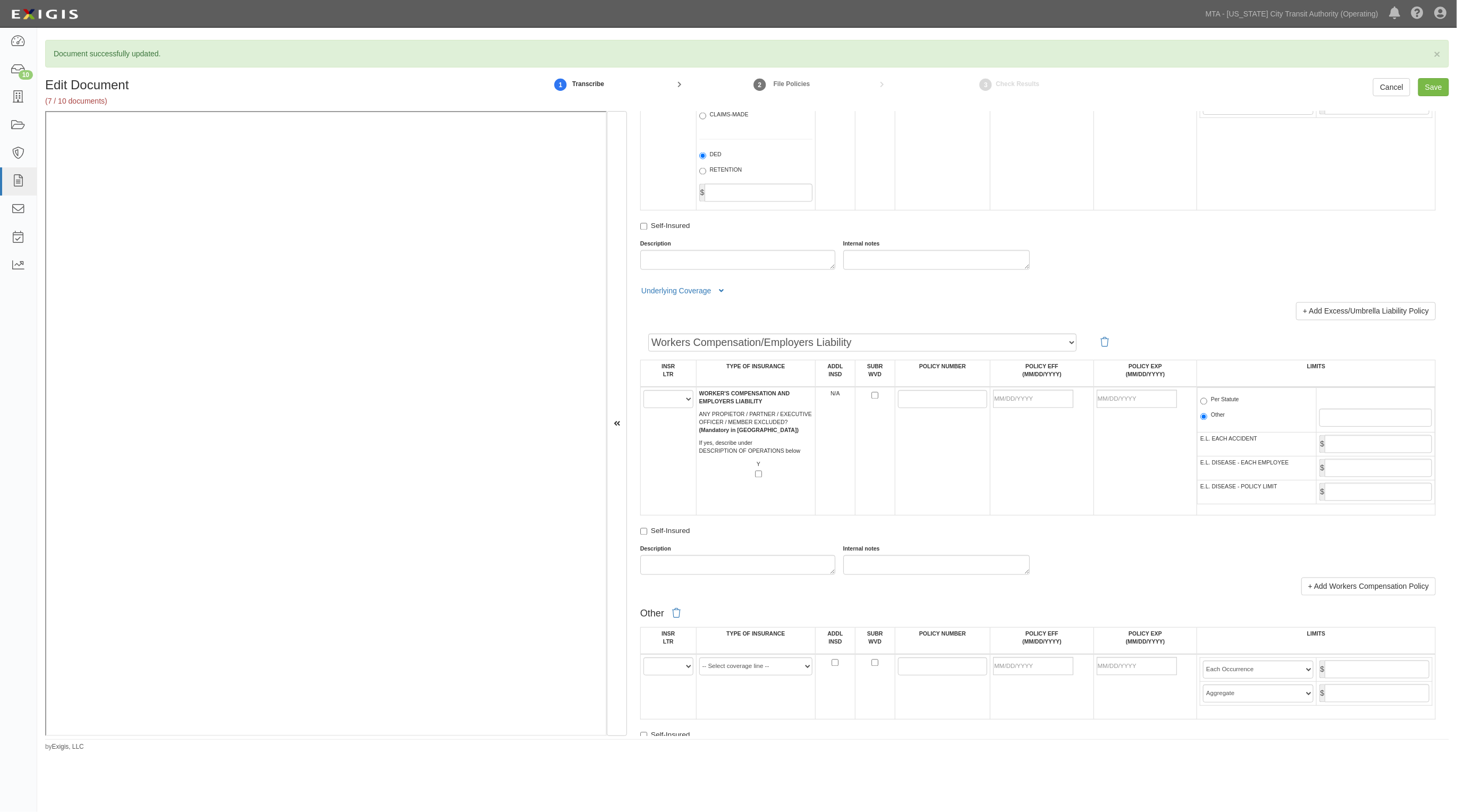
type input "23841"
click at [684, 394] on select "A B C D E F" at bounding box center [668, 399] width 50 height 18
select select "A"
click at [643, 390] on select "A B C D E F" at bounding box center [668, 399] width 50 height 18
click at [911, 397] on input "POLICY NUMBER" at bounding box center [943, 399] width 90 height 18
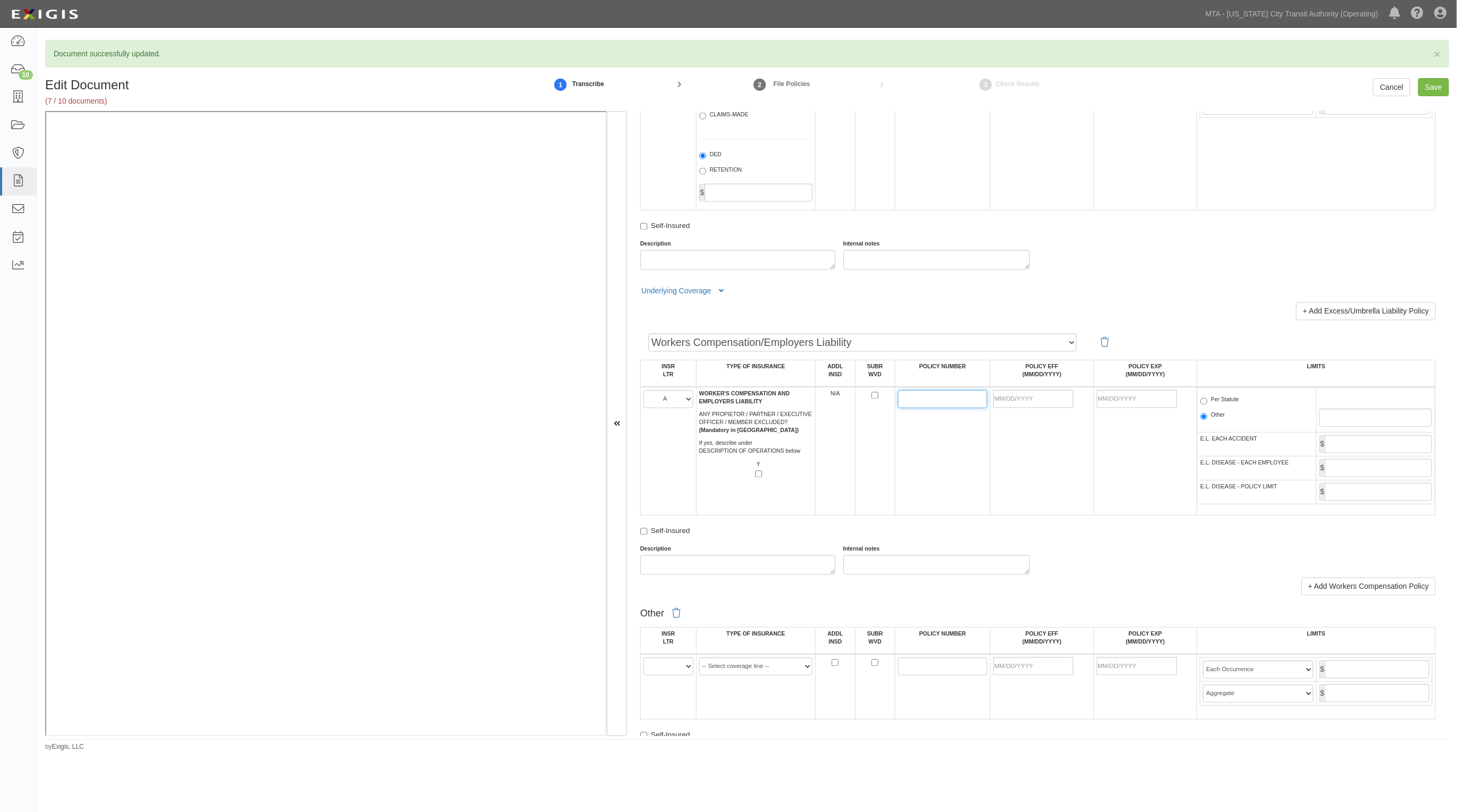
paste input "WC 063540070 NY"
type input "WC 063540070 NY"
click at [1033, 399] on input "POLICY EFF (MM/DD/YYYY)" at bounding box center [1033, 399] width 80 height 18
type input "07/01/2025"
type input "07/01/2026"
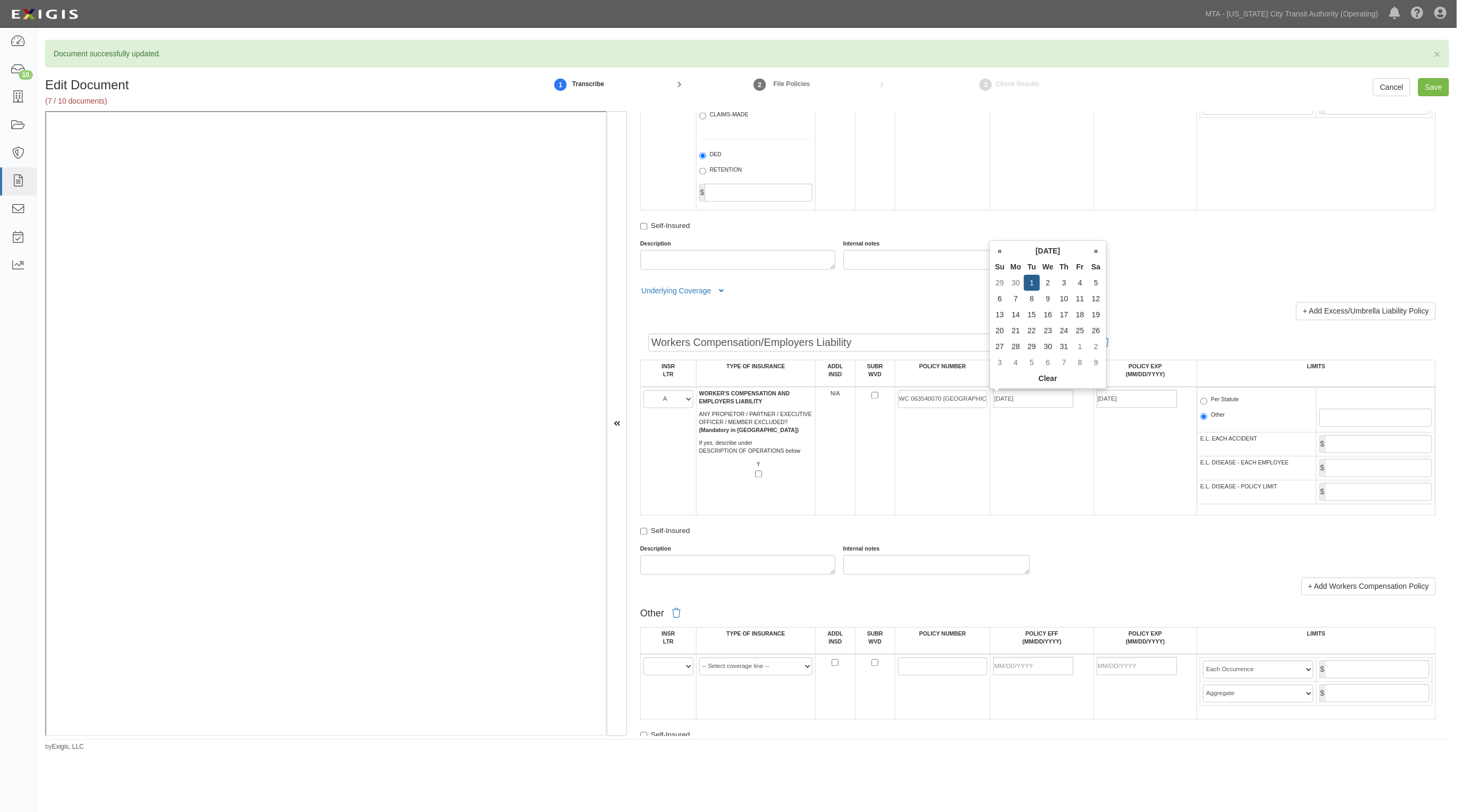
drag, startPoint x: 1225, startPoint y: 399, endPoint x: 1232, endPoint y: 397, distance: 7.3
click at [1223, 400] on label "Per Statute" at bounding box center [1220, 401] width 39 height 11
click at [1201, 405] on label "Per Statute" at bounding box center [1220, 401] width 39 height 11
click at [1201, 405] on input "Per Statute" at bounding box center [1204, 401] width 7 height 7
radio input "true"
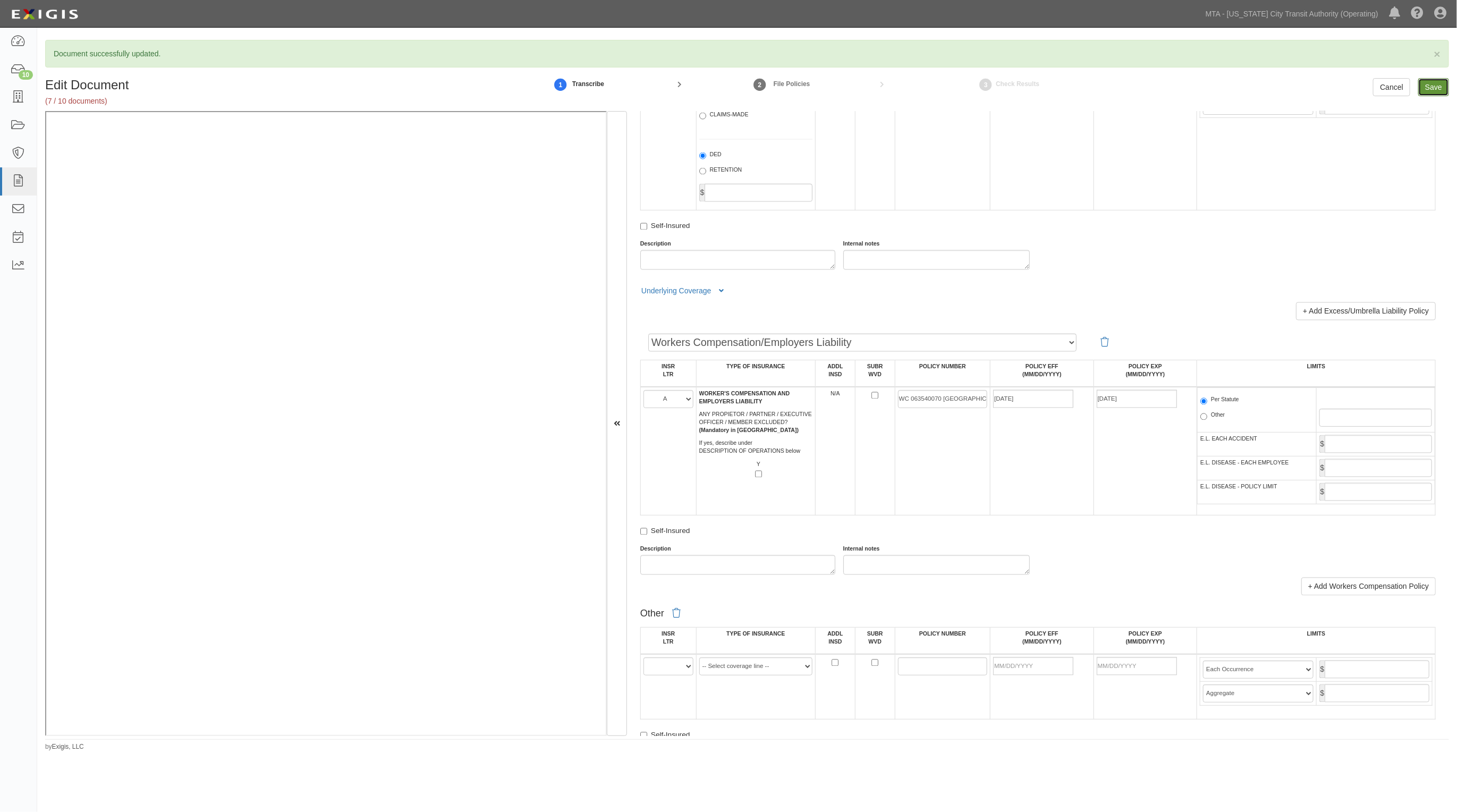
click at [1444, 92] on input "Save" at bounding box center [1433, 87] width 31 height 18
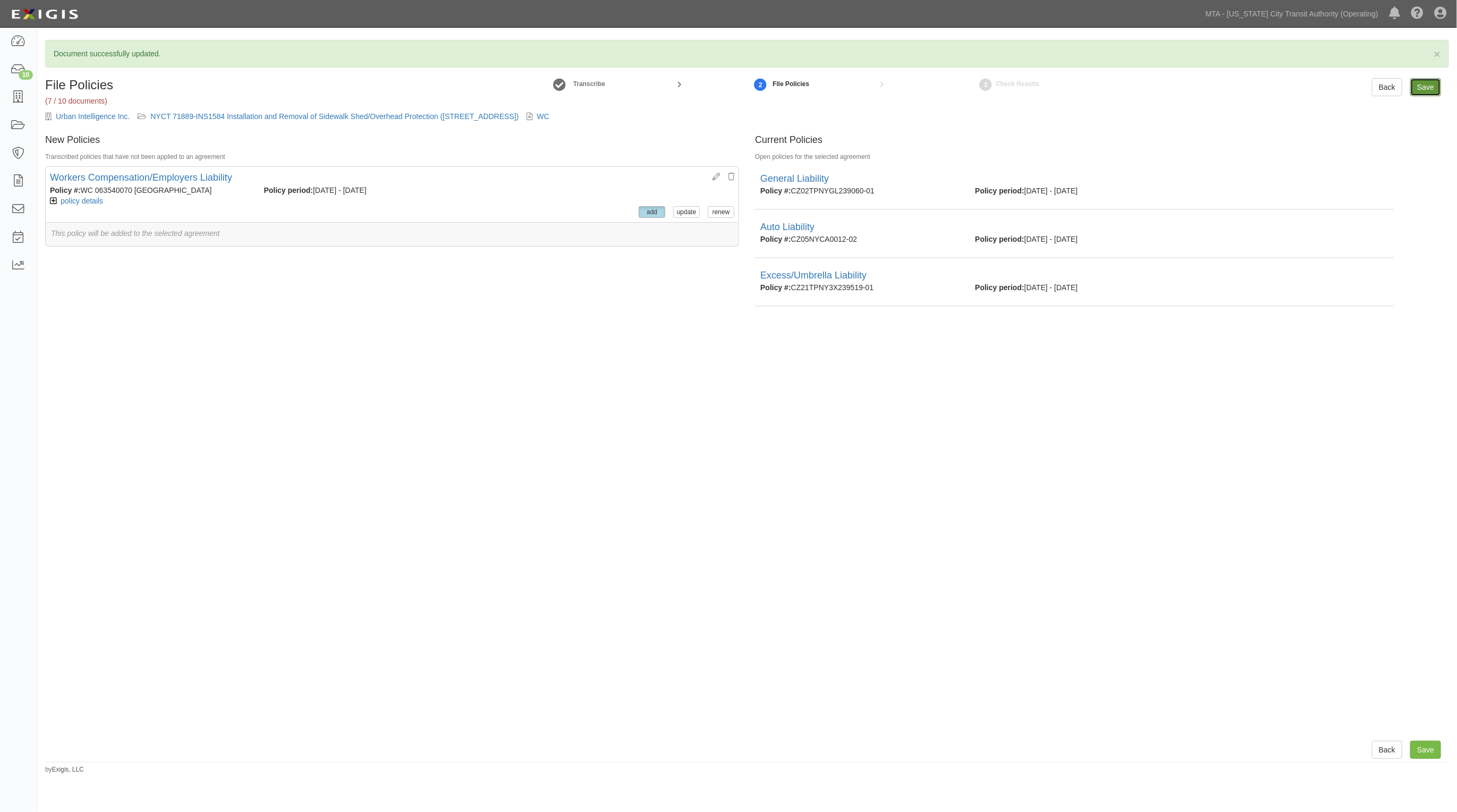
click at [1420, 87] on input "Save" at bounding box center [1426, 87] width 31 height 18
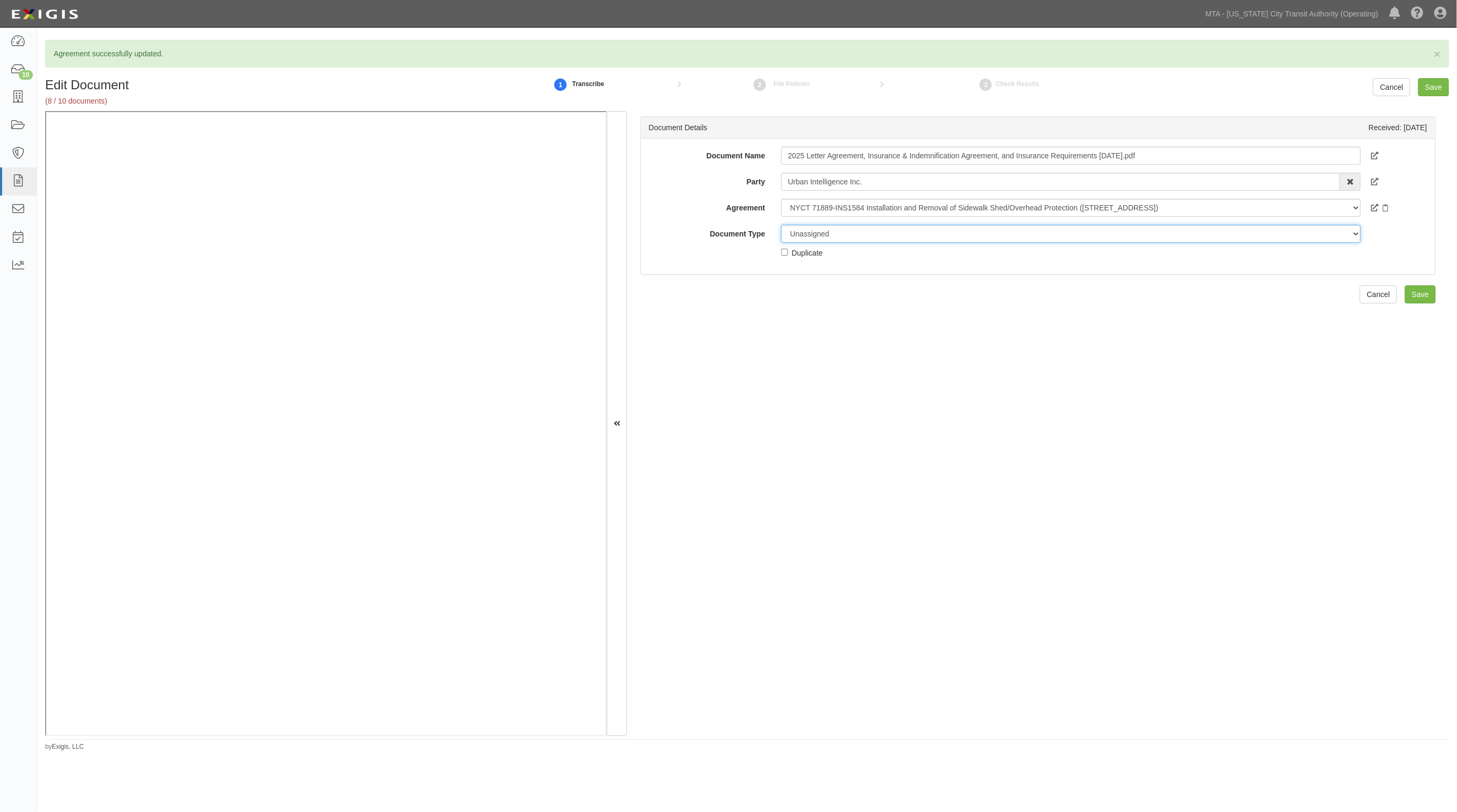
click at [839, 232] on select "Unassigned Binder Cancellation Notice Certificate Contract Endorsement Insuranc…" at bounding box center [1071, 234] width 580 height 18
select select "RequirementDetail"
click at [781, 225] on select "Unassigned Binder Cancellation Notice Certificate Contract Endorsement Insuranc…" at bounding box center [1071, 234] width 580 height 18
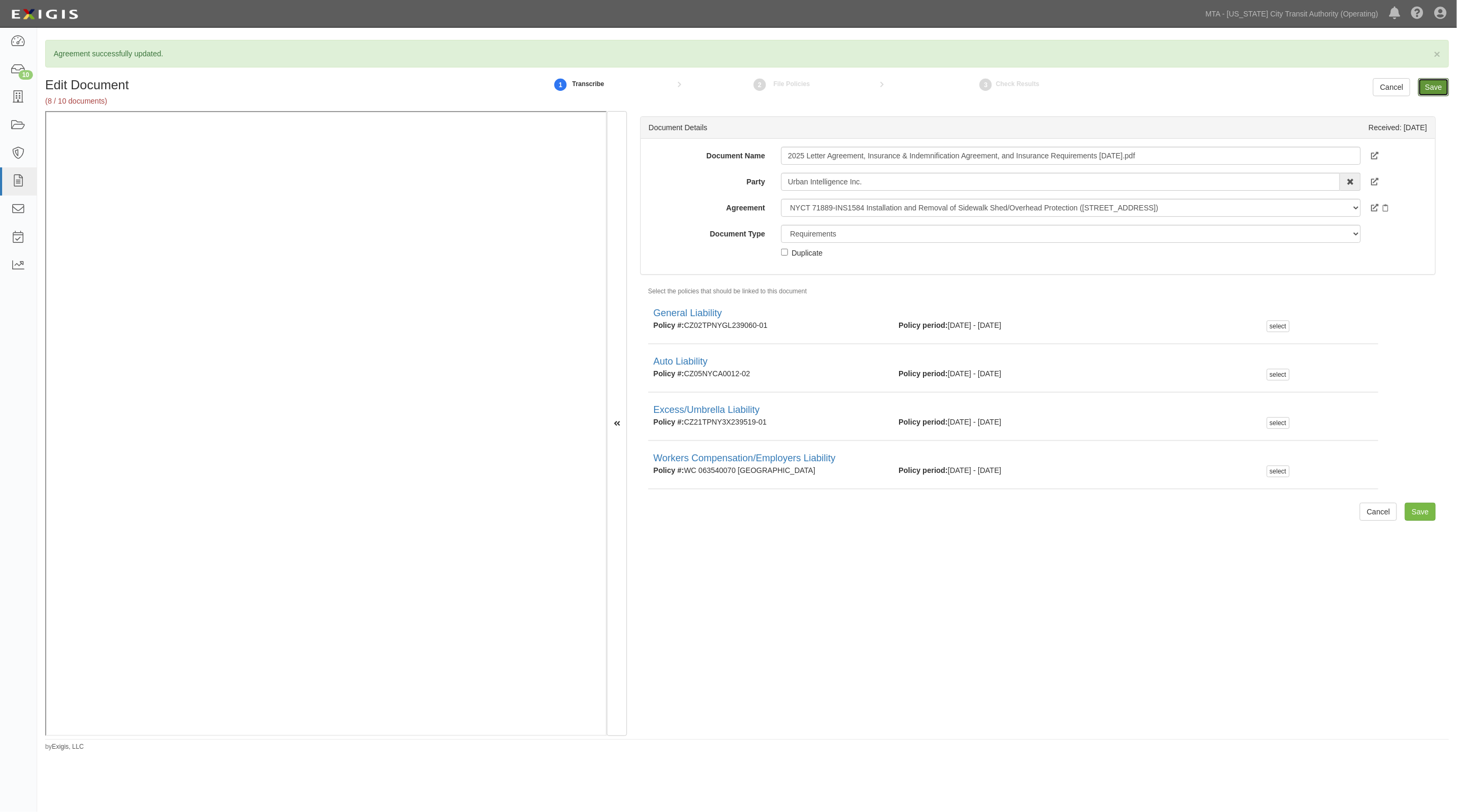
drag, startPoint x: 1437, startPoint y: 83, endPoint x: 1384, endPoint y: 107, distance: 58.2
click at [1437, 85] on input "Save" at bounding box center [1433, 87] width 31 height 18
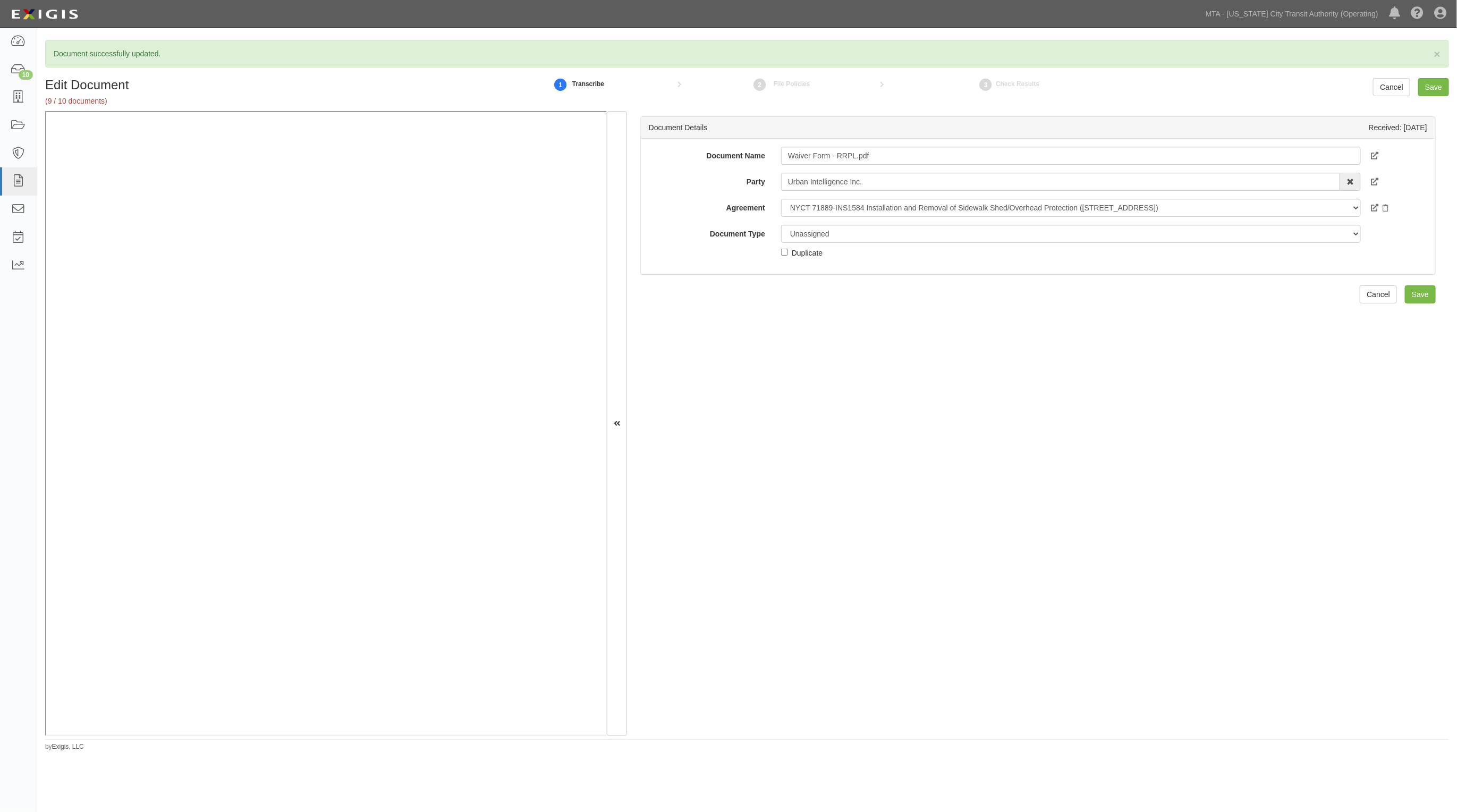
click at [862, 219] on div "Document Name Waiver Form - RRPL.pdf Party Urban Intelligence Inc. 10-21 TO 10-…" at bounding box center [1039, 202] width 779 height 112
click at [854, 241] on select "Unassigned Binder Cancellation Notice Certificate Contract Endorsement Insuranc…" at bounding box center [1071, 234] width 580 height 18
select select "WaiverRequestDetail"
click at [781, 225] on select "Unassigned Binder Cancellation Notice Certificate Contract Endorsement Insuranc…" at bounding box center [1071, 234] width 580 height 18
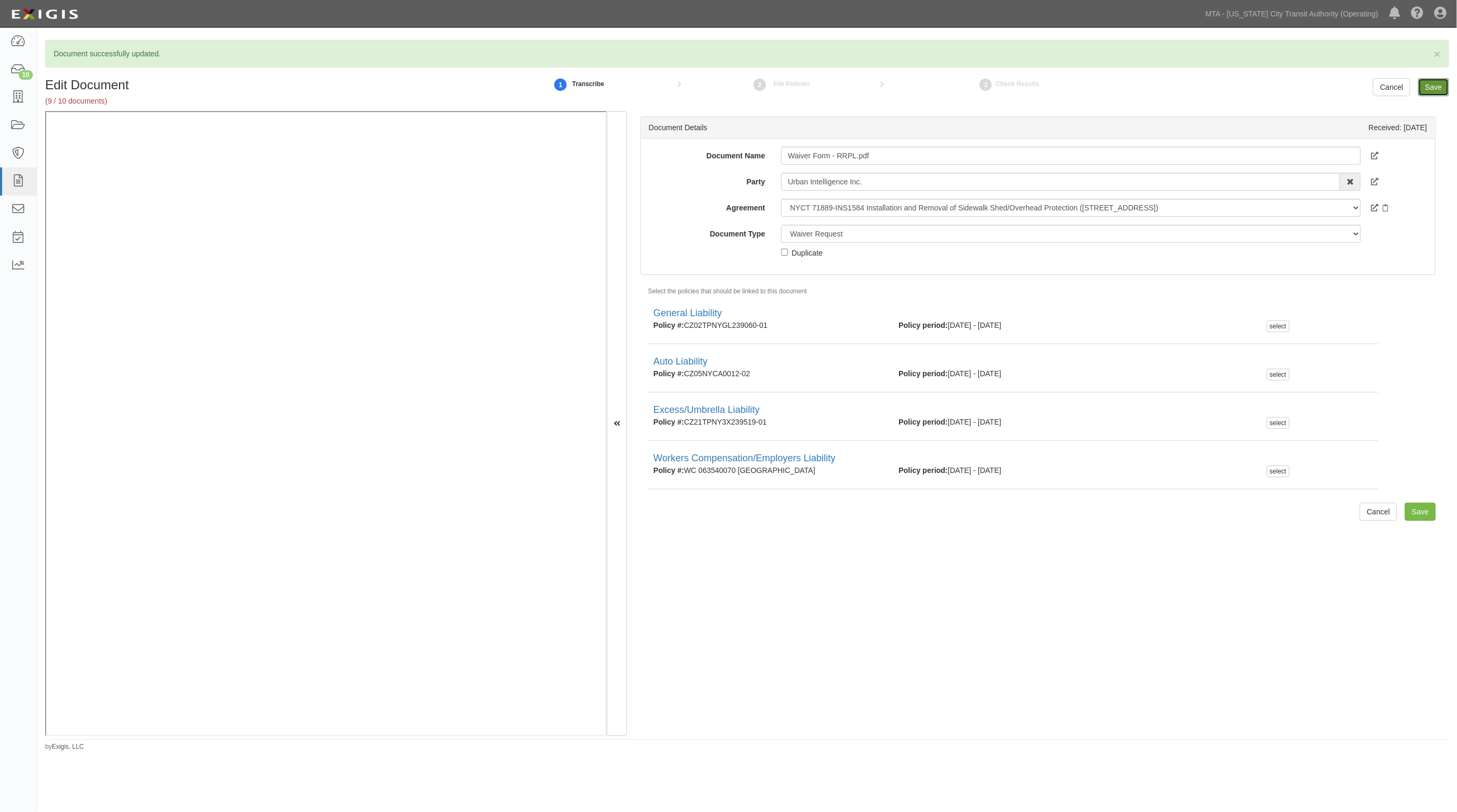
drag, startPoint x: 1424, startPoint y: 87, endPoint x: 1412, endPoint y: 55, distance: 34.2
click at [1423, 87] on input "Save" at bounding box center [1433, 87] width 31 height 18
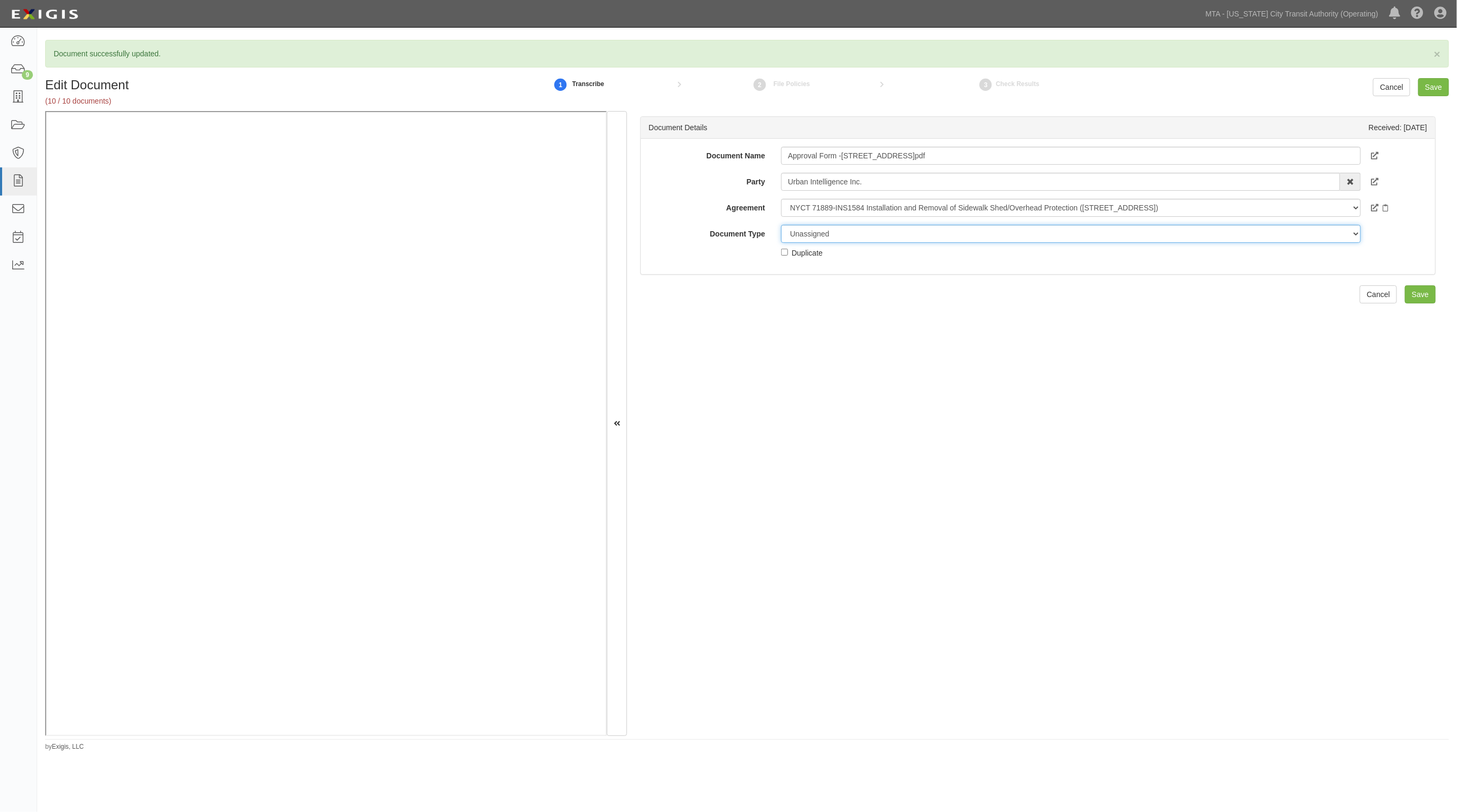
click at [800, 240] on select "Unassigned Binder Cancellation Notice Certificate Contract Endorsement Insuranc…" at bounding box center [1071, 234] width 580 height 18
select select "OtherDetail"
click at [781, 225] on select "Unassigned Binder Cancellation Notice Certificate Contract Endorsement Insuranc…" at bounding box center [1071, 234] width 580 height 18
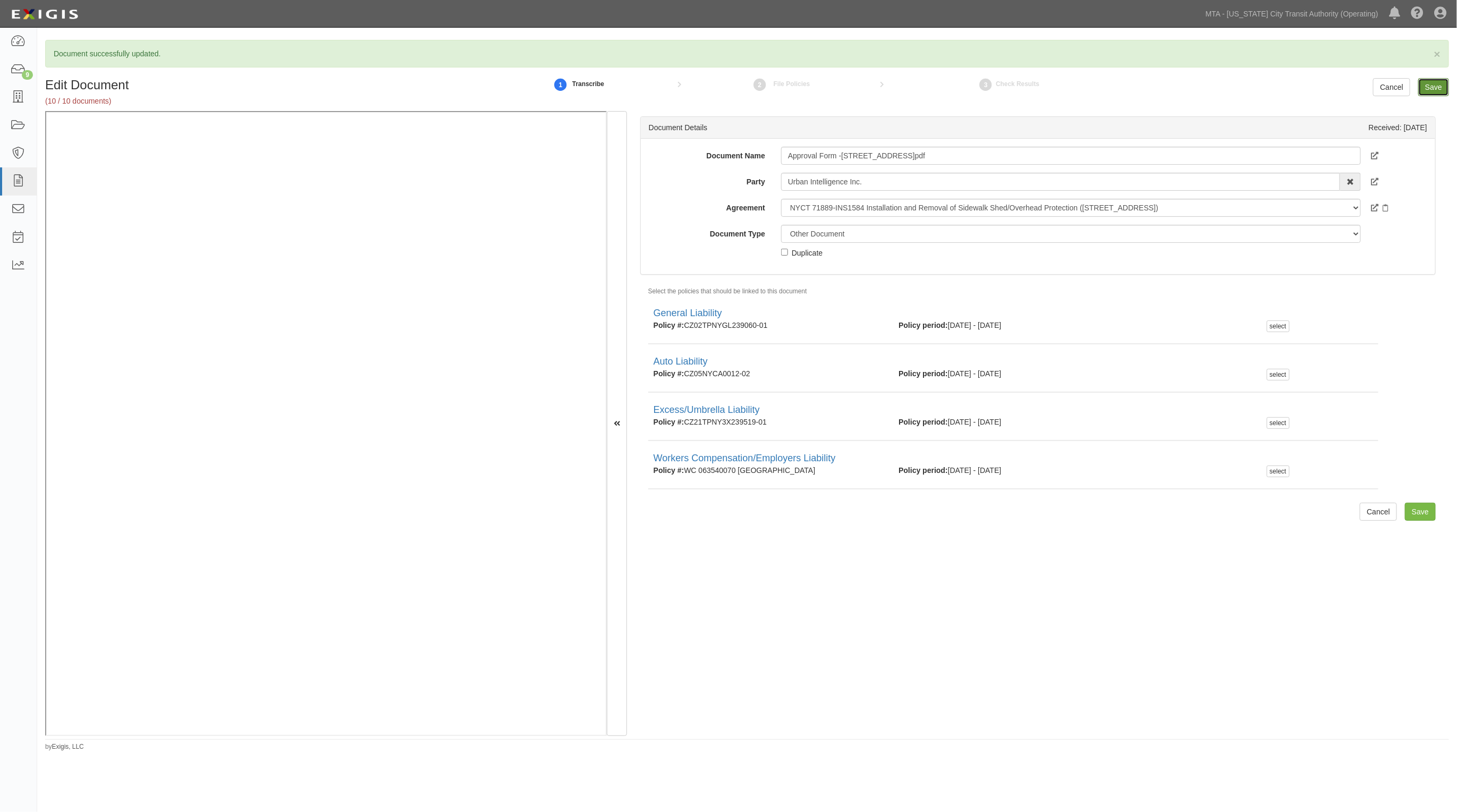
click at [1422, 83] on input "Save" at bounding box center [1433, 87] width 31 height 18
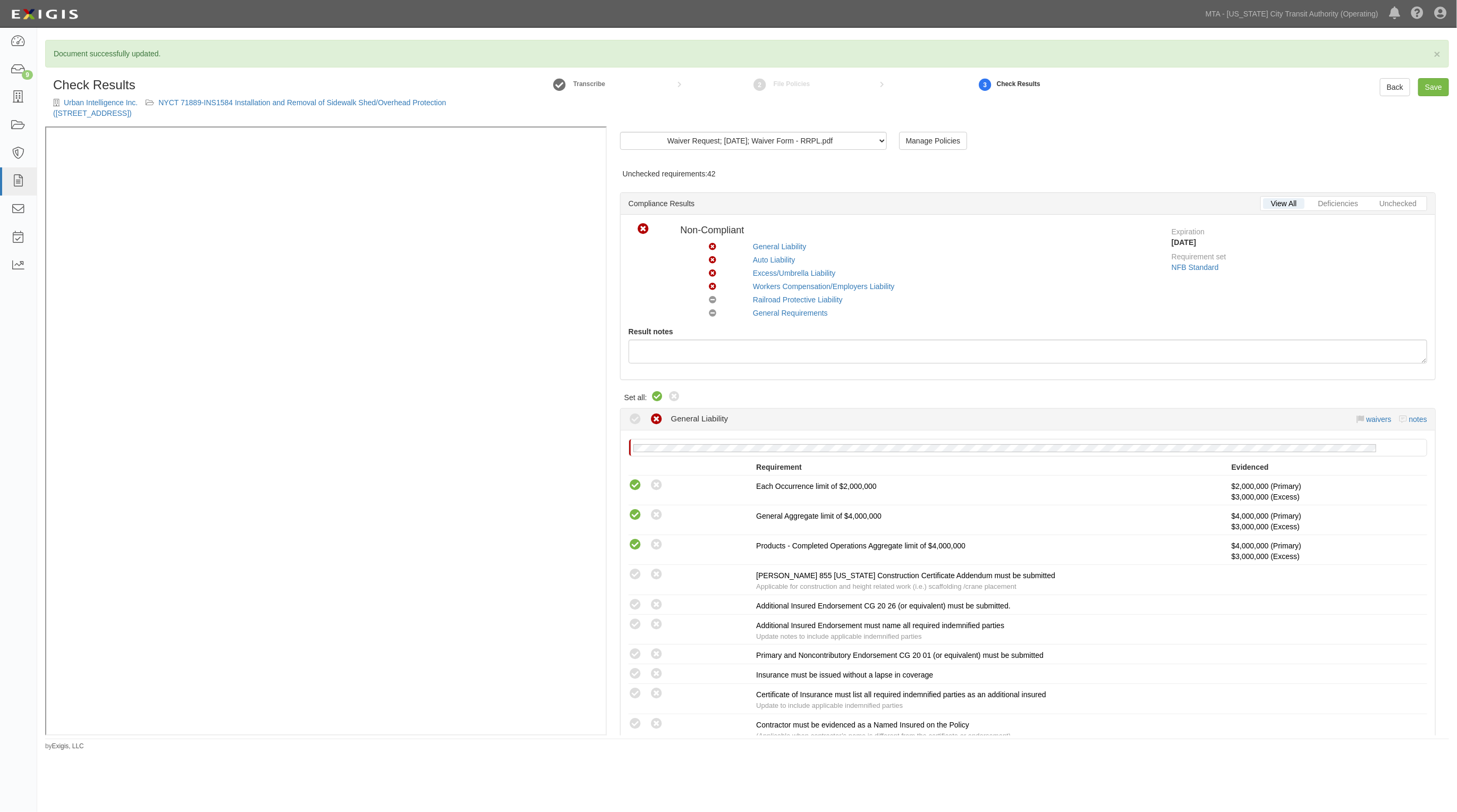
click at [660, 401] on icon at bounding box center [657, 396] width 12 height 12
radio input "true"
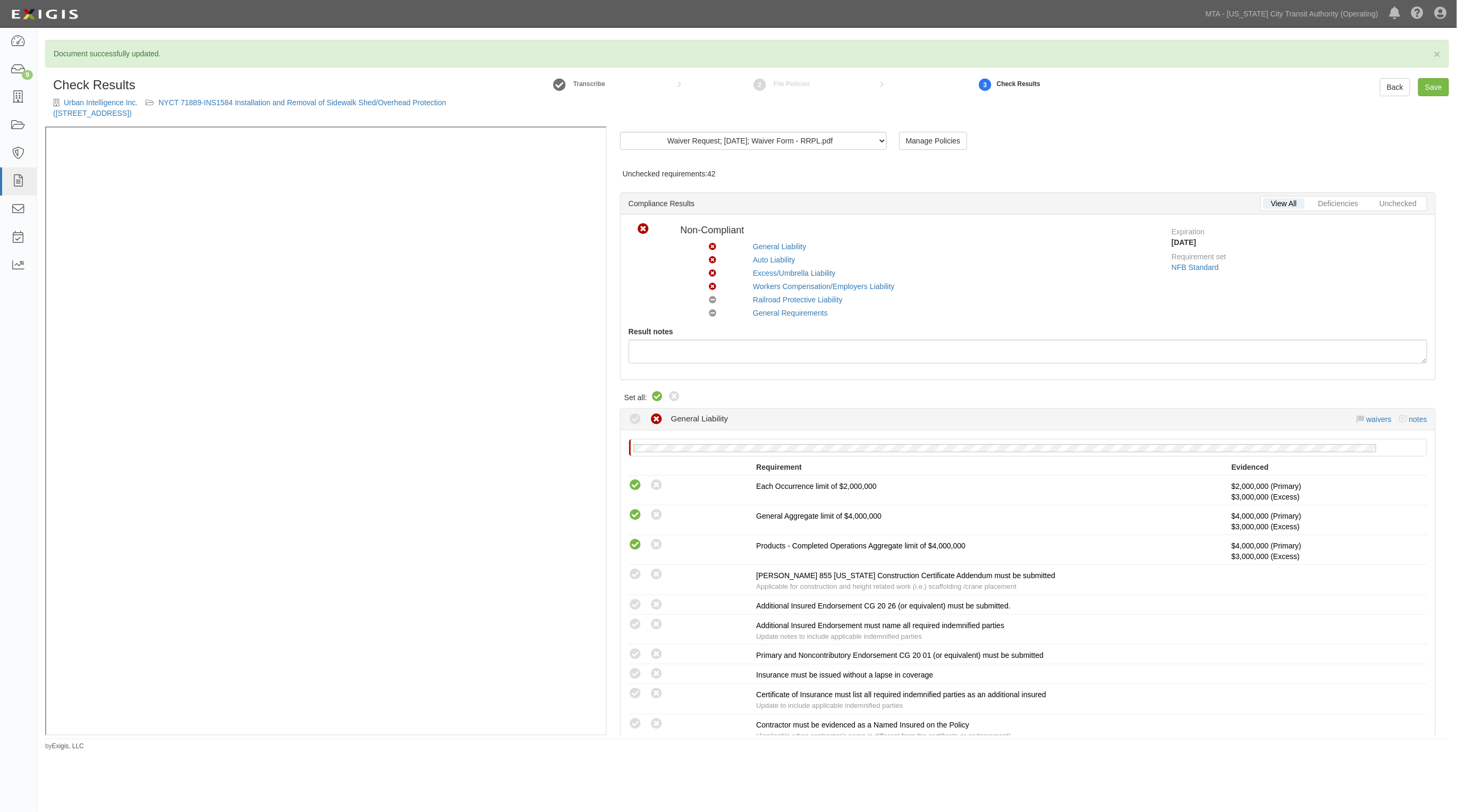
radio input "true"
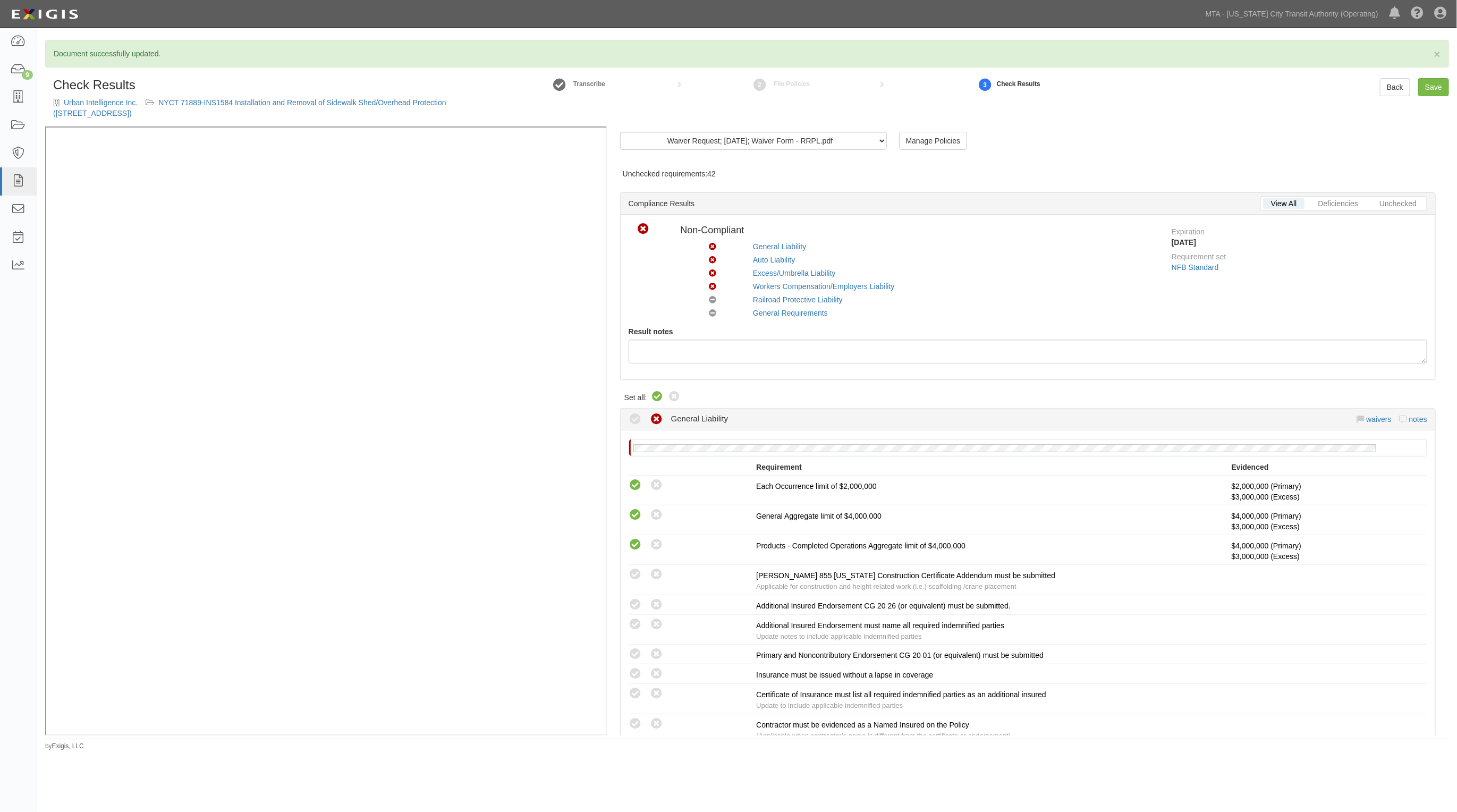
radio input "true"
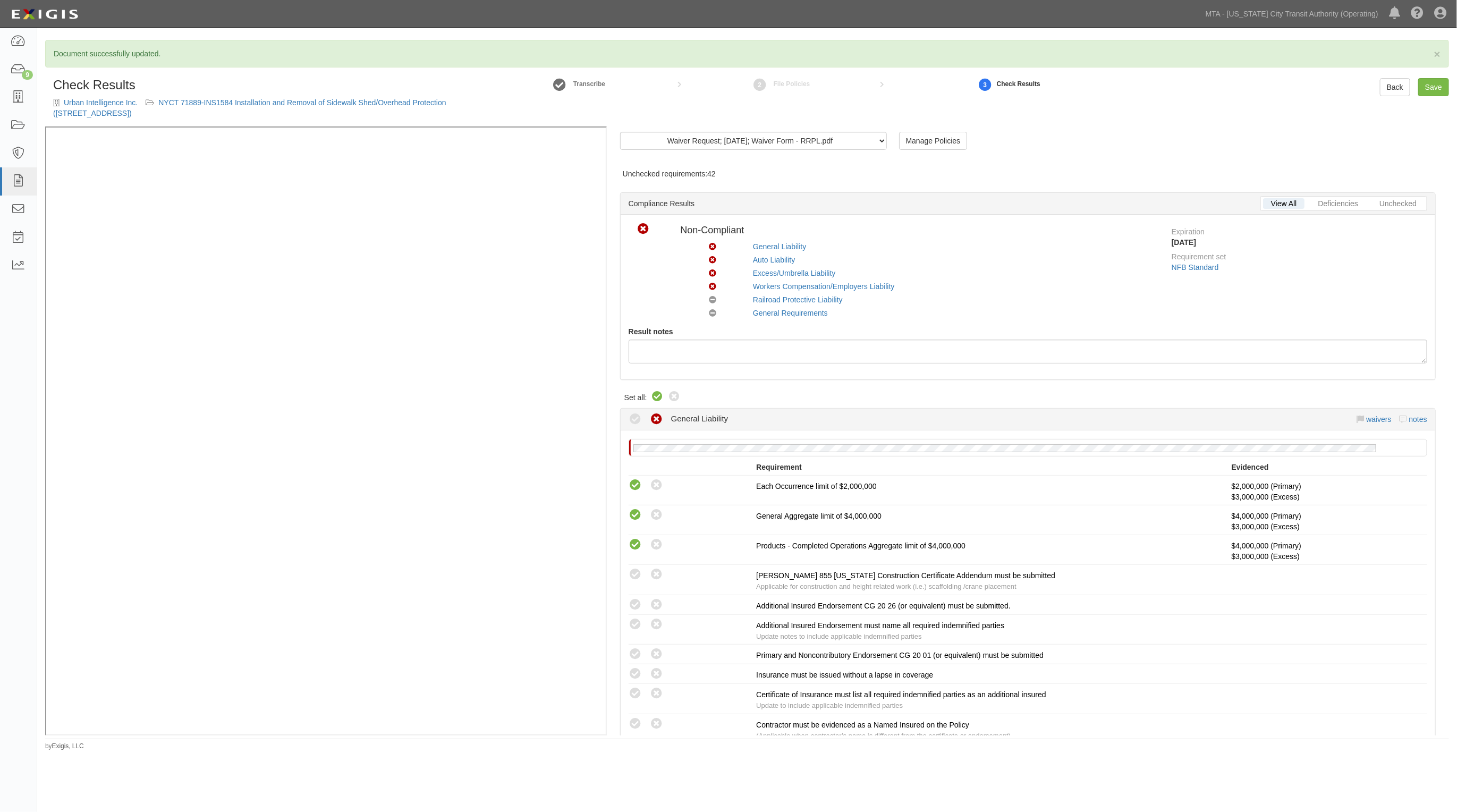
radio input "true"
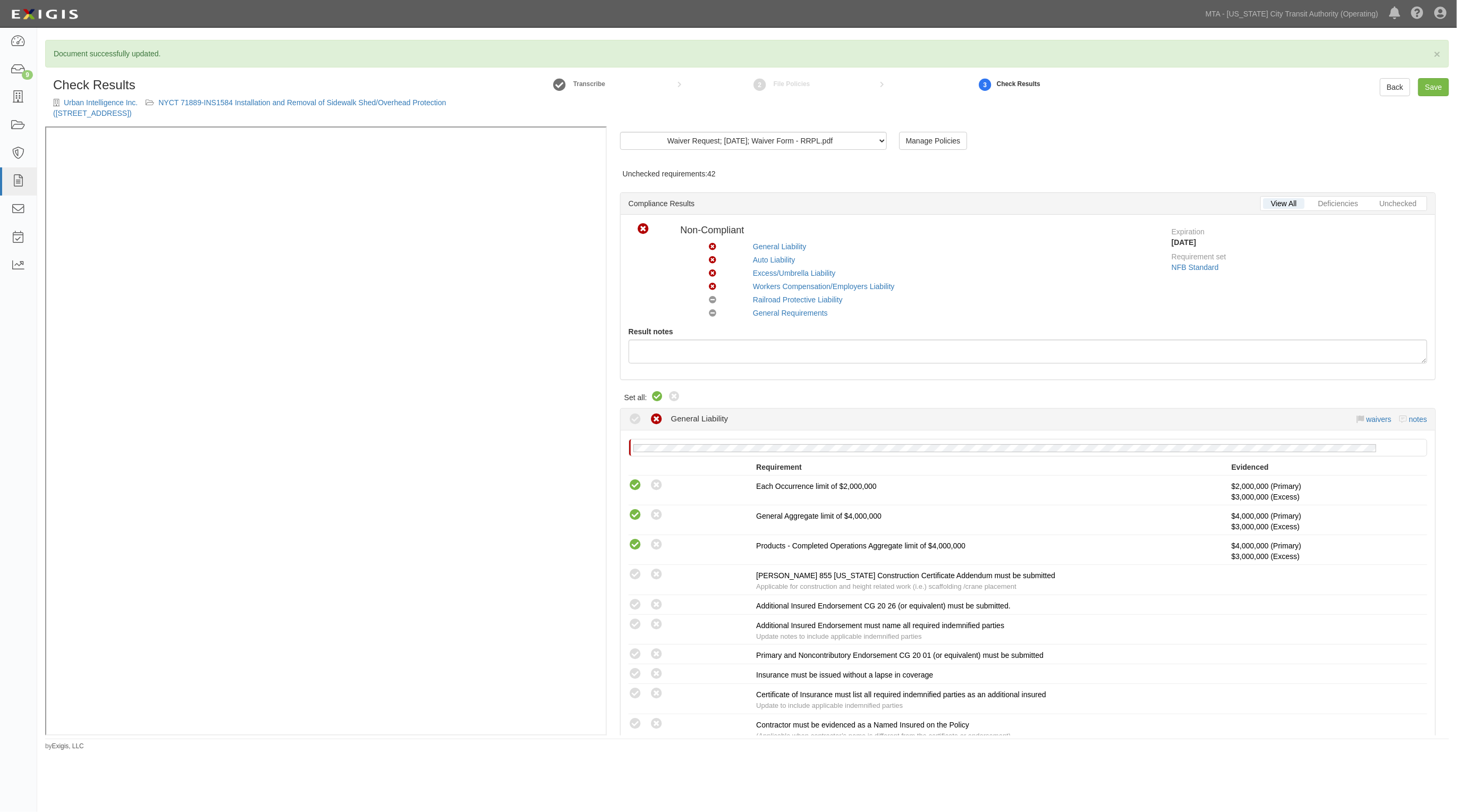
radio input "true"
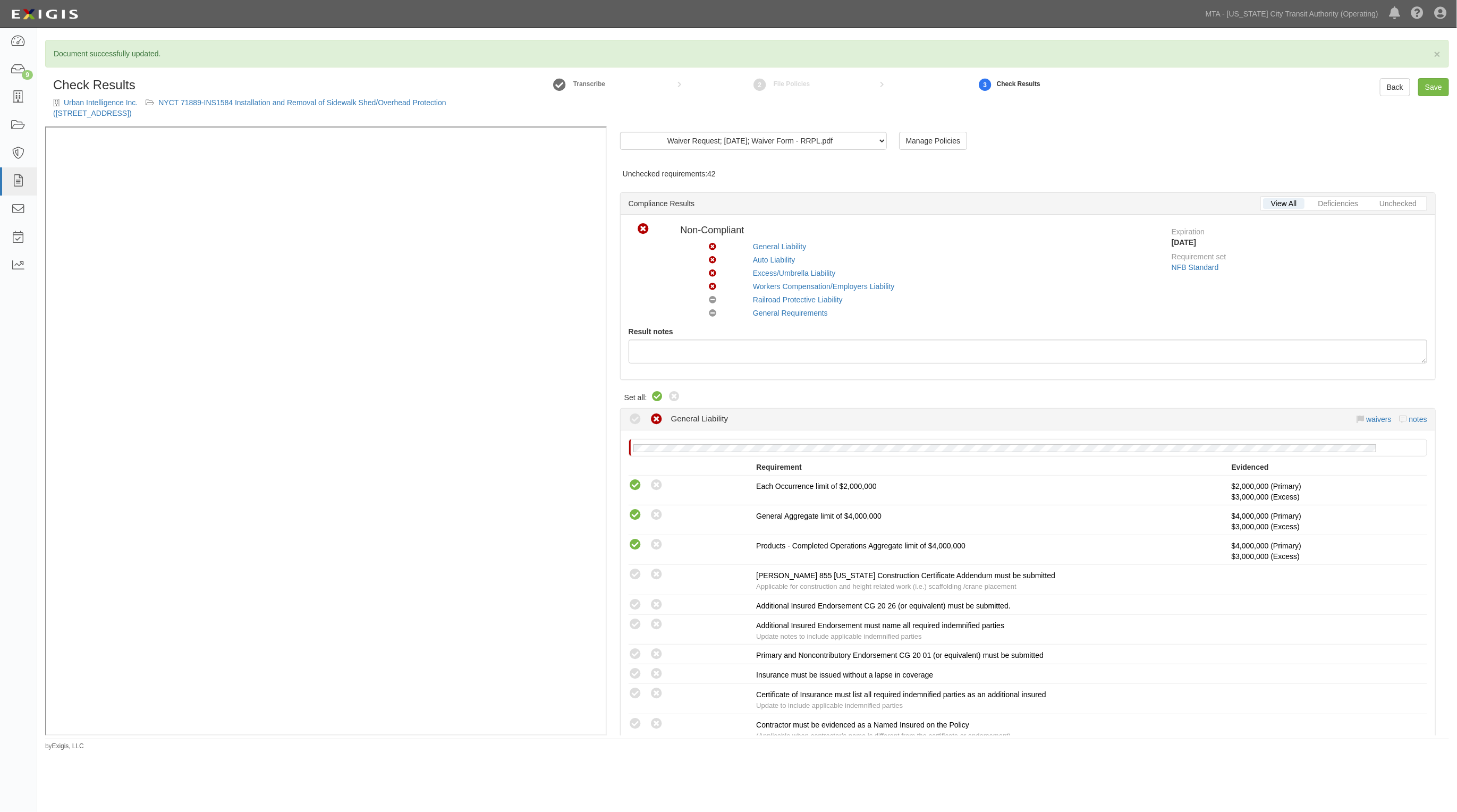
radio input "true"
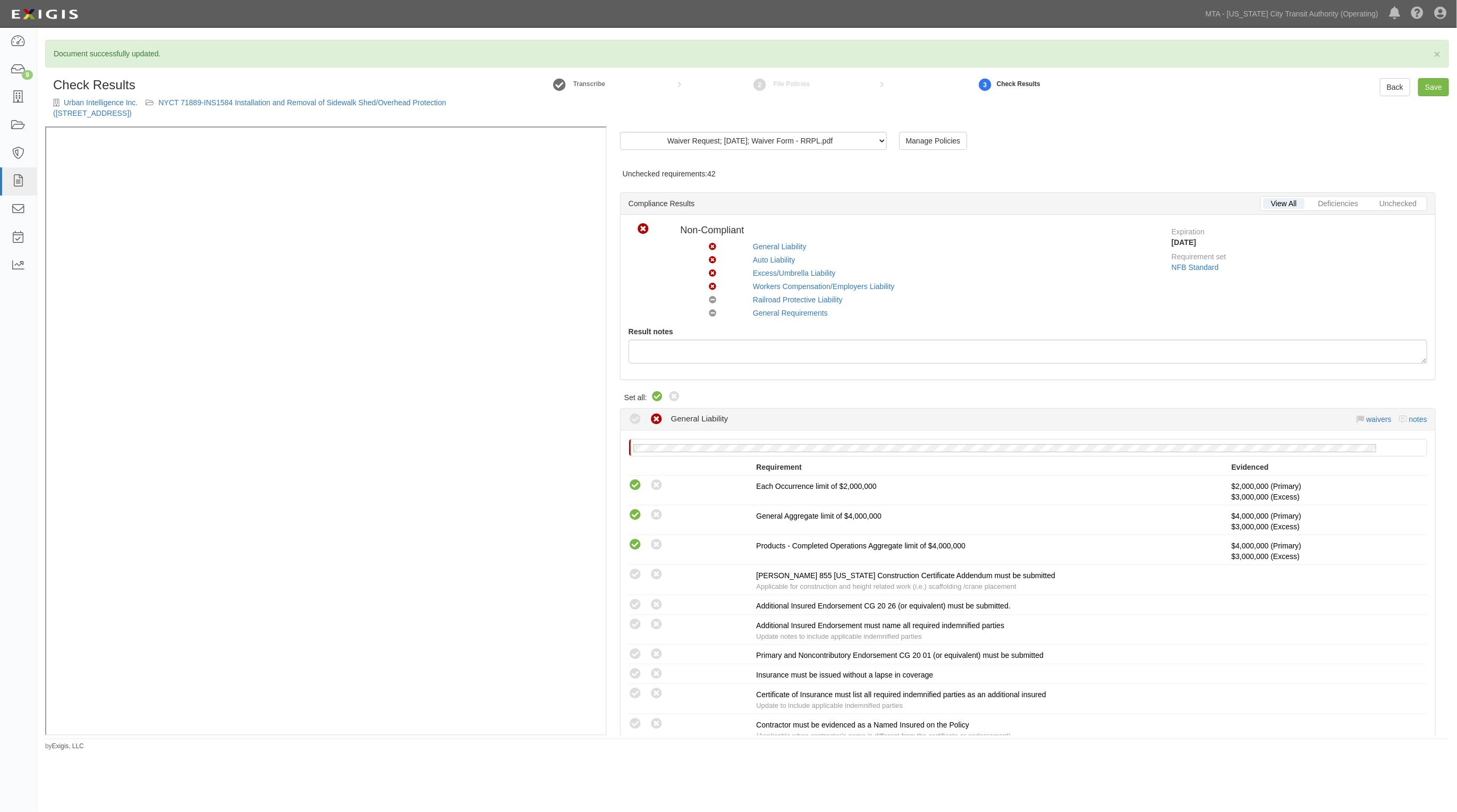
radio input "true"
click at [1440, 89] on link "Save" at bounding box center [1433, 87] width 31 height 18
radio input "true"
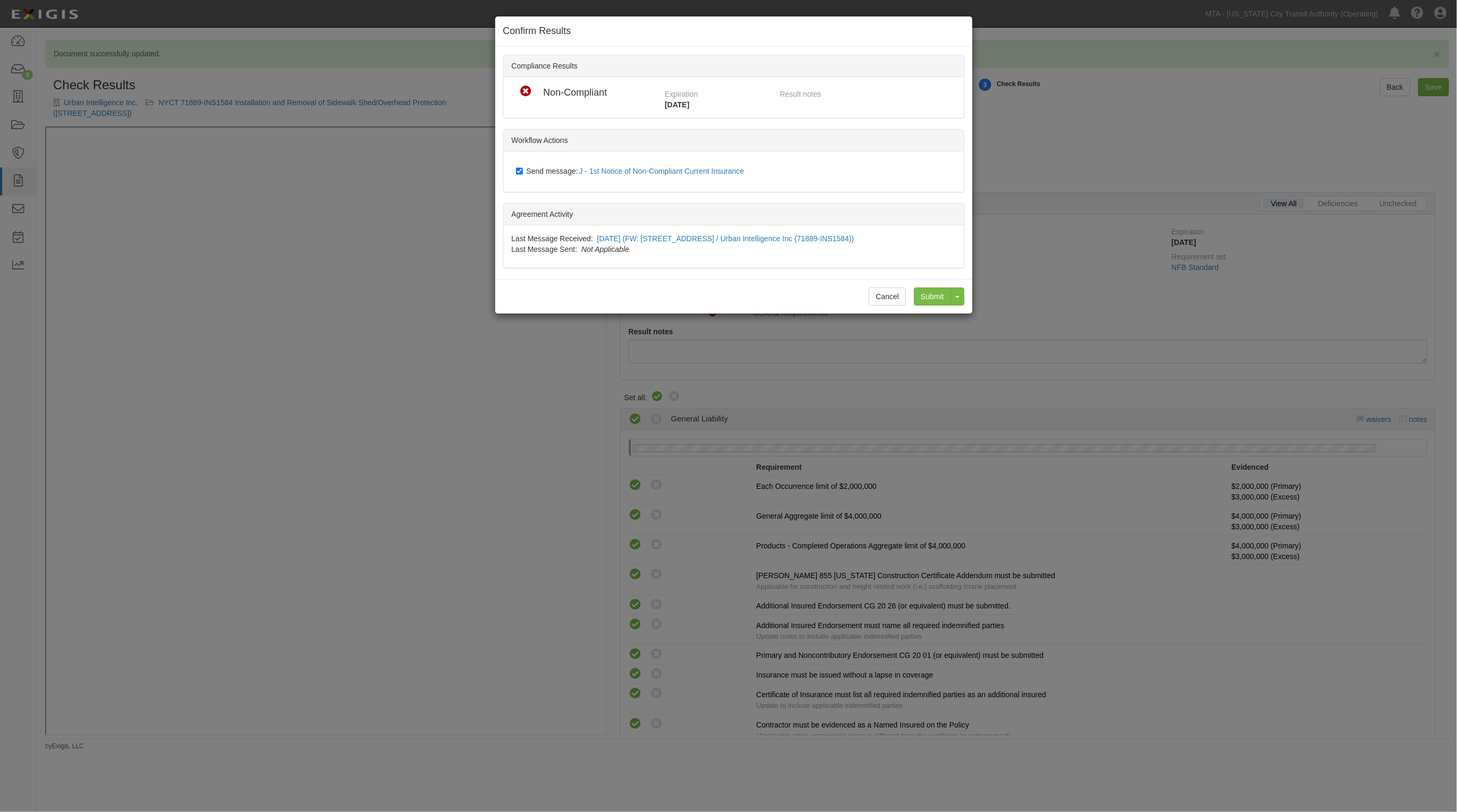
click at [536, 174] on span "Send message: J - 1st Notice of Non-Compliant Current Insurance" at bounding box center [638, 171] width 222 height 8
click at [523, 174] on input "Send message: J - 1st Notice of Non-Compliant Current Insurance" at bounding box center [519, 171] width 7 height 8
checkbox input "false"
click at [941, 295] on input "Submit" at bounding box center [932, 297] width 37 height 18
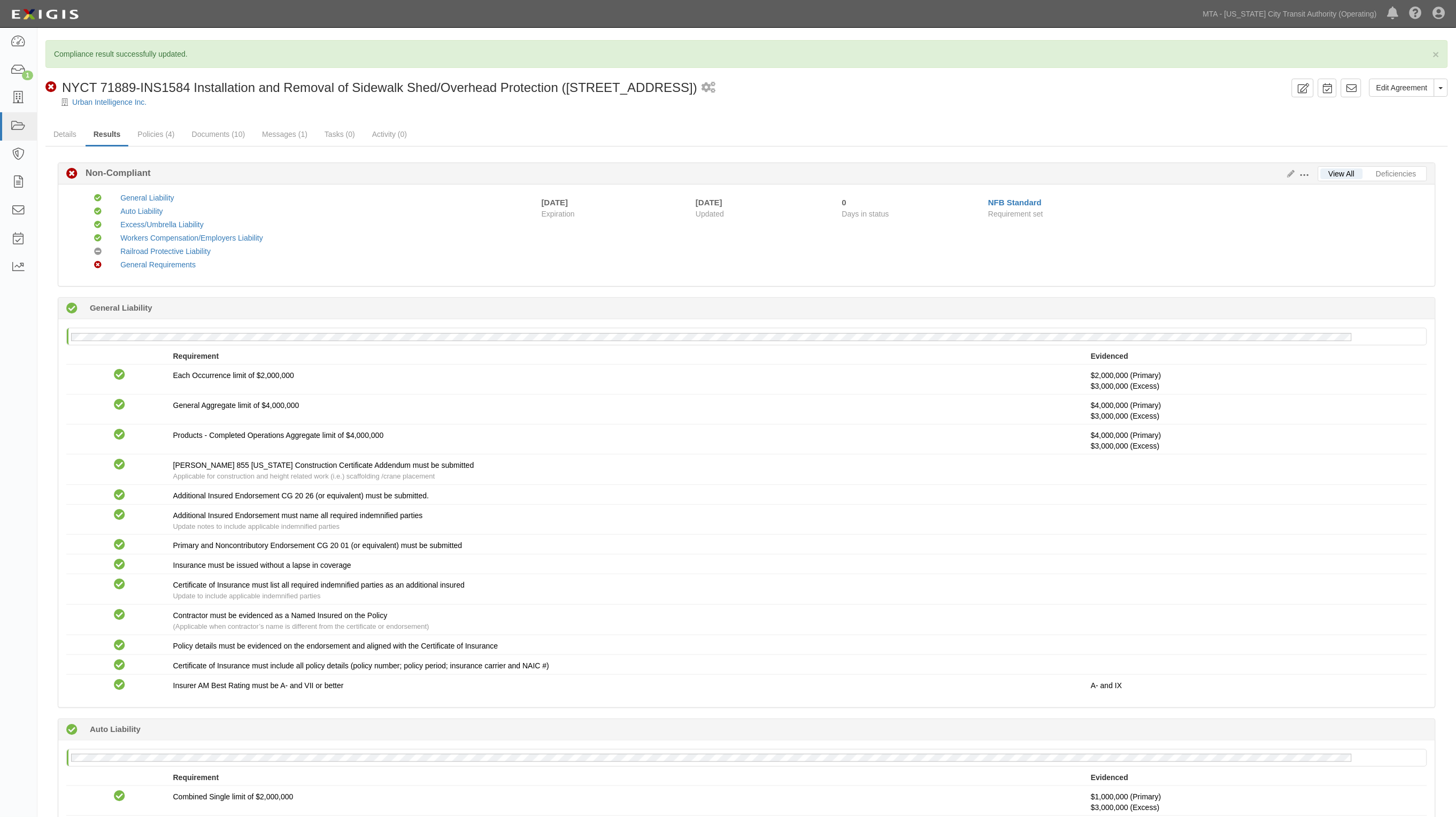
click at [1305, 171] on span at bounding box center [1305, 176] width 10 height 10
click at [1333, 172] on link "Edit Requirements" at bounding box center [1354, 172] width 85 height 19
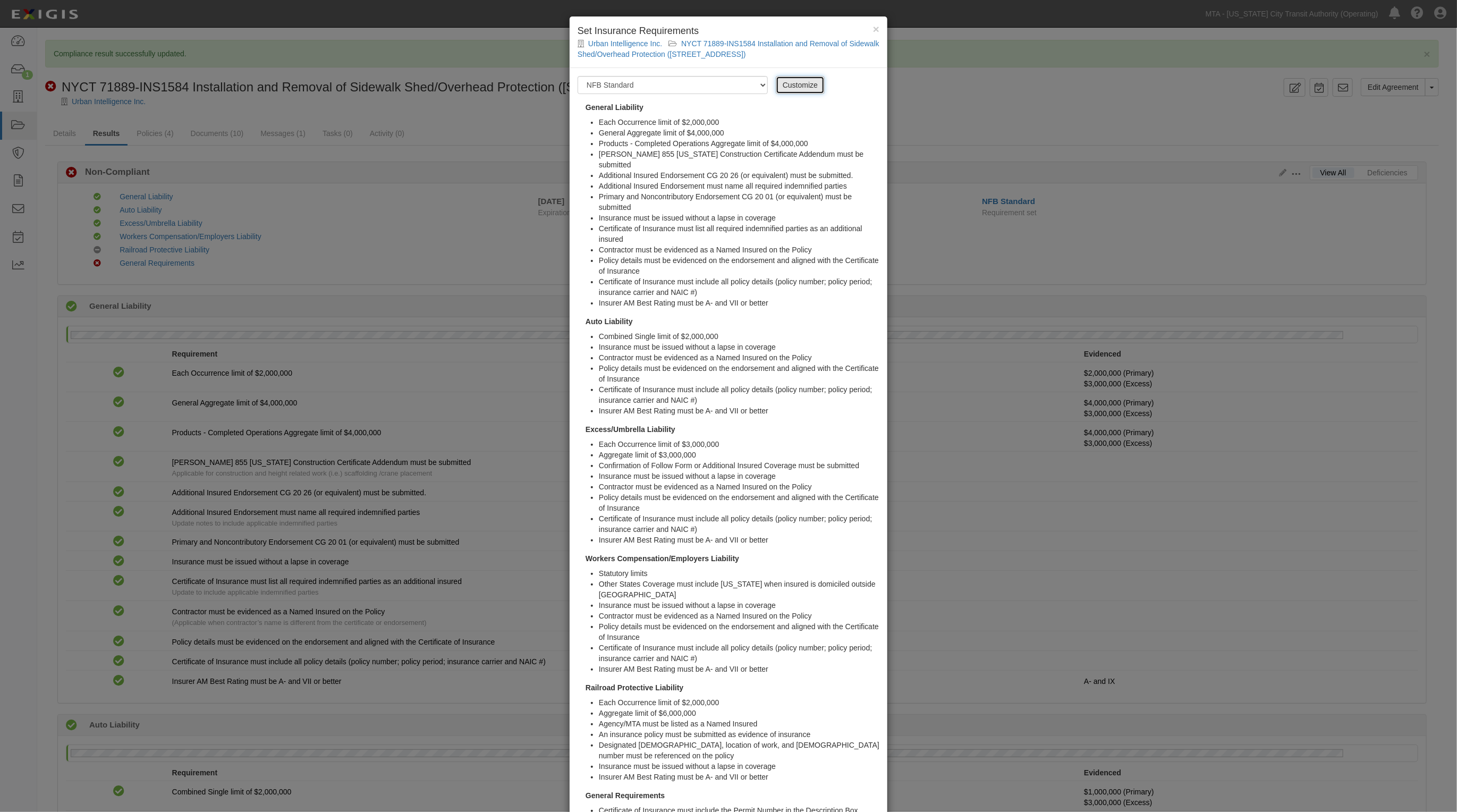
click at [801, 88] on link "Customize" at bounding box center [800, 85] width 49 height 18
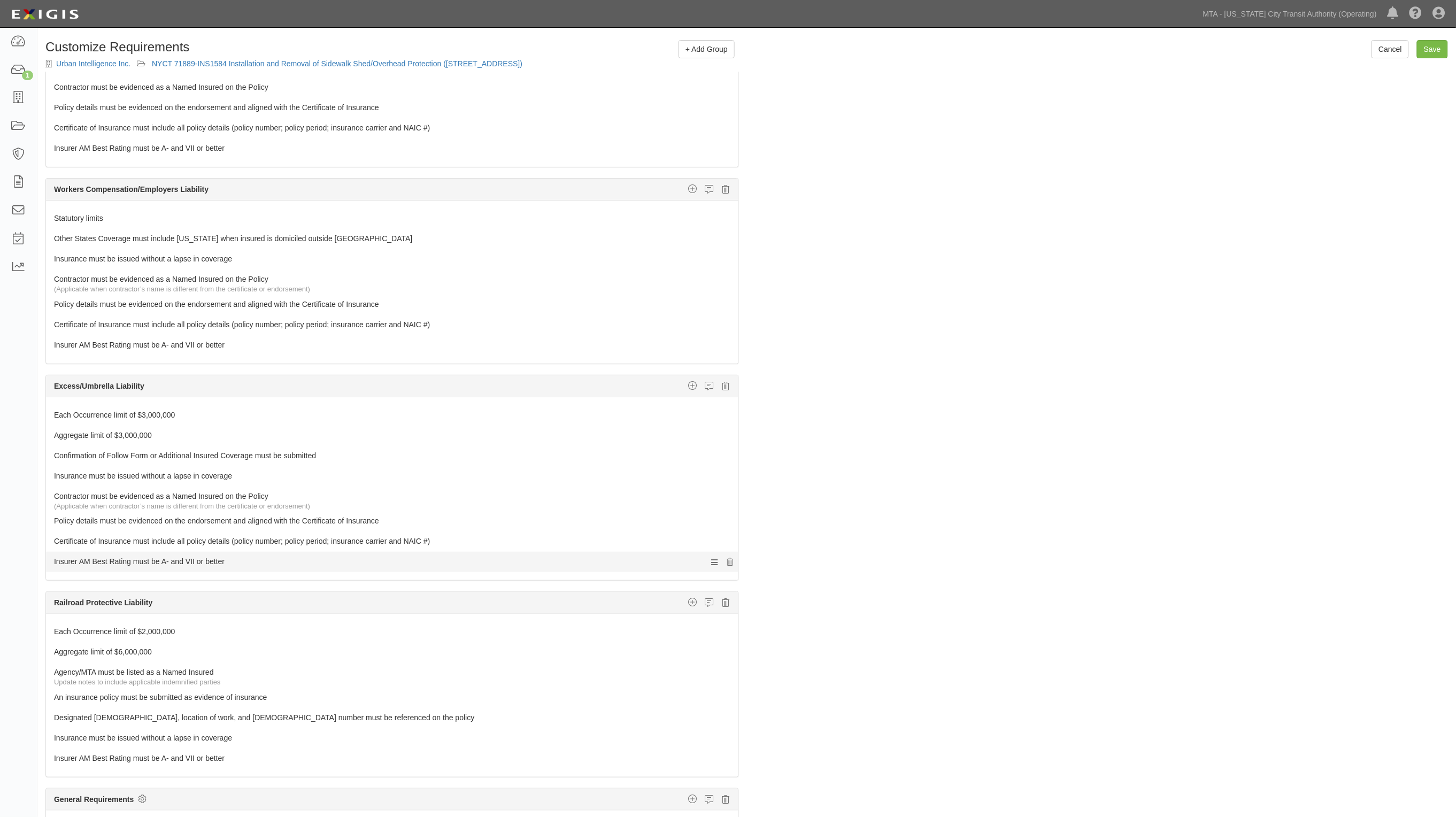
scroll to position [460, 0]
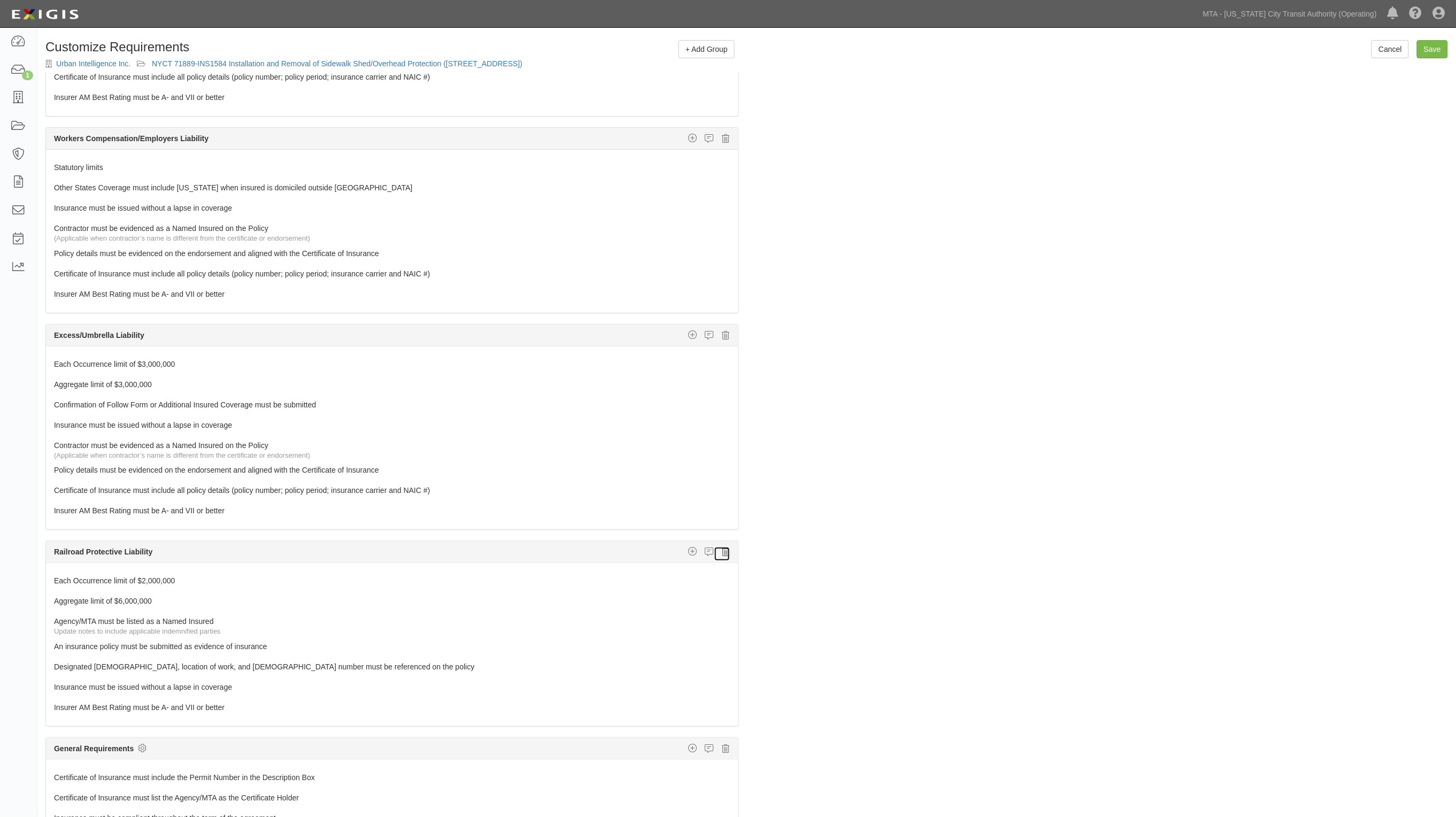
click at [722, 547] on icon at bounding box center [726, 552] width 7 height 10
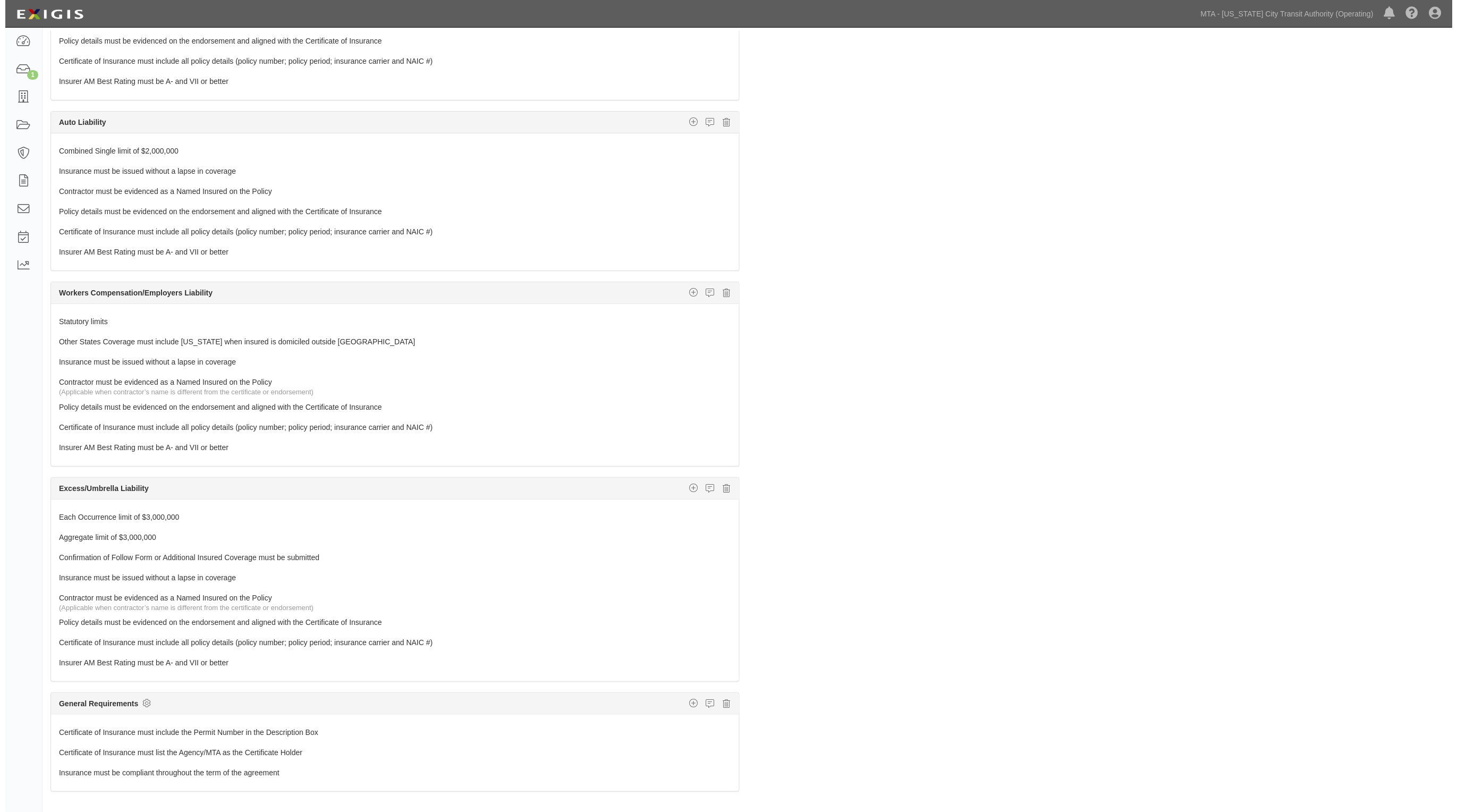
scroll to position [62, 0]
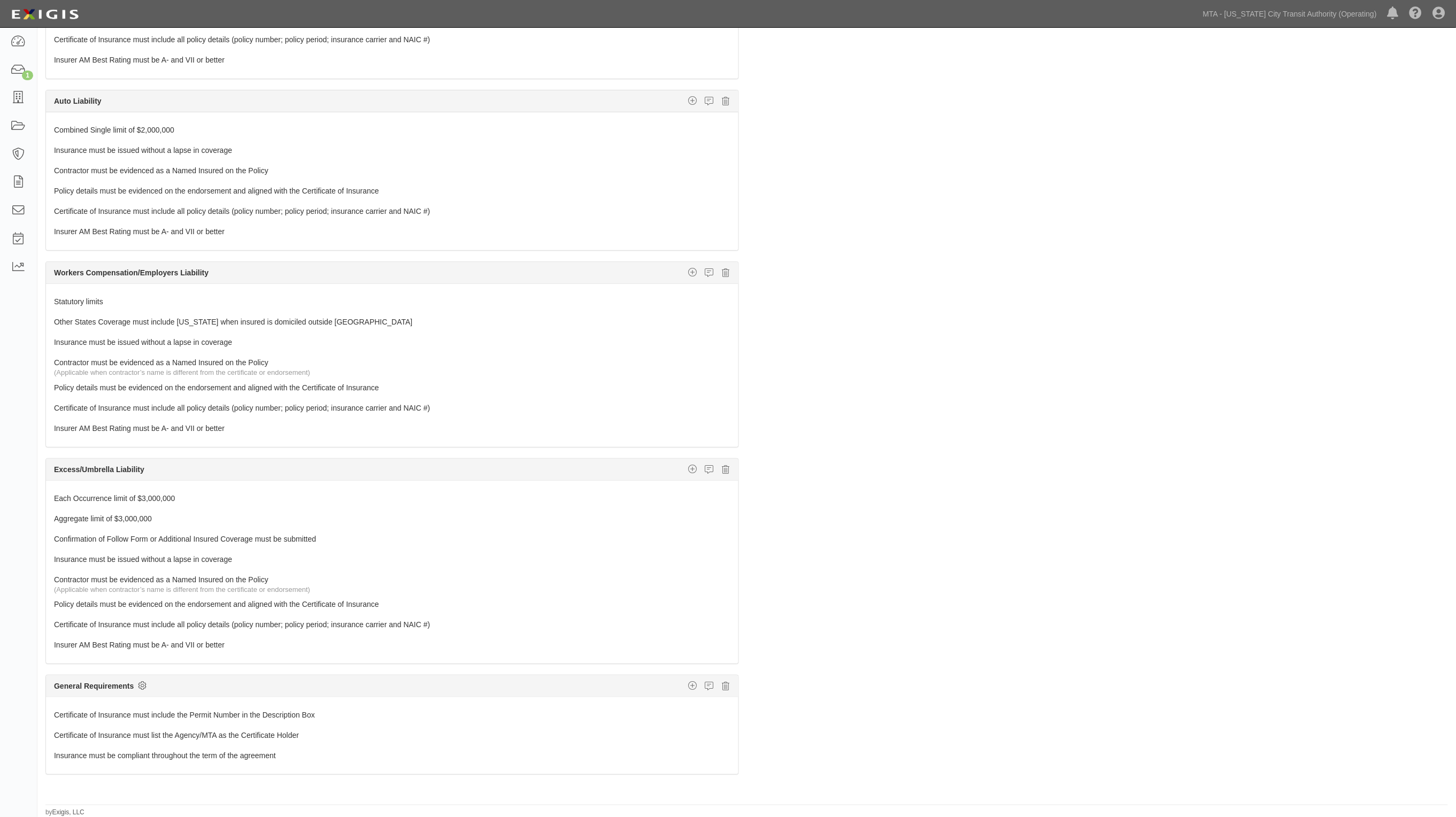
click at [140, 685] on icon at bounding box center [142, 686] width 8 height 10
checkbox input "true"
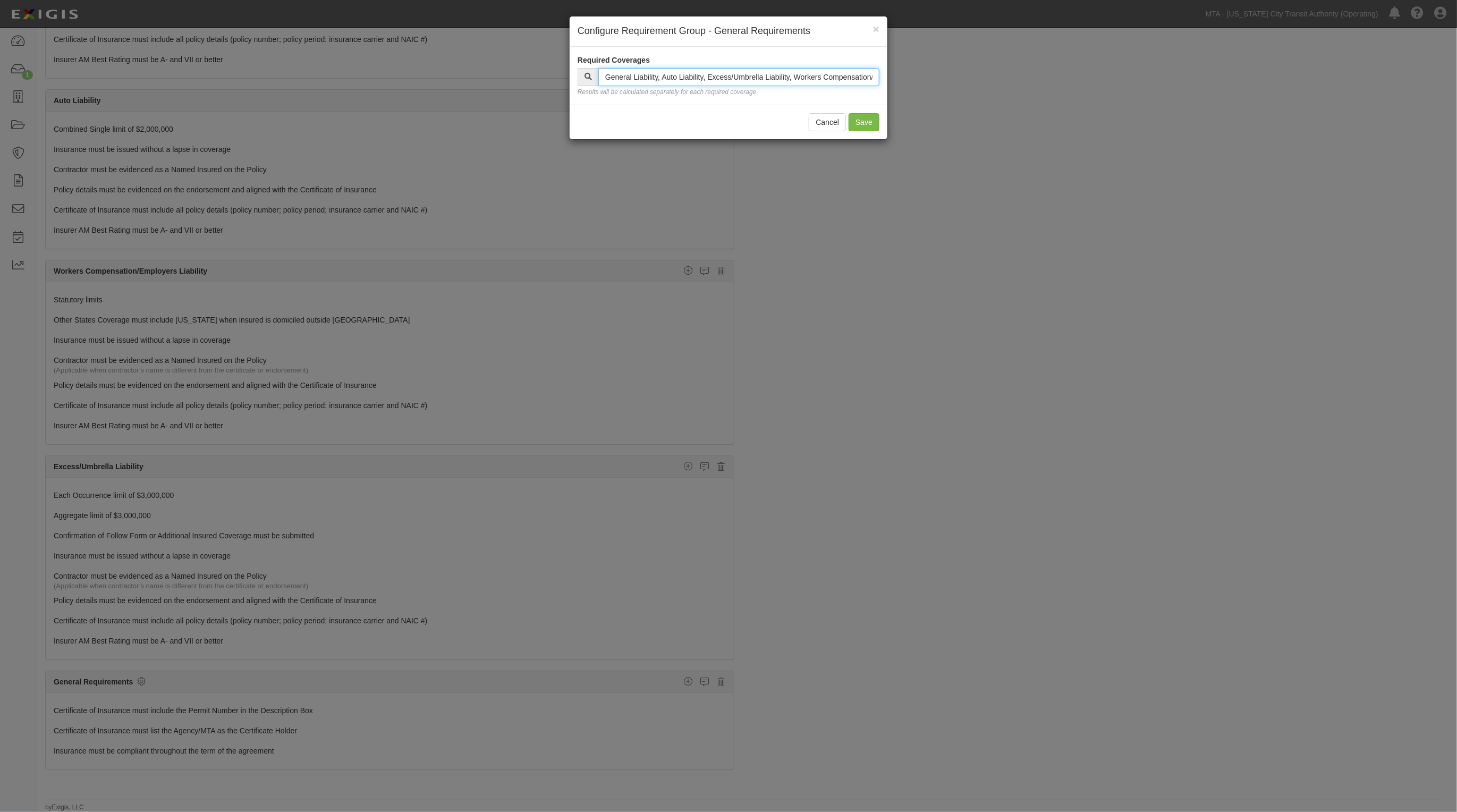
click at [660, 80] on input "text" at bounding box center [739, 77] width 281 height 18
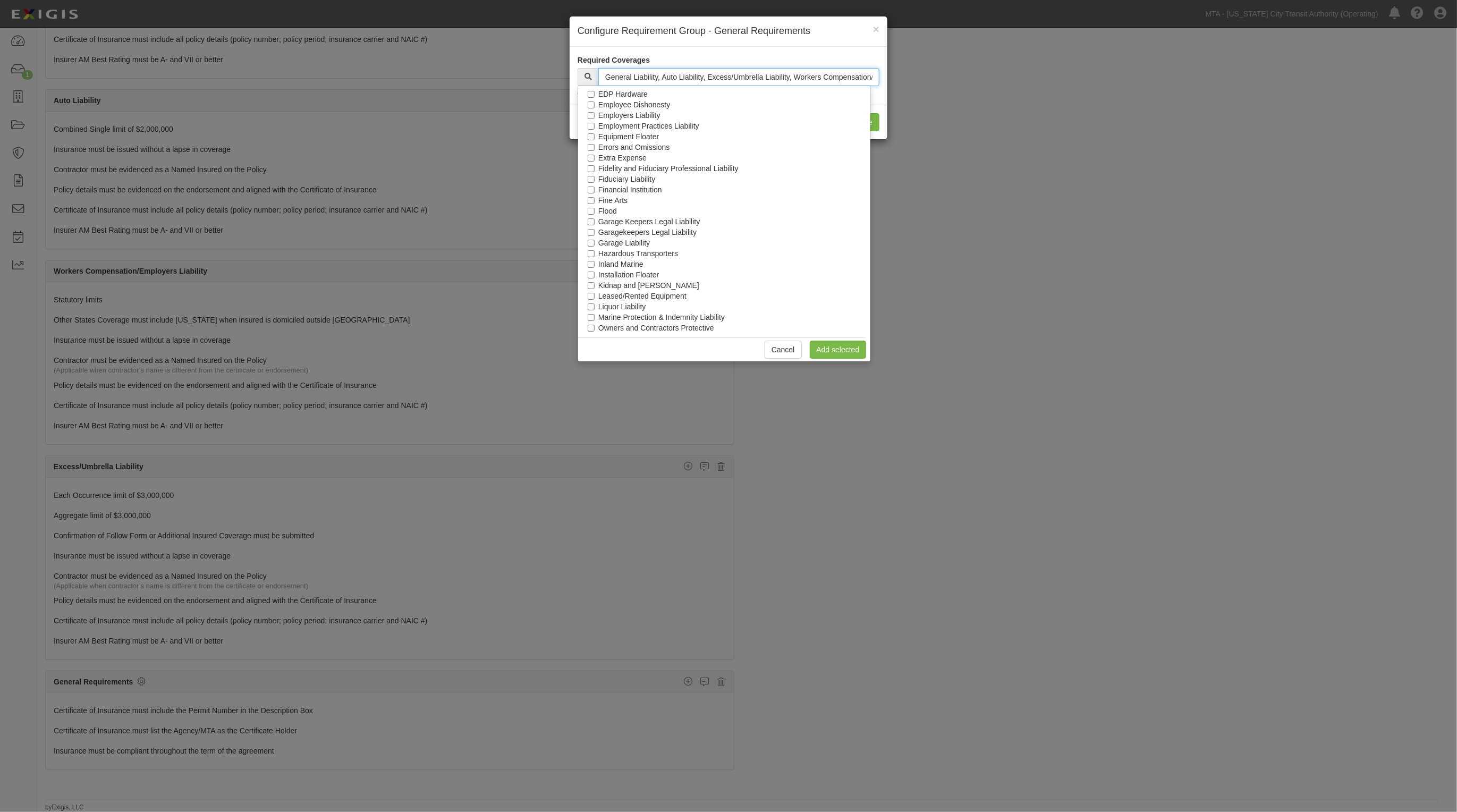
scroll to position [447, 0]
click at [630, 250] on label "Railroad Protective Liability" at bounding box center [643, 252] width 90 height 11
click at [595, 250] on input "Railroad Protective Liability" at bounding box center [591, 253] width 7 height 7
checkbox input "false"
drag, startPoint x: 840, startPoint y: 348, endPoint x: 843, endPoint y: 338, distance: 10.4
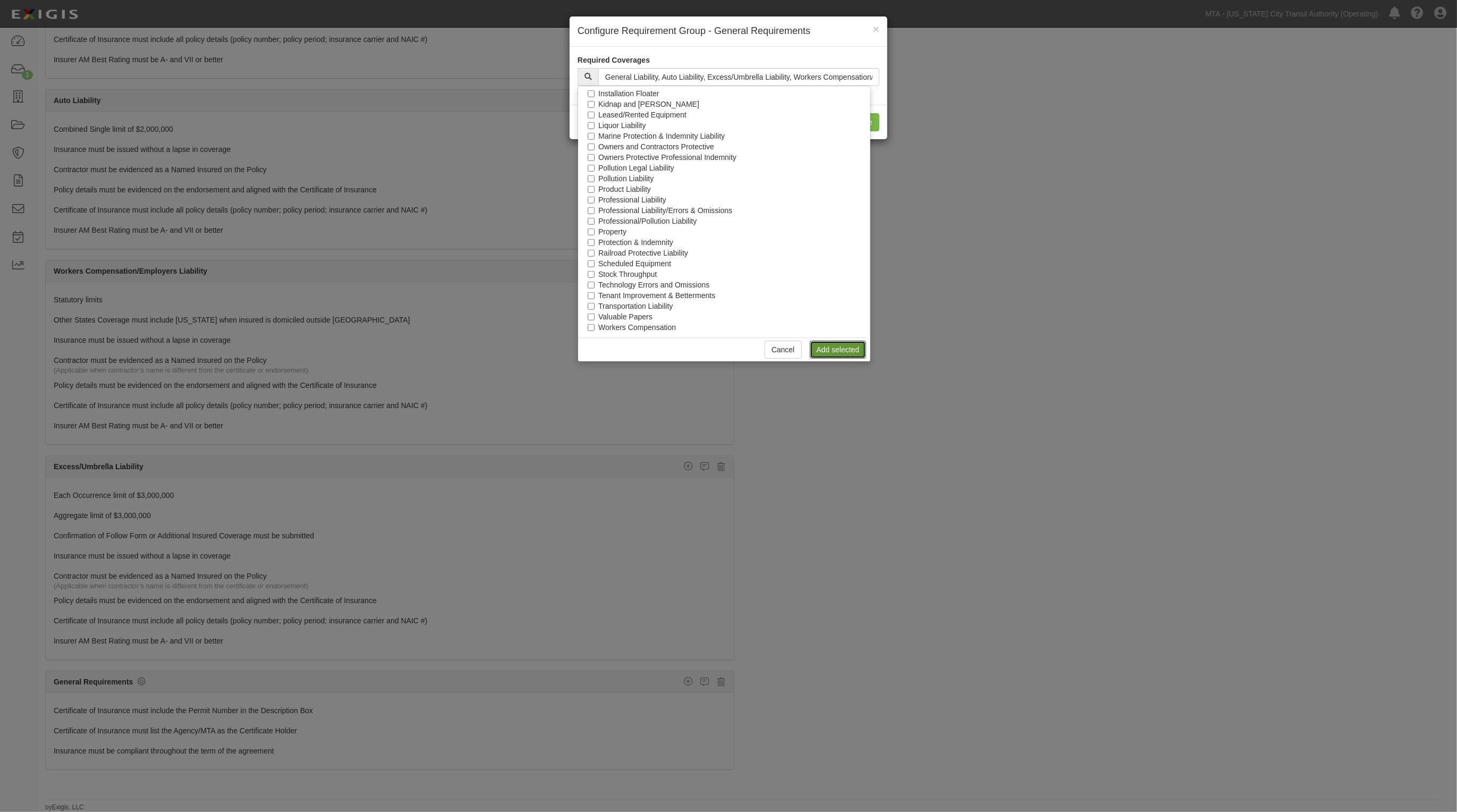
click at [838, 349] on link "Add selected" at bounding box center [838, 350] width 57 height 18
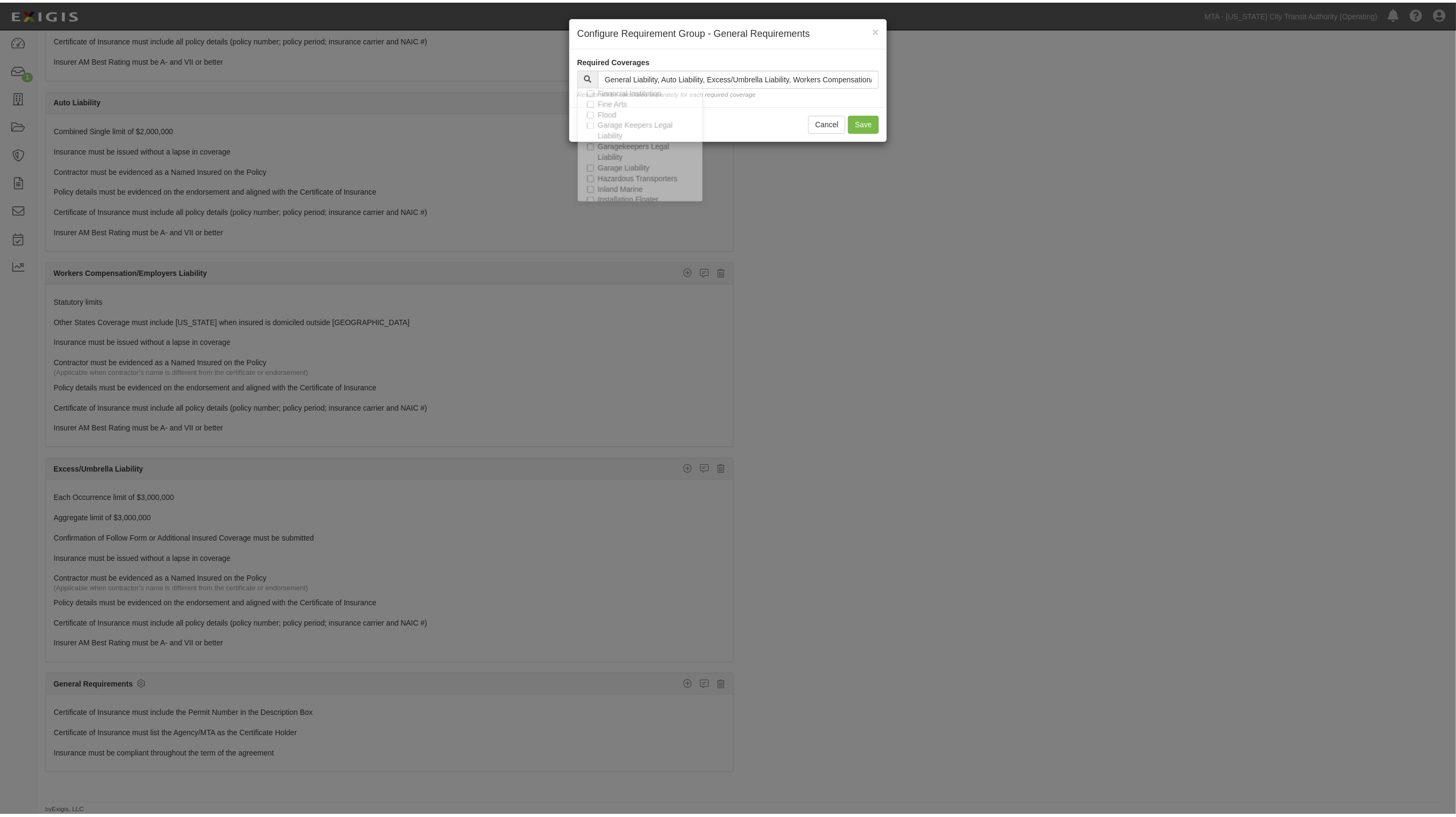
scroll to position [1048, 0]
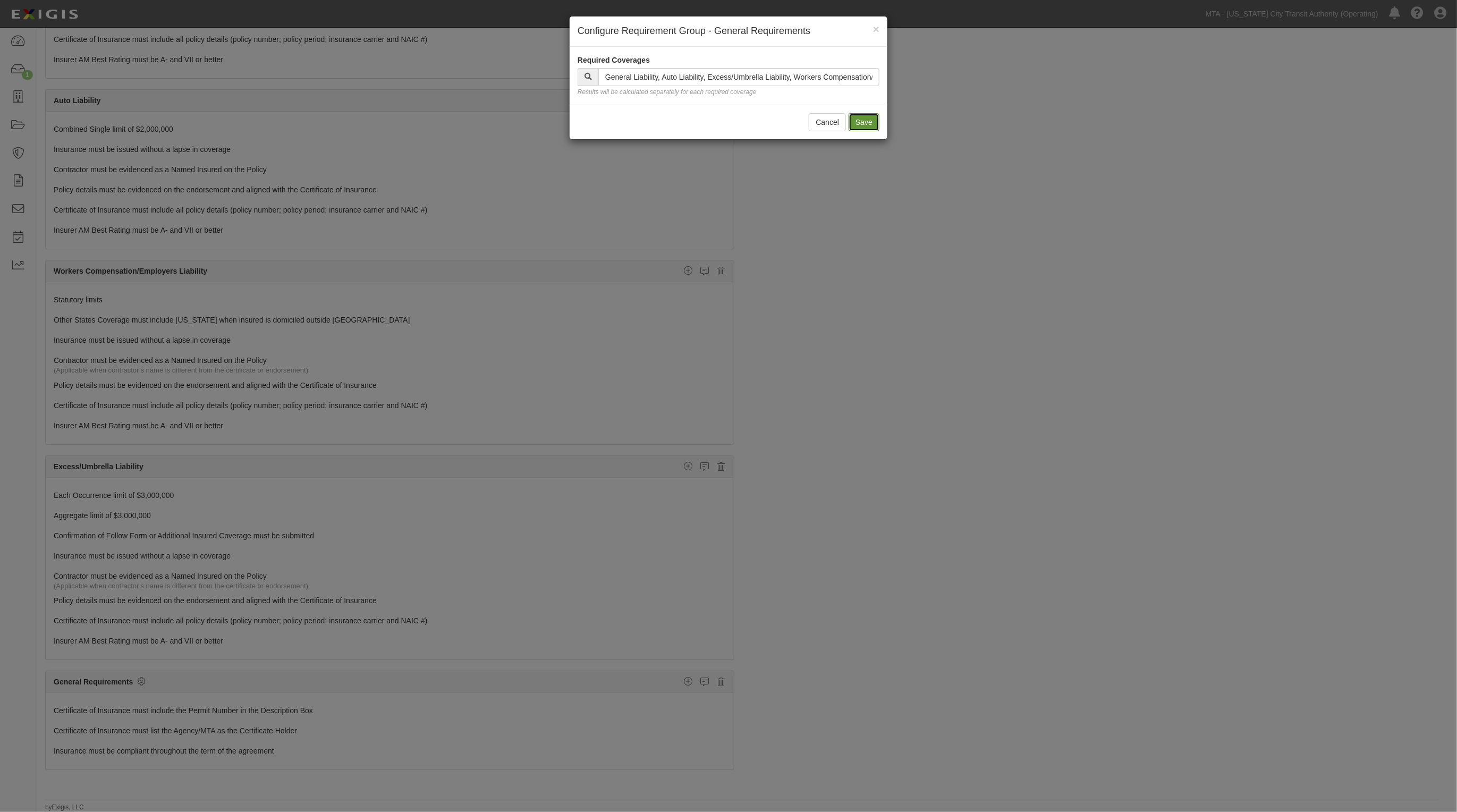
click at [873, 128] on button "Save" at bounding box center [863, 122] width 31 height 18
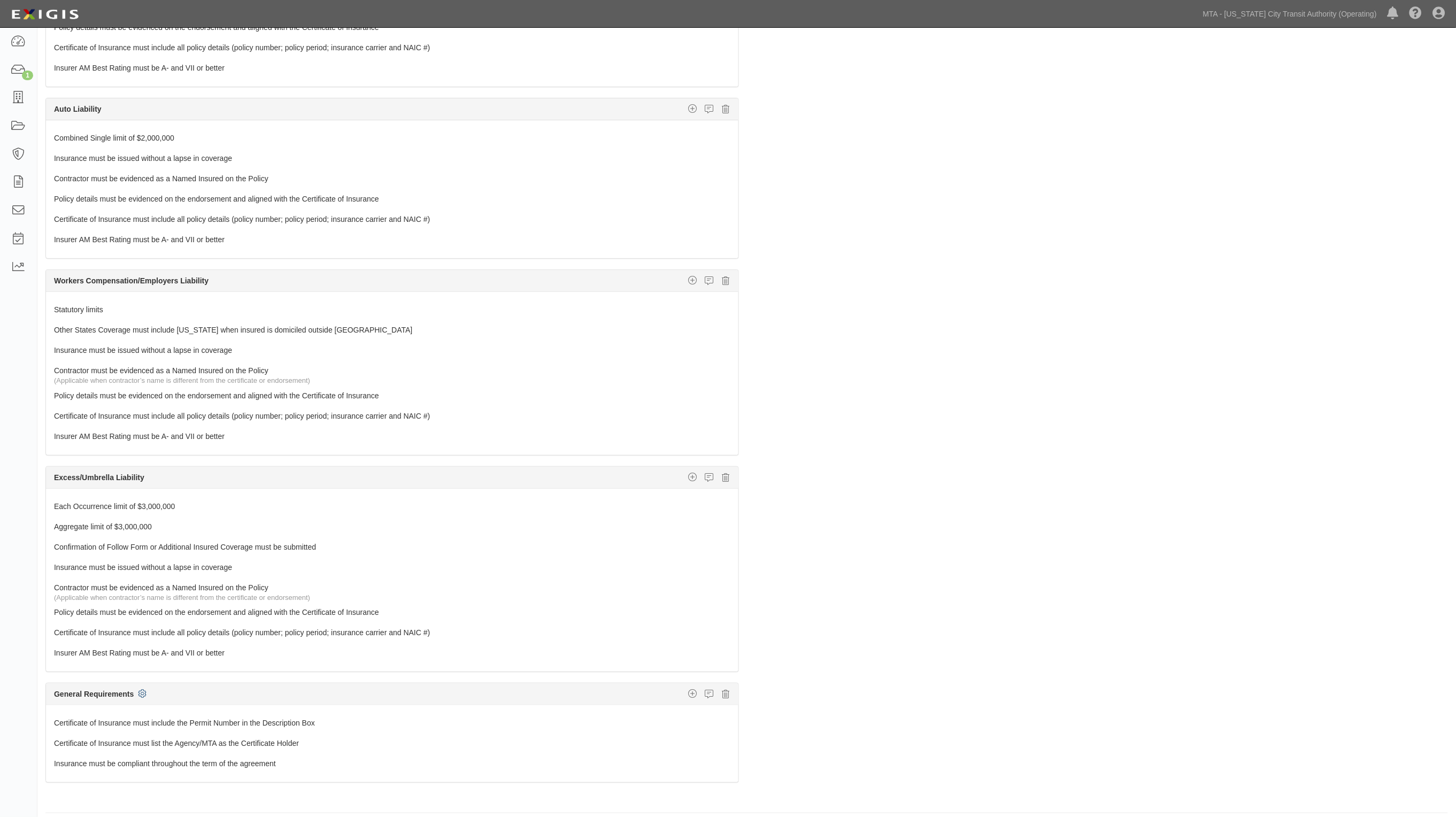
scroll to position [0, 0]
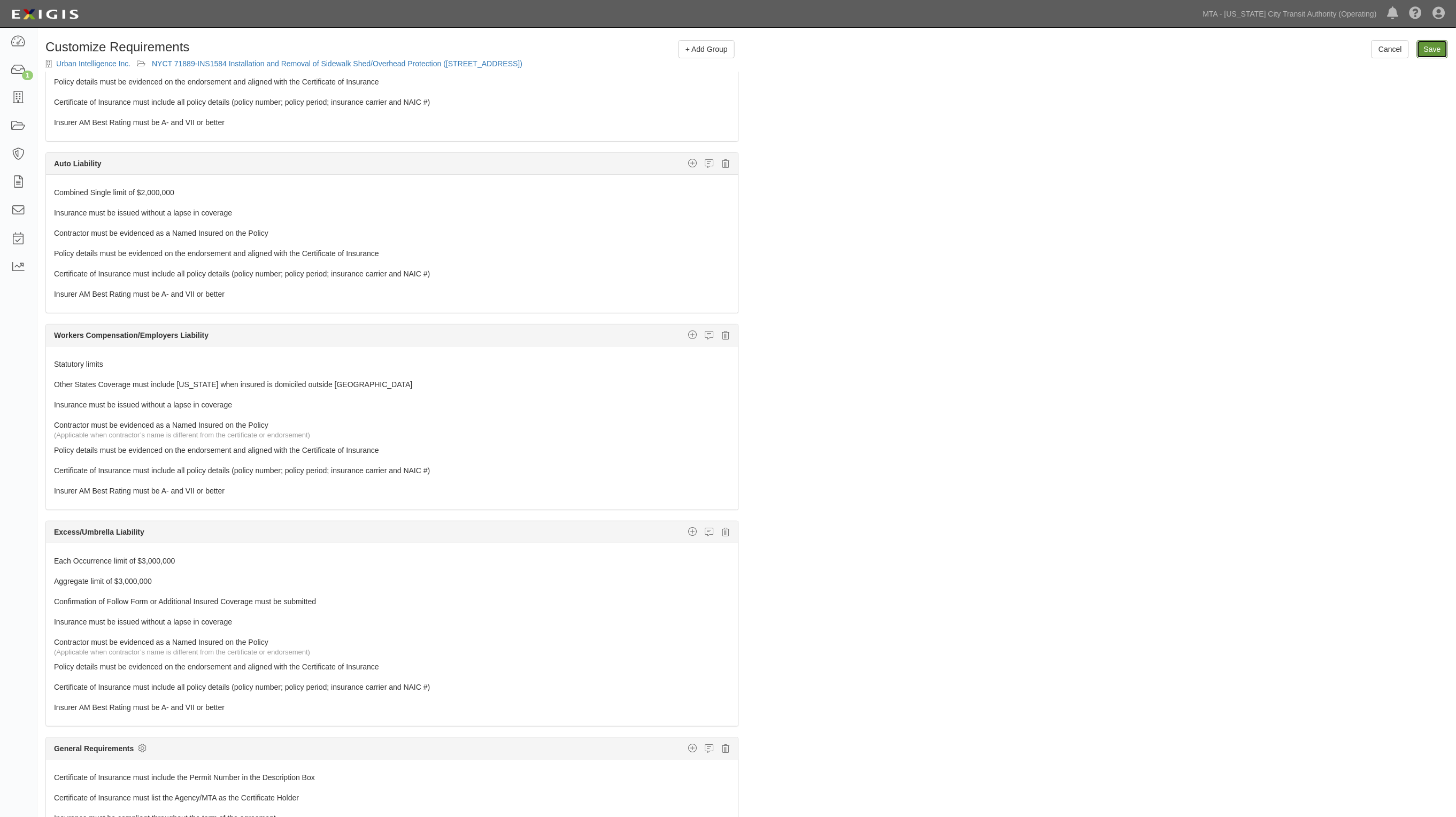
click at [1436, 47] on input "Save" at bounding box center [1432, 49] width 31 height 18
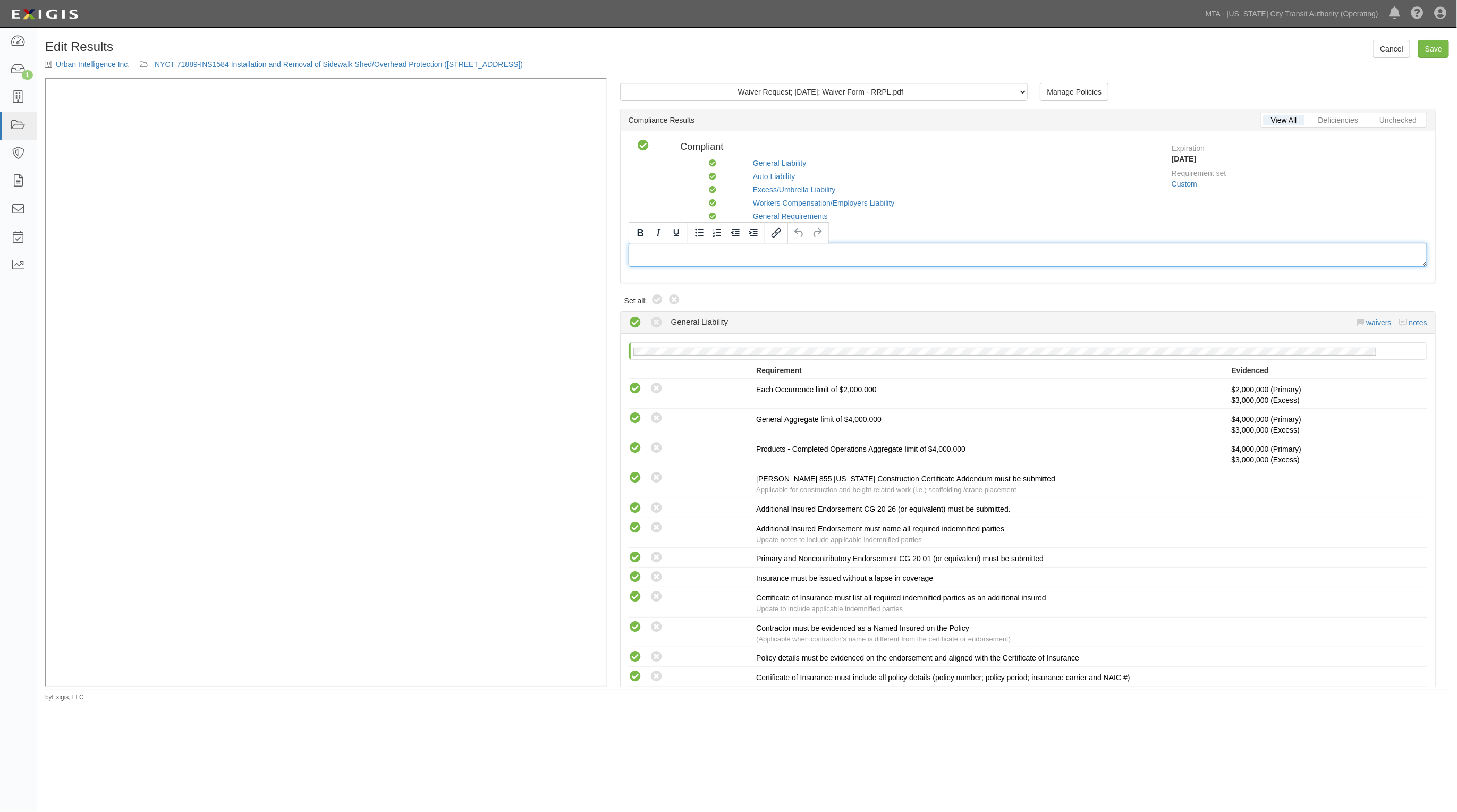
click at [711, 260] on div at bounding box center [1028, 255] width 799 height 24
click at [1418, 45] on link "Save" at bounding box center [1433, 49] width 31 height 18
radio input "true"
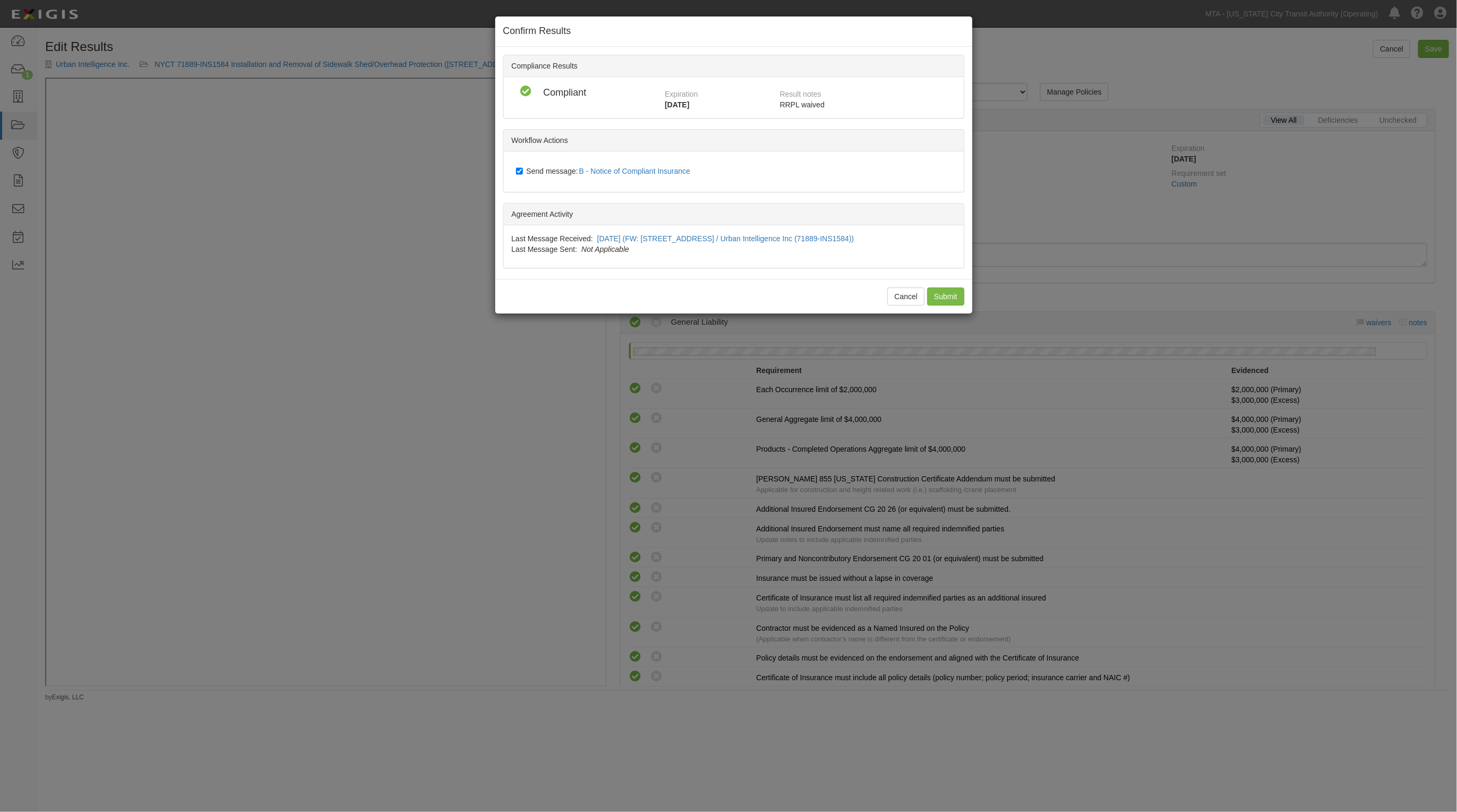
click at [552, 167] on label "Send message: B - Notice of Compliant Insurance" at bounding box center [605, 171] width 179 height 14
click at [523, 167] on input "Send message: B - Notice of Compliant Insurance" at bounding box center [519, 171] width 7 height 8
checkbox input "false"
click at [941, 295] on input "Submit" at bounding box center [945, 297] width 37 height 18
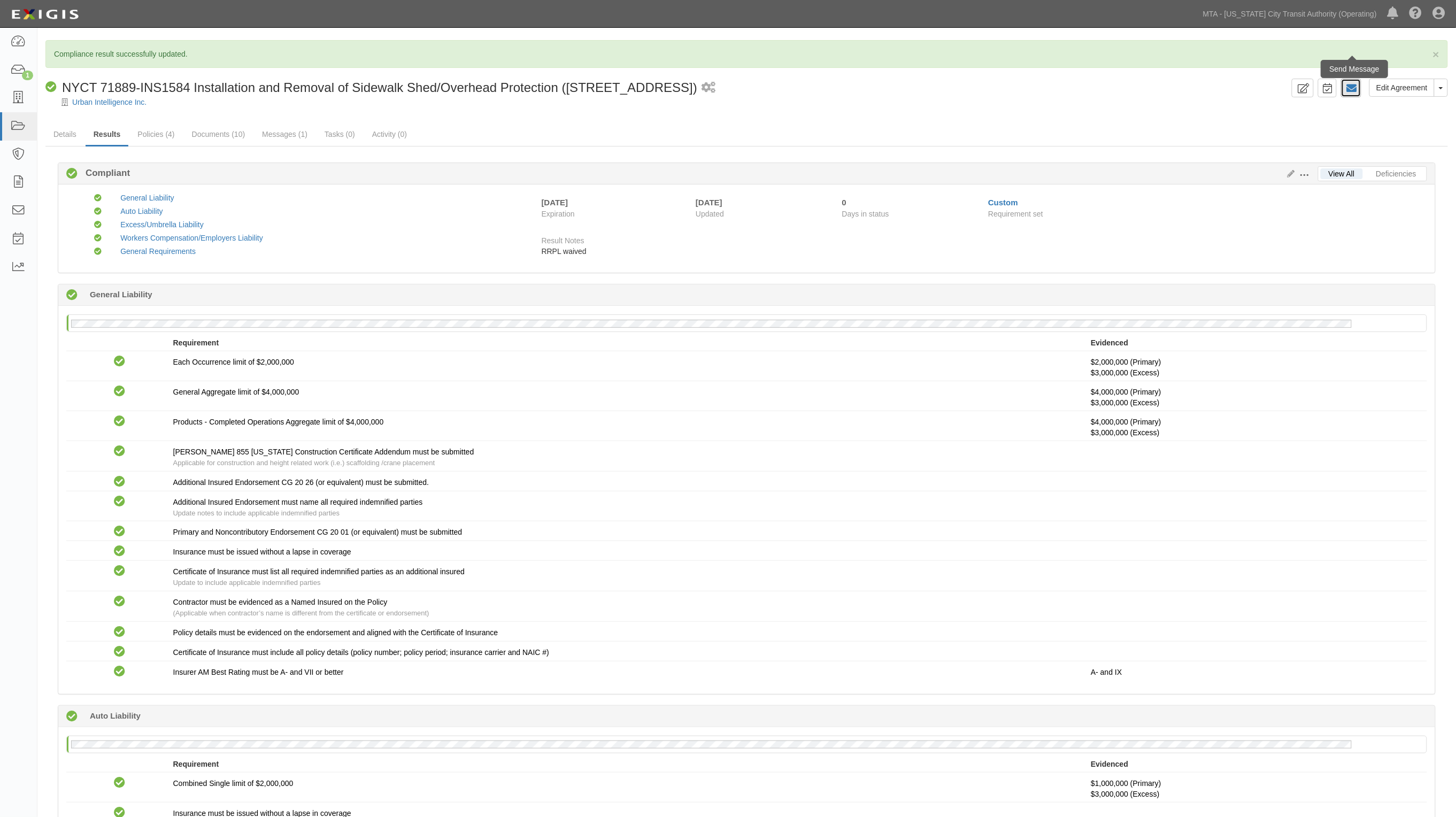
click at [1349, 92] on icon at bounding box center [1351, 88] width 11 height 11
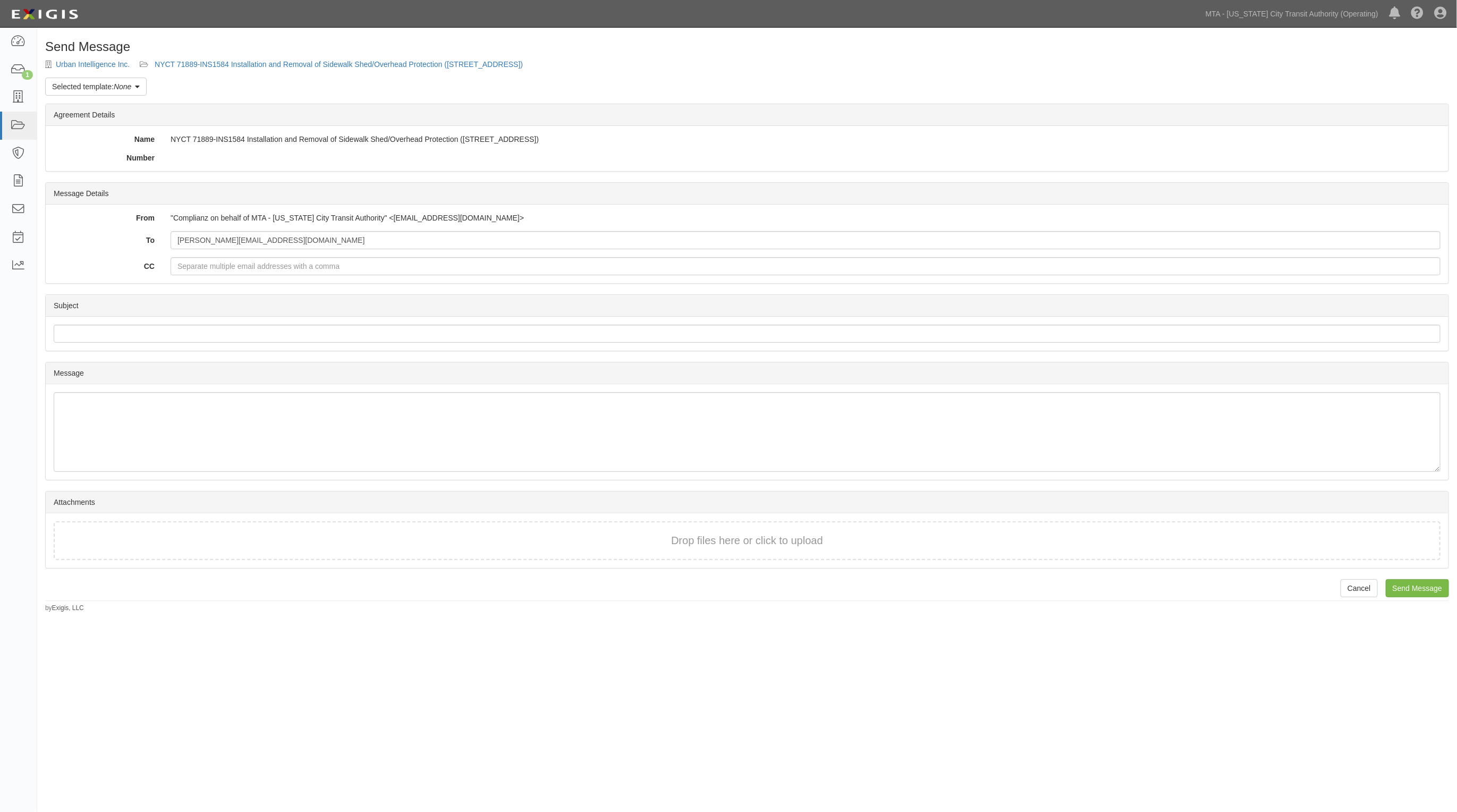
drag, startPoint x: 109, startPoint y: 92, endPoint x: 105, endPoint y: 105, distance: 13.6
click at [107, 92] on link "Selected template: None" at bounding box center [96, 87] width 102 height 18
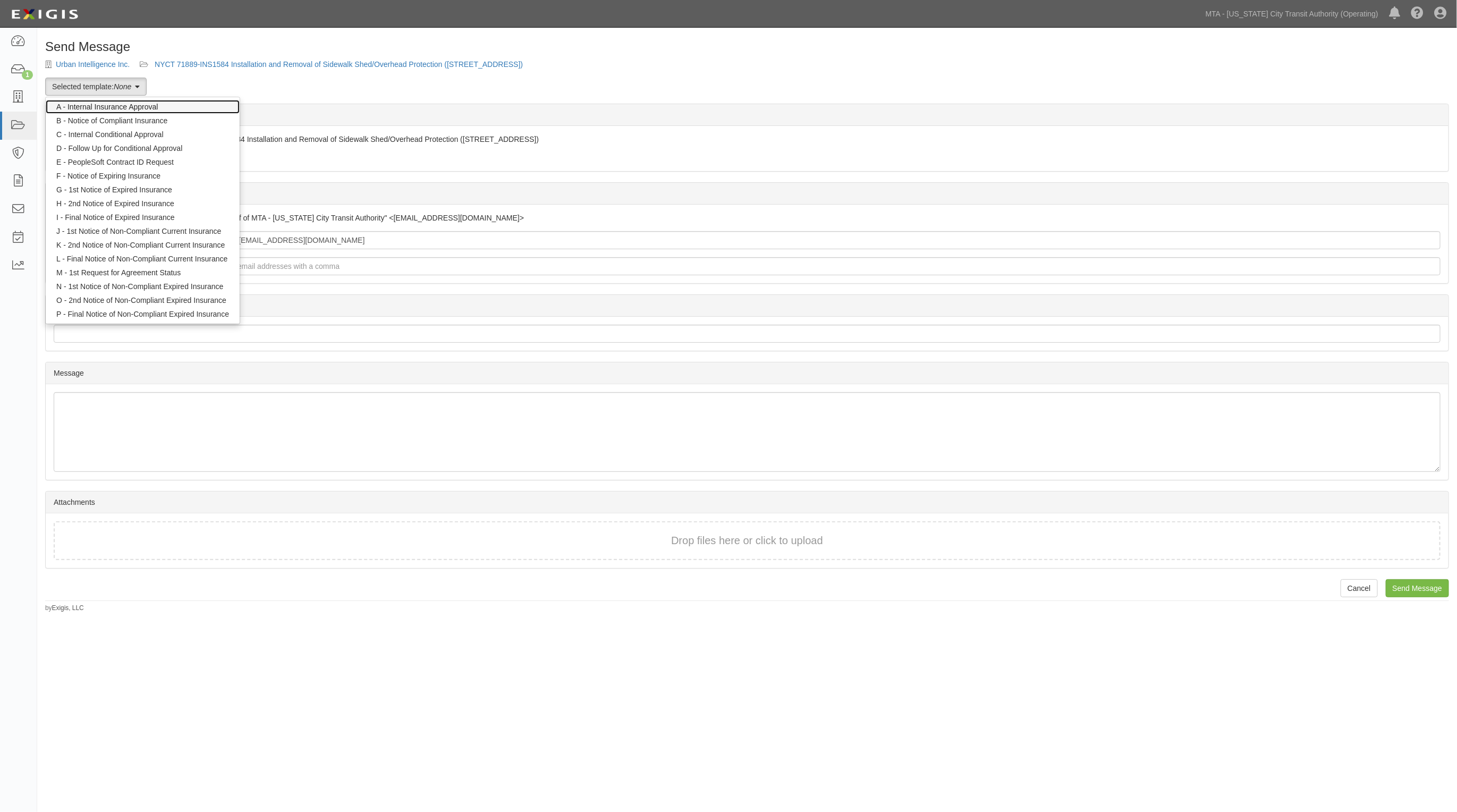
click at [107, 112] on link "A - Internal Insurance Approval" at bounding box center [142, 107] width 194 height 14
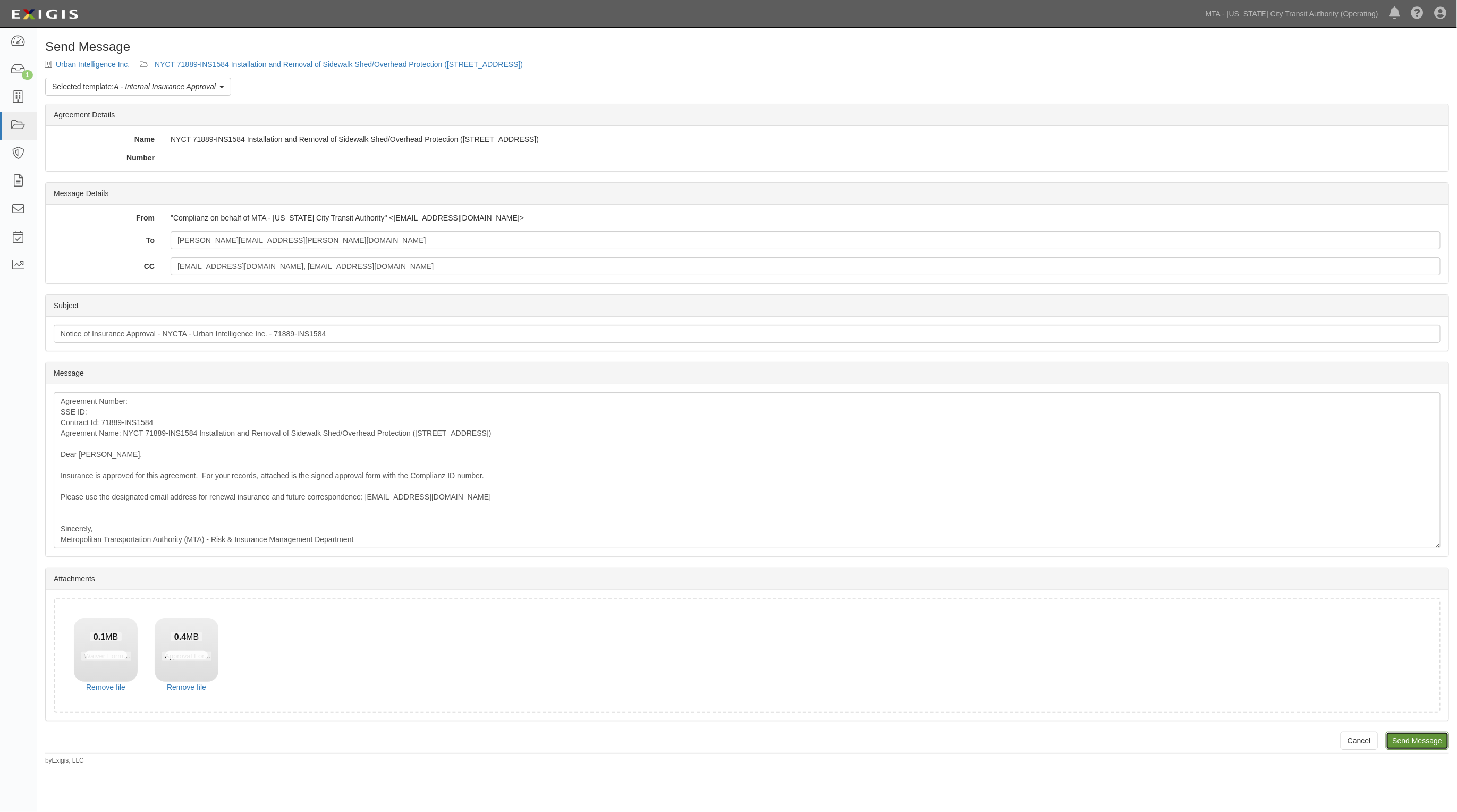
click at [1421, 737] on input "Send Message" at bounding box center [1417, 741] width 63 height 18
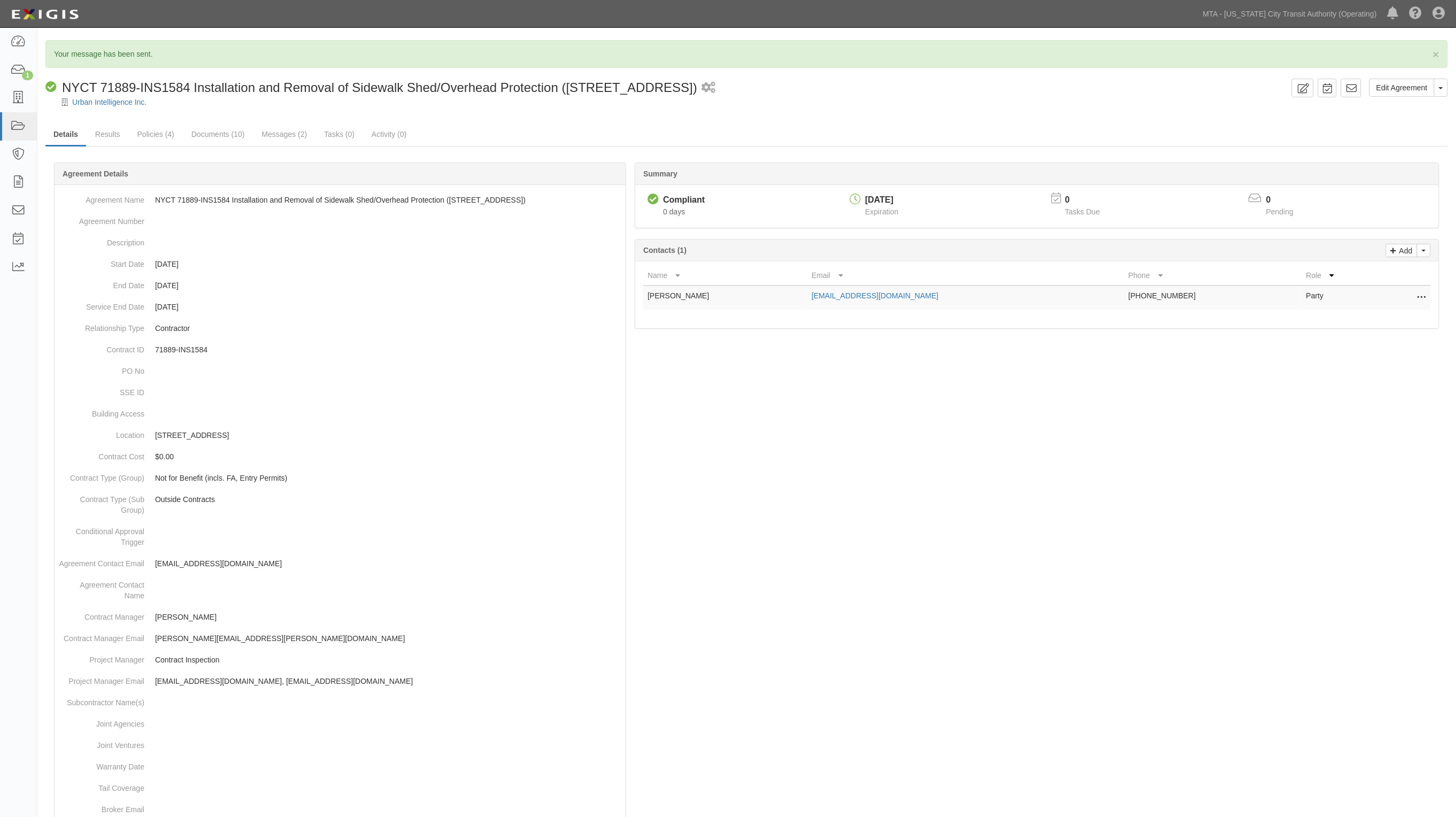
click at [327, 33] on div "× Your message has been sent. Edit Agreement Toggle Agreement Dropdown View Aud…" at bounding box center [746, 553] width 1419 height 1042
click at [270, 131] on link "Messages (2)" at bounding box center [285, 135] width 62 height 23
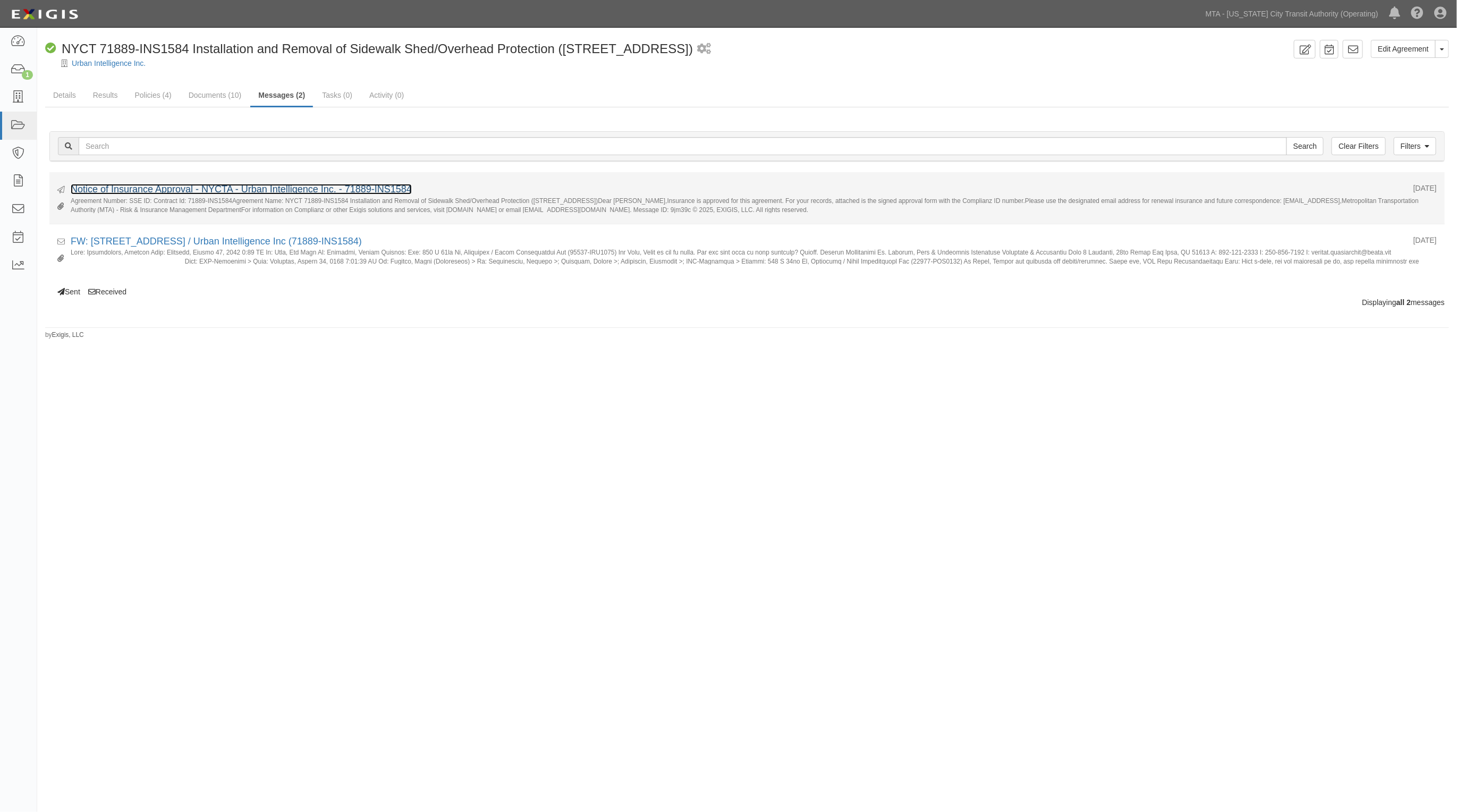
click at [179, 185] on link "Notice of Insurance Approval - NYCTA - Urban Intelligence Inc. - 71889-INS1584" at bounding box center [241, 189] width 342 height 11
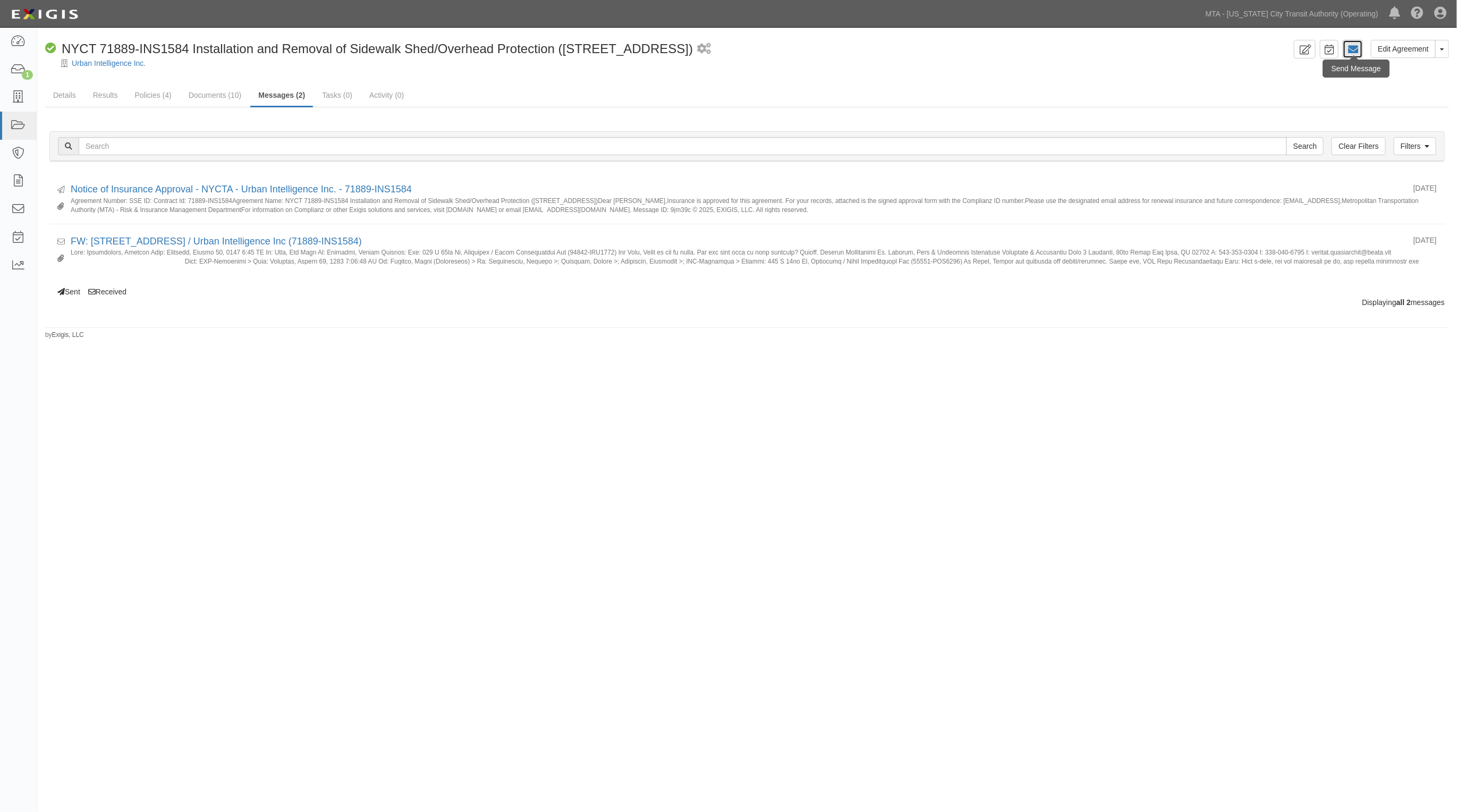
click at [1351, 53] on icon at bounding box center [1353, 49] width 11 height 11
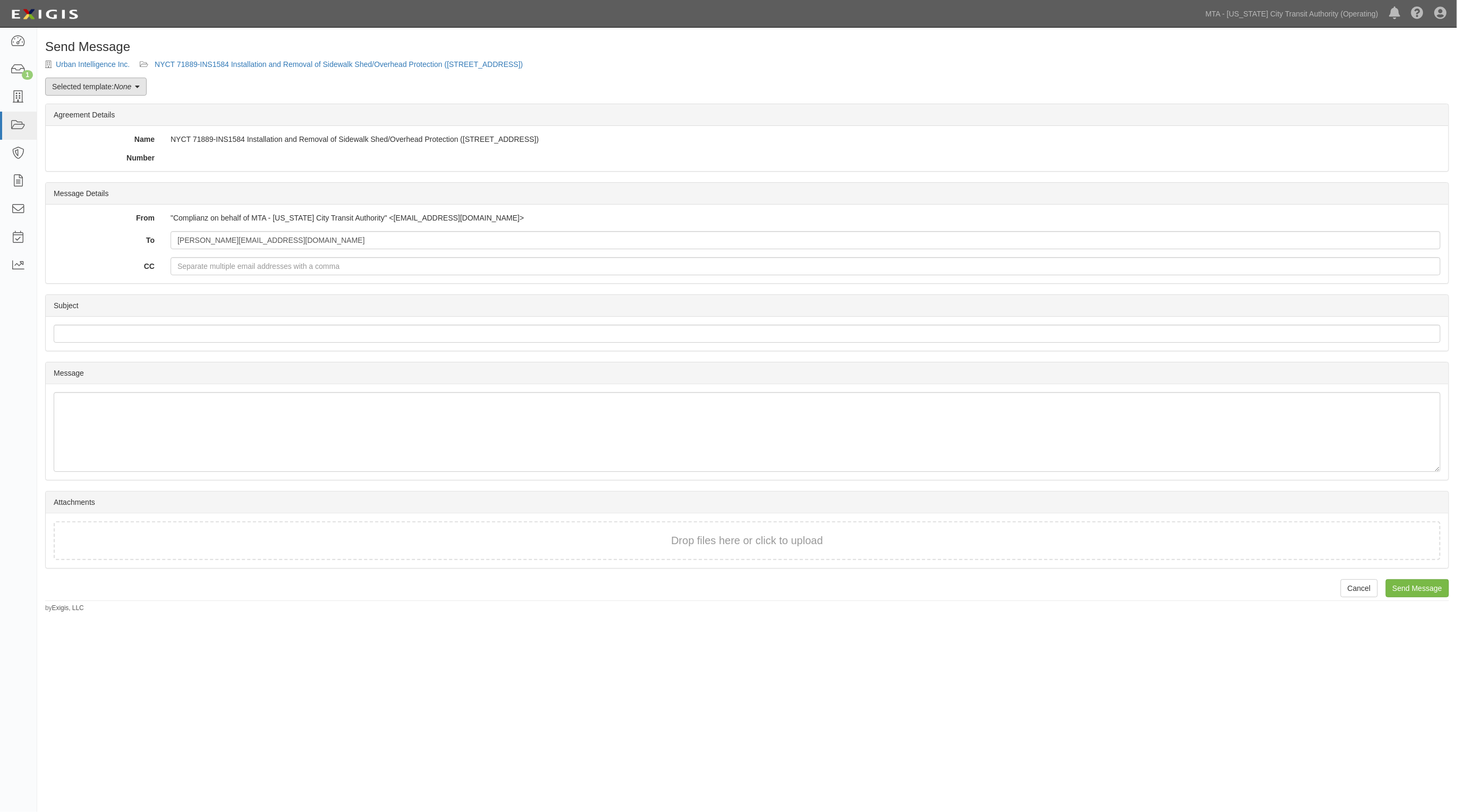
click at [120, 85] on em "None" at bounding box center [122, 87] width 17 height 8
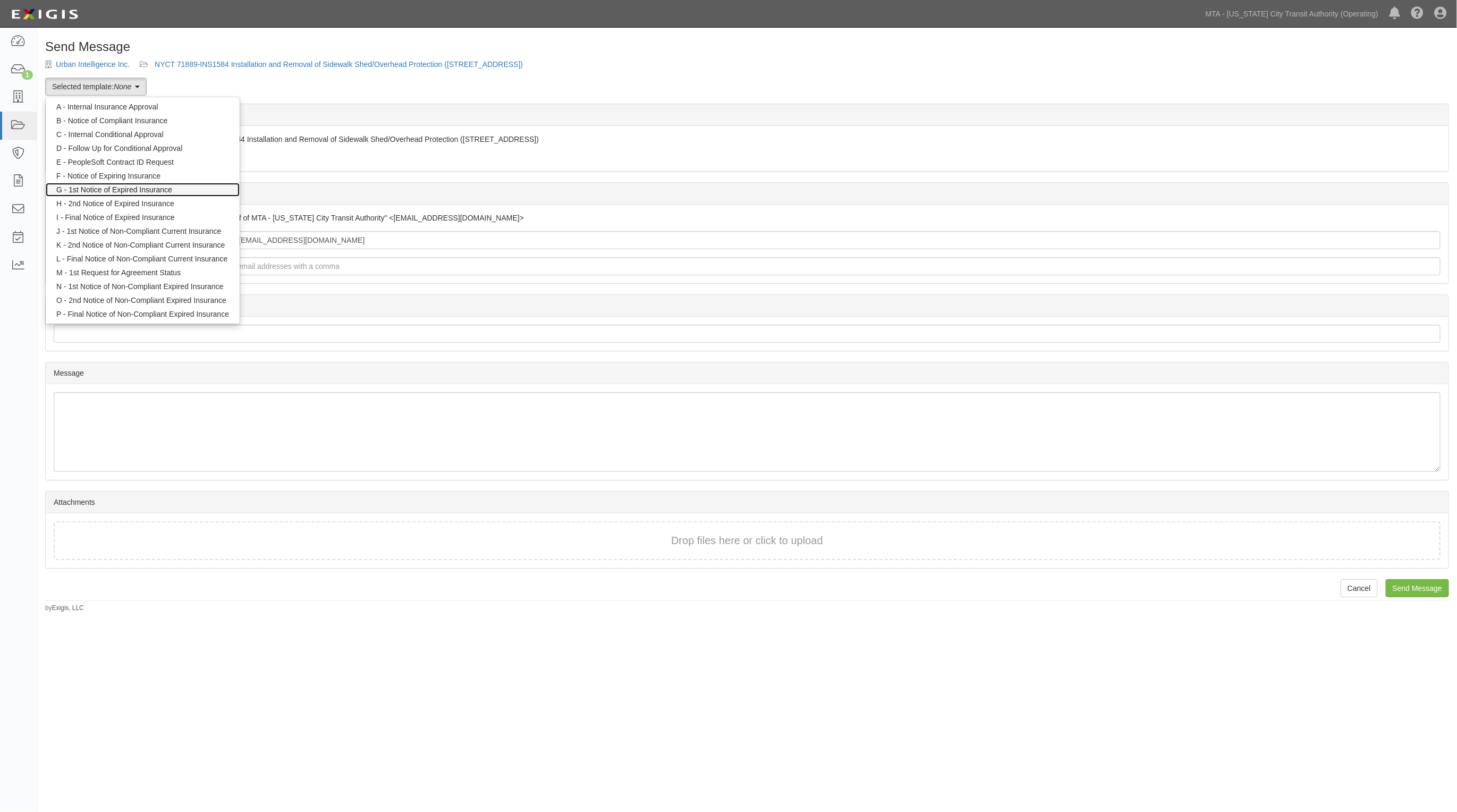
click at [127, 187] on link "G - 1st Notice of Expired Insurance" at bounding box center [142, 189] width 194 height 14
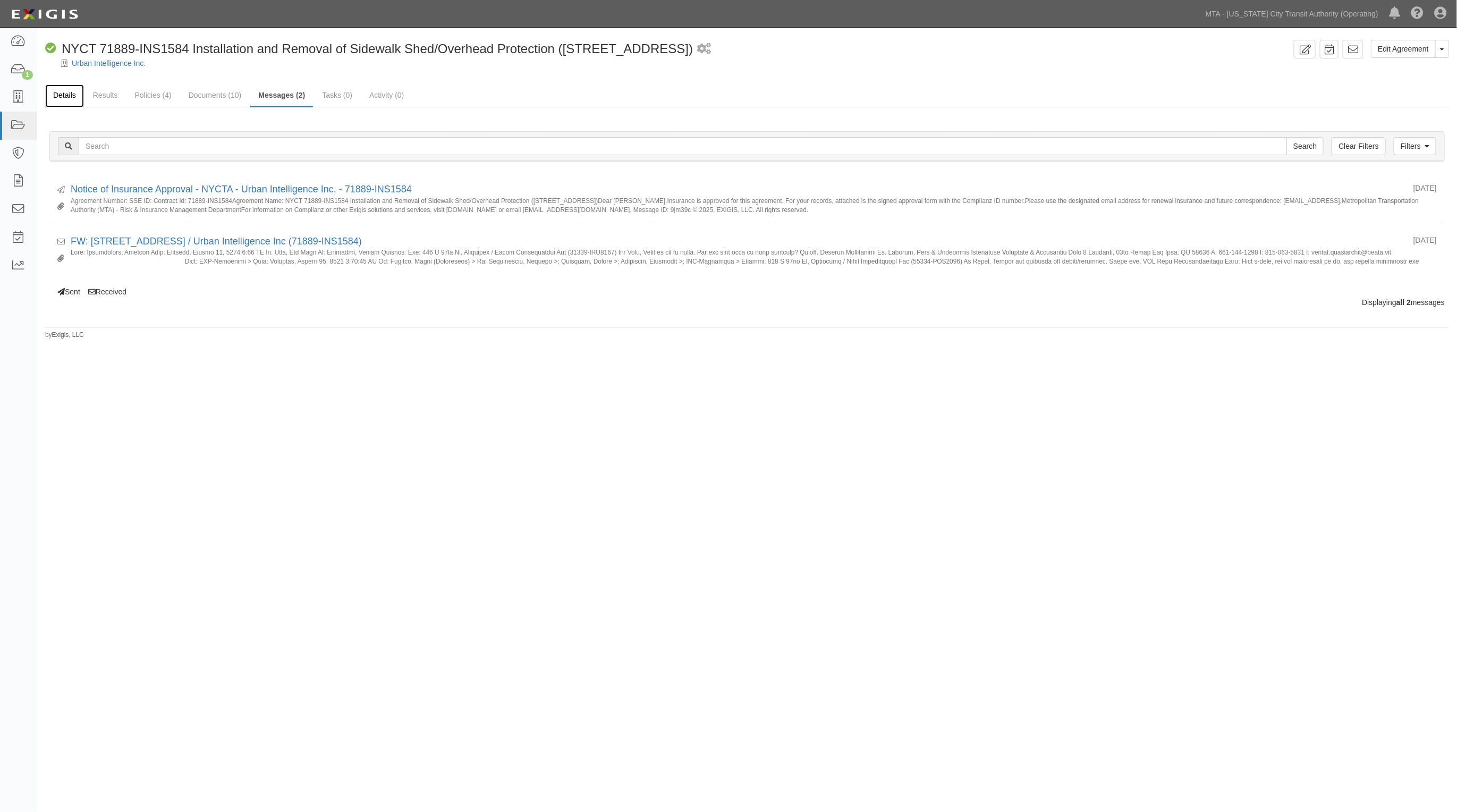
click at [62, 94] on link "Details" at bounding box center [64, 96] width 39 height 23
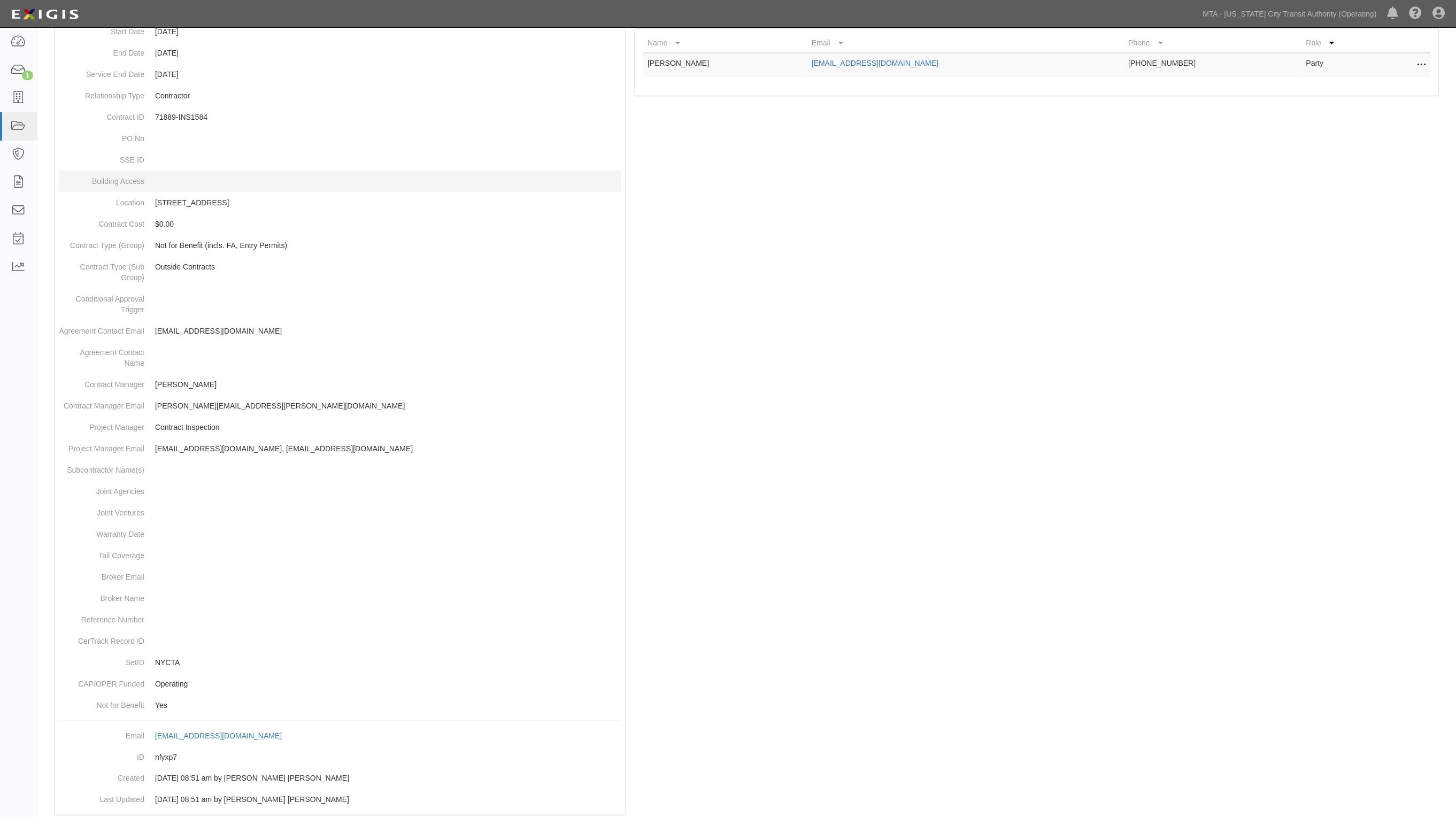
scroll to position [220, 0]
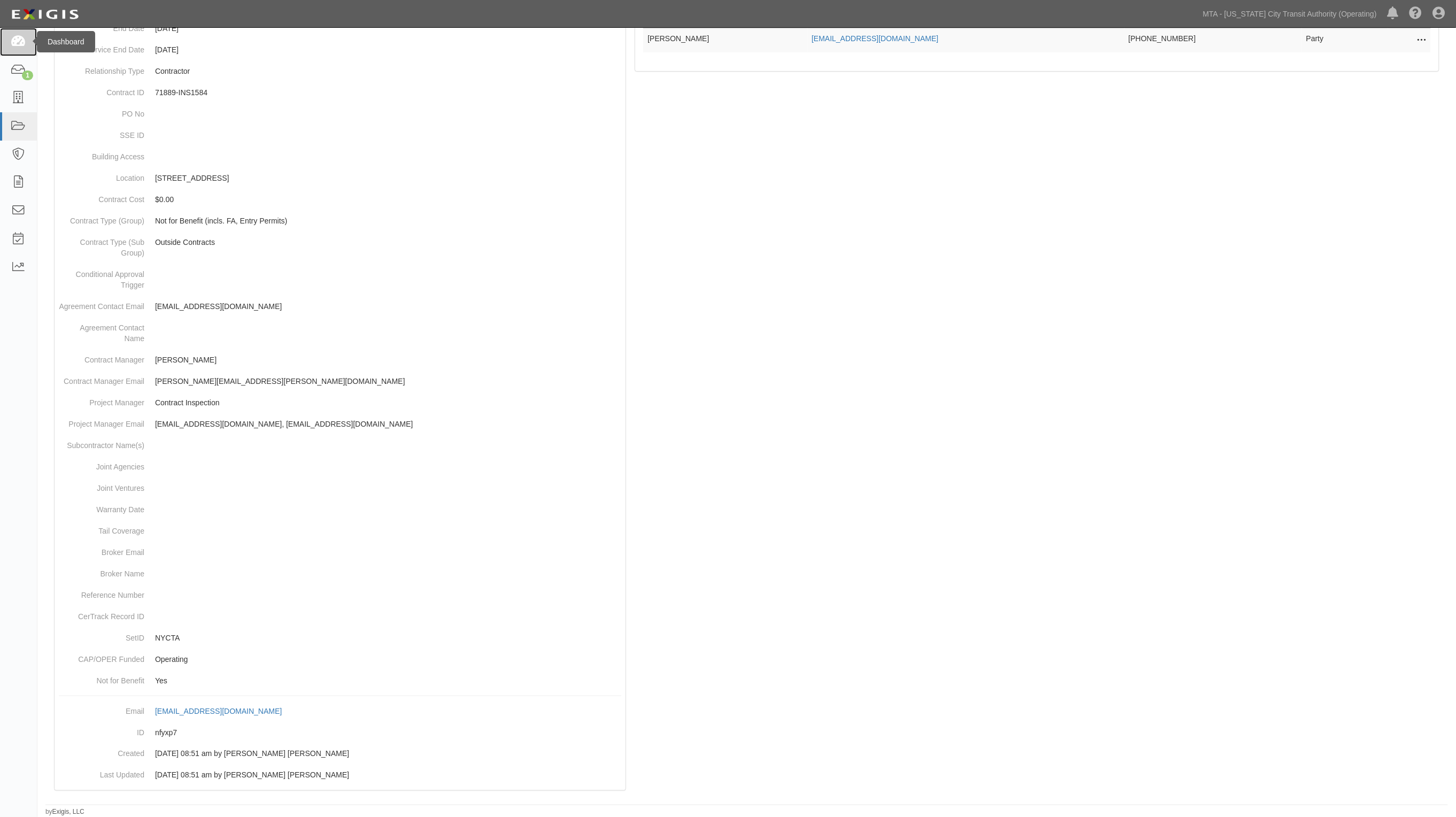
click at [19, 43] on icon at bounding box center [18, 42] width 15 height 12
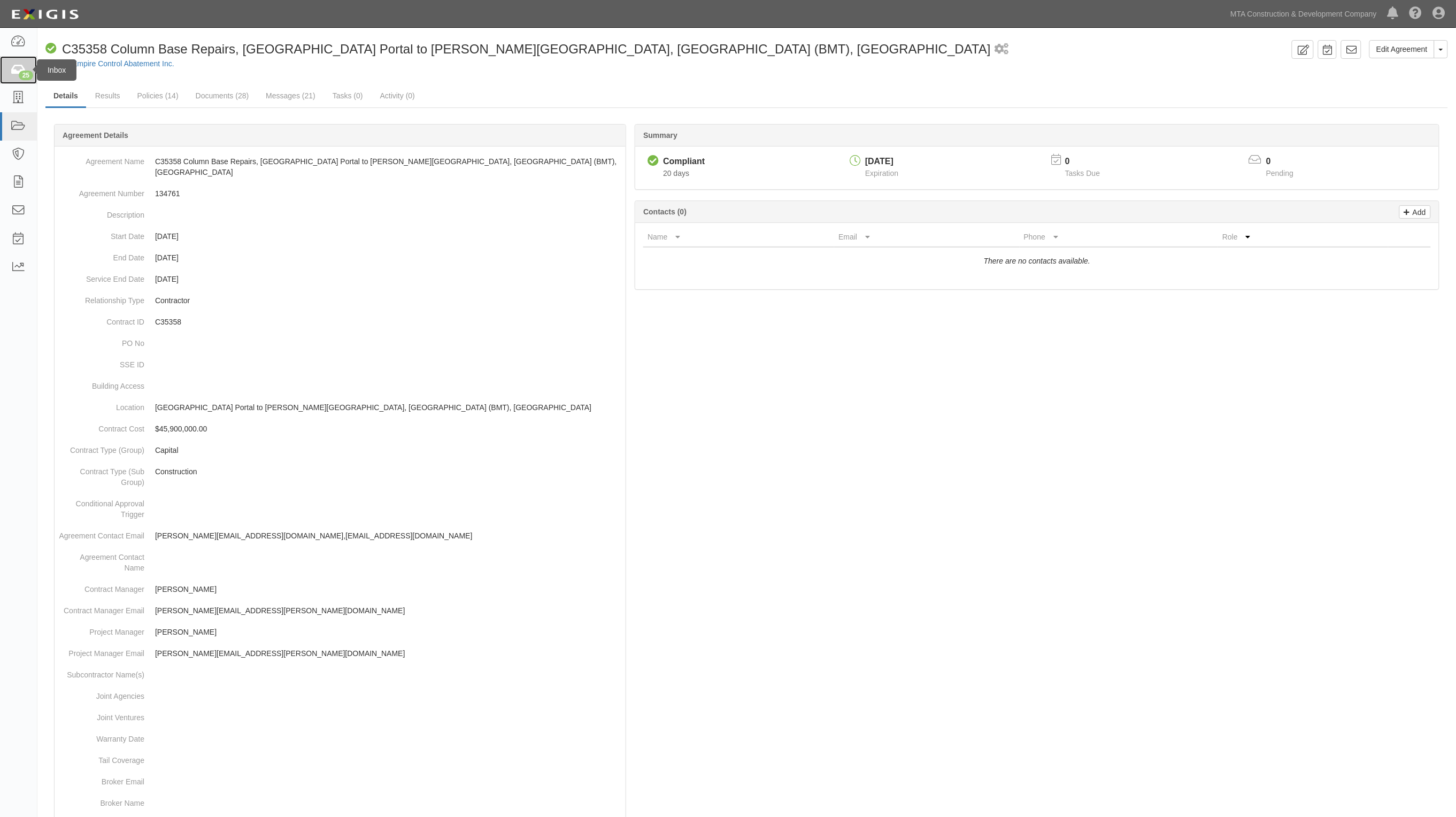
click at [26, 75] on div "25" at bounding box center [25, 76] width 14 height 10
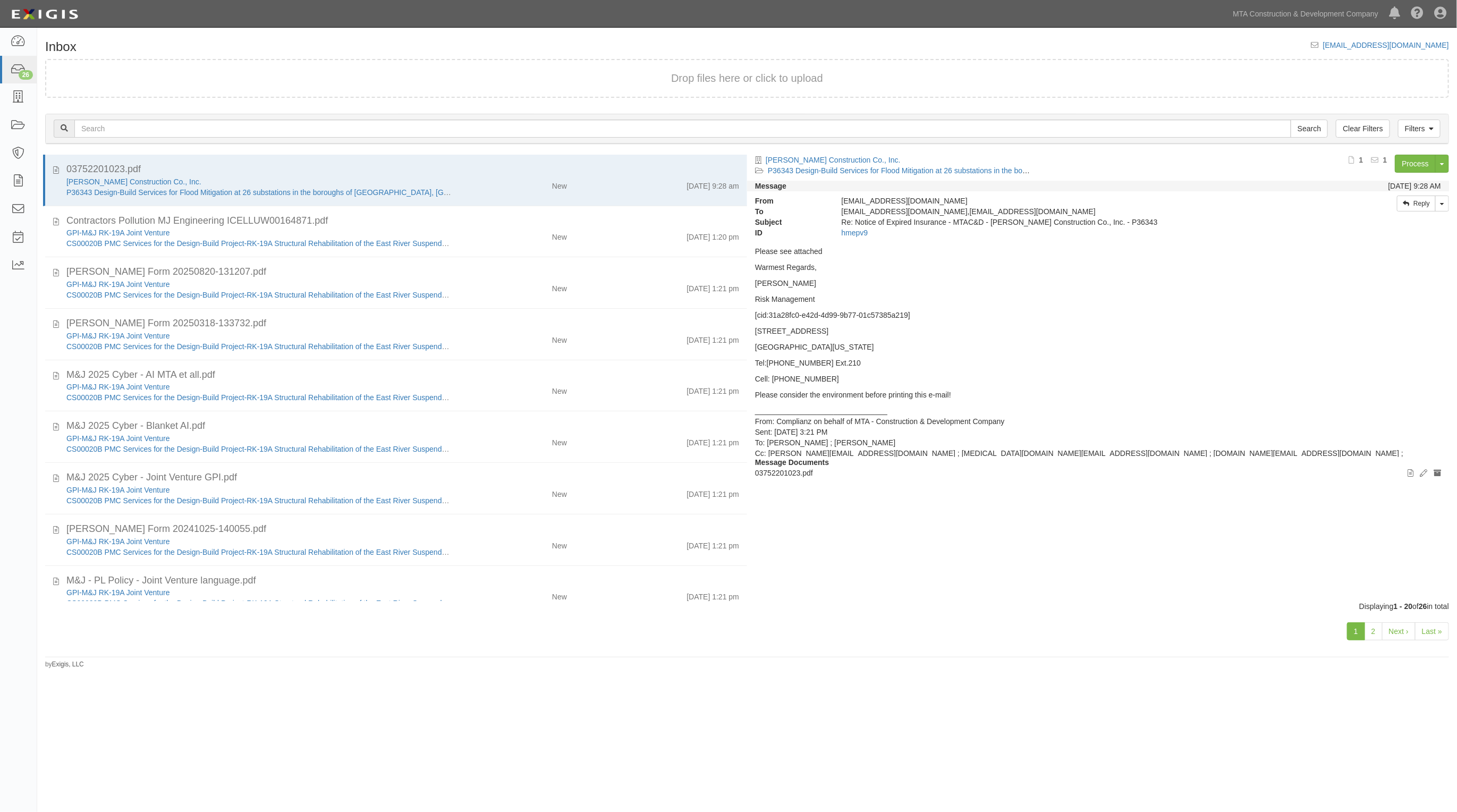
click at [714, 45] on div "Inbox inbox@mtacc.complianz.com Drop files here or click to upload Filters Clea…" at bounding box center [747, 354] width 1420 height 629
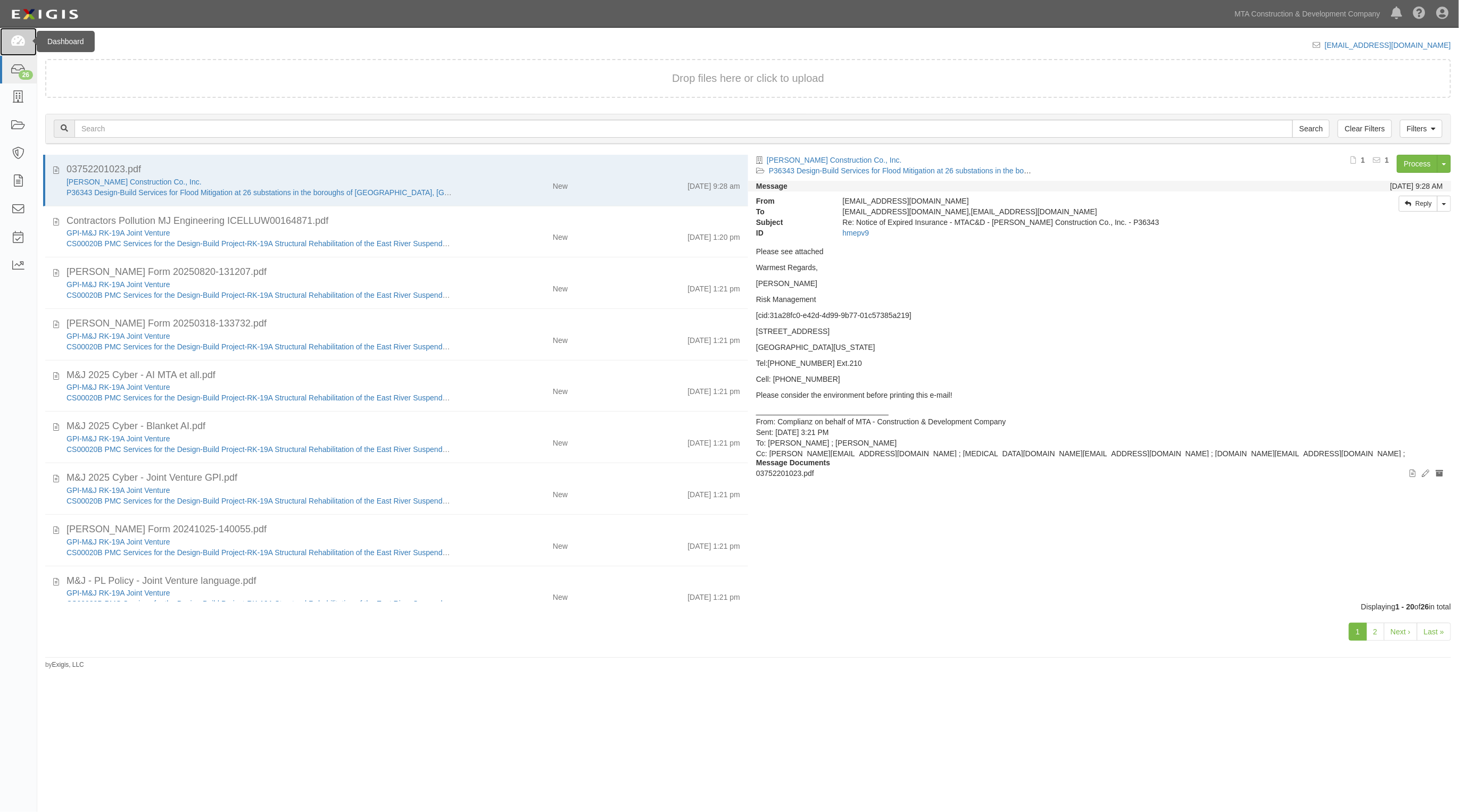
click at [22, 44] on icon at bounding box center [18, 41] width 15 height 12
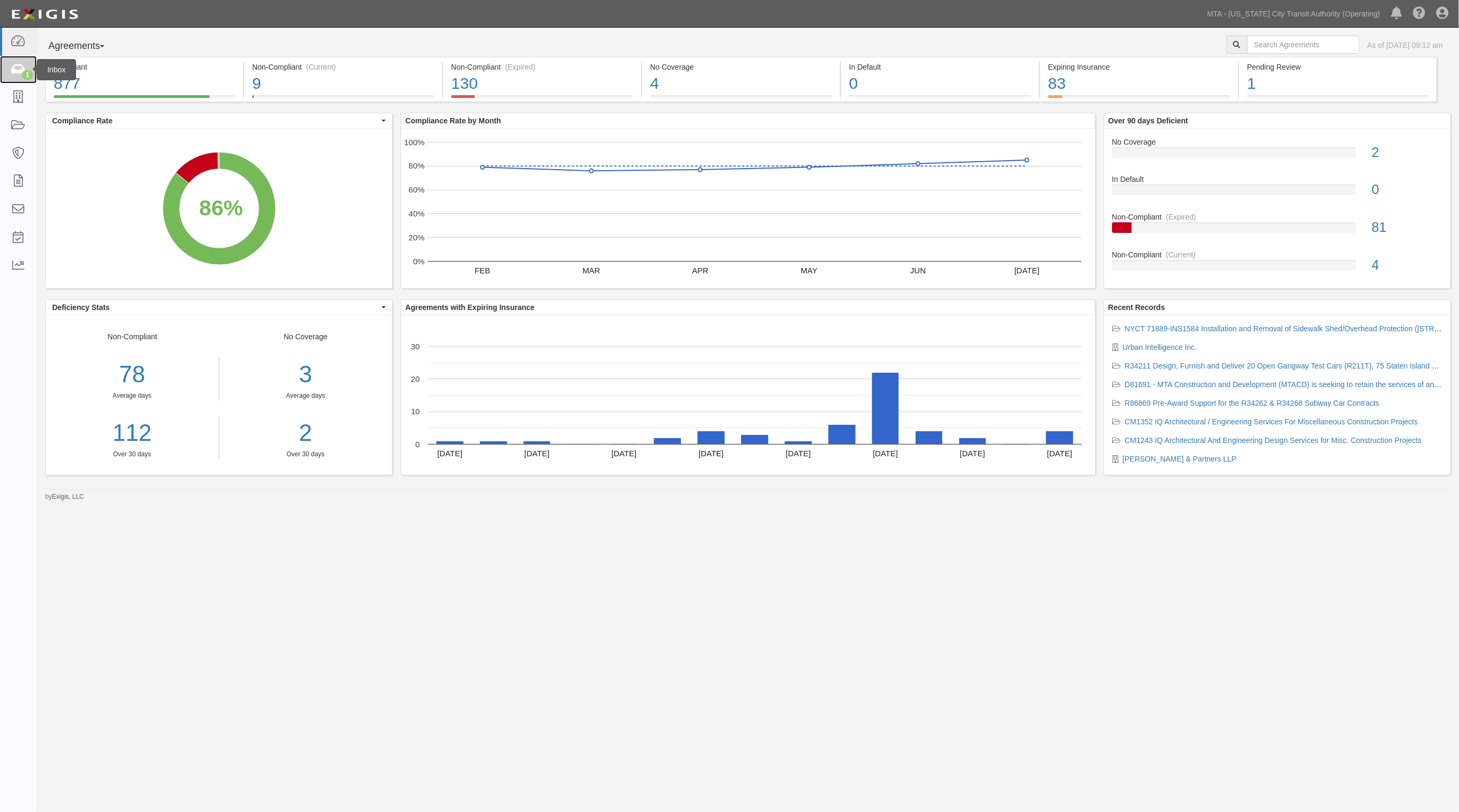
click at [26, 70] on link "1" at bounding box center [18, 70] width 36 height 28
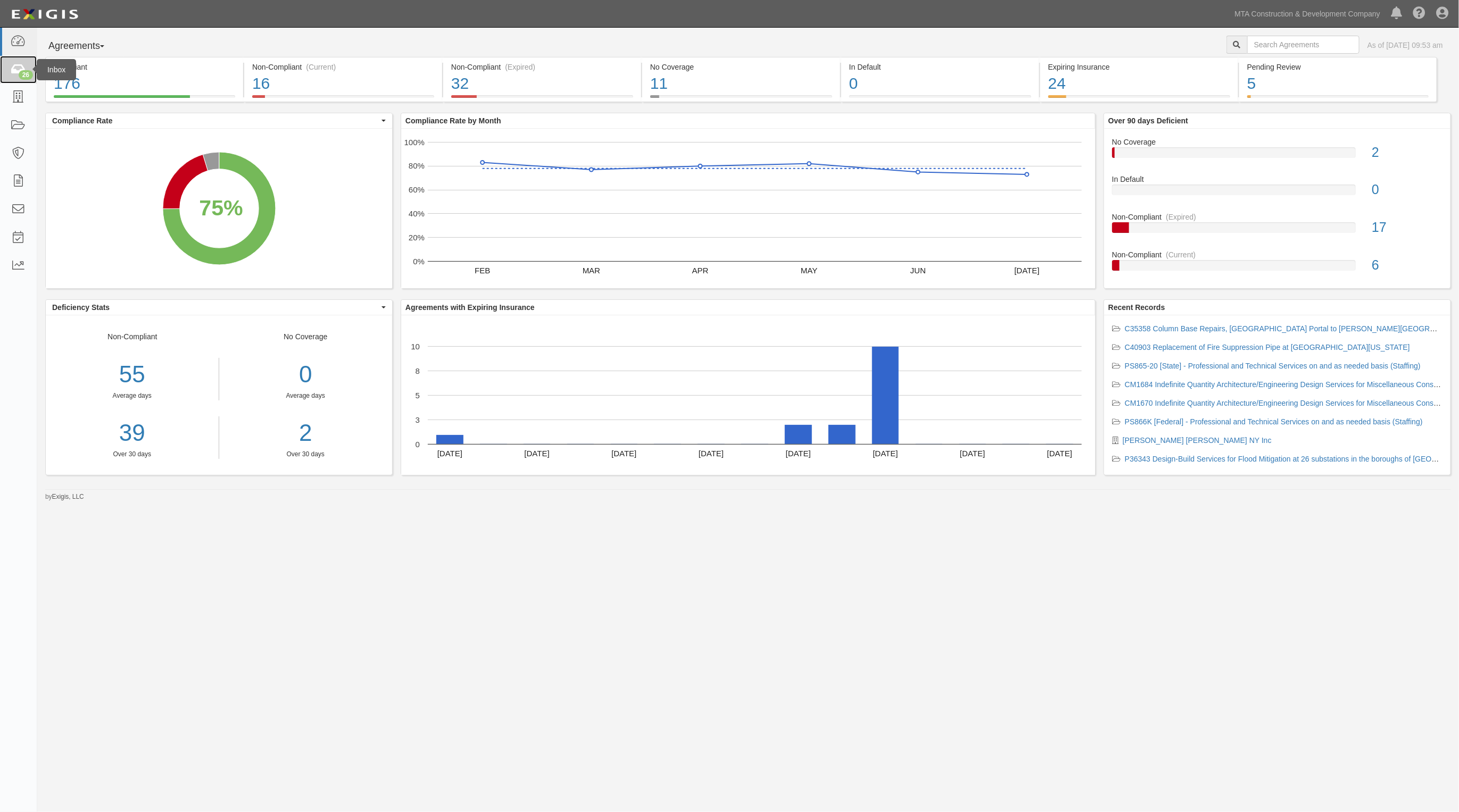
click at [16, 68] on icon at bounding box center [18, 70] width 15 height 12
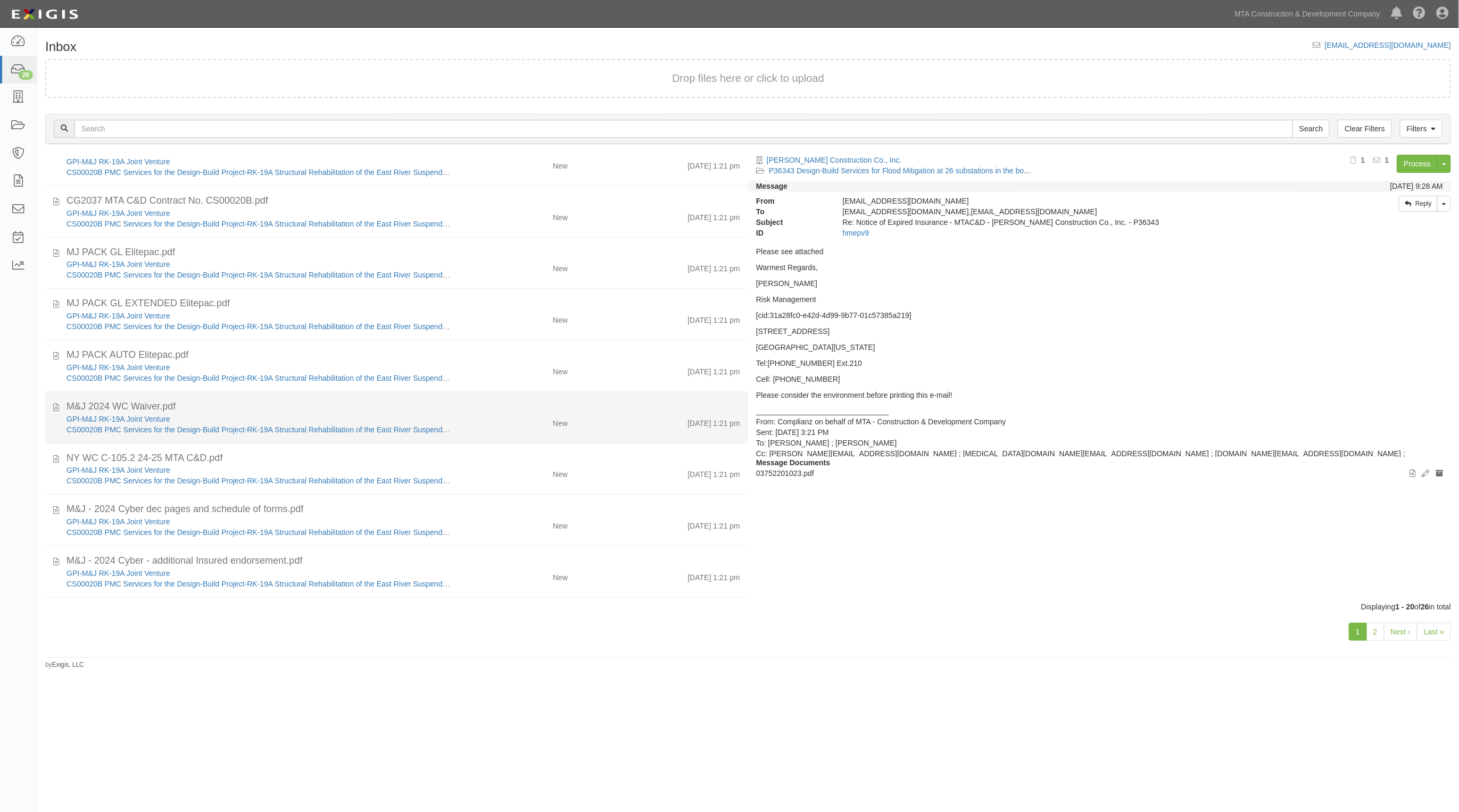
scroll to position [589, 0]
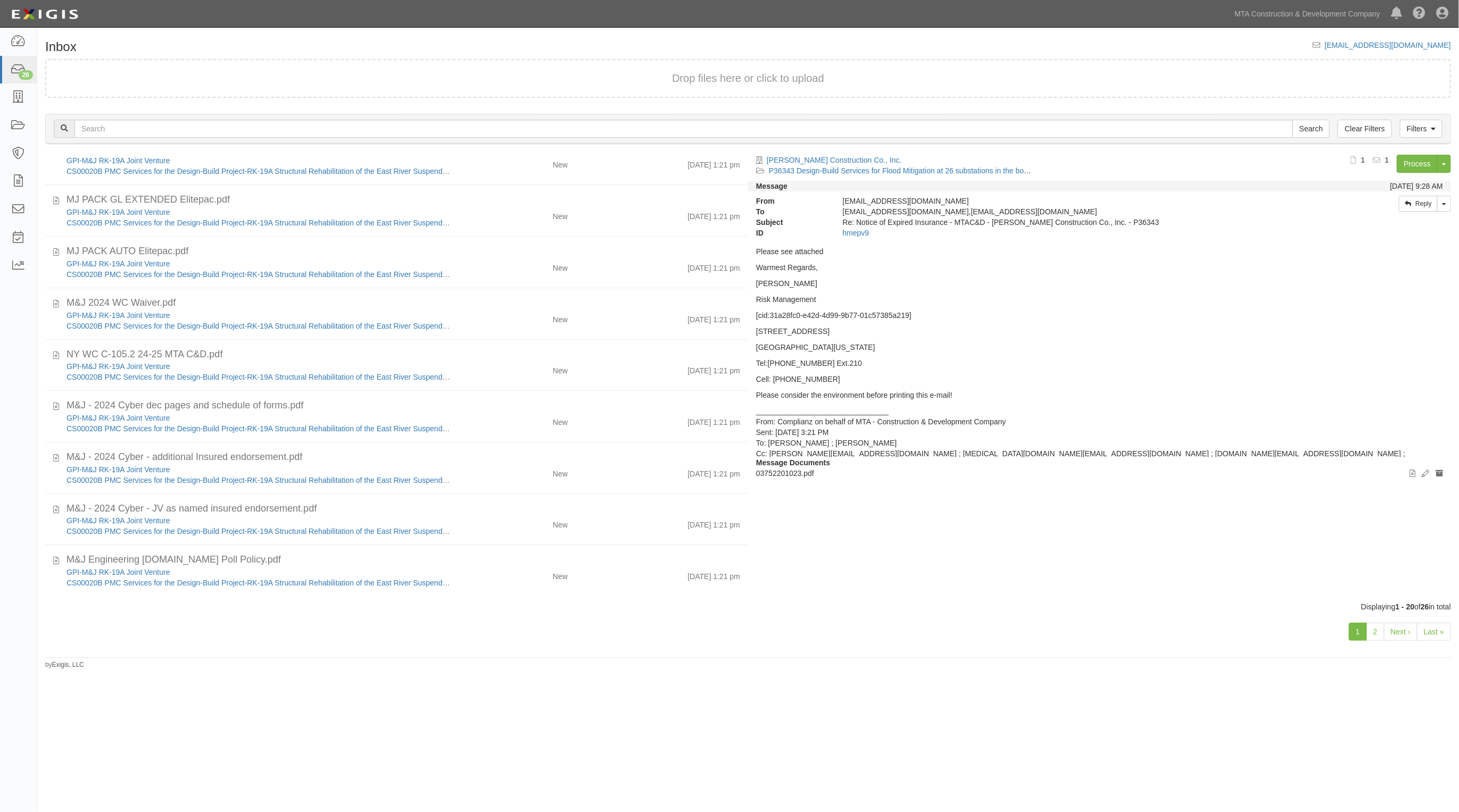
click at [1132, 556] on div "[PERSON_NAME] Construction Co., Inc. P36343 Design-Build Services for Flood Mit…" at bounding box center [1104, 370] width 711 height 430
click at [915, 763] on html "Toggle navigation Dashboard 26 Inbox Parties Agreements Coverages Documents Mes…" at bounding box center [730, 382] width 1459 height 763
